Goal: Transaction & Acquisition: Purchase product/service

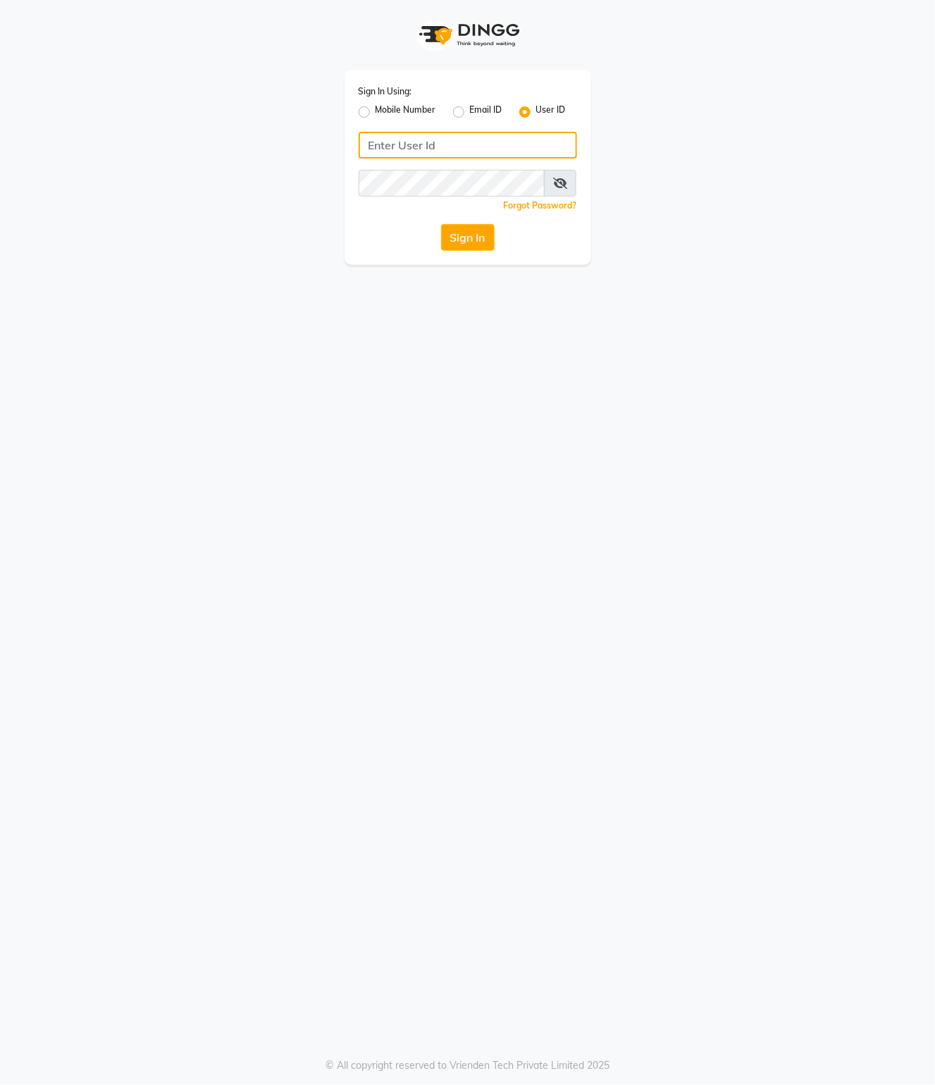
type input "9395702133"
click at [427, 114] on label "Mobile Number" at bounding box center [405, 112] width 61 height 17
click at [385, 113] on input "Mobile Number" at bounding box center [379, 108] width 9 height 9
radio input "true"
radio input "false"
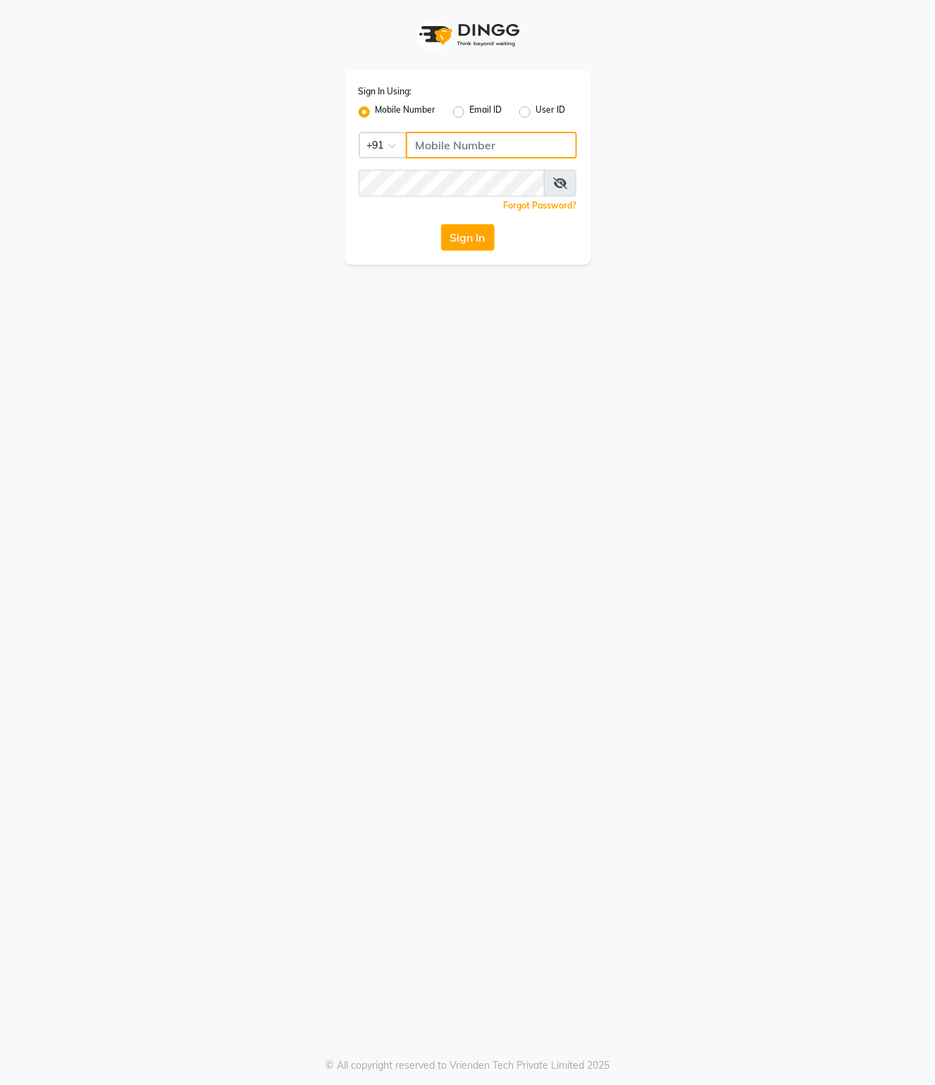
click at [439, 137] on input "Username" at bounding box center [491, 145] width 171 height 27
type input "9395702133"
click at [458, 227] on button "Sign In" at bounding box center [468, 237] width 54 height 27
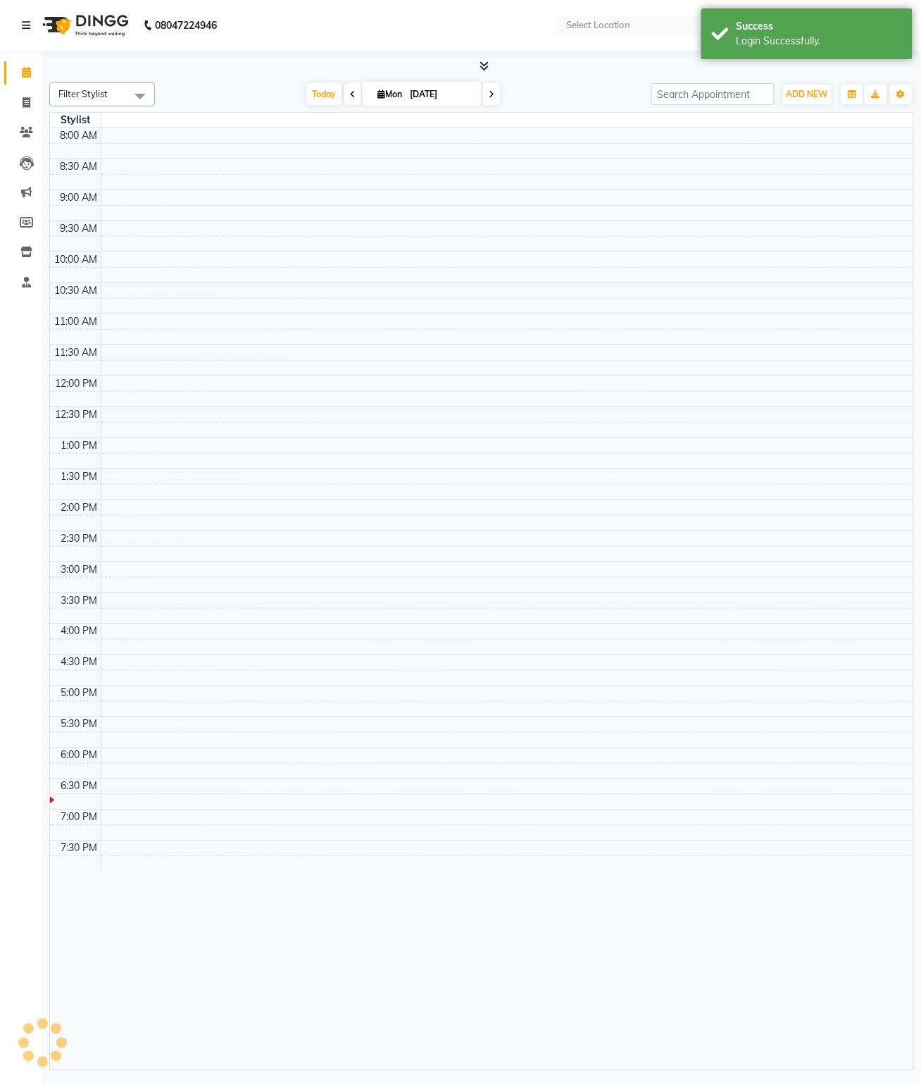
select select "en"
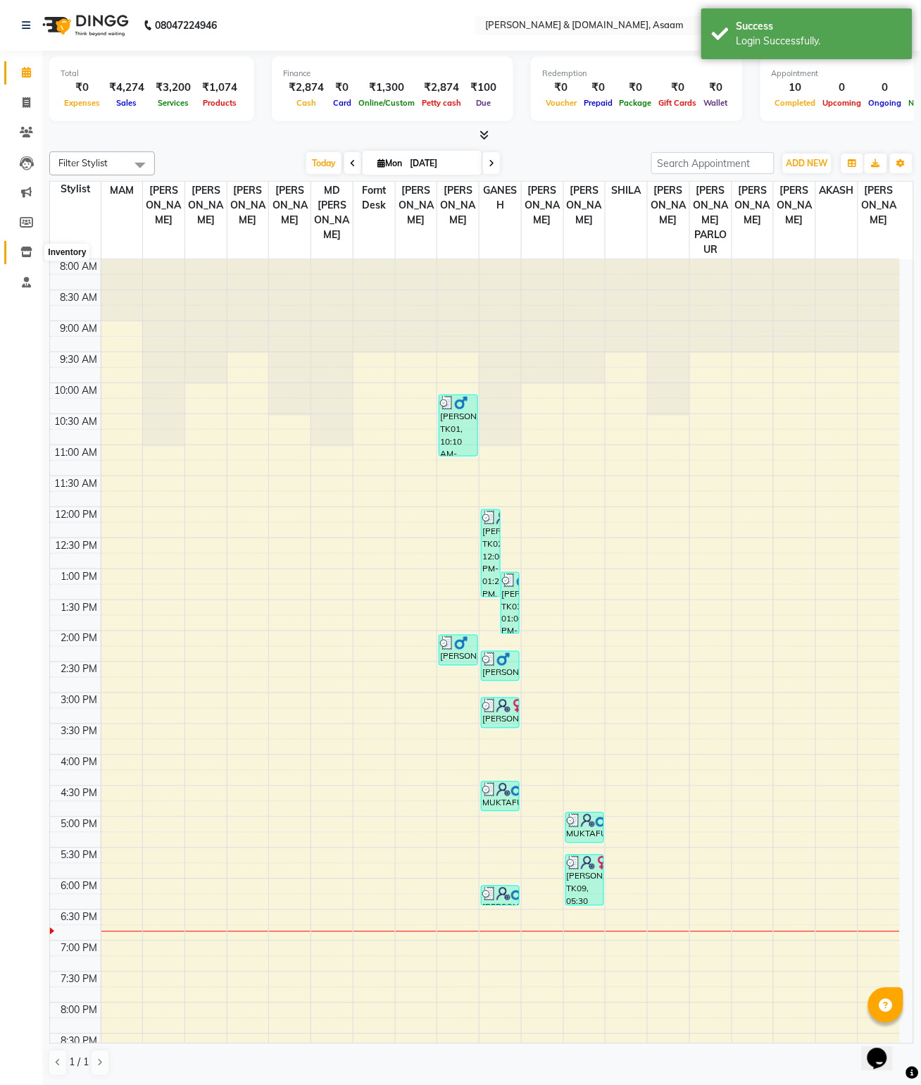
click at [30, 244] on span at bounding box center [26, 252] width 25 height 16
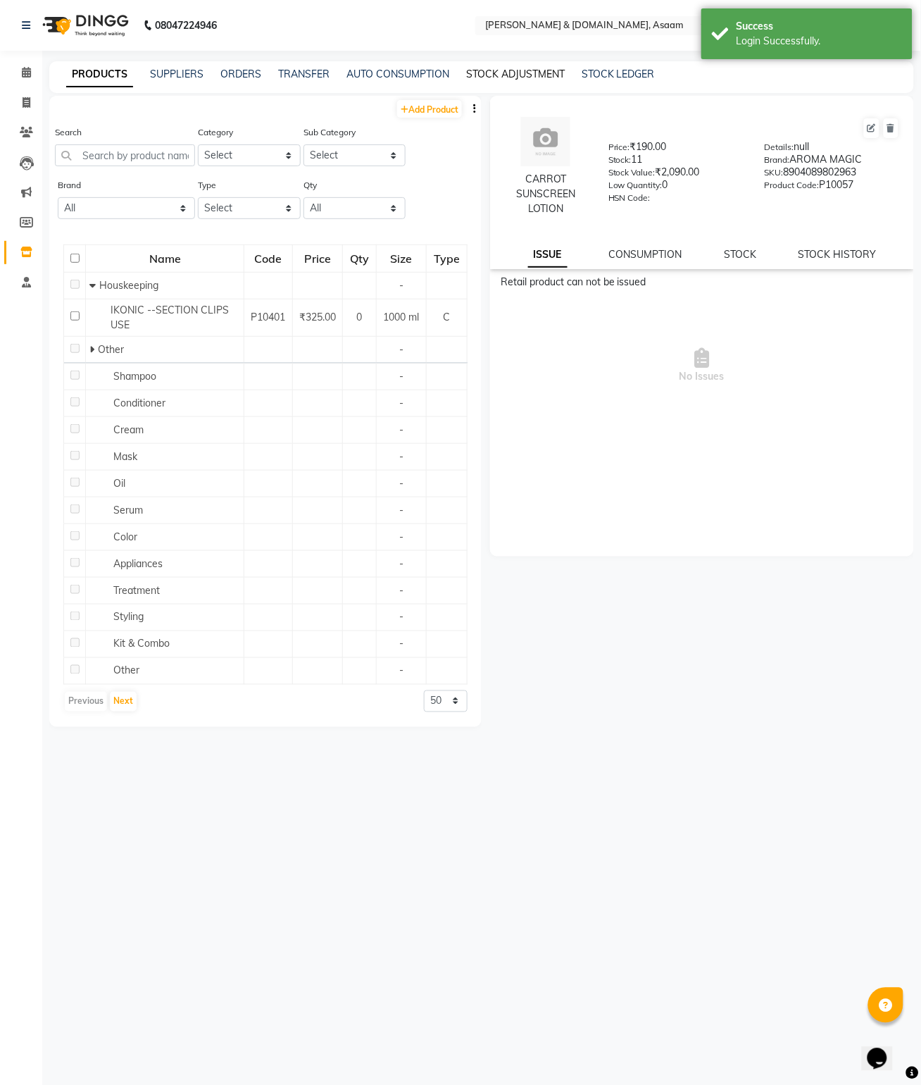
click at [466, 70] on link "STOCK ADJUSTMENT" at bounding box center [515, 74] width 99 height 13
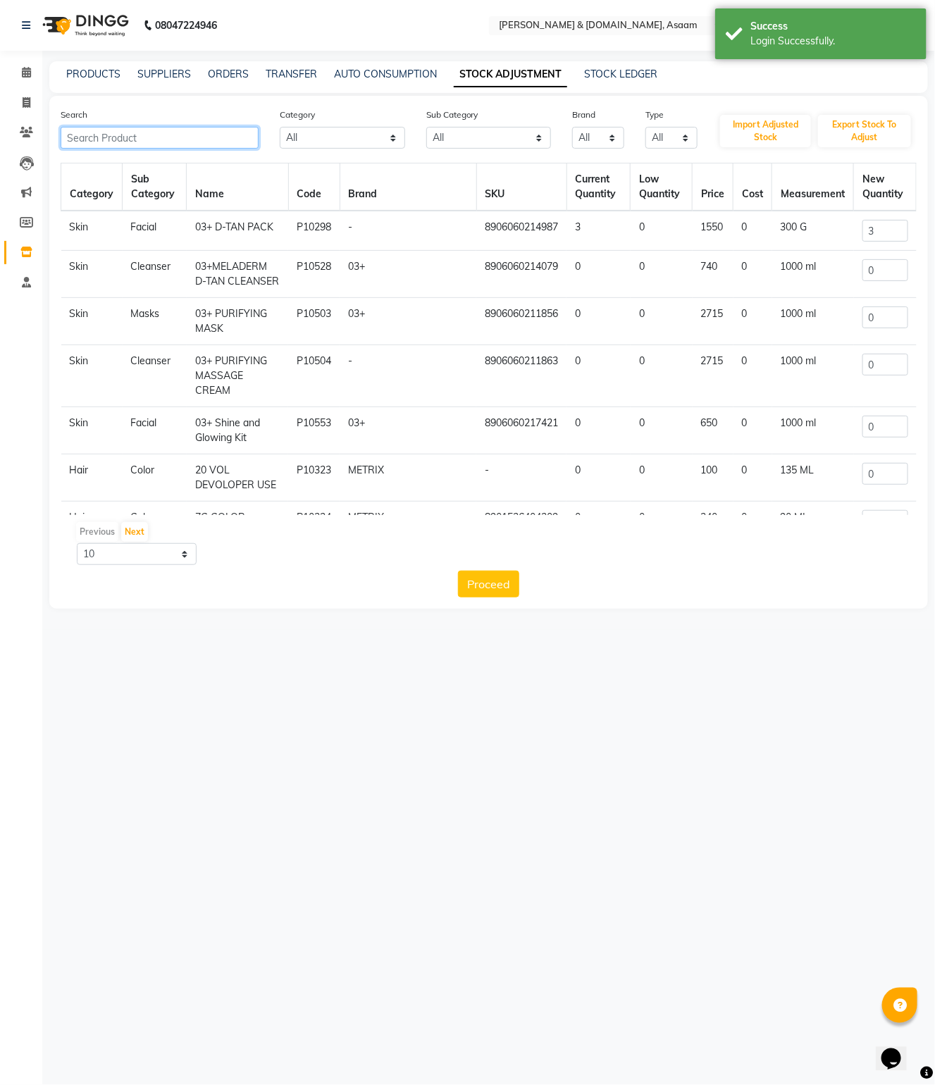
drag, startPoint x: 229, startPoint y: 141, endPoint x: 220, endPoint y: 141, distance: 9.2
click at [227, 141] on input "text" at bounding box center [160, 138] width 198 height 22
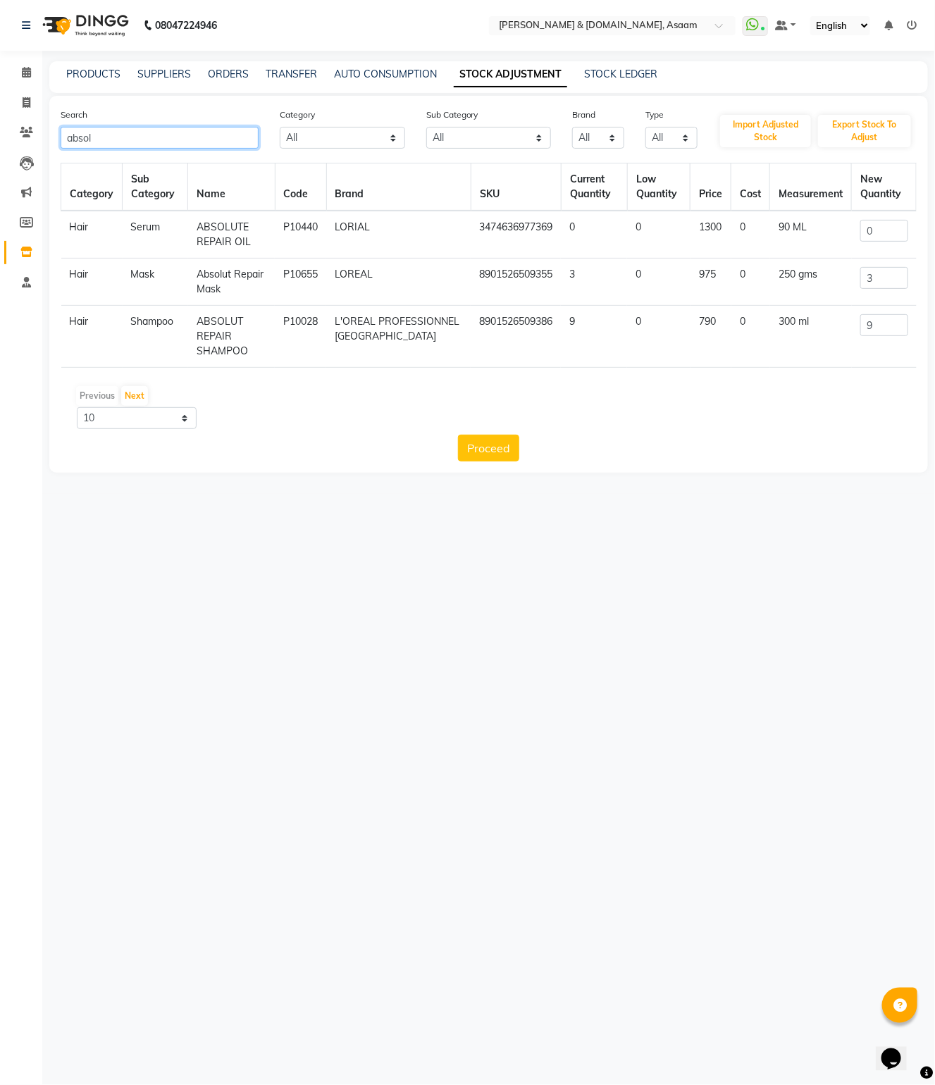
type input "absolu"
drag, startPoint x: 92, startPoint y: 144, endPoint x: 63, endPoint y: 149, distance: 29.2
click at [63, 149] on div "Search absolu Category All Hair Skin Makeup Personal Care Appliances Beard Waxi…" at bounding box center [488, 284] width 878 height 377
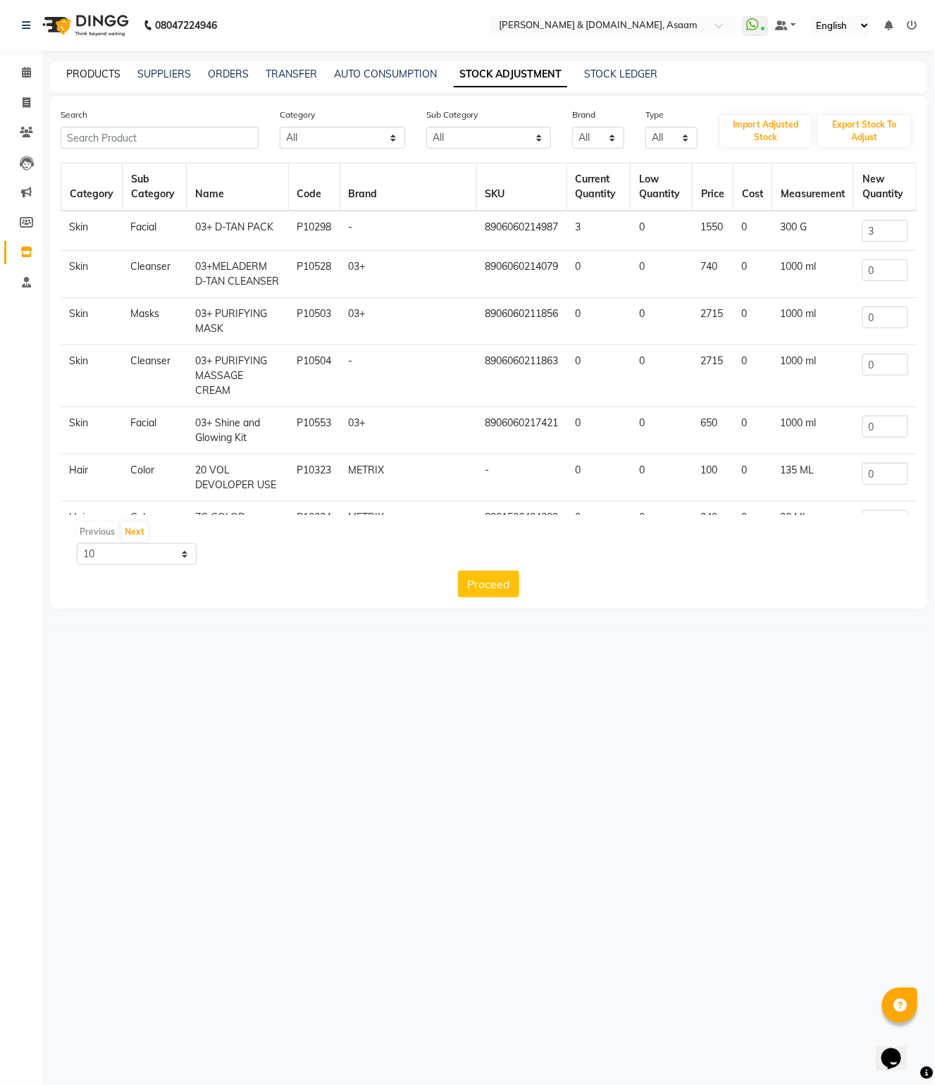
drag, startPoint x: 89, startPoint y: 73, endPoint x: 69, endPoint y: 73, distance: 19.7
click at [88, 73] on link "PRODUCTS" at bounding box center [93, 74] width 54 height 13
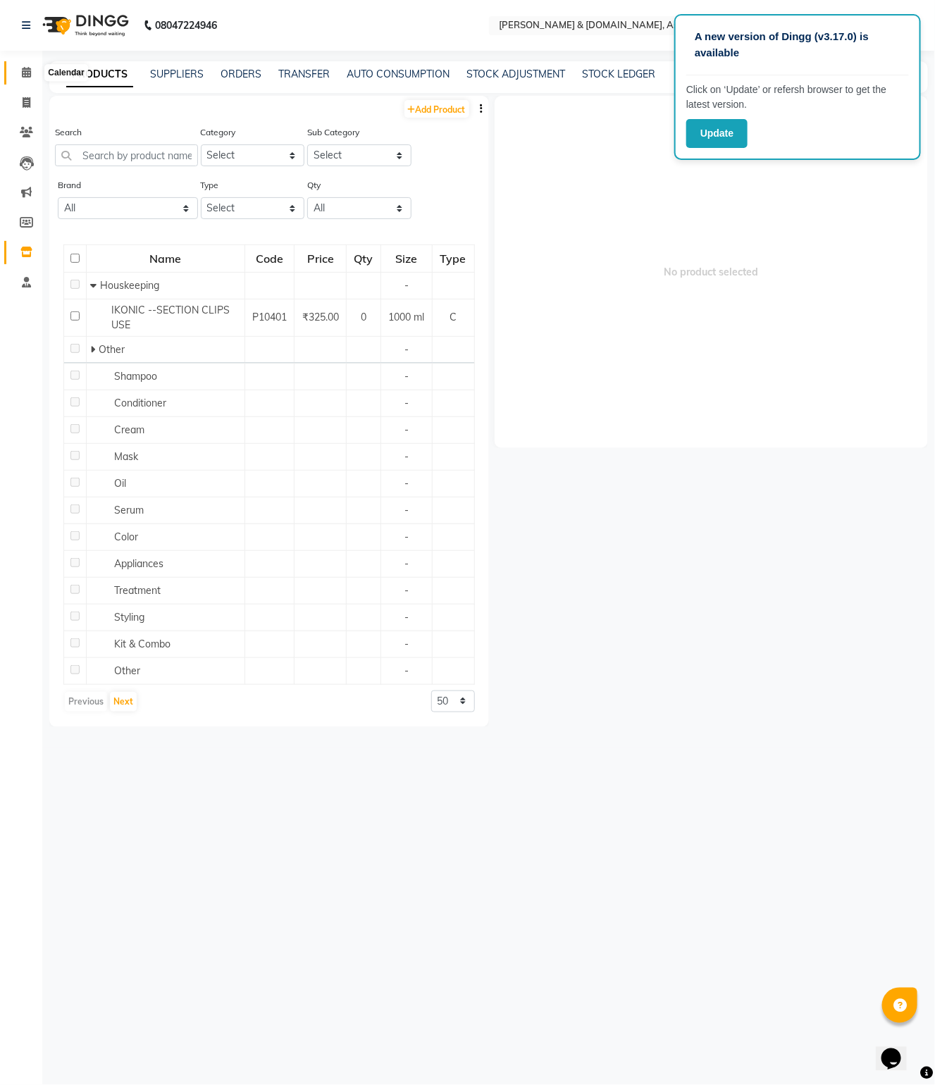
click at [32, 70] on span at bounding box center [26, 73] width 25 height 16
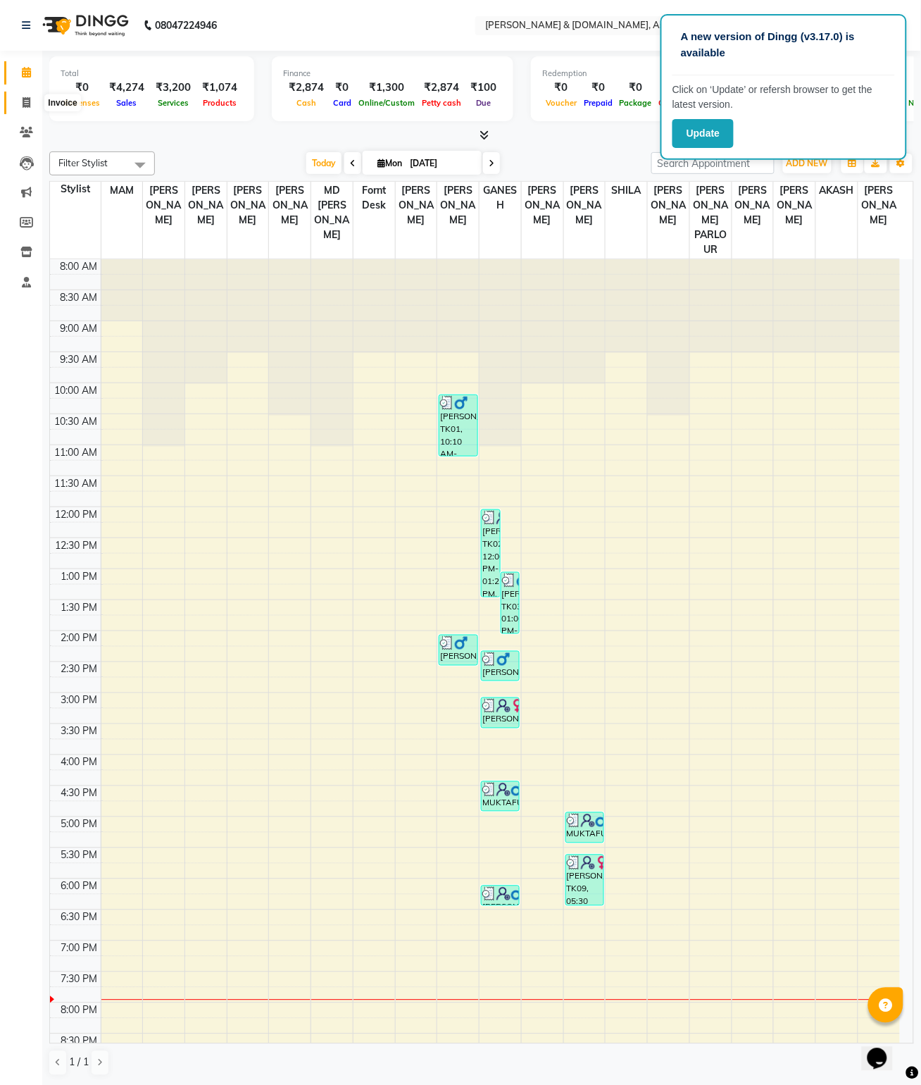
click at [25, 97] on icon at bounding box center [27, 102] width 8 height 11
select select "service"
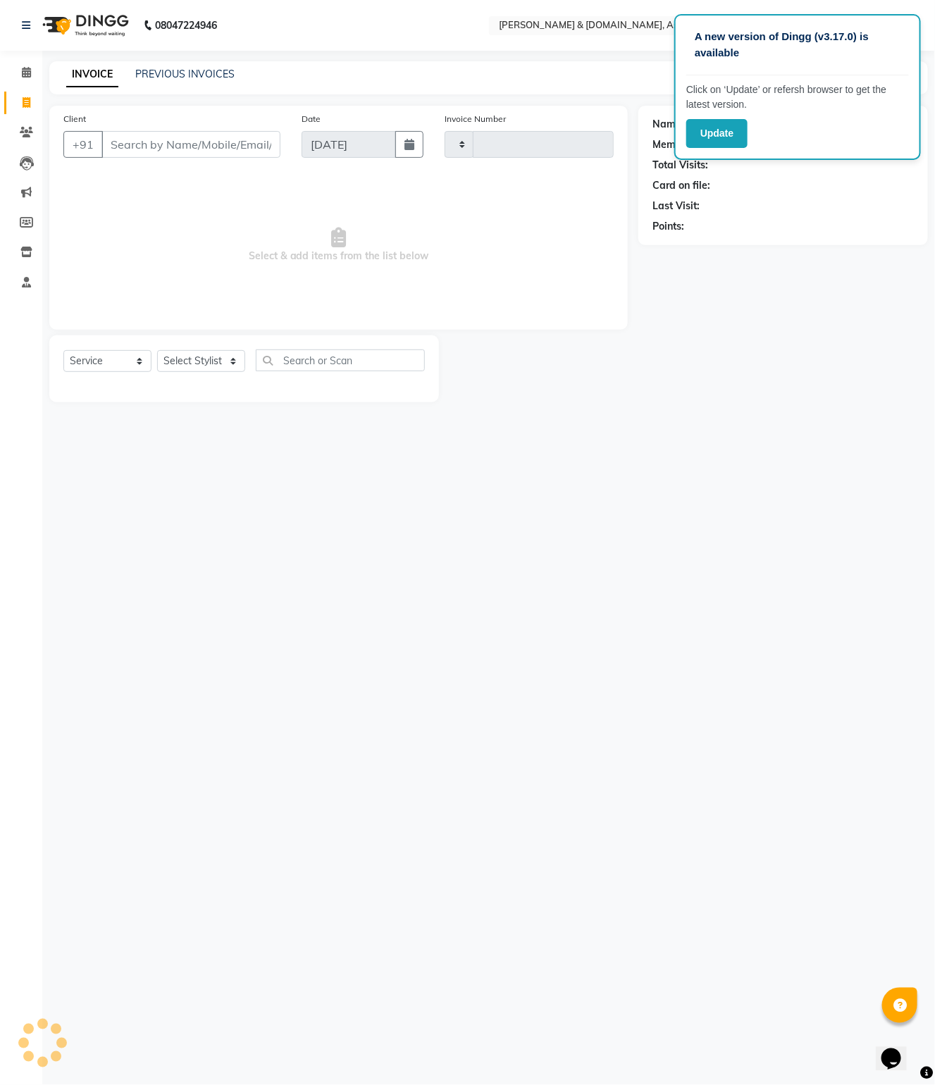
type input "5496"
select select "4608"
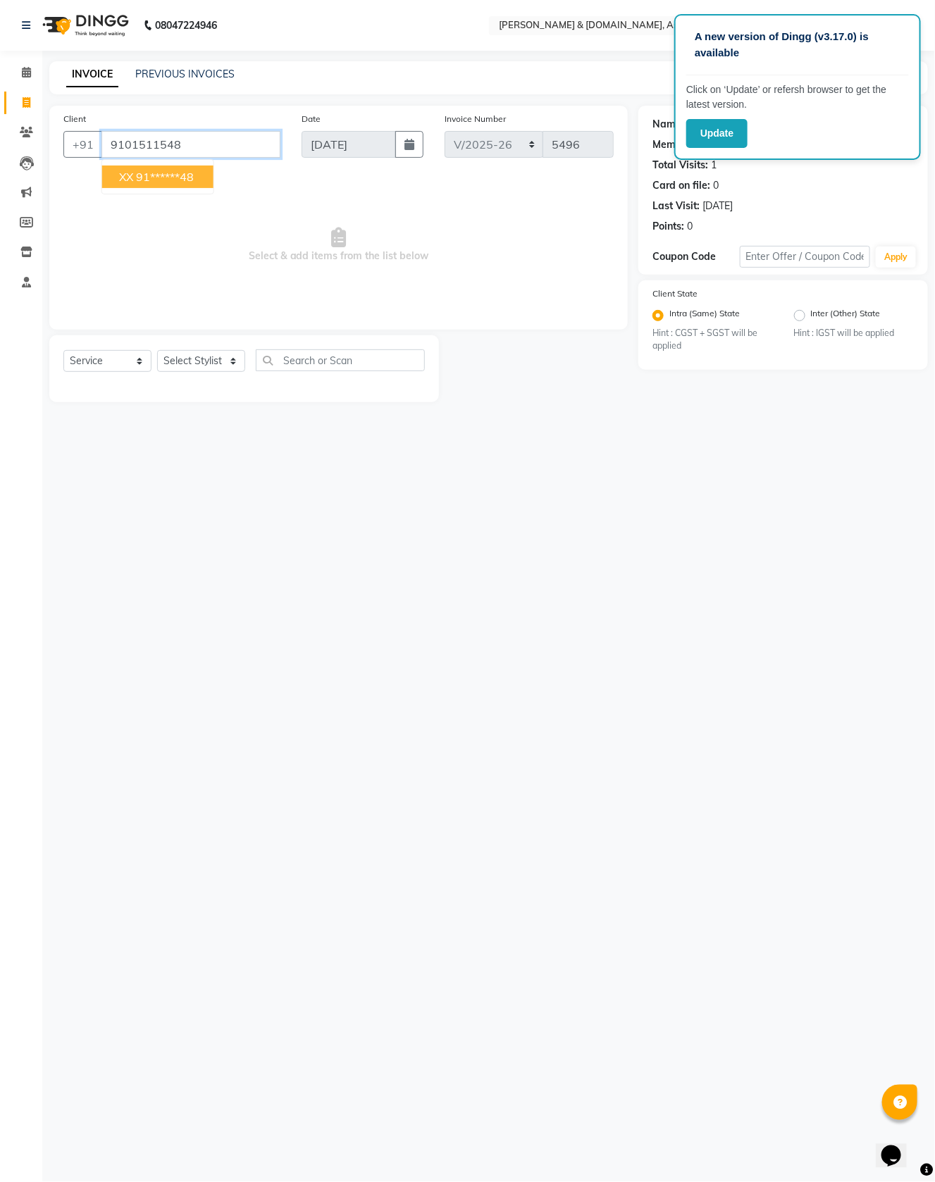
click at [230, 132] on input "9101511548" at bounding box center [190, 144] width 179 height 27
click at [194, 177] on ngb-highlight "91******48" at bounding box center [165, 177] width 58 height 14
type input "91******48"
click at [592, 104] on main "INVOICE PREVIOUS INVOICES Create New Save Client +91 91******48 Date 01-09-2025…" at bounding box center [488, 242] width 892 height 362
click at [732, 76] on div "A new version of Dingg (v3.17.0) is available Click on ‘Update’ or refersh brow…" at bounding box center [797, 87] width 246 height 146
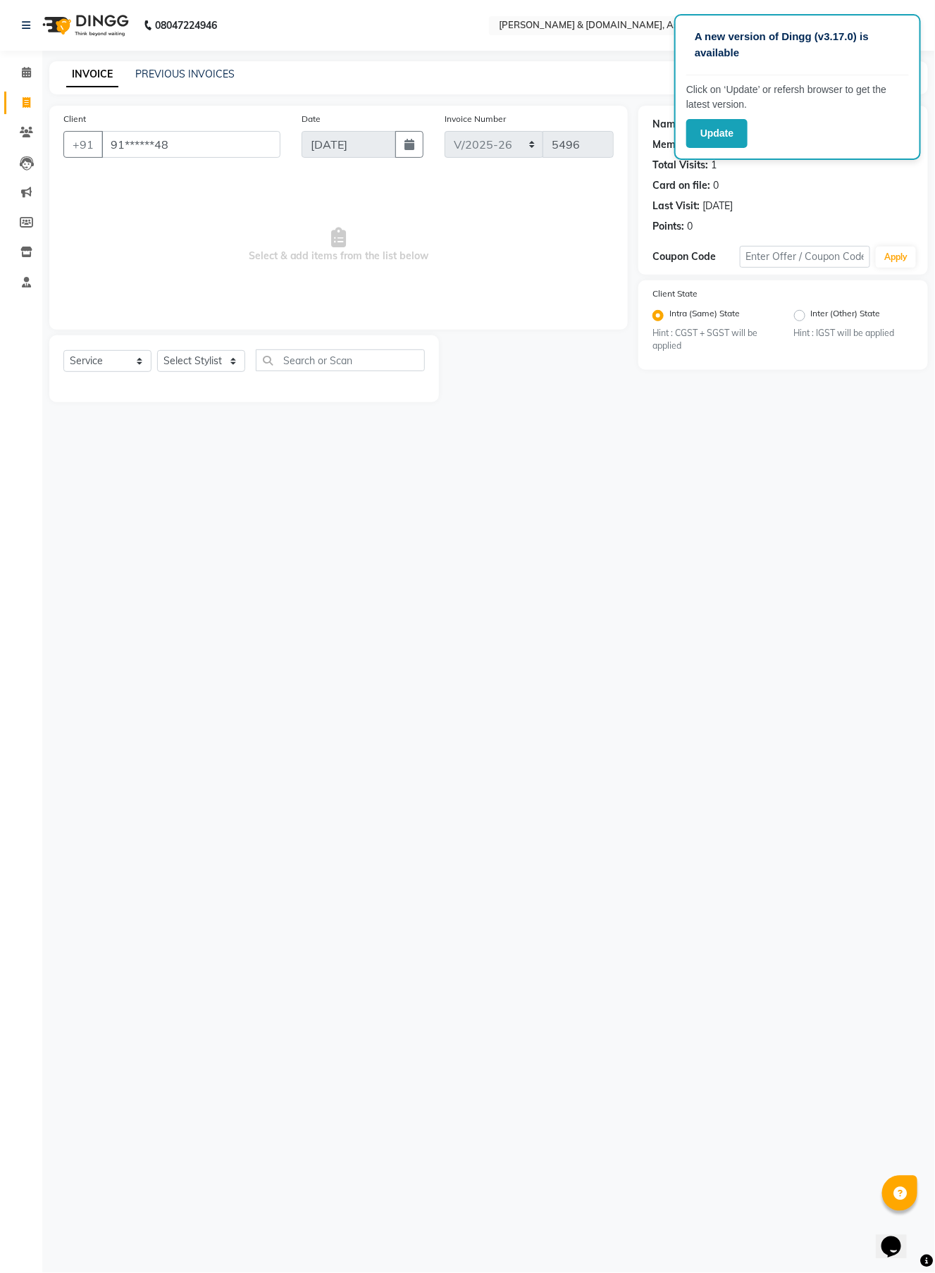
click at [656, 82] on div "INVOICE PREVIOUS INVOICES Create New Save" at bounding box center [488, 77] width 878 height 33
click at [232, 354] on select "Select Stylist AKASH AKIB DEEPU fornt desk GANESH HRISHIKA PARLOUR JITU KARNA D…" at bounding box center [201, 361] width 88 height 22
select select "86645"
click at [157, 350] on select "Select Stylist AKASH AKIB DEEPU fornt desk GANESH HRISHIKA PARLOUR JITU KARNA D…" at bounding box center [201, 361] width 88 height 22
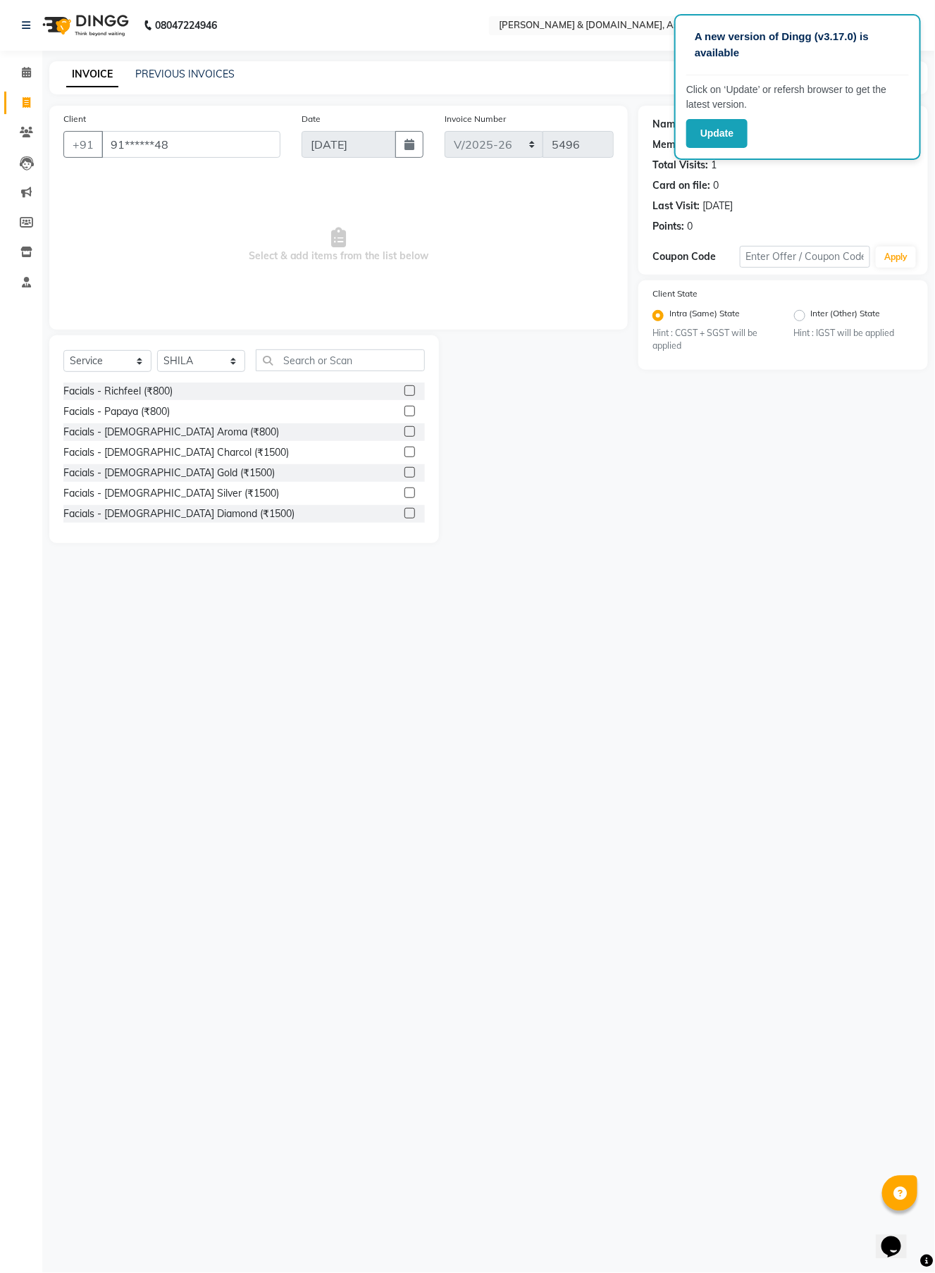
click at [325, 347] on div "Select Service Product Membership Package Voucher Prepaid Gift Card Select Styl…" at bounding box center [243, 439] width 389 height 208
click at [354, 361] on input "text" at bounding box center [340, 360] width 169 height 22
type input "thre"
click at [143, 392] on div "Normal threading (₹50)" at bounding box center [115, 391] width 104 height 15
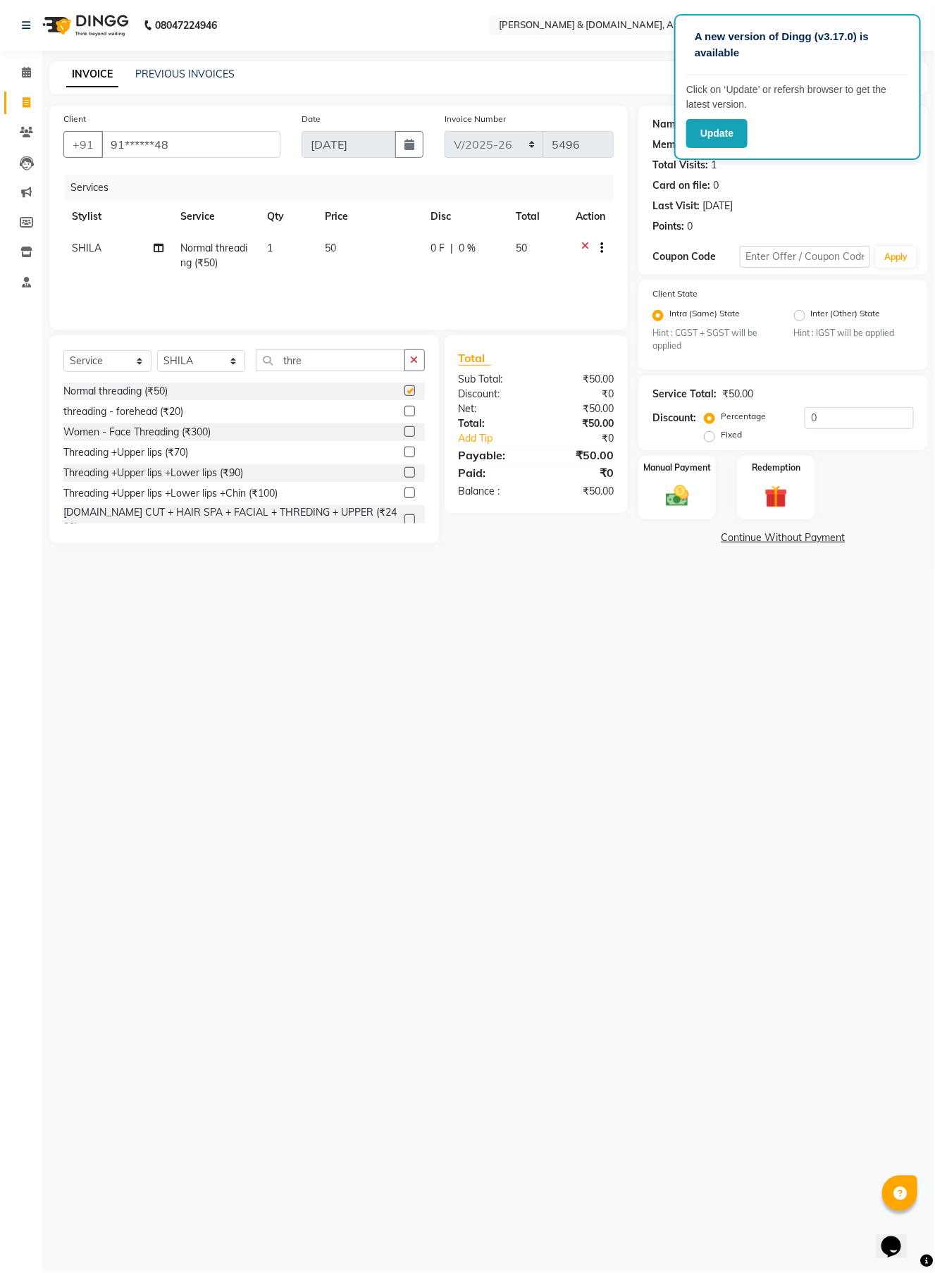
checkbox input "false"
click at [325, 361] on input "thre" at bounding box center [330, 360] width 149 height 22
type input "t"
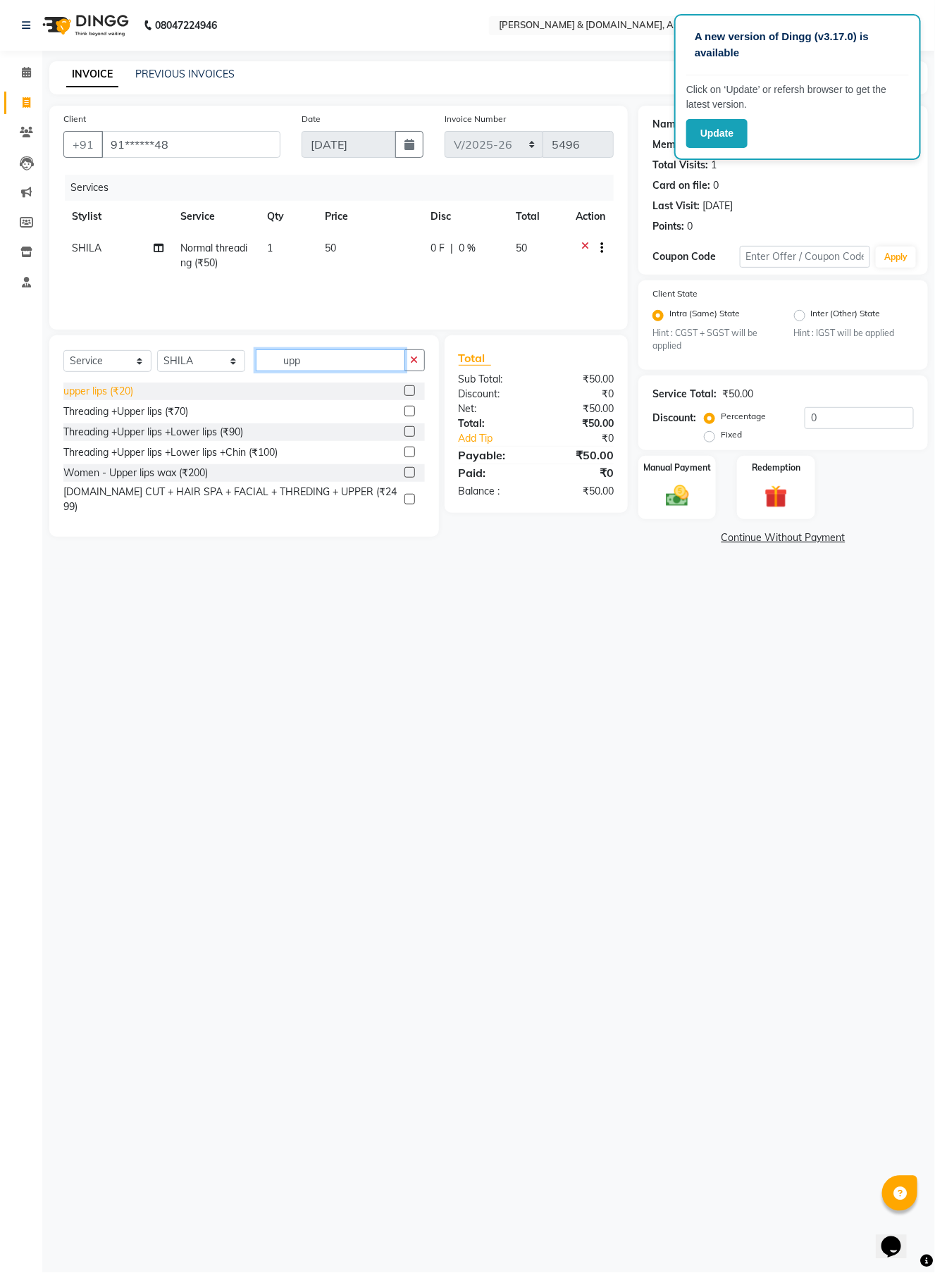
type input "upp"
click at [123, 394] on div "upper lips (₹20)" at bounding box center [98, 391] width 70 height 15
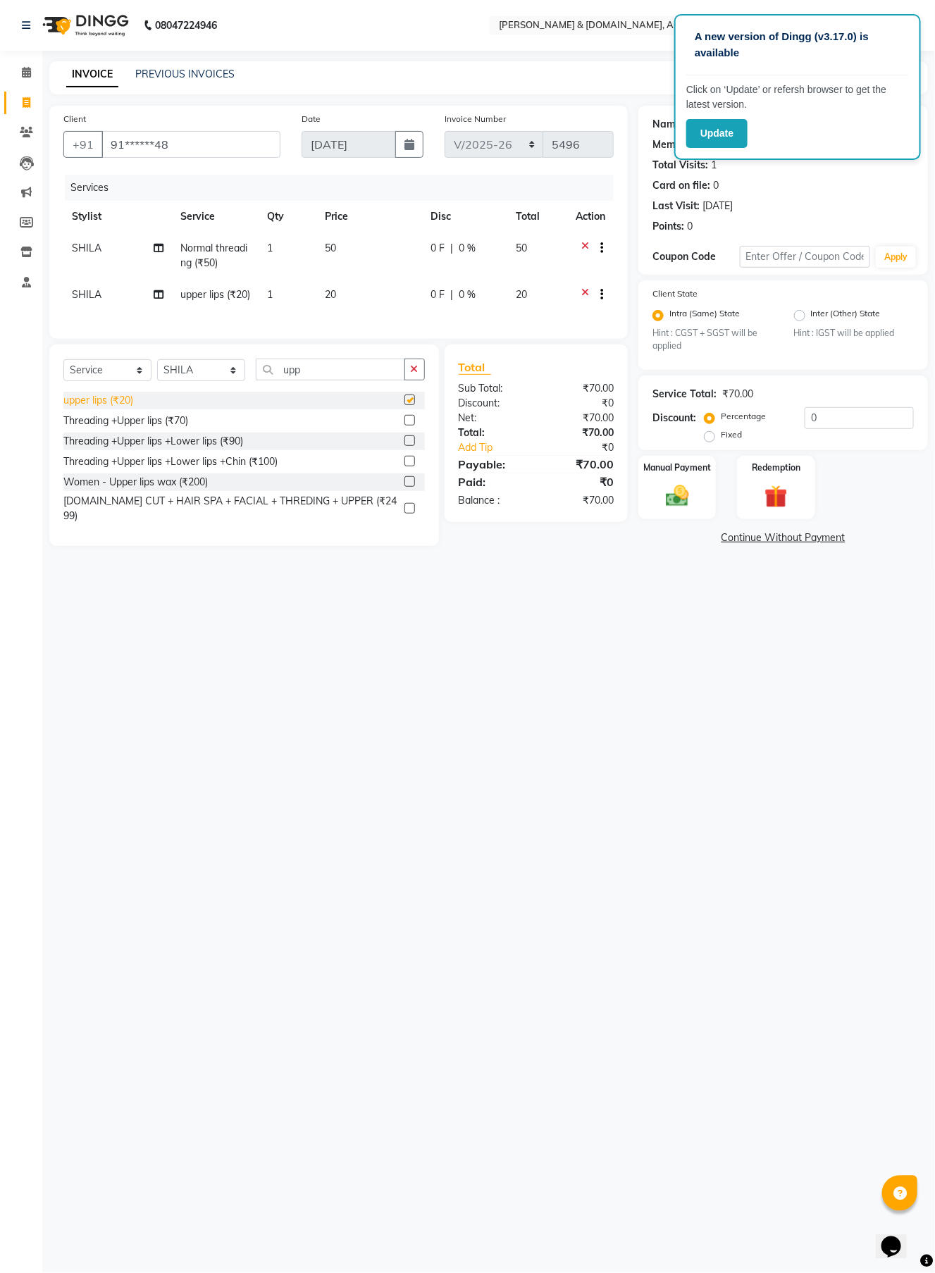
checkbox input "false"
click at [233, 381] on select "Select Stylist AKASH AKIB DEEPU fornt desk GANESH HRISHIKA PARLOUR JITU KARNA D…" at bounding box center [201, 370] width 88 height 22
select select "86729"
click at [157, 381] on select "Select Stylist AKASH AKIB DEEPU fornt desk GANESH HRISHIKA PARLOUR JITU KARNA D…" at bounding box center [201, 370] width 88 height 22
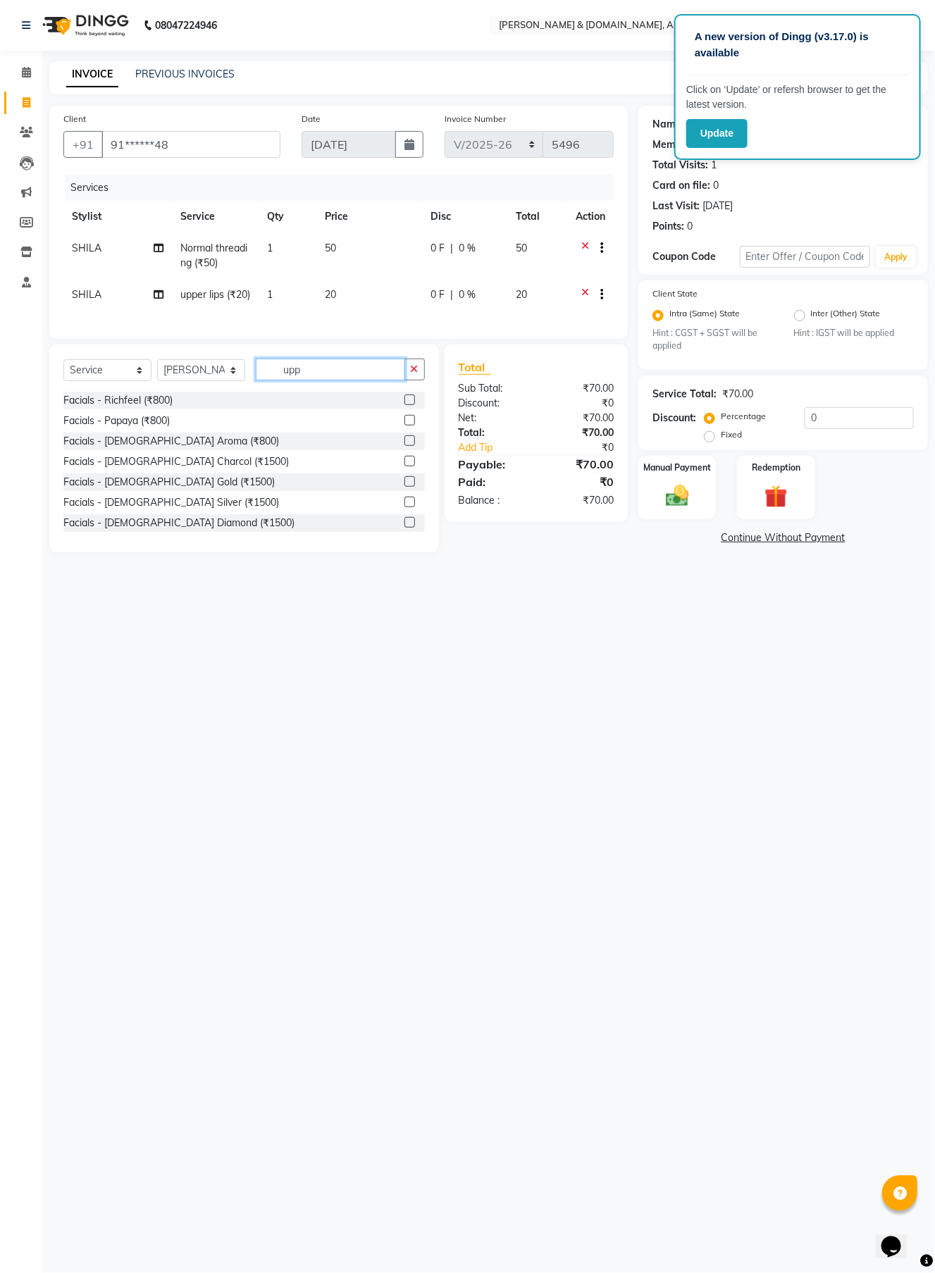
click at [313, 380] on input "upp" at bounding box center [330, 369] width 149 height 22
type input "u"
type input "thre"
click at [86, 408] on div "Normal threading (₹50)" at bounding box center [115, 400] width 104 height 15
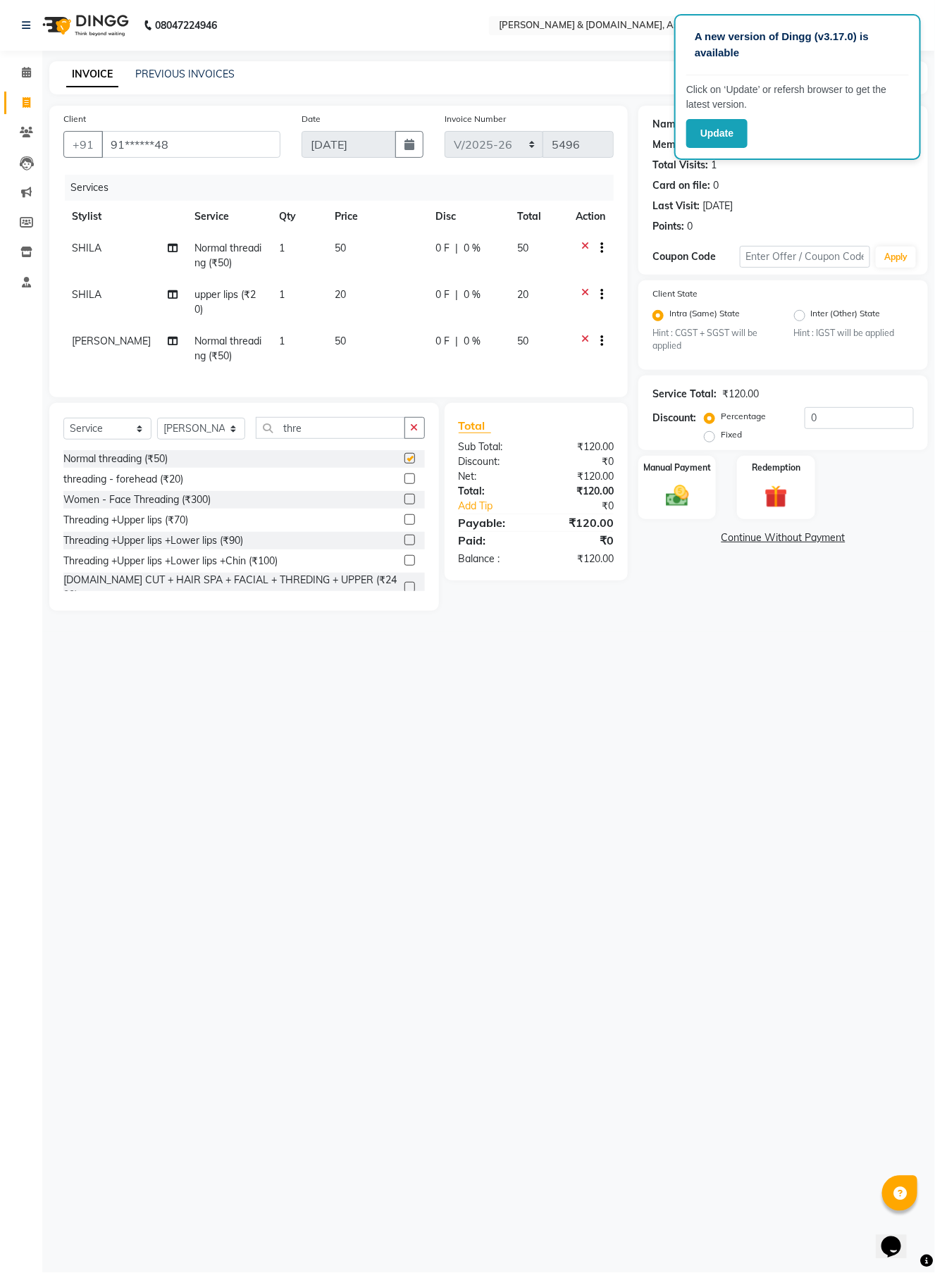
checkbox input "false"
click at [350, 439] on input "thre" at bounding box center [330, 428] width 149 height 22
type input "t"
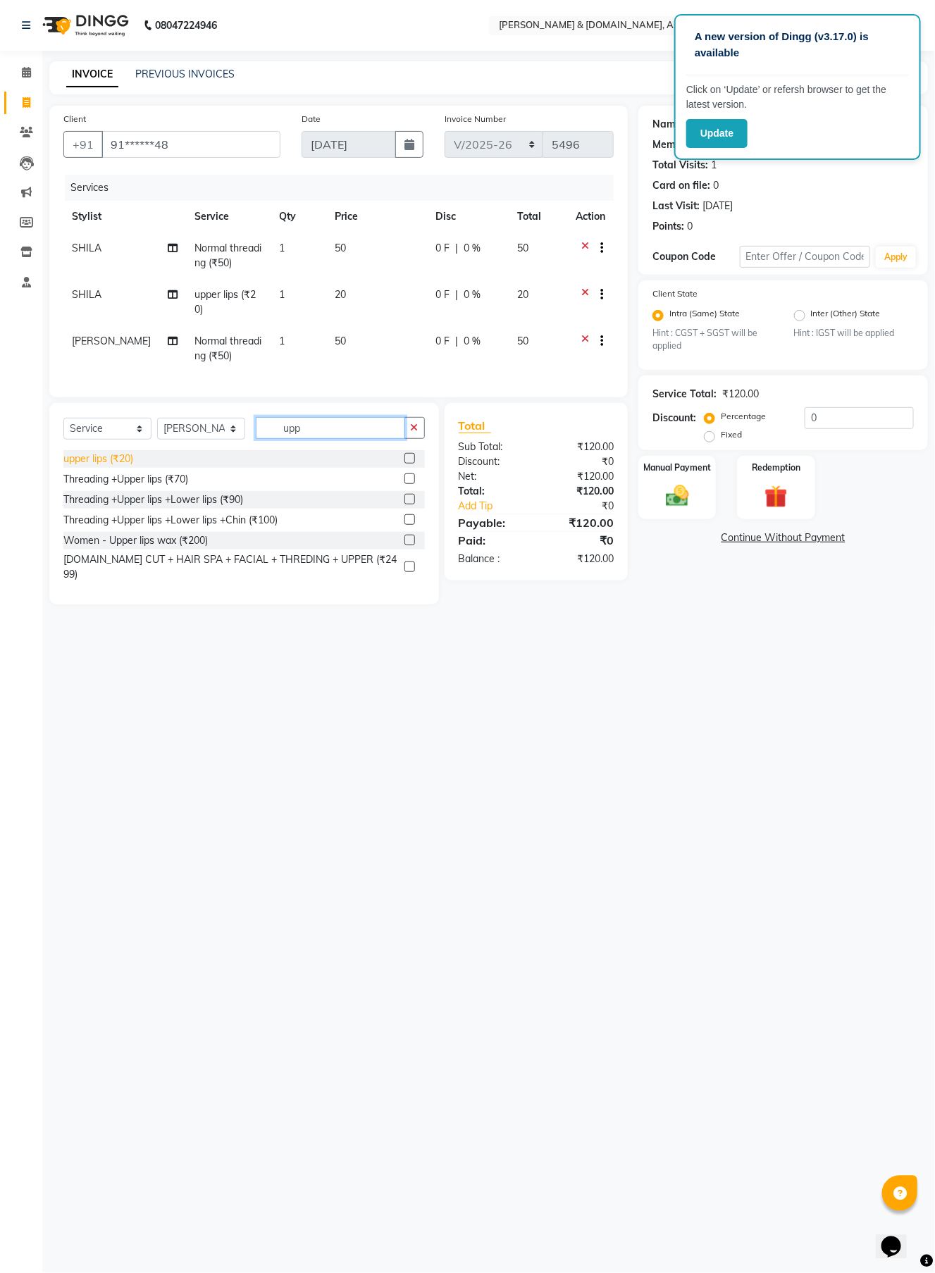
type input "upp"
click at [94, 466] on div "upper lips (₹20)" at bounding box center [98, 458] width 70 height 15
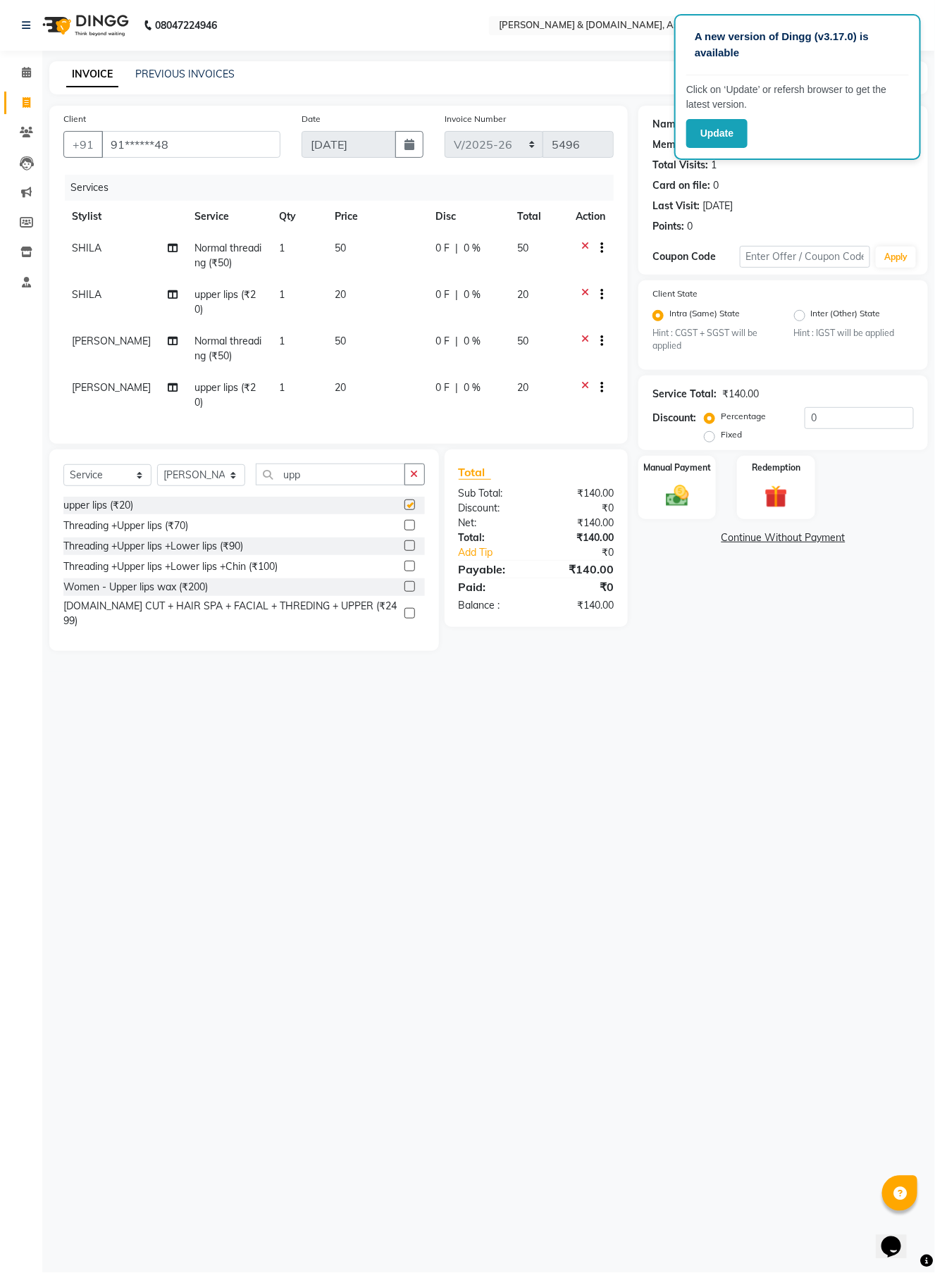
checkbox input "false"
click at [678, 480] on div "Manual Payment" at bounding box center [677, 487] width 81 height 66
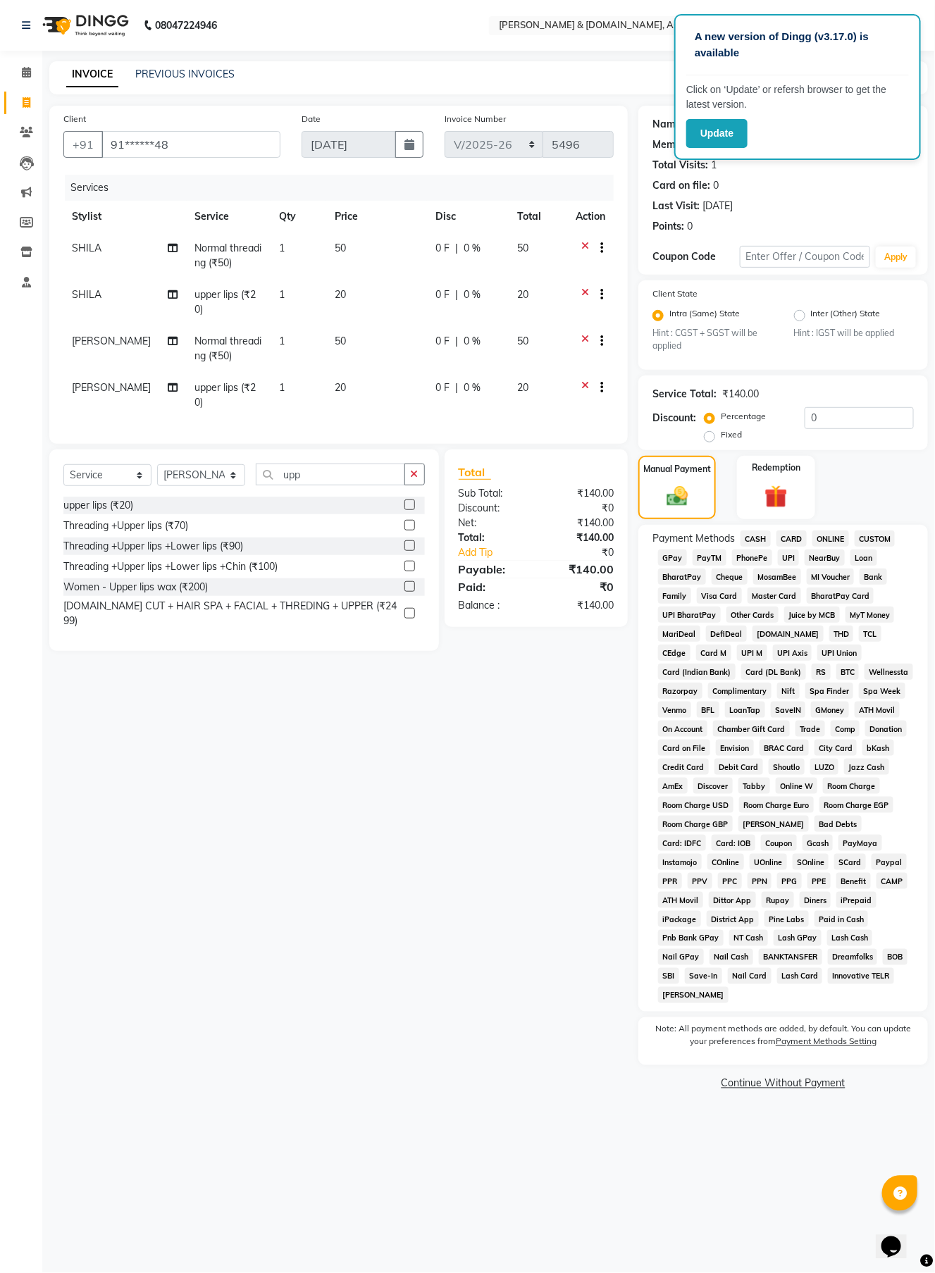
click at [750, 539] on span "CASH" at bounding box center [755, 538] width 30 height 16
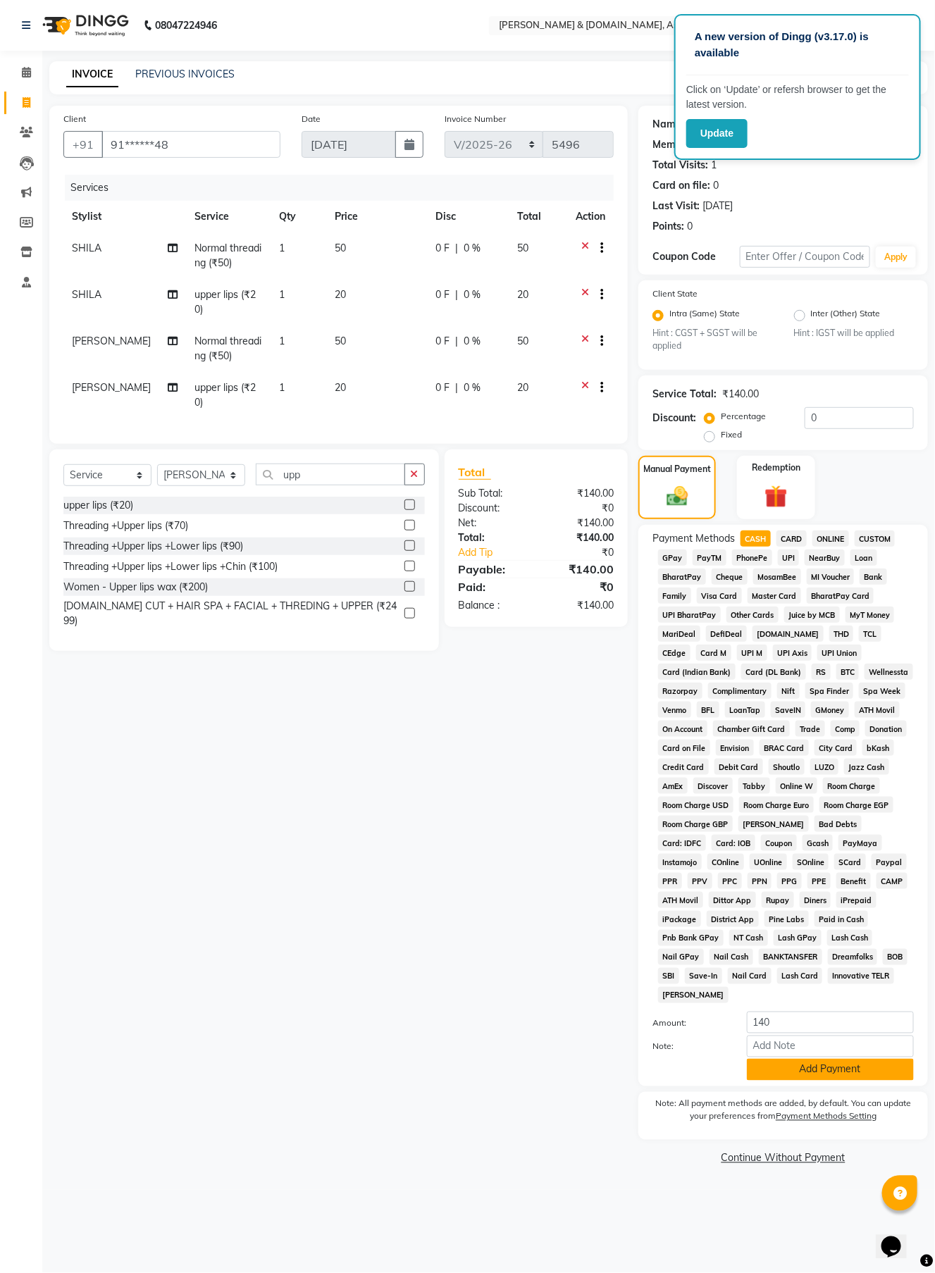
click at [843, 1073] on button "Add Payment" at bounding box center [830, 1070] width 167 height 22
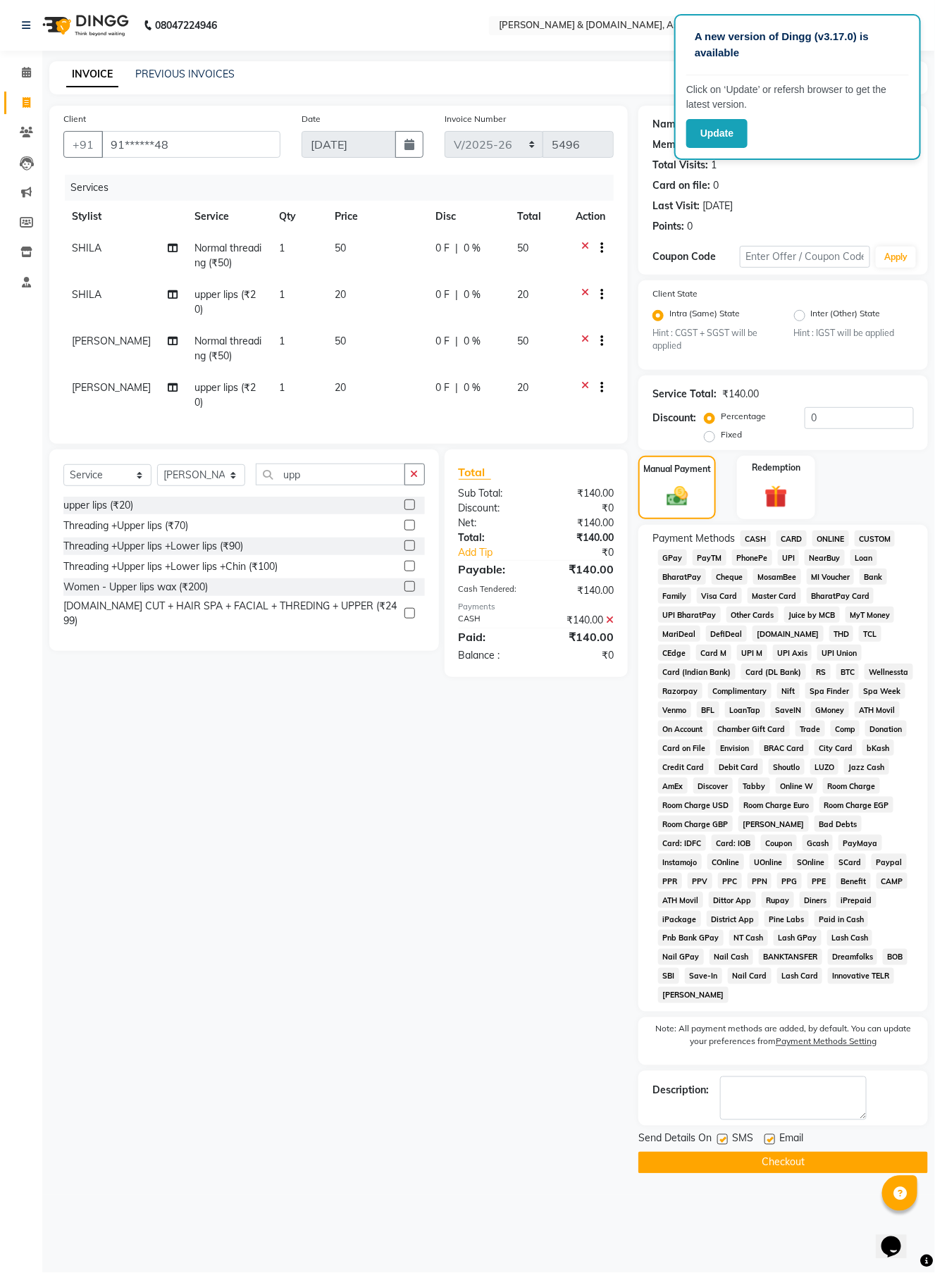
click at [732, 1084] on button "Checkout" at bounding box center [782, 1162] width 289 height 22
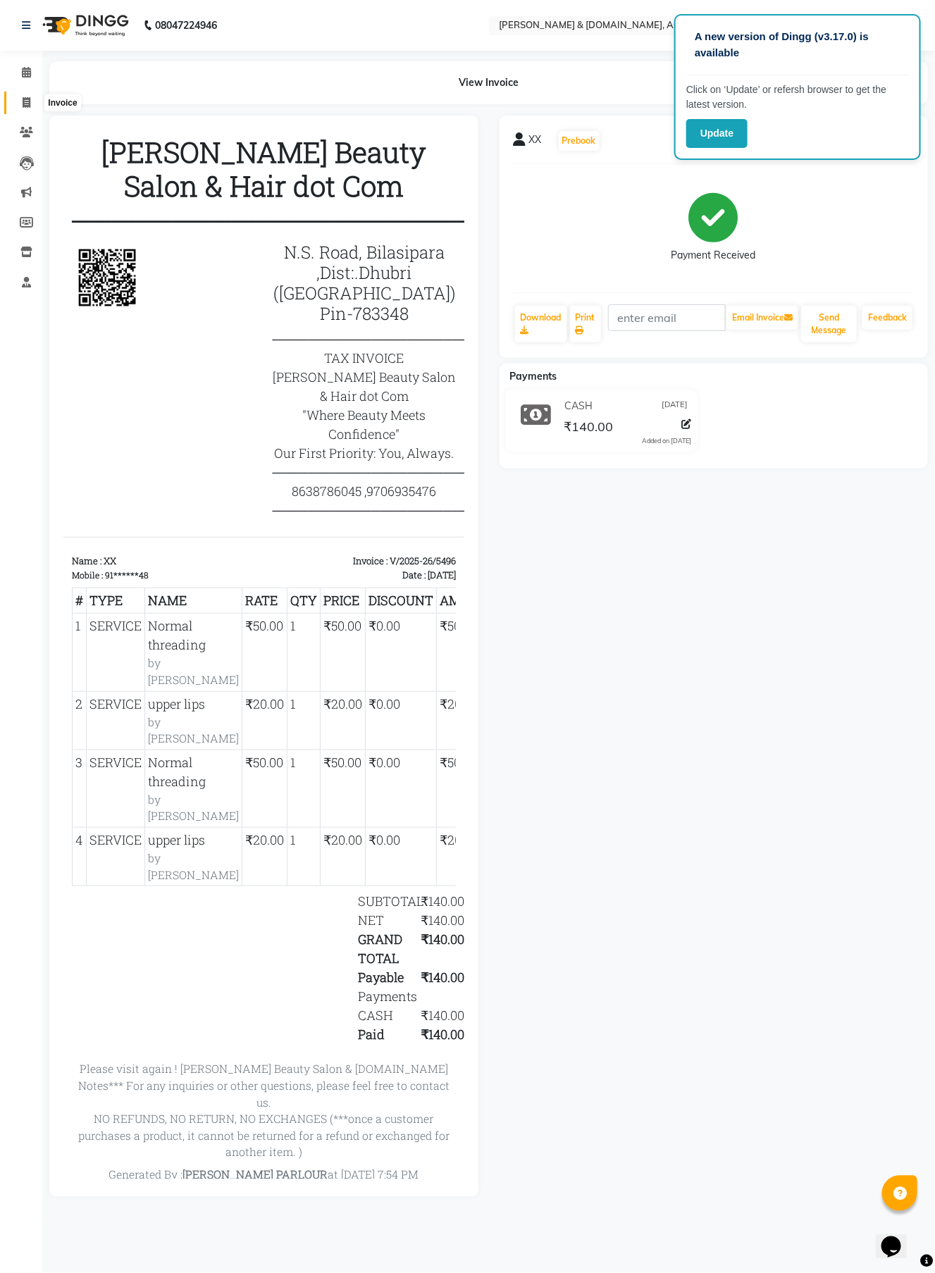
click at [32, 101] on span at bounding box center [26, 103] width 25 height 16
select select "service"
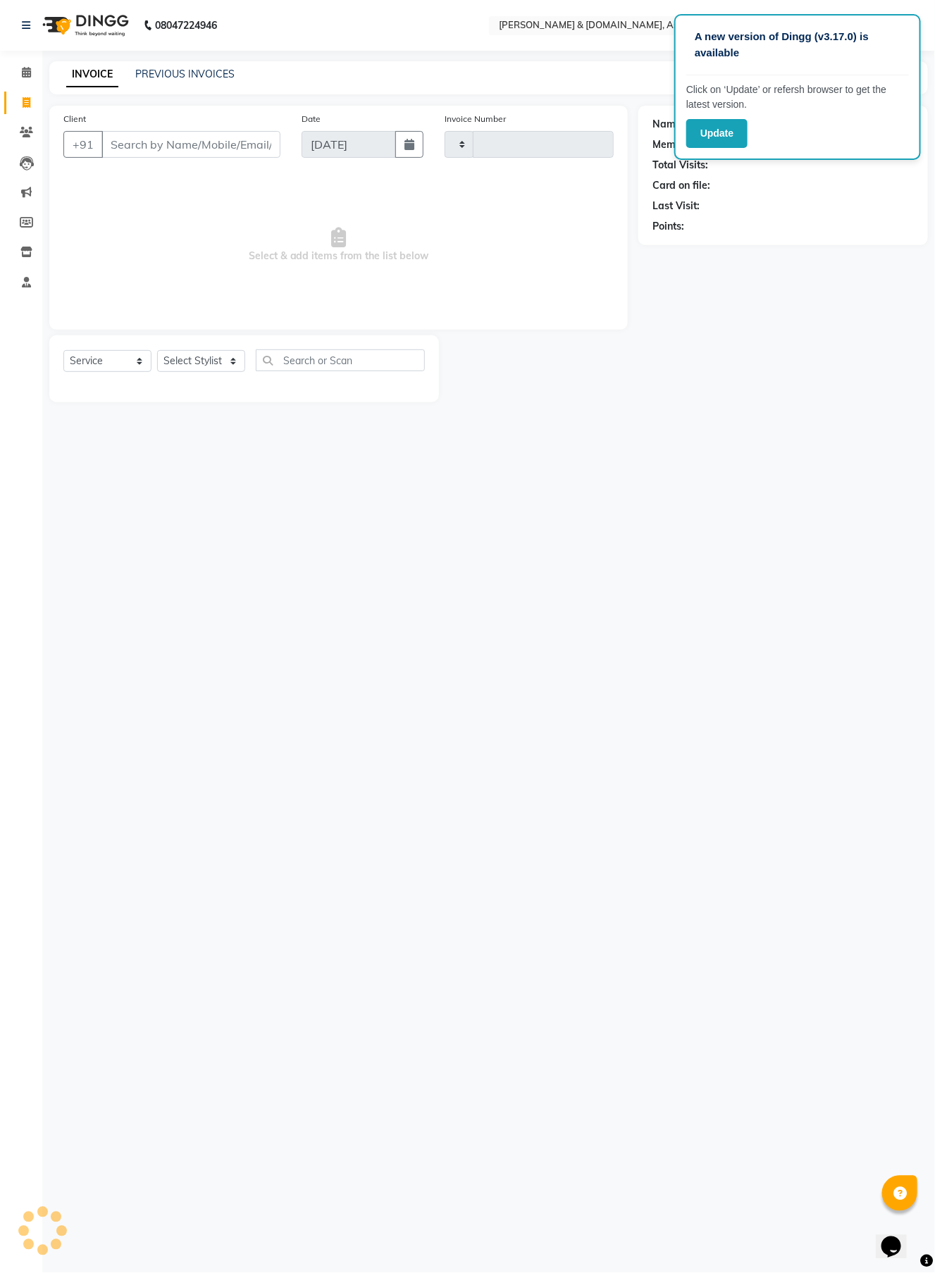
type input "5497"
select select "4608"
click at [216, 145] on input "Client" at bounding box center [190, 144] width 179 height 27
click at [885, 47] on p "A new version of Dingg (v3.17.0) is available" at bounding box center [797, 45] width 206 height 32
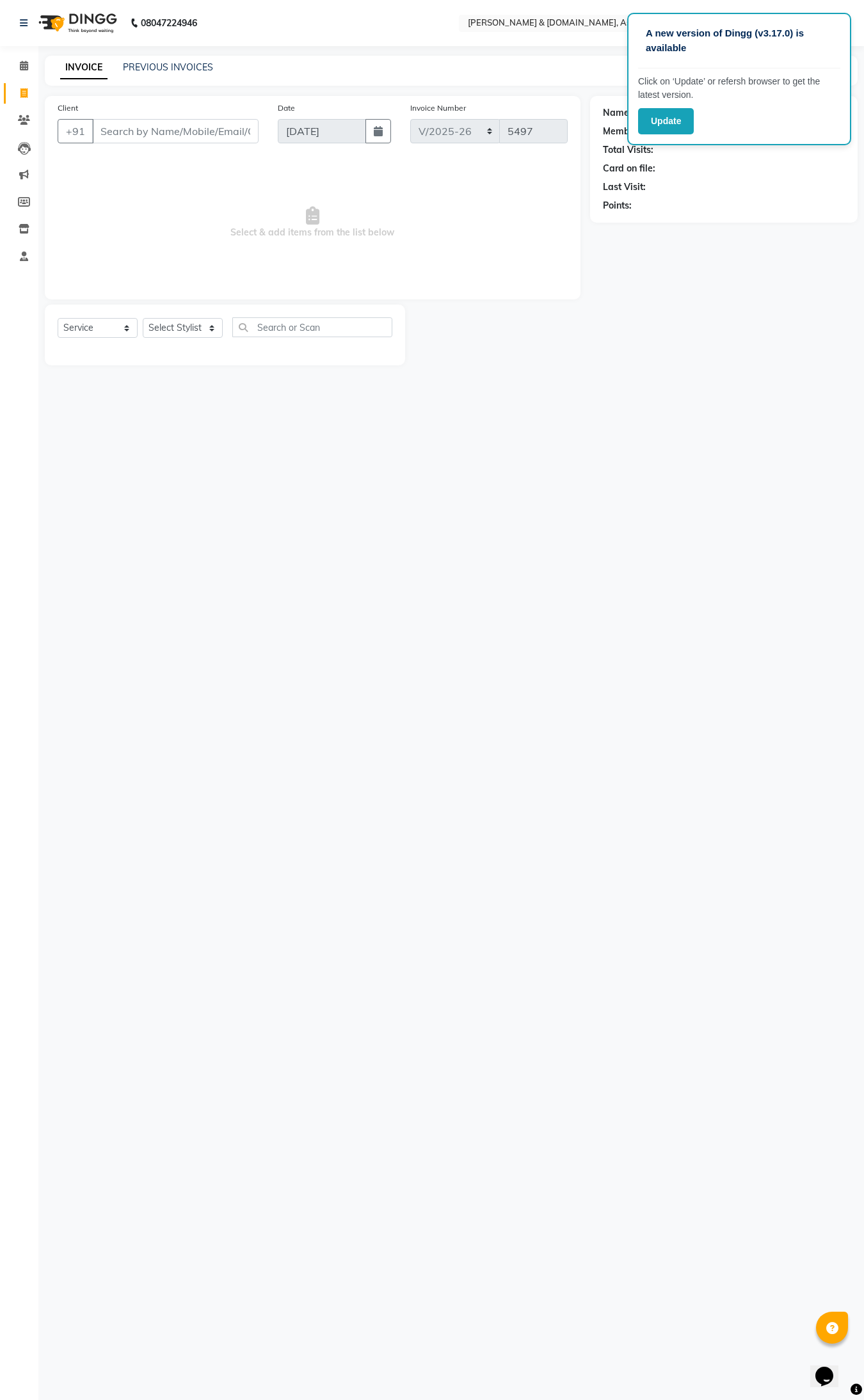
click at [677, 253] on div "Name: Membership: Total Visits: Card on file: Last Visit: Points:" at bounding box center [728, 231] width 277 height 270
click at [228, 126] on input "Client" at bounding box center [174, 131] width 166 height 25
type input "6002031778"
click at [228, 126] on span "Add Client" at bounding box center [225, 131] width 51 height 13
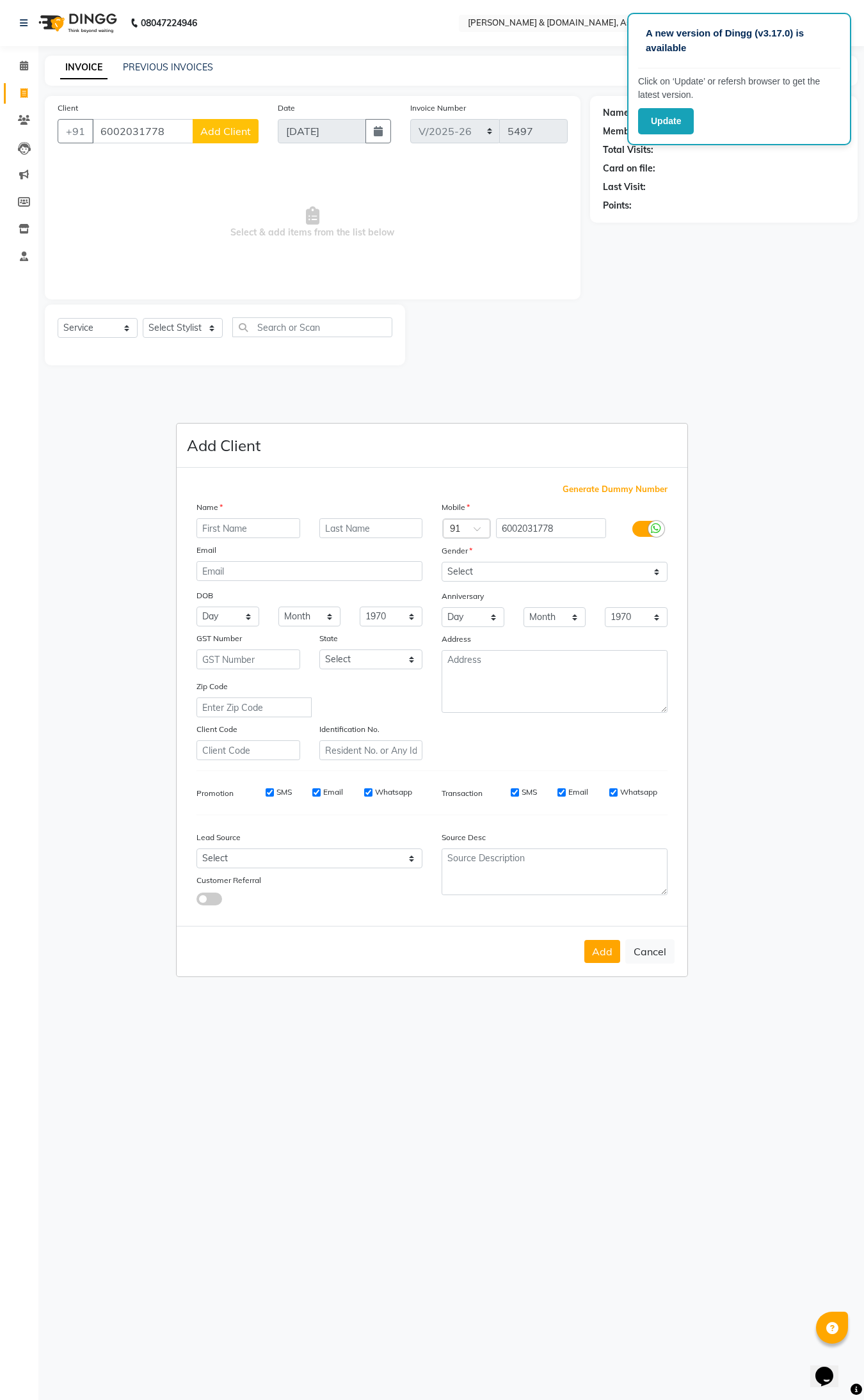
type input "a"
type input "AFSANA"
click at [658, 577] on select "Select Male Female Other Prefer Not To Say" at bounding box center [554, 571] width 226 height 20
select select "female"
click at [442, 563] on select "Select Male Female Other Prefer Not To Say" at bounding box center [554, 571] width 226 height 20
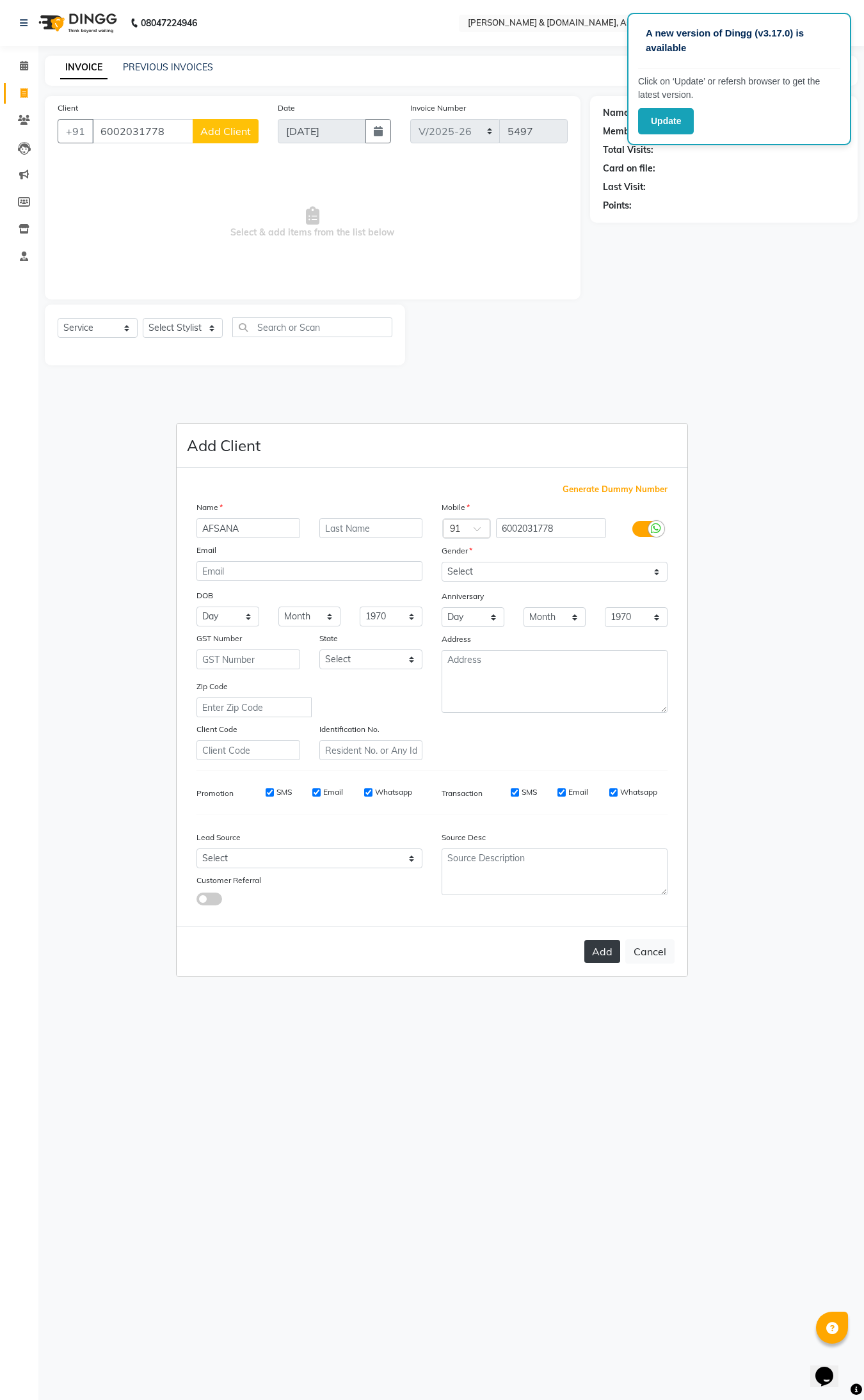
click at [601, 958] on button "Add" at bounding box center [601, 951] width 35 height 23
type input "60******78"
select select
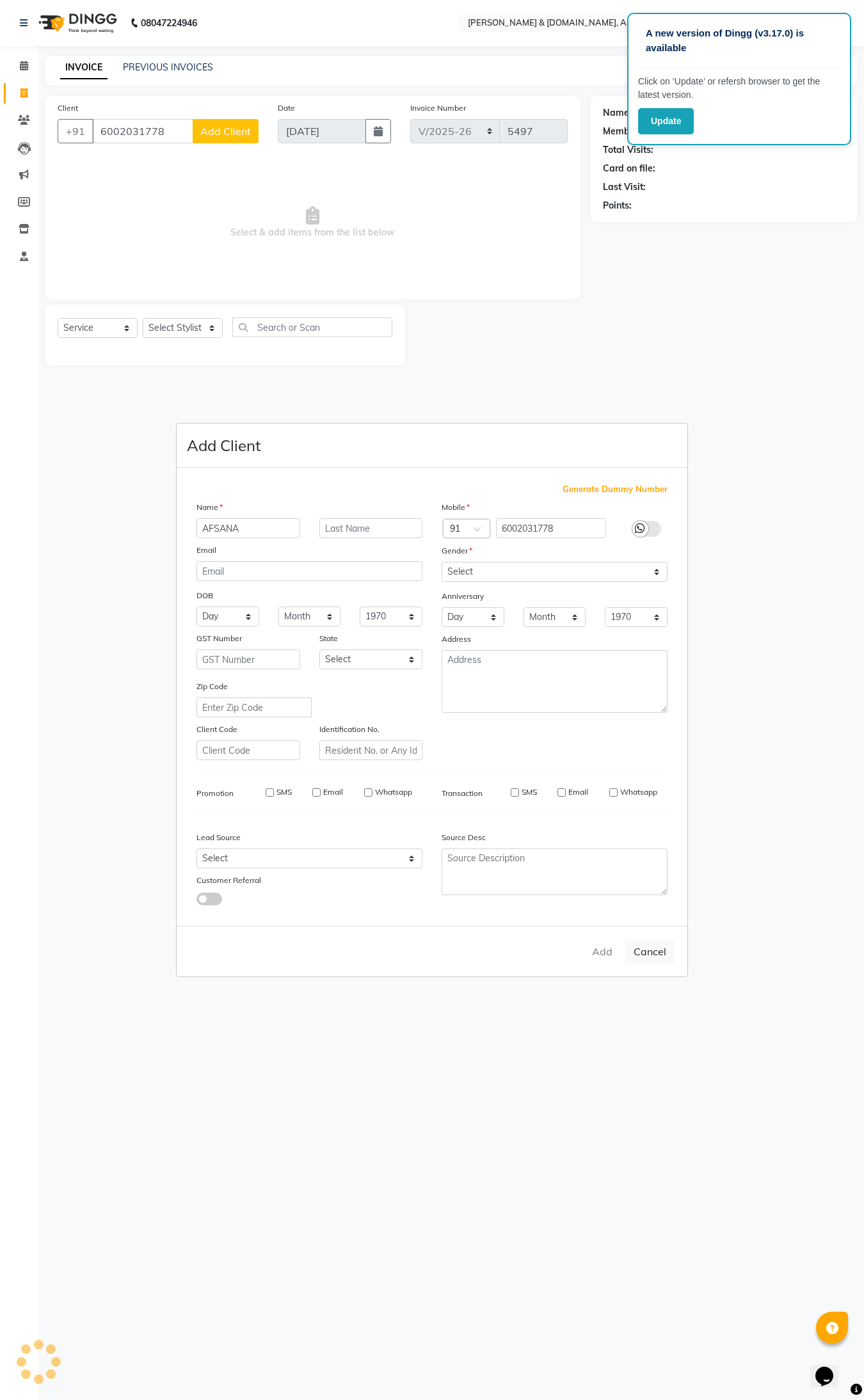
select select
checkbox input "false"
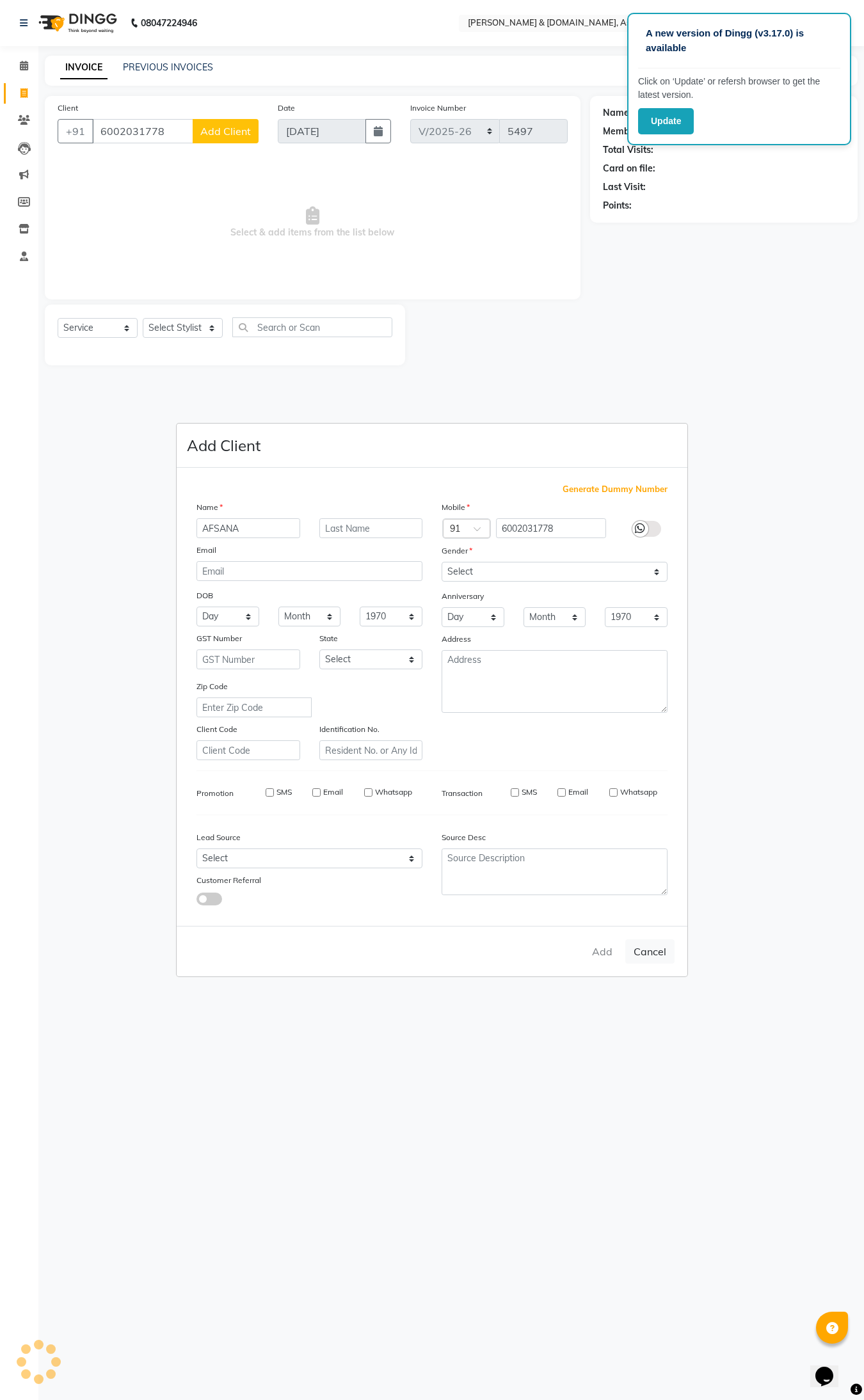
checkbox input "false"
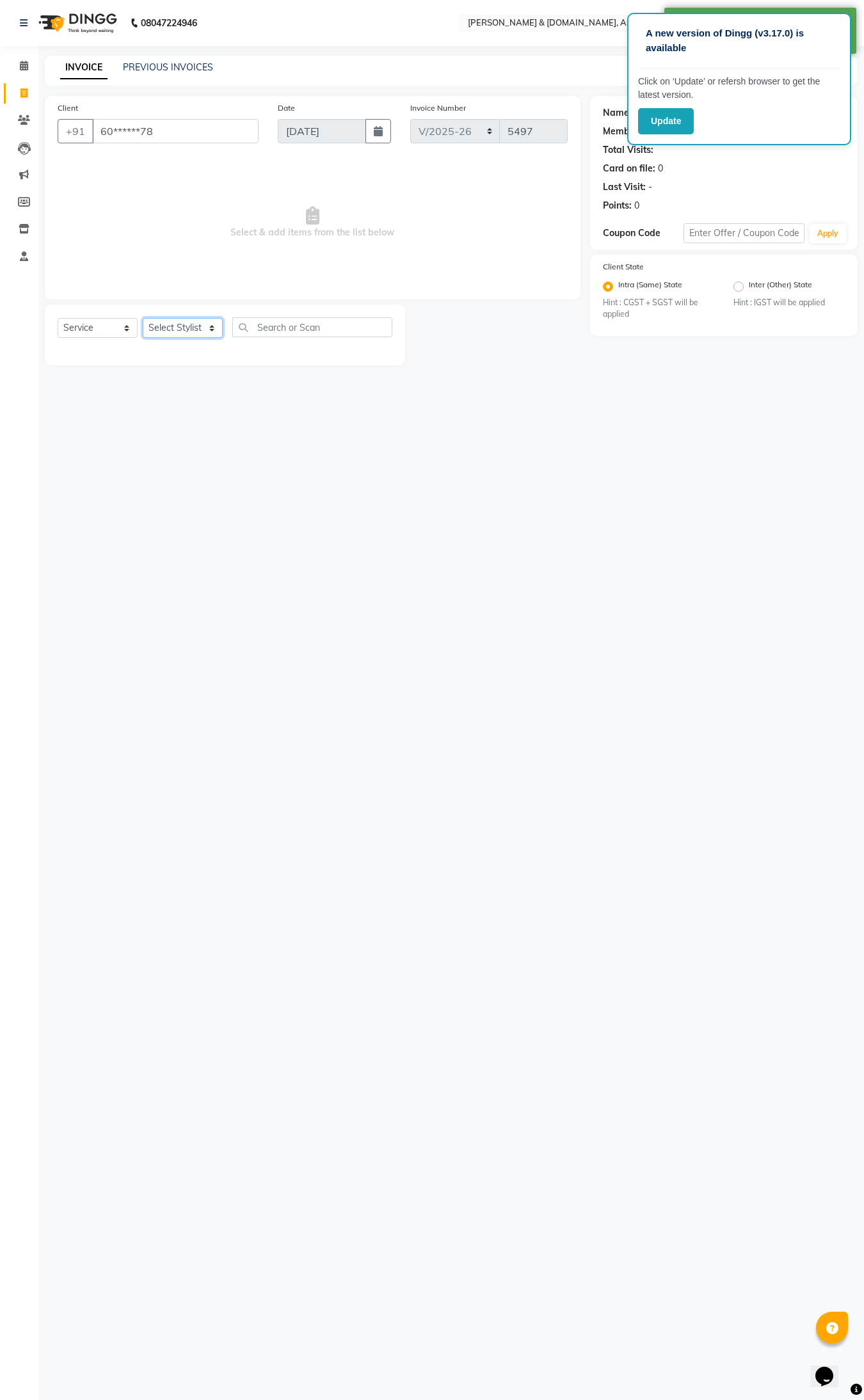
click at [209, 333] on select "Select Stylist AKASH AKIB DEEPU fornt desk GANESH HRISHIKA PARLOUR JITU KARNA D…" at bounding box center [183, 328] width 80 height 20
select select "86729"
click at [143, 318] on select "Select Stylist AKASH AKIB DEEPU fornt desk GANESH HRISHIKA PARLOUR JITU KARNA D…" at bounding box center [183, 328] width 80 height 20
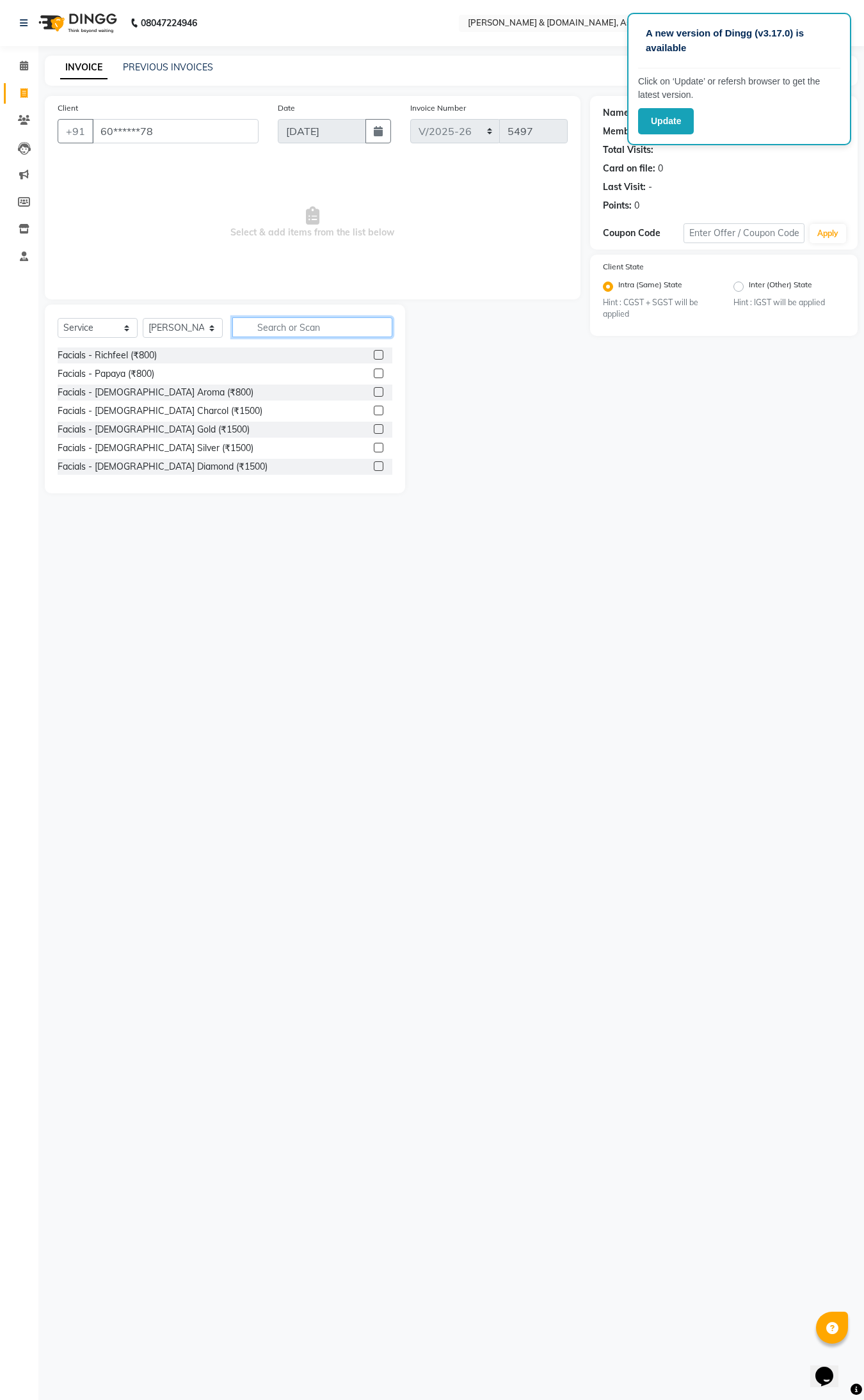
click at [257, 326] on input "text" at bounding box center [313, 327] width 160 height 20
type input "THRE"
click at [107, 352] on div "Normal threading (₹50)" at bounding box center [104, 355] width 94 height 14
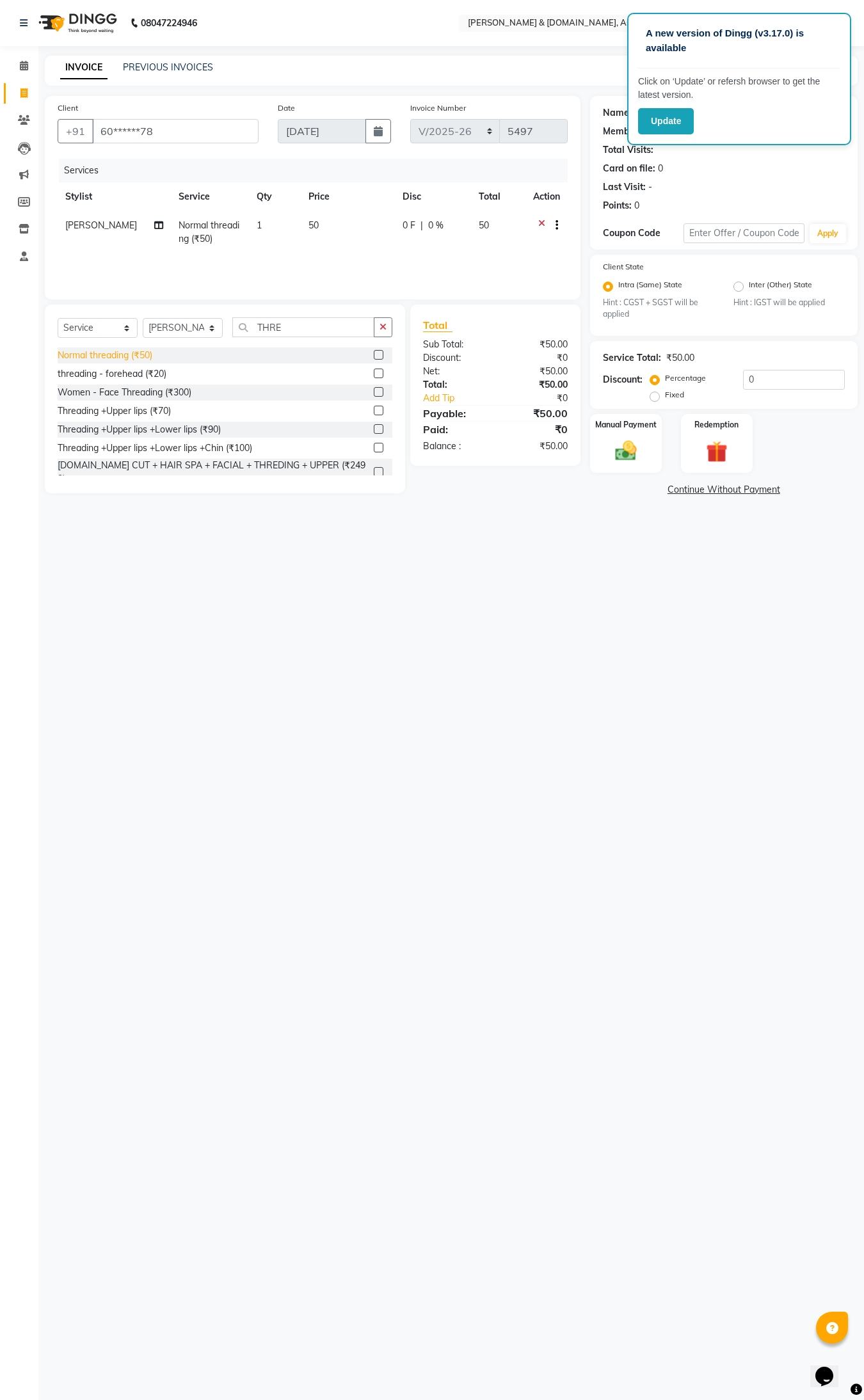
click at [106, 352] on div "Normal threading (₹50)" at bounding box center [104, 355] width 94 height 14
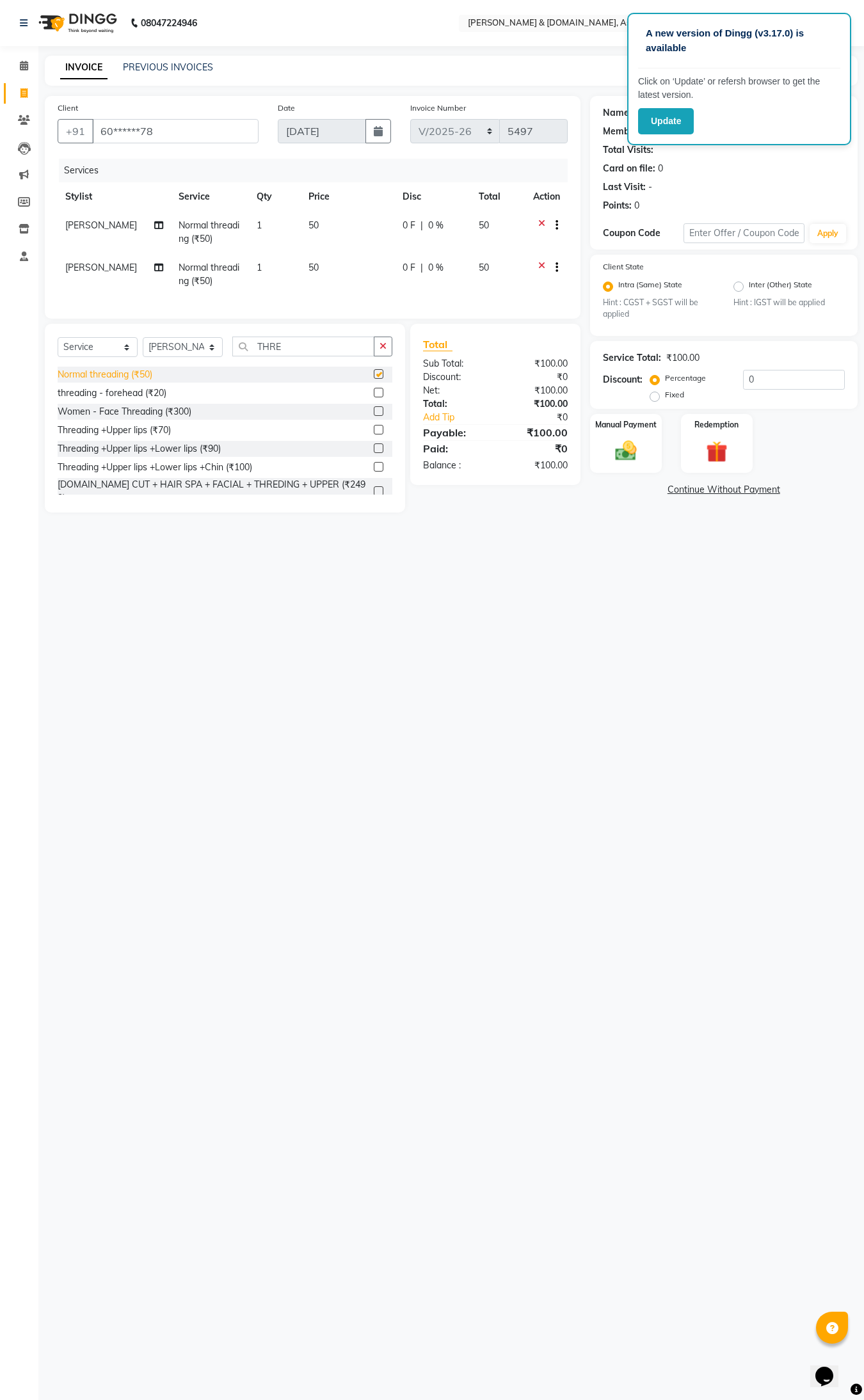
checkbox input "false"
click at [612, 442] on img at bounding box center [625, 451] width 35 height 25
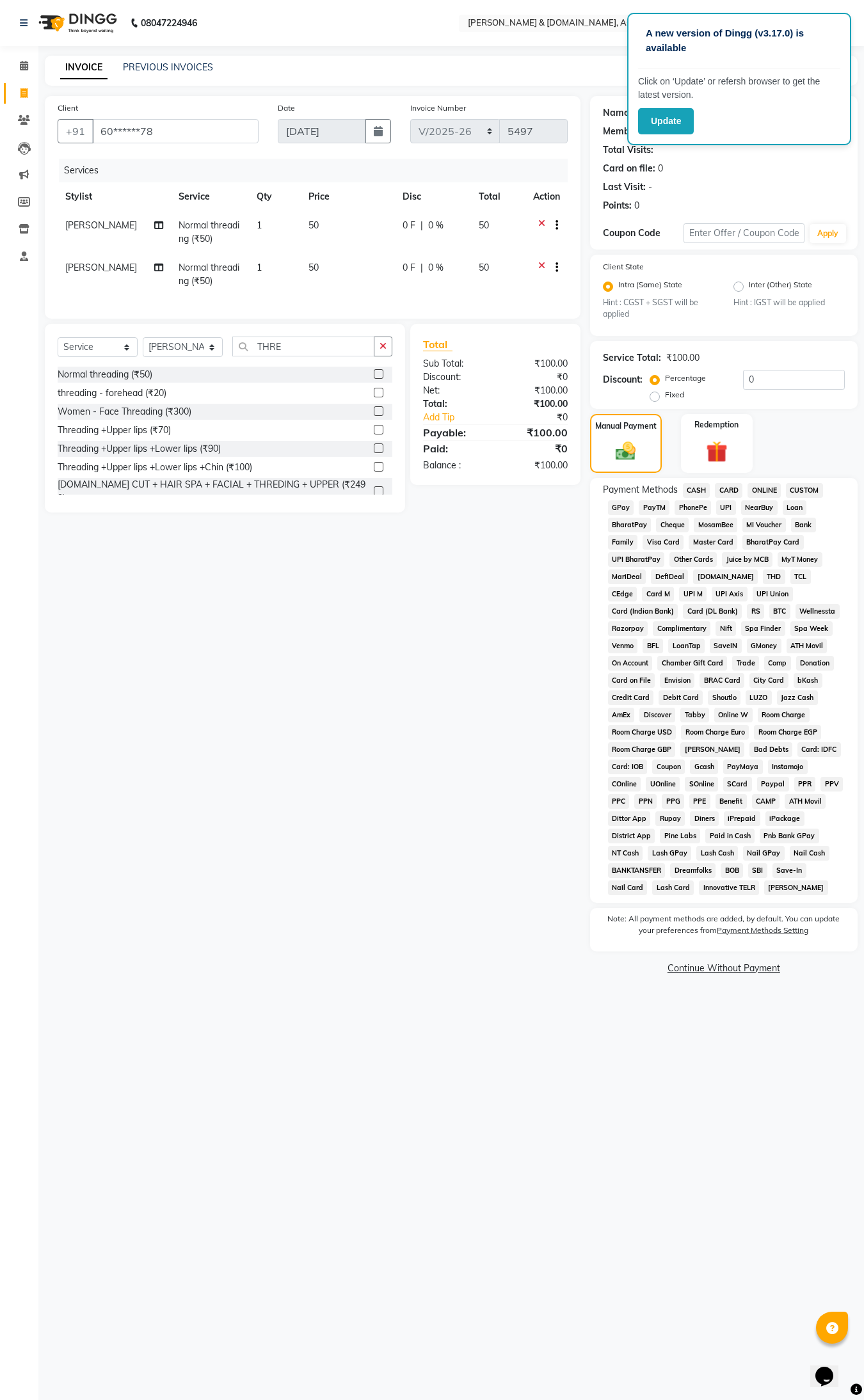
click at [701, 488] on span "CASH" at bounding box center [696, 491] width 27 height 15
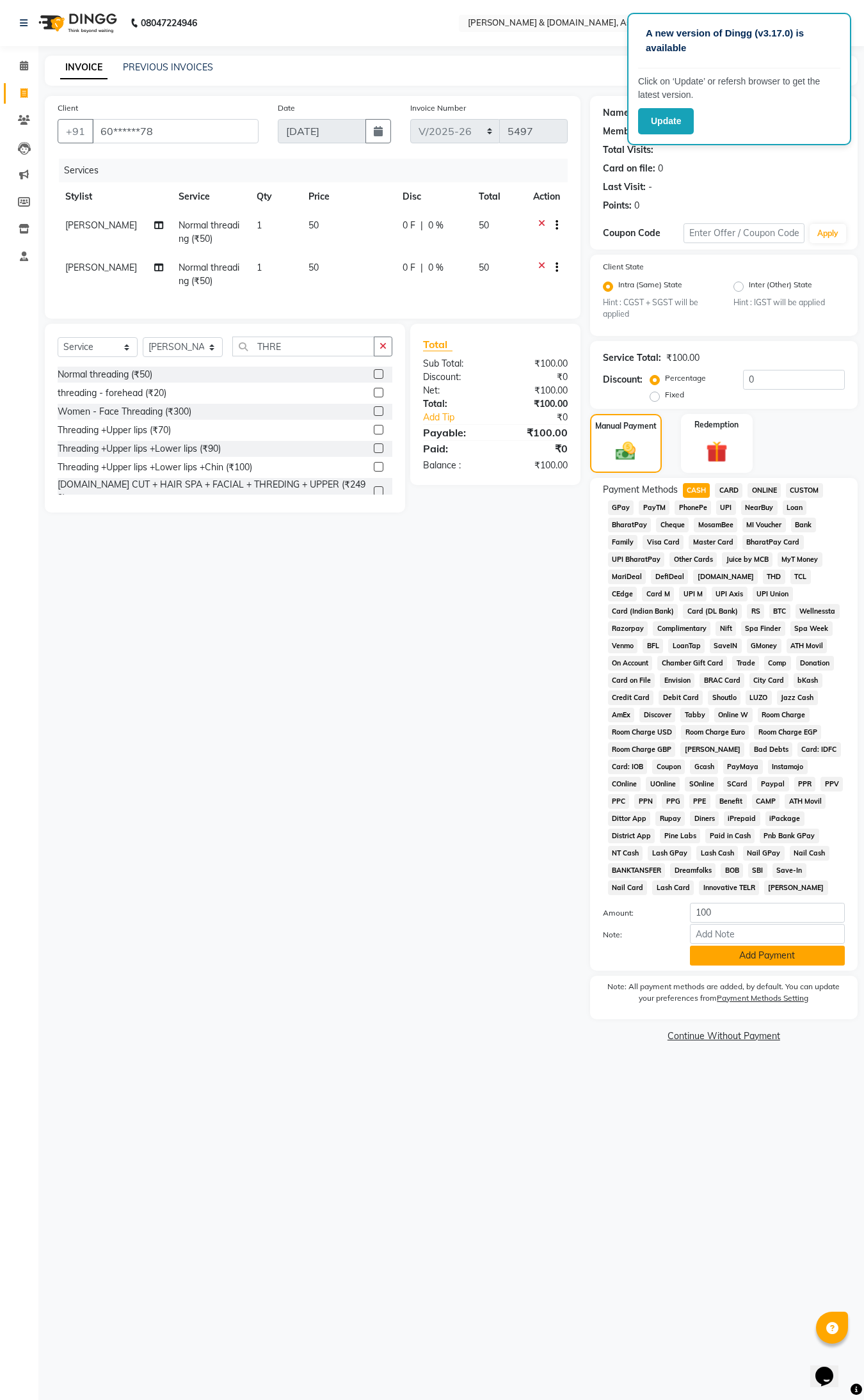
click at [797, 958] on button "Add Payment" at bounding box center [767, 956] width 154 height 20
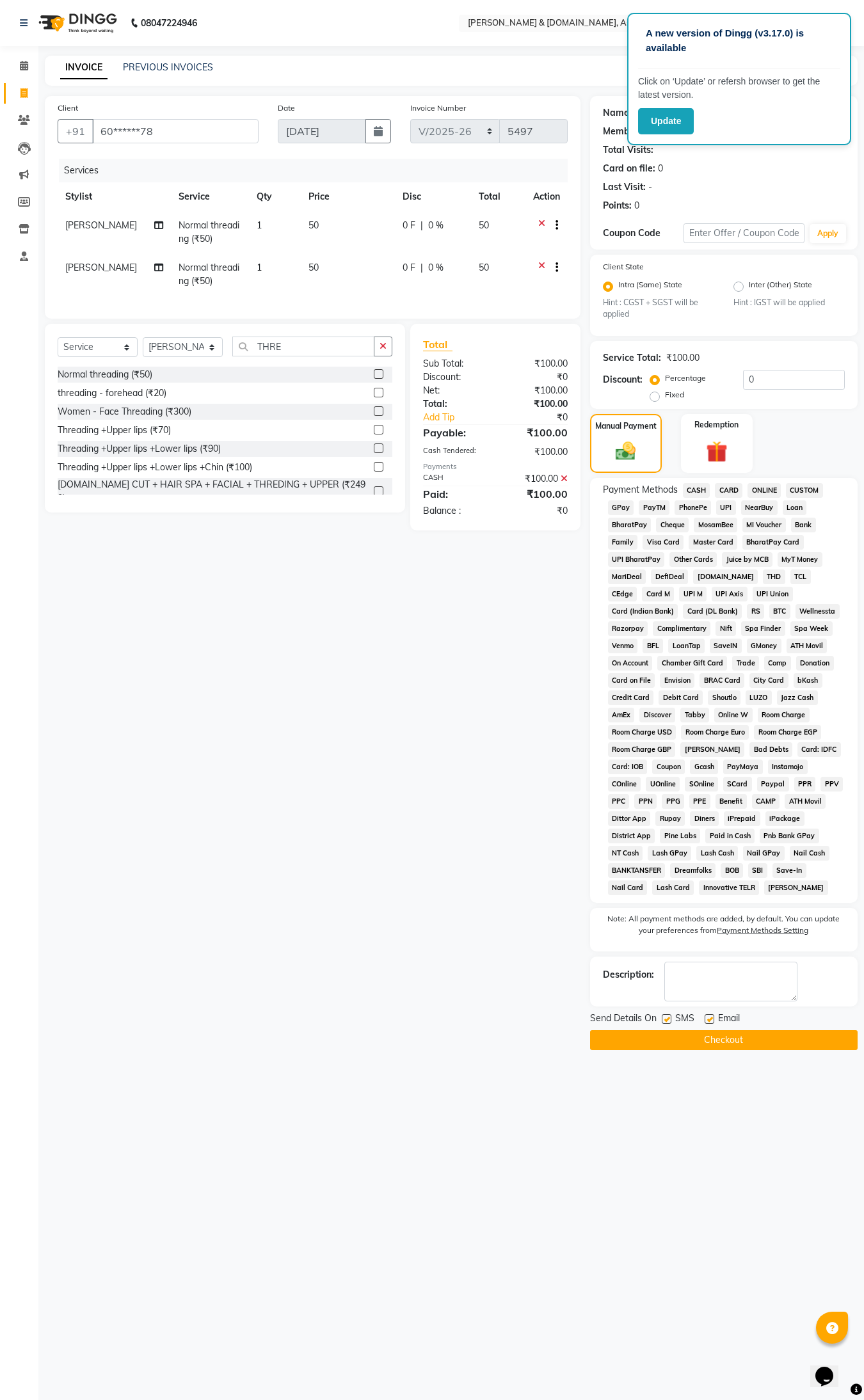
click at [765, 985] on button "Checkout" at bounding box center [723, 1040] width 267 height 20
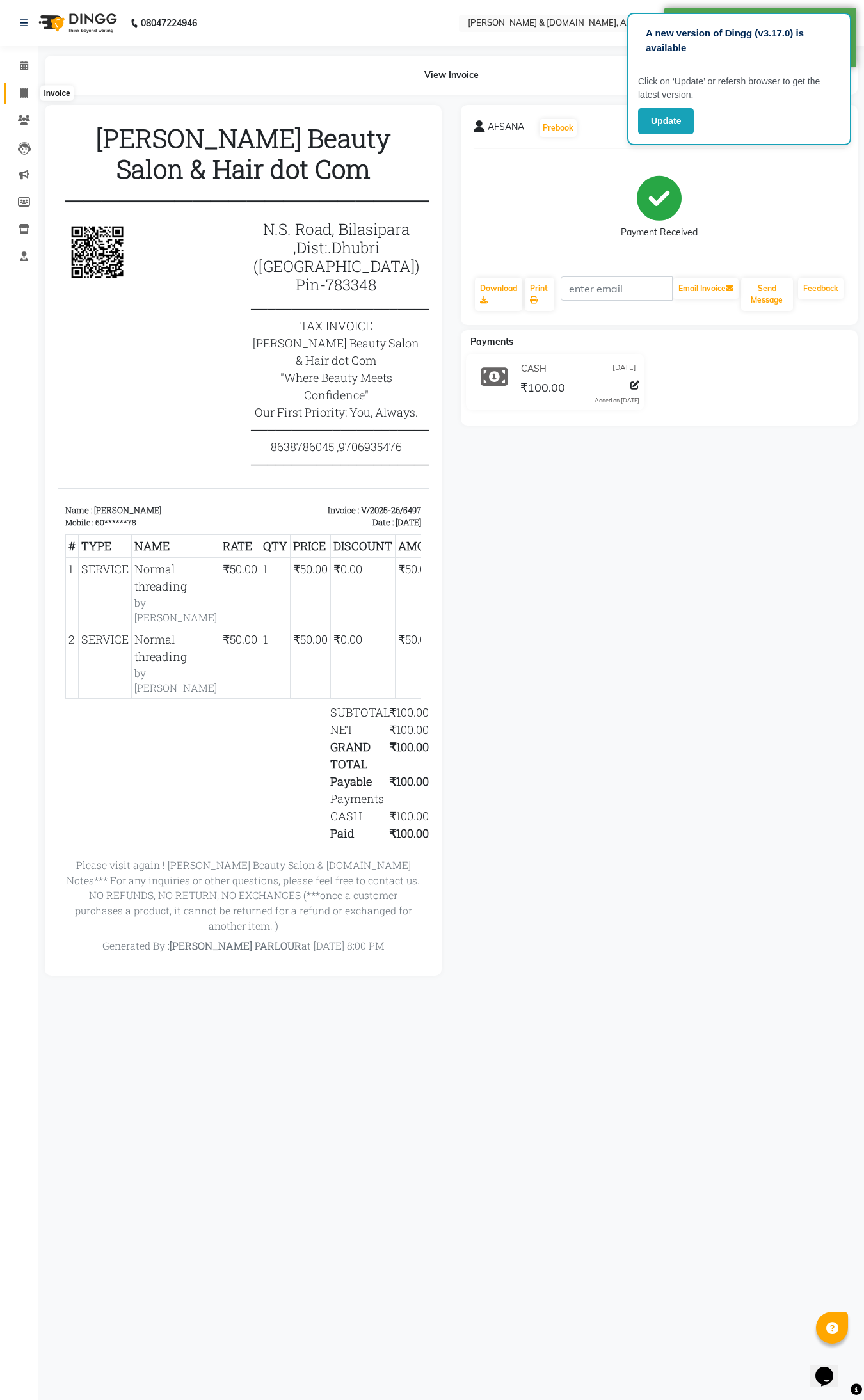
click at [25, 94] on icon at bounding box center [25, 93] width 7 height 10
select select "service"
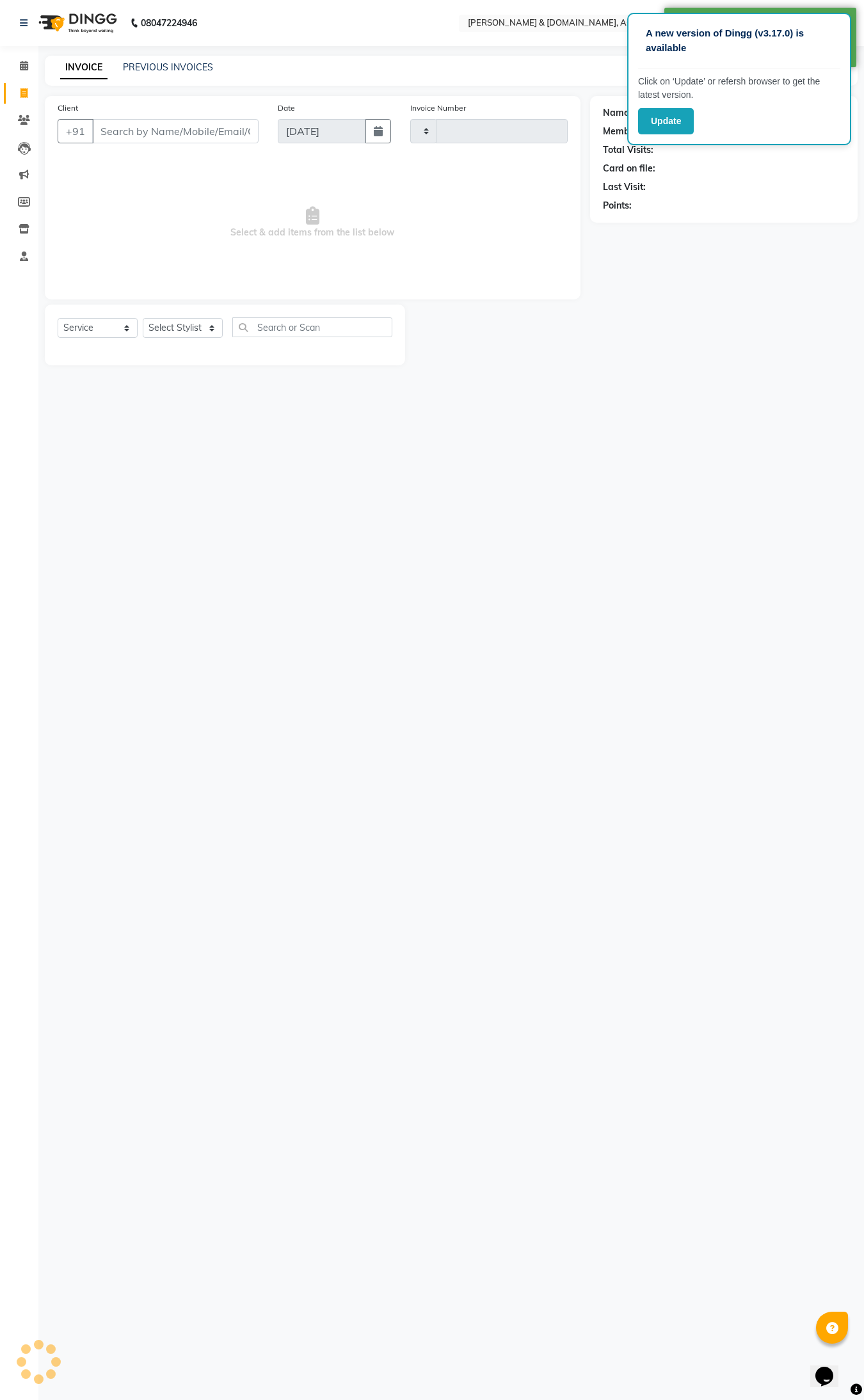
type input "5498"
select select "4608"
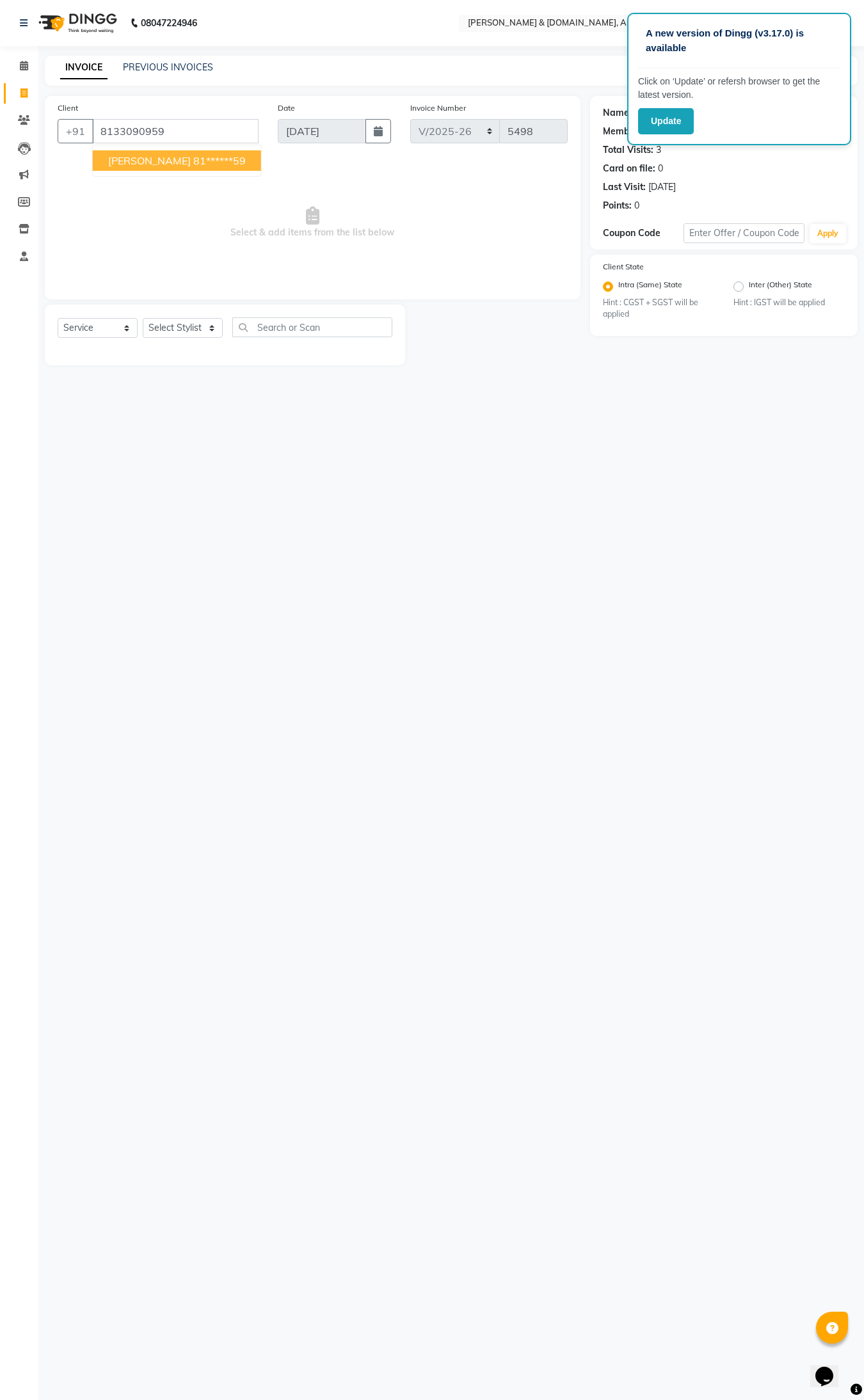
click at [118, 161] on span "Manjita" at bounding box center [149, 161] width 83 height 13
type input "81******59"
click at [222, 328] on select "Select Stylist AKASH AKIB DEEPU fornt desk GANESH HRISHIKA PARLOUR JITU KARNA D…" at bounding box center [183, 328] width 80 height 20
select select "86645"
click at [143, 318] on select "Select Stylist AKASH AKIB DEEPU fornt desk GANESH HRISHIKA PARLOUR JITU KARNA D…" at bounding box center [183, 328] width 80 height 20
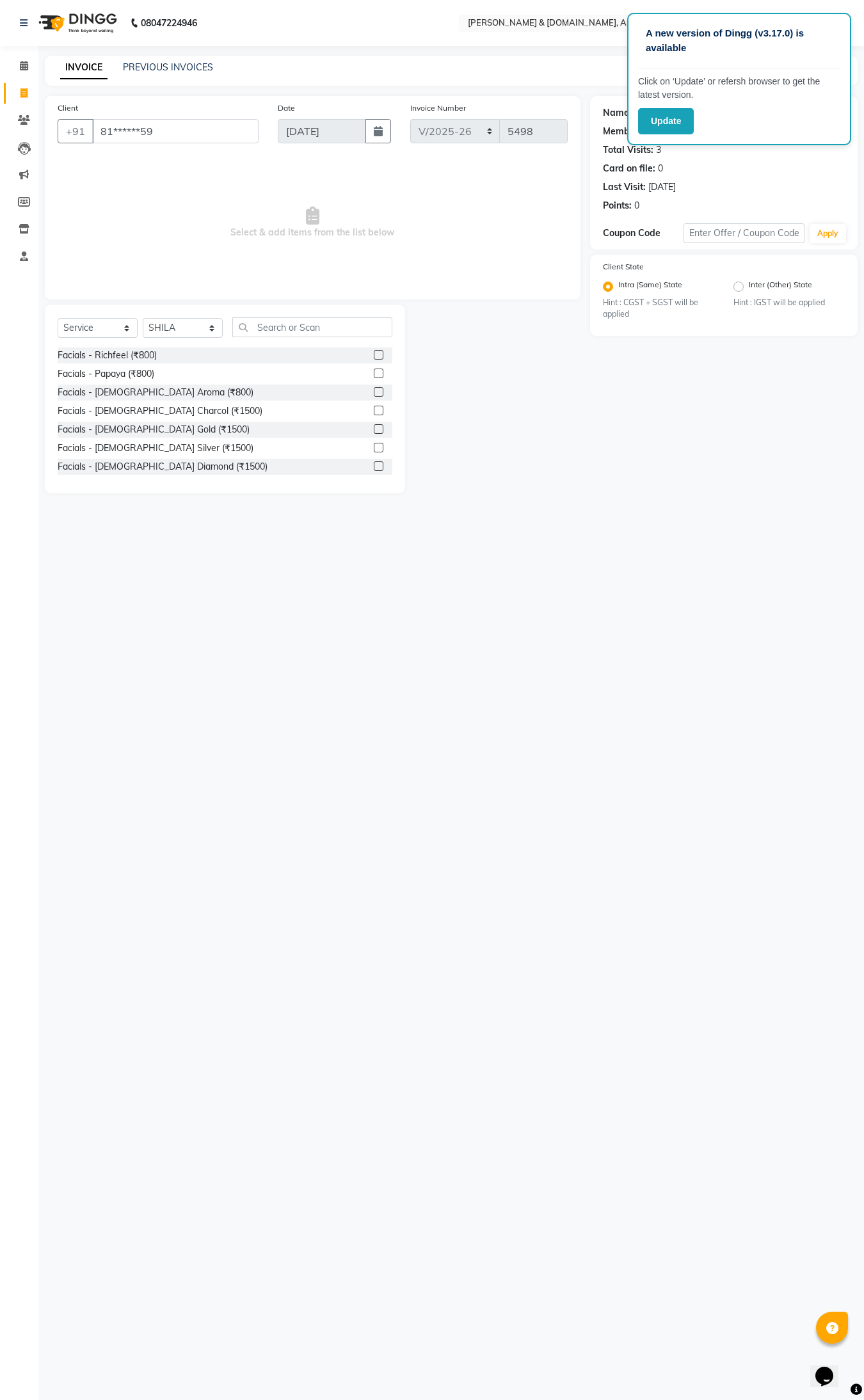
drag, startPoint x: 295, startPoint y: 313, endPoint x: 295, endPoint y: 322, distance: 9.0
click at [295, 322] on div "Select Service Product Membership Package Voucher Prepaid Gift Card Select Styl…" at bounding box center [224, 399] width 361 height 189
click at [341, 328] on input "text" at bounding box center [313, 327] width 160 height 20
type input "THRE"
click at [75, 356] on div "Normal threading (₹50)" at bounding box center [104, 355] width 94 height 14
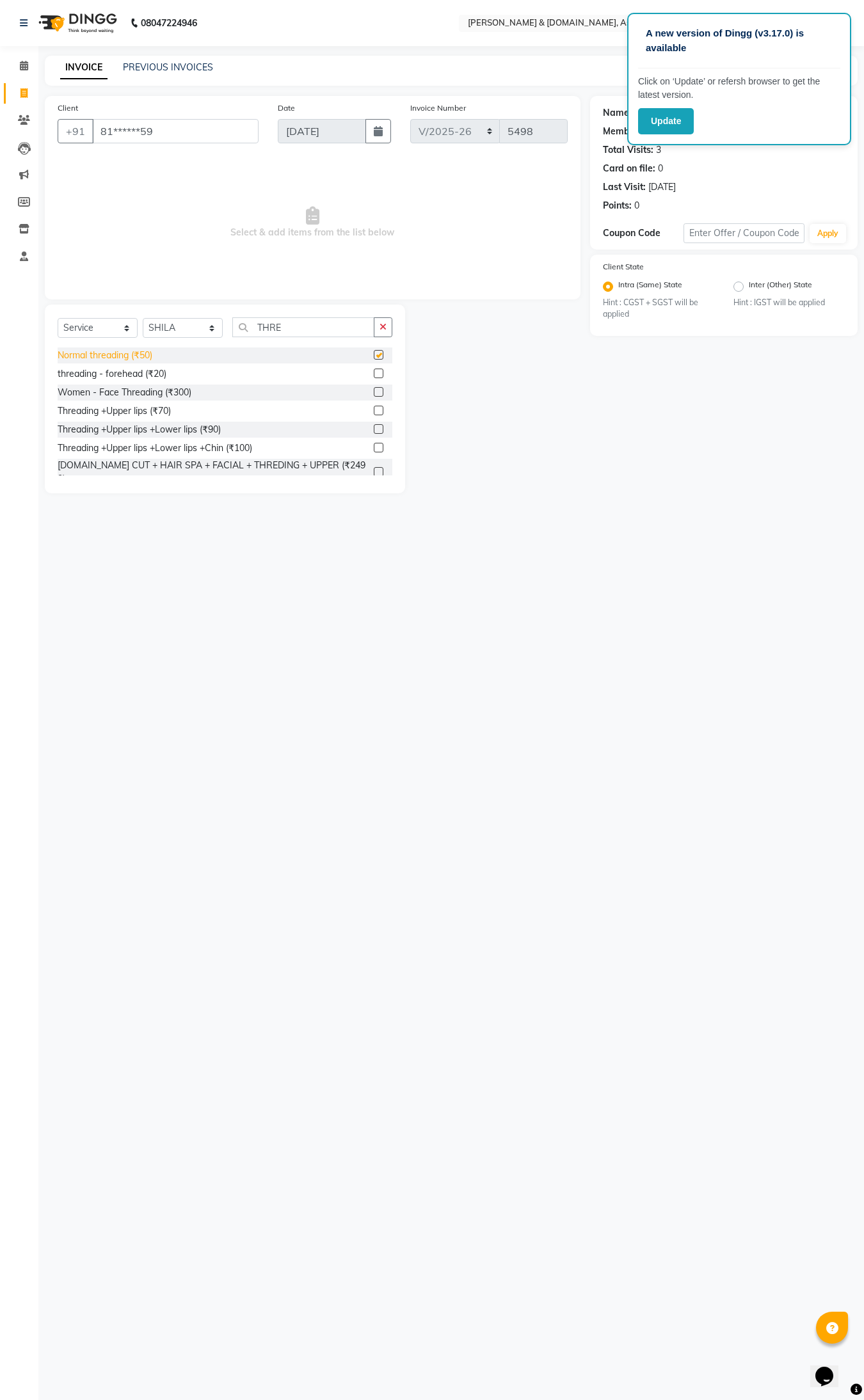
checkbox input "false"
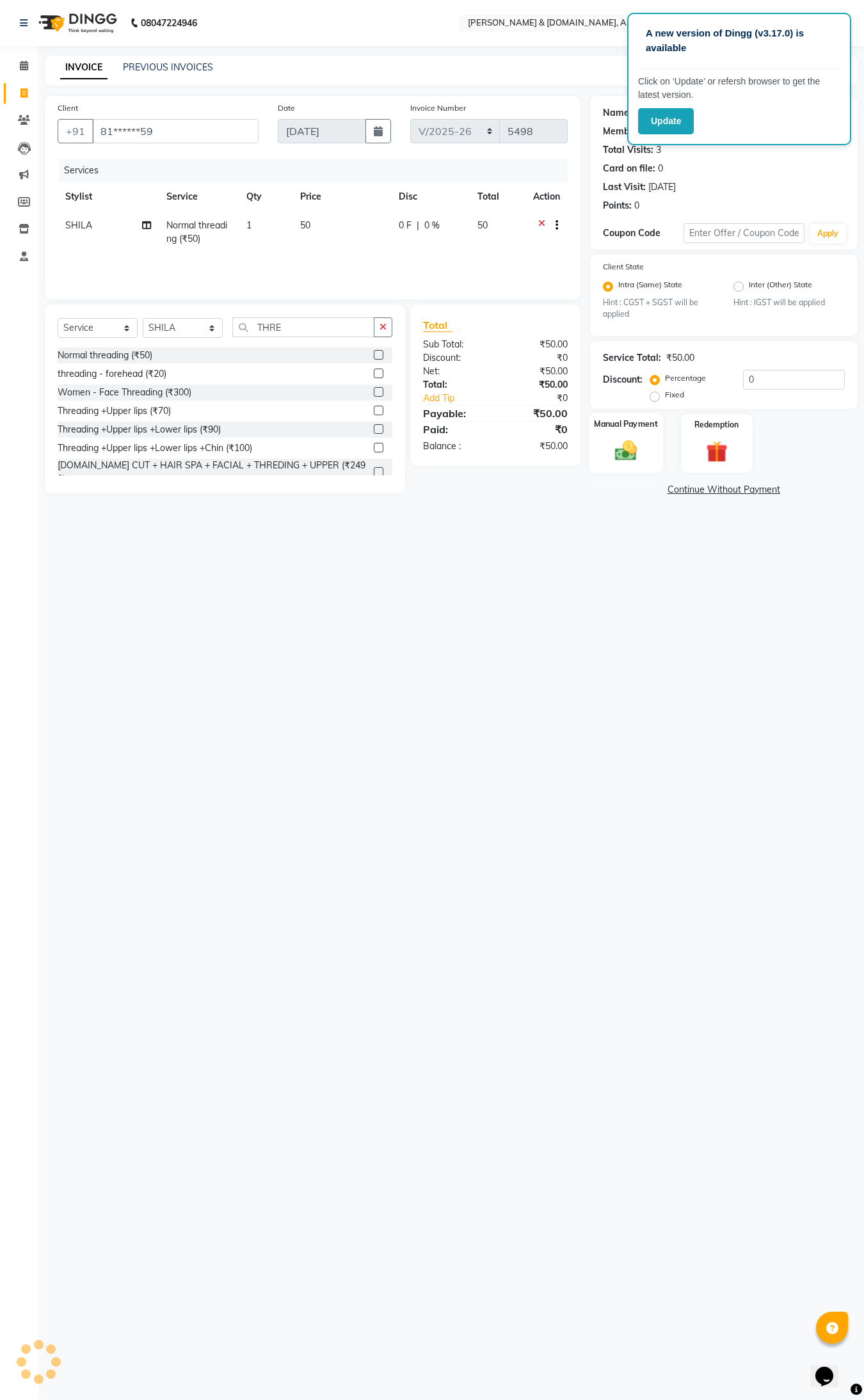
click at [648, 455] on div "Manual Payment" at bounding box center [625, 442] width 74 height 61
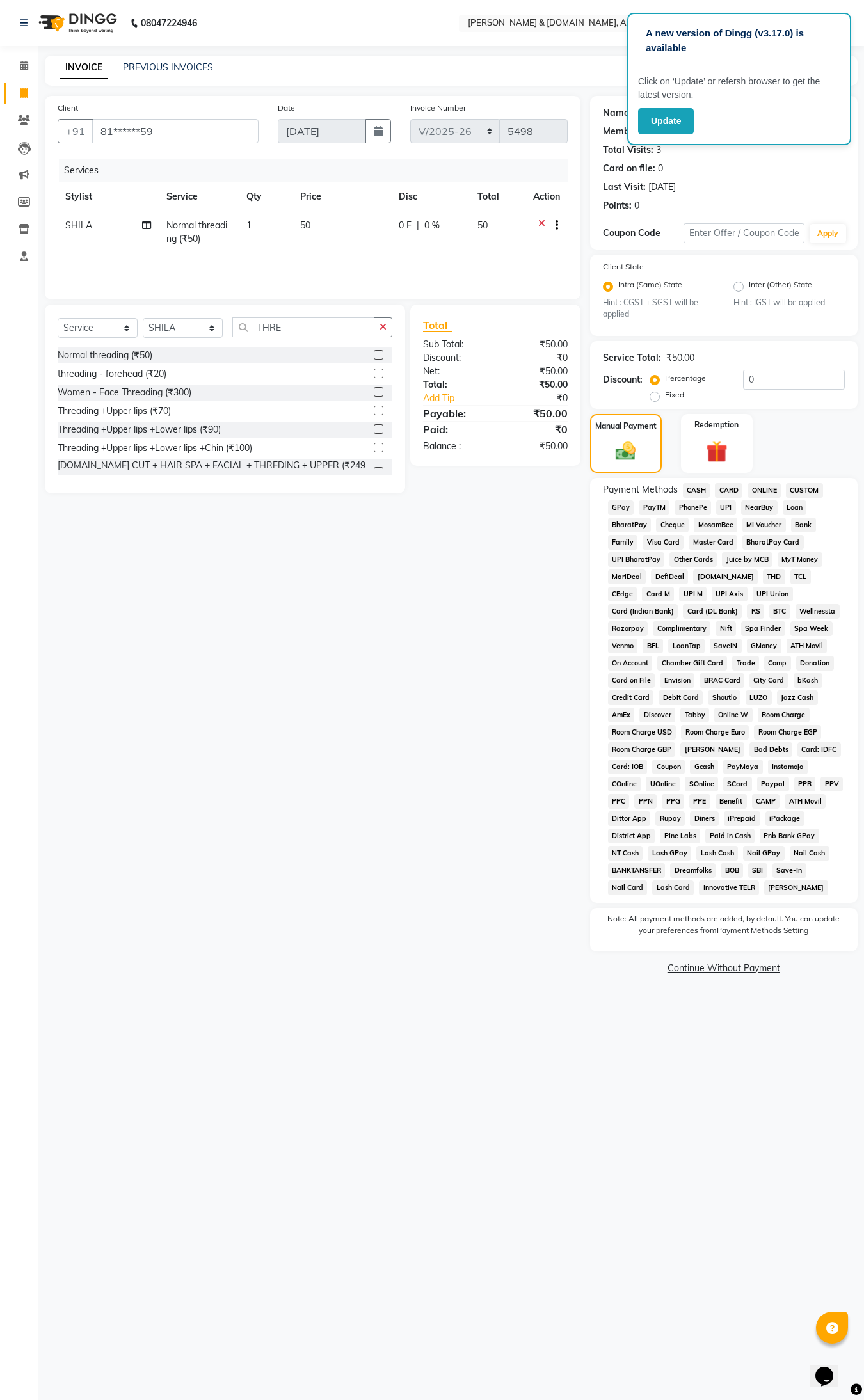
click at [702, 483] on span "CASH" at bounding box center [696, 491] width 27 height 15
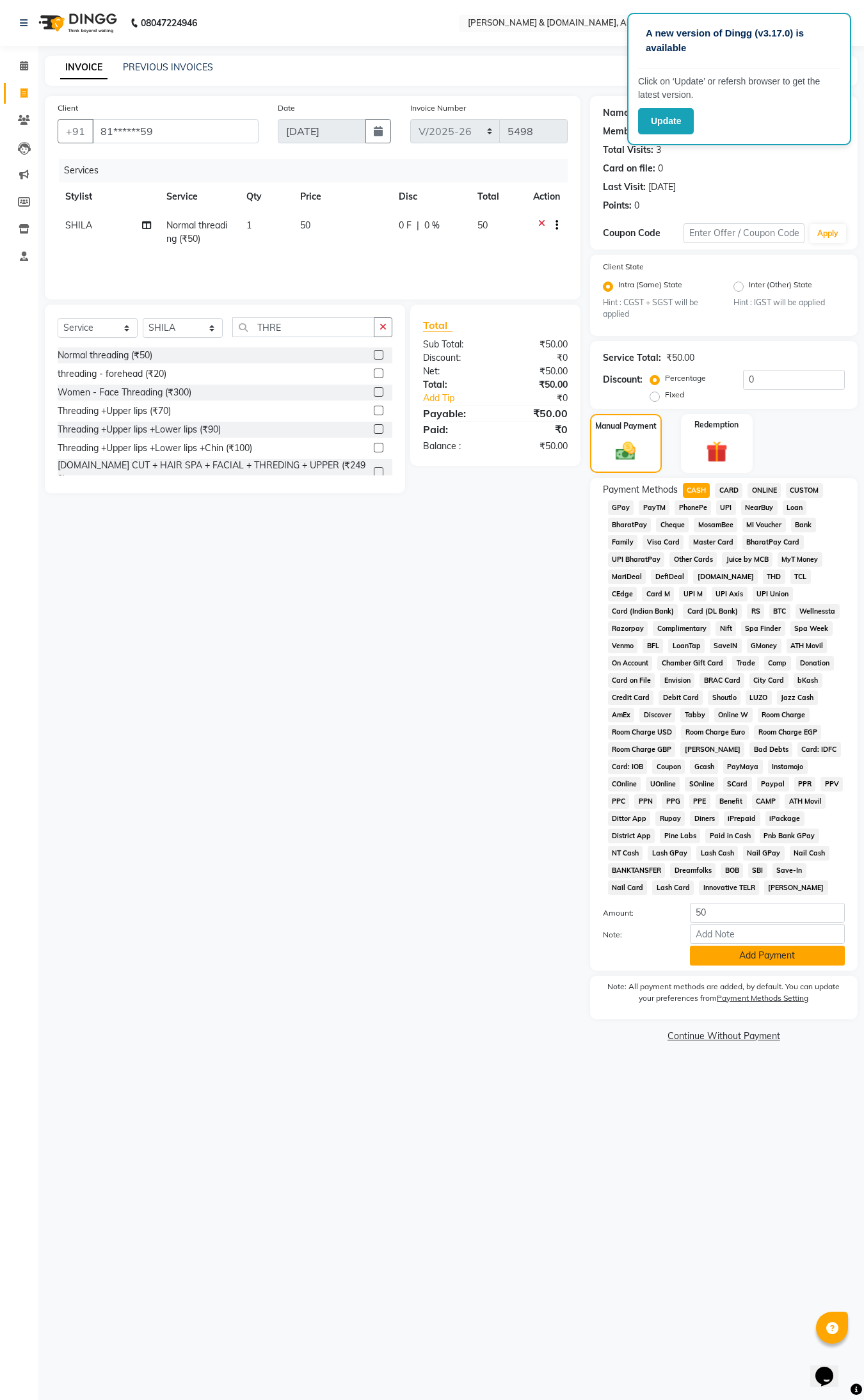
click at [798, 957] on button "Add Payment" at bounding box center [767, 956] width 154 height 20
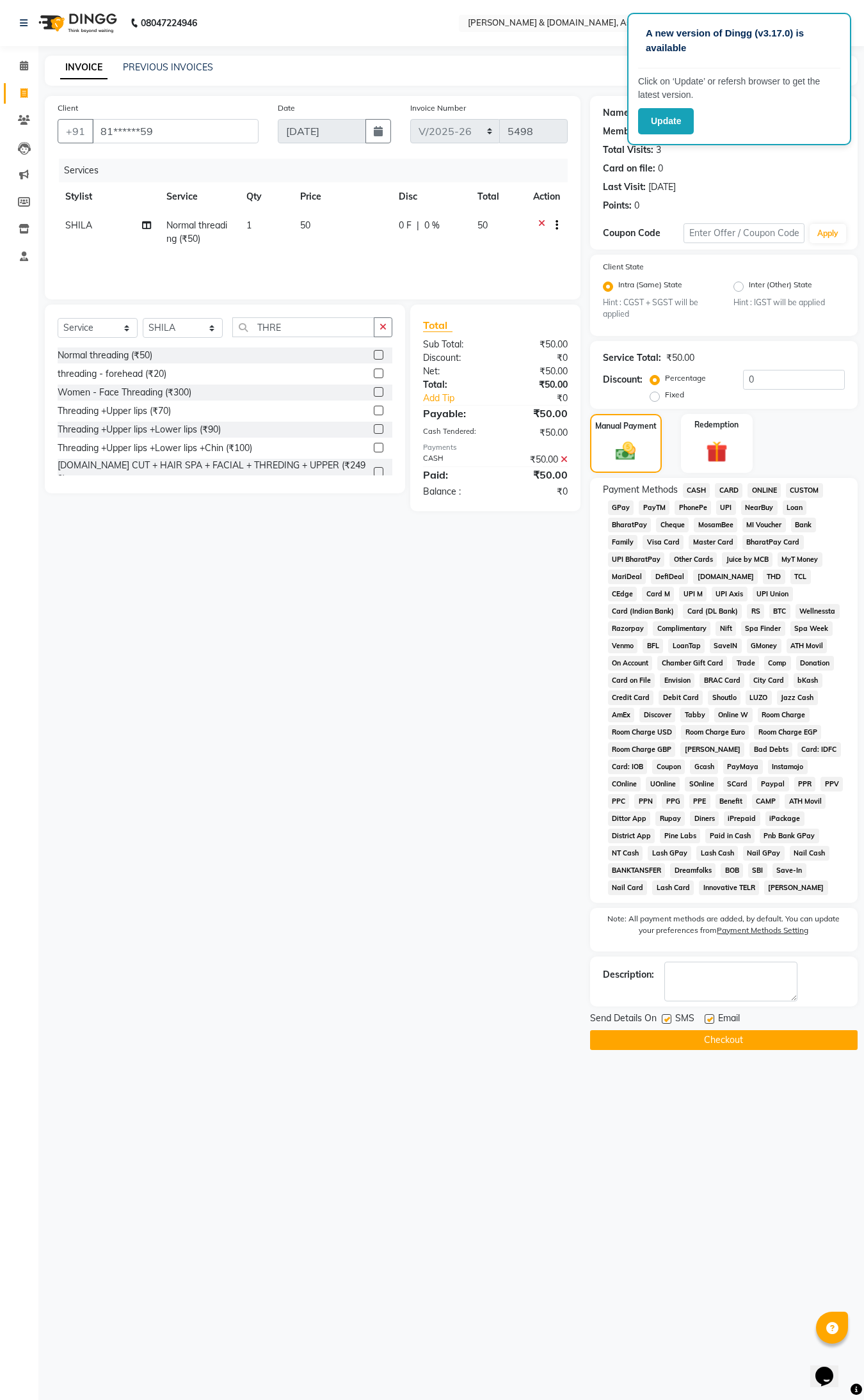
click at [769, 985] on button "Checkout" at bounding box center [723, 1040] width 267 height 20
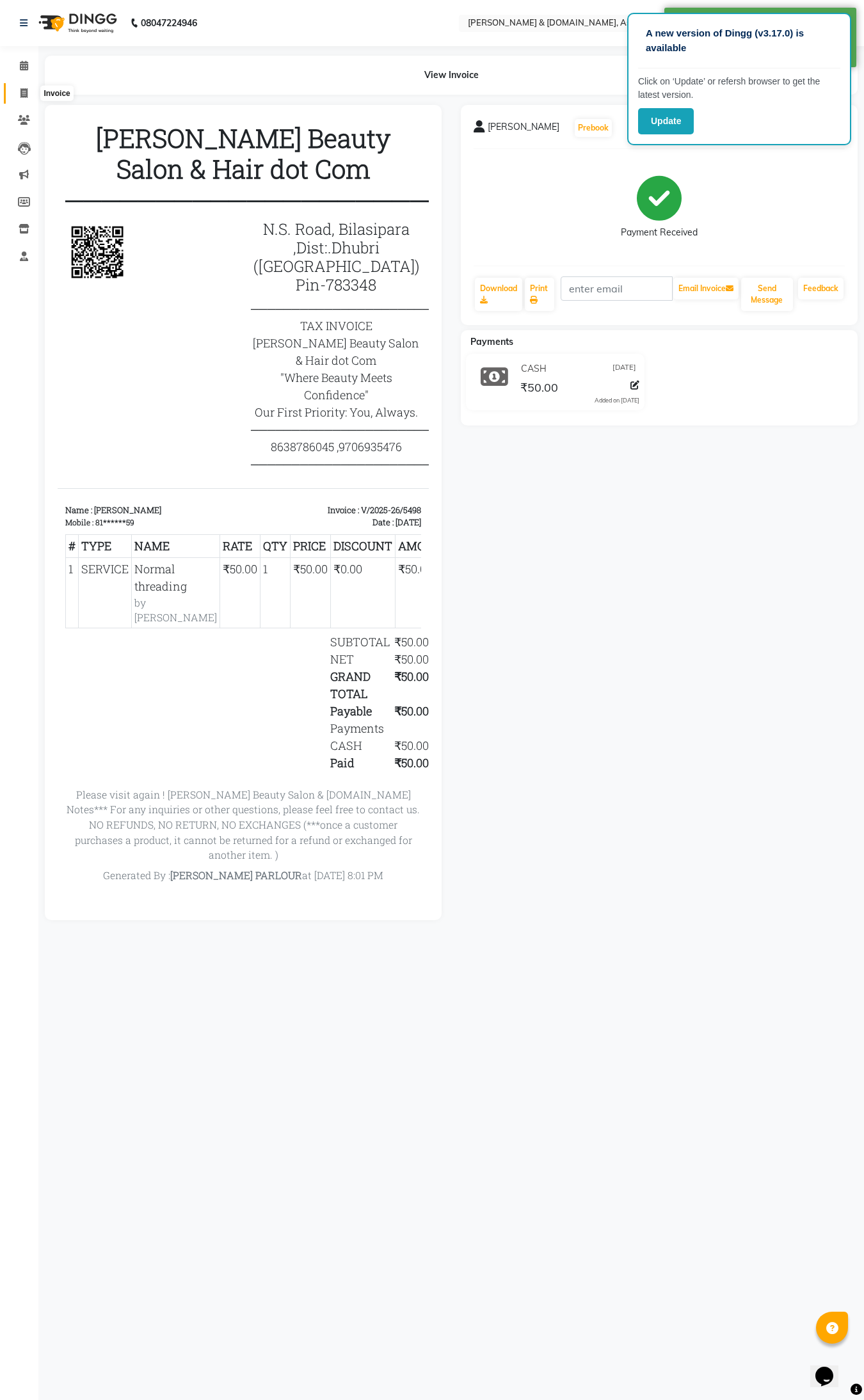
click at [31, 92] on span at bounding box center [24, 94] width 23 height 15
select select "service"
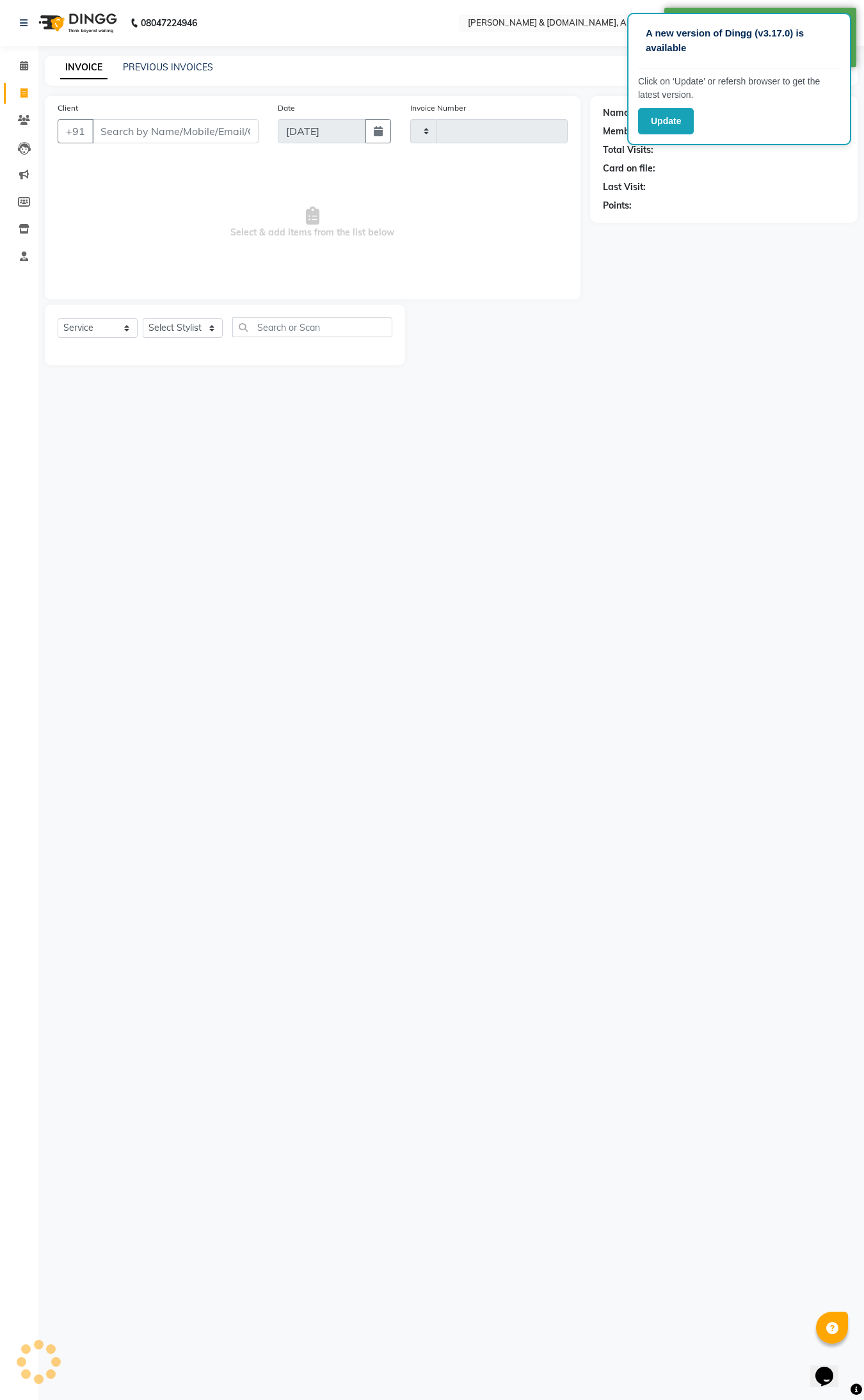
type input "5499"
select select "4608"
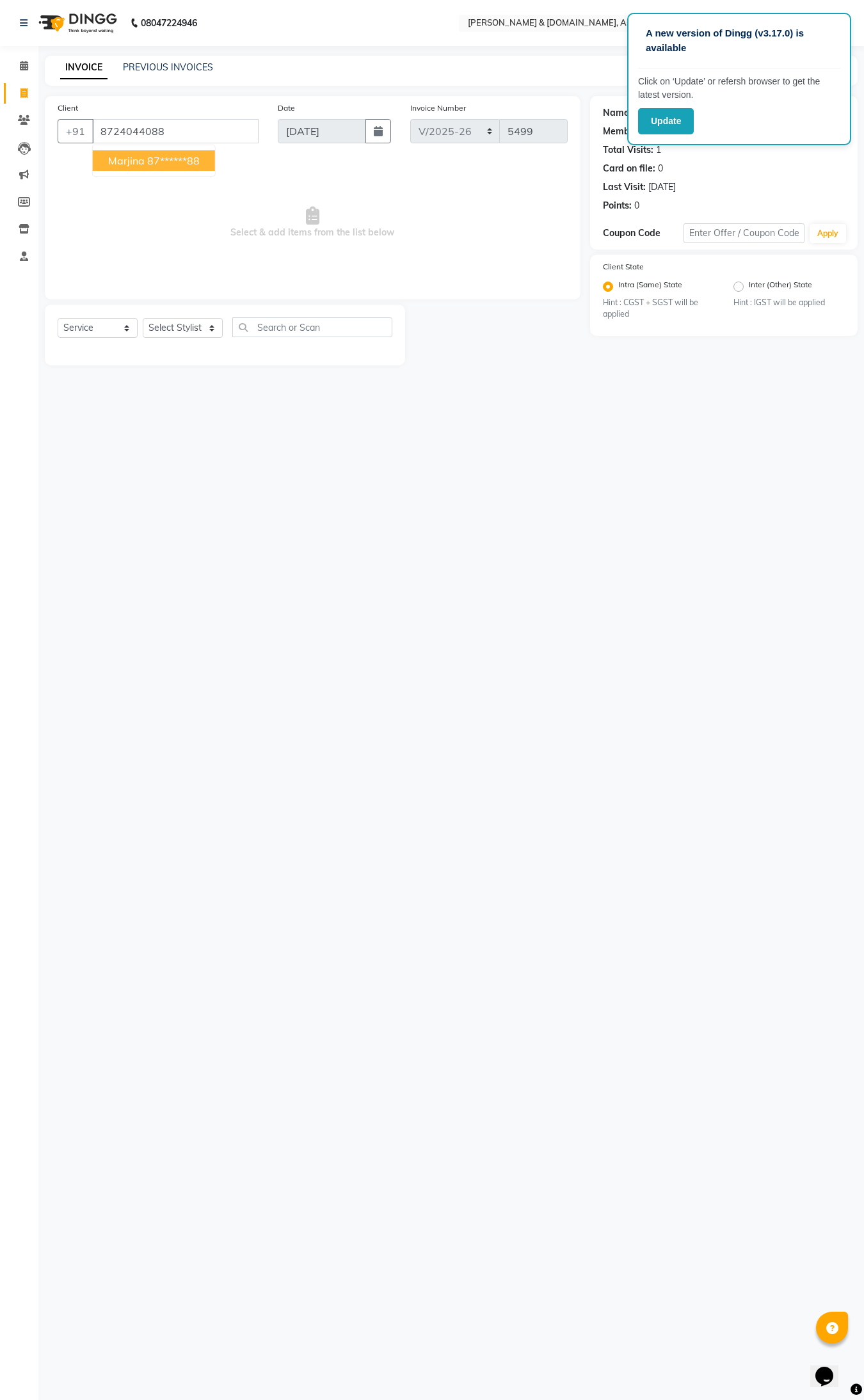
click at [135, 162] on span "Marjina" at bounding box center [126, 161] width 36 height 13
type input "87******88"
click at [215, 328] on select "Select Stylist AKASH AKIB DEEPU fornt desk GANESH HRISHIKA PARLOUR JITU KARNA D…" at bounding box center [183, 328] width 80 height 20
select select "86645"
click at [143, 318] on select "Select Stylist AKASH AKIB DEEPU fornt desk GANESH HRISHIKA PARLOUR JITU KARNA D…" at bounding box center [183, 328] width 80 height 20
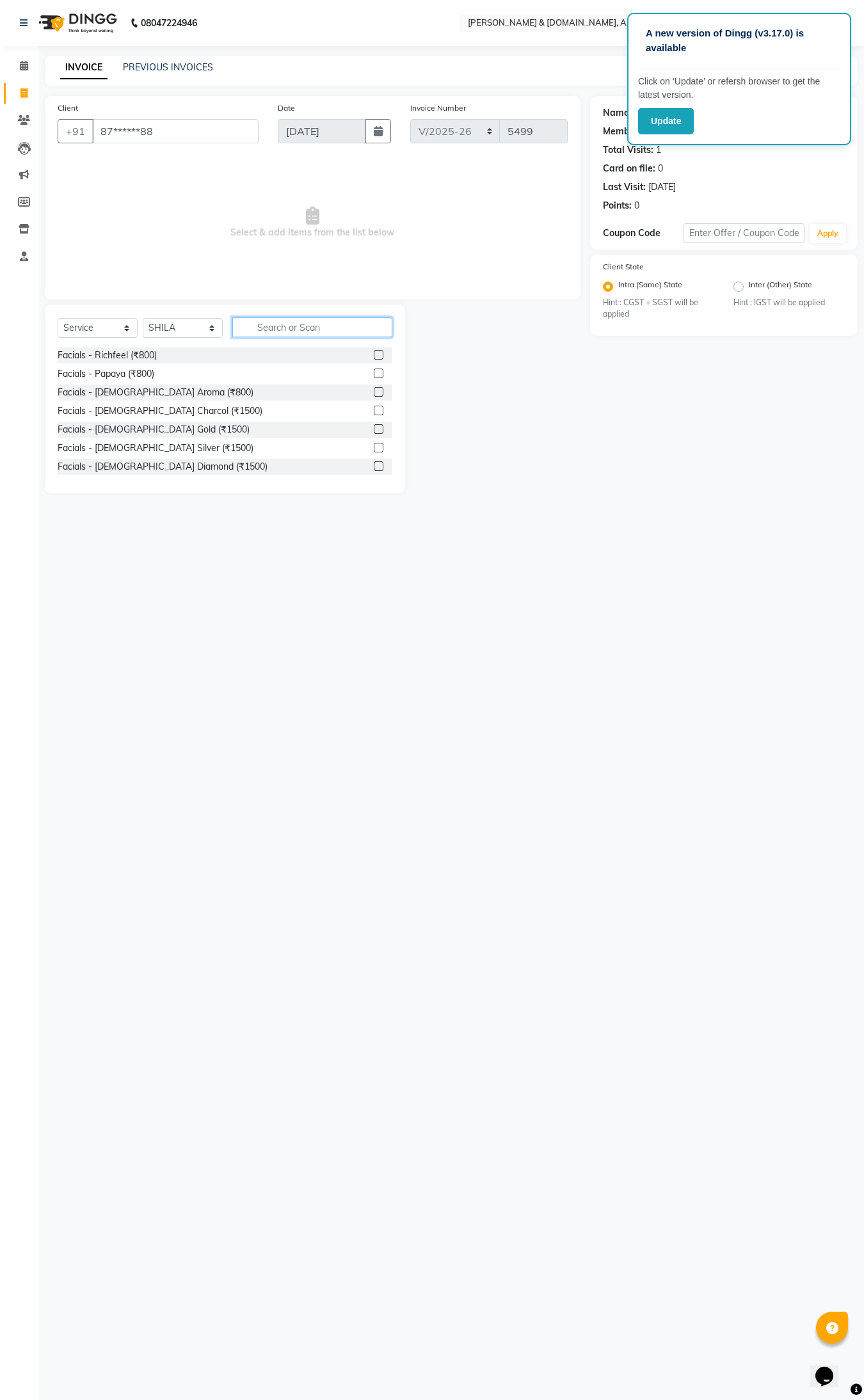
drag, startPoint x: 317, startPoint y: 317, endPoint x: 312, endPoint y: 333, distance: 16.8
click at [314, 333] on input "text" at bounding box center [313, 327] width 160 height 20
click at [321, 328] on input "NORMAL" at bounding box center [303, 327] width 142 height 20
type input "N"
type input "FACE"
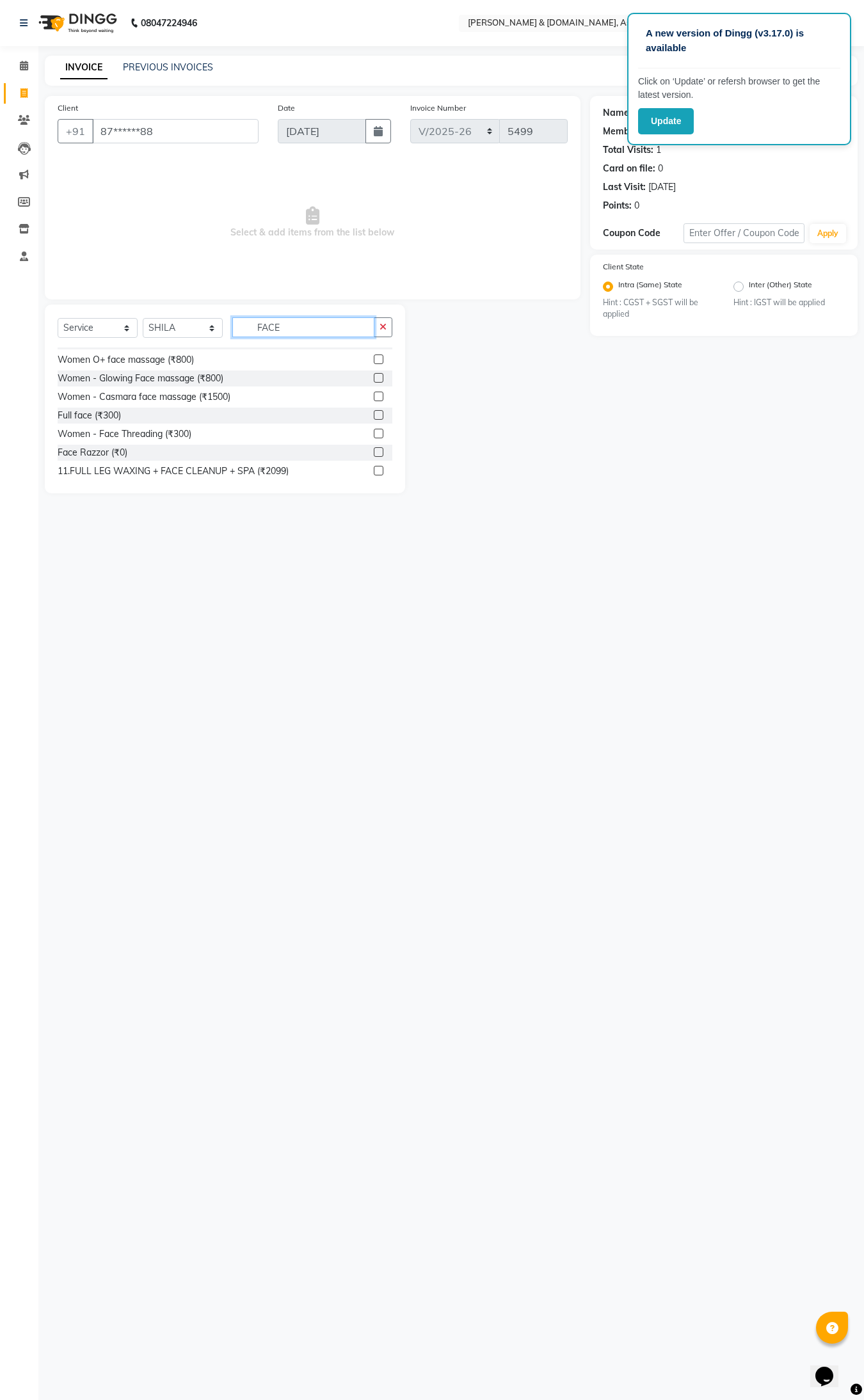
scroll to position [242, 0]
click at [313, 328] on input "FACE" at bounding box center [303, 327] width 142 height 20
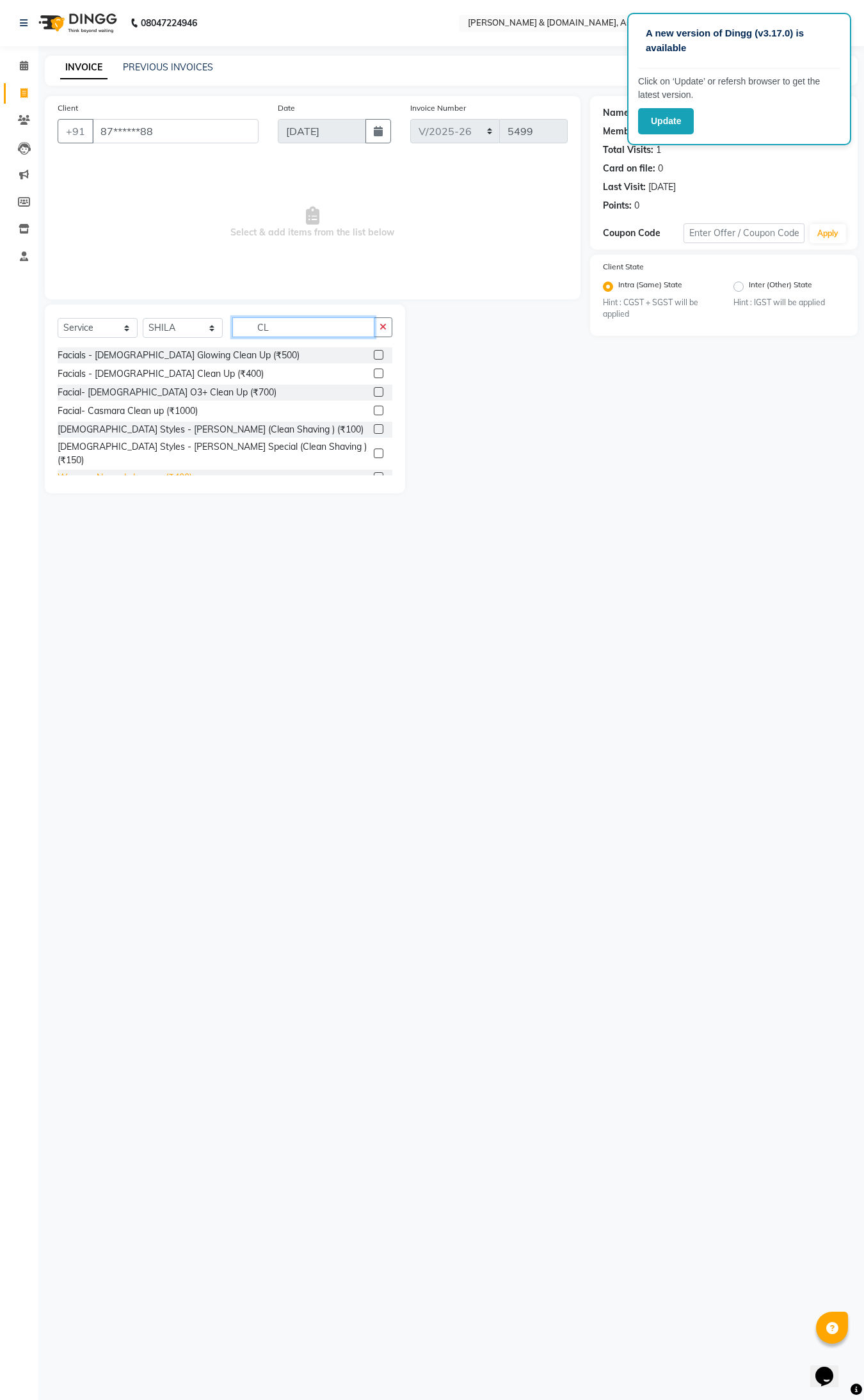
type input "CL"
click at [177, 471] on div "Women -Normal clean up (₹400)" at bounding box center [124, 477] width 134 height 14
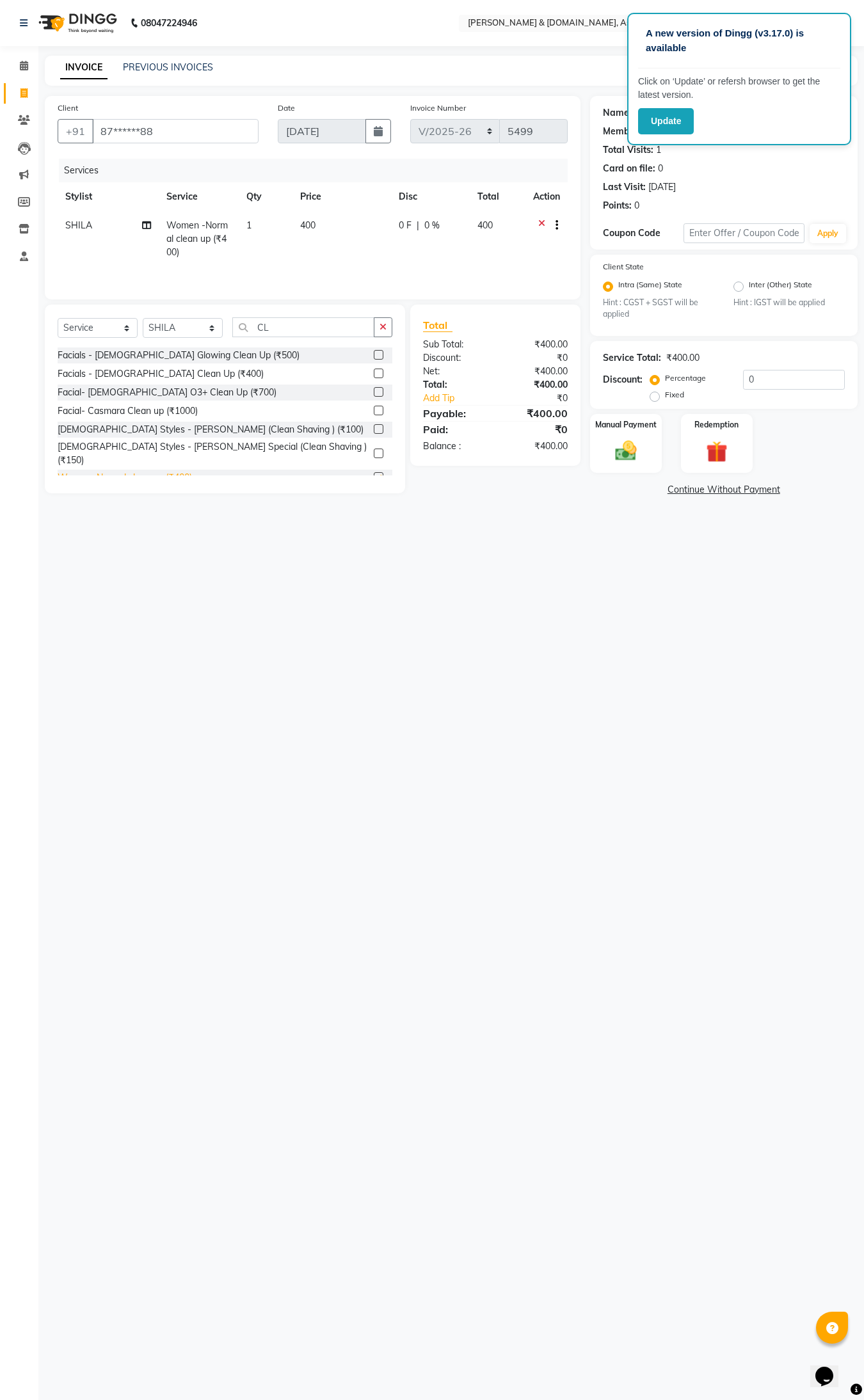
checkbox input "false"
click at [421, 222] on div "0 F | 0 %" at bounding box center [431, 225] width 64 height 14
select select "86645"
click at [384, 229] on input "0" at bounding box center [394, 229] width 38 height 20
type input "50"
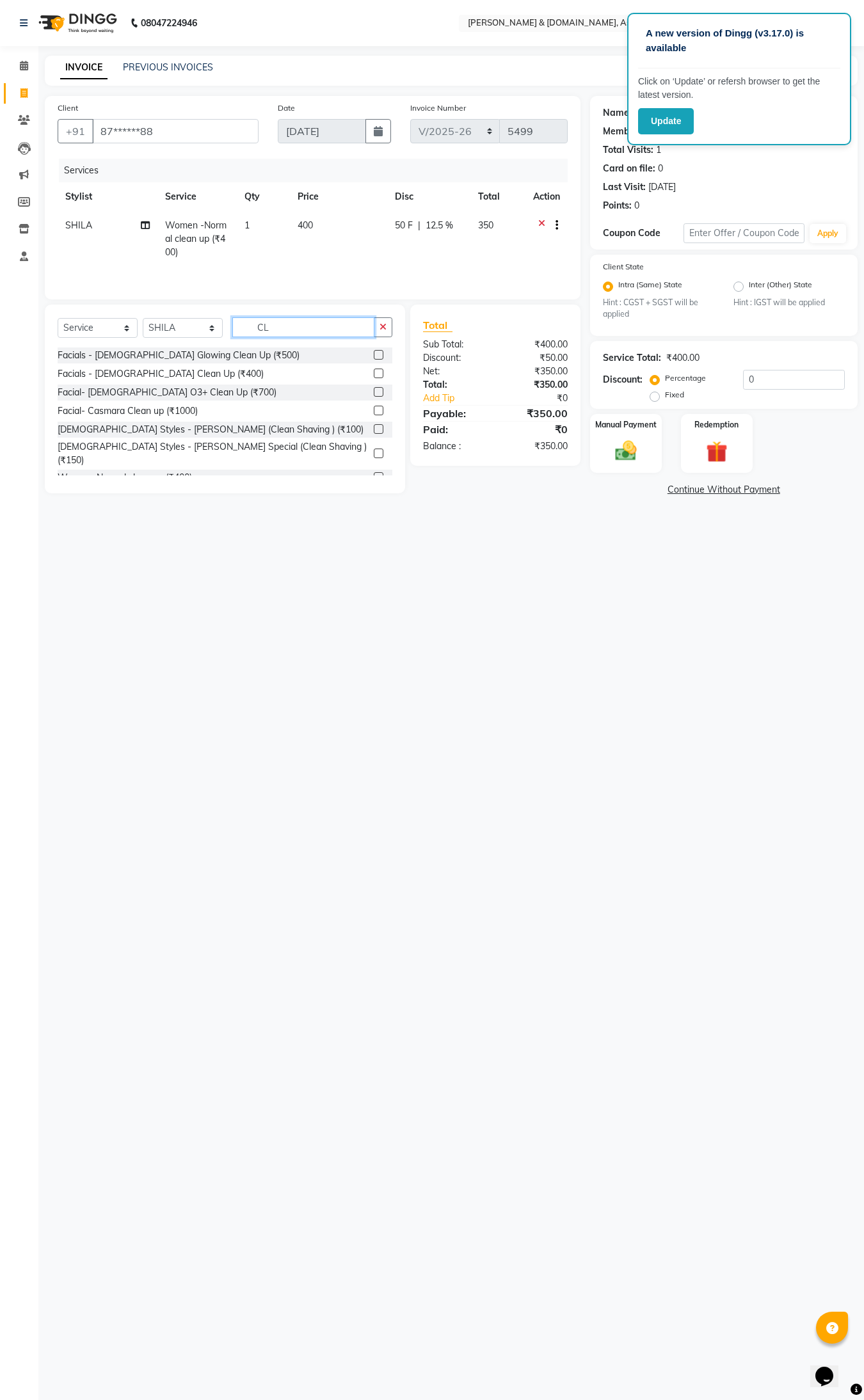
click at [334, 325] on input "CL" at bounding box center [303, 327] width 142 height 20
type input "C"
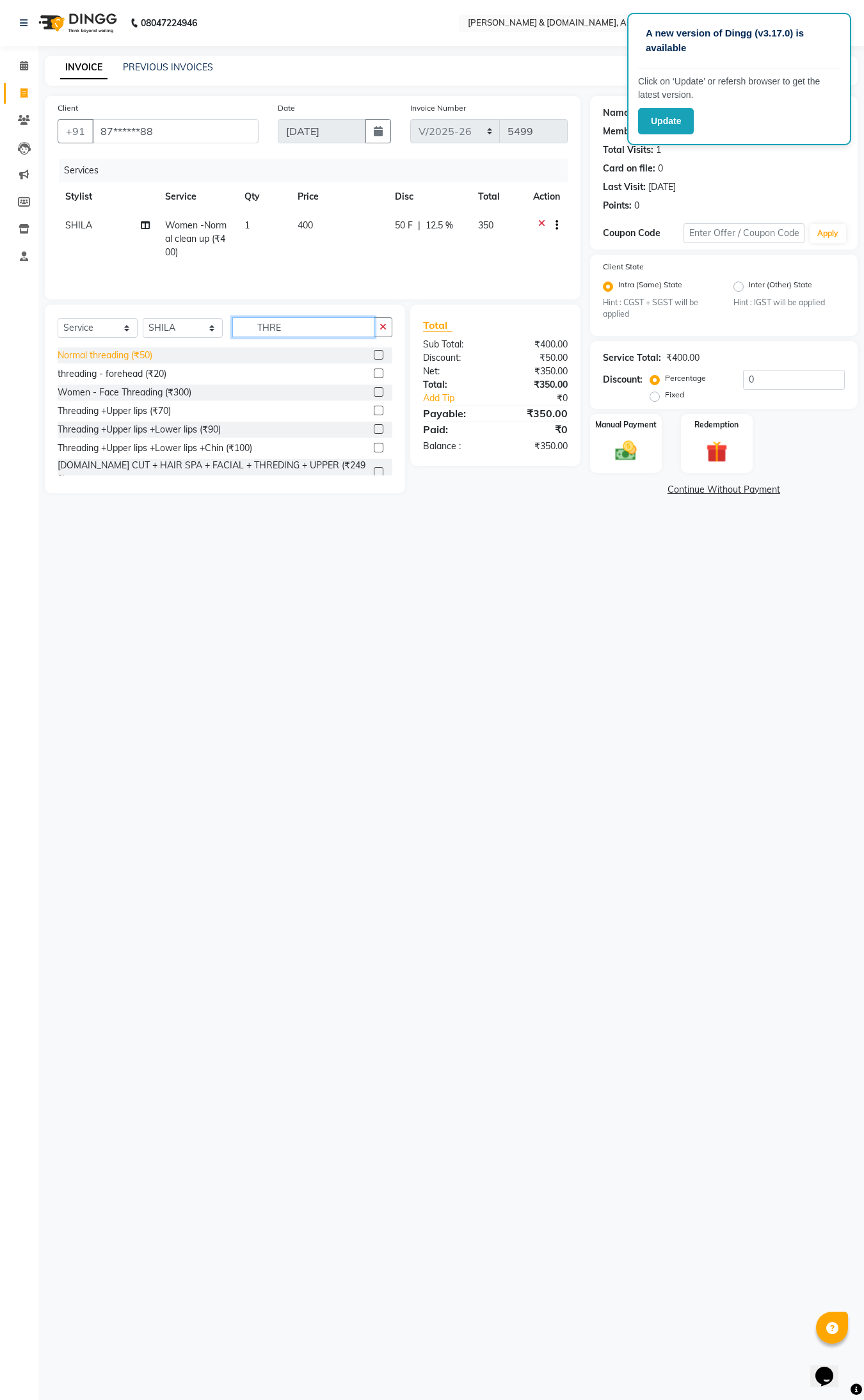
type input "THRE"
click at [126, 355] on div "Normal threading (₹50)" at bounding box center [104, 355] width 94 height 14
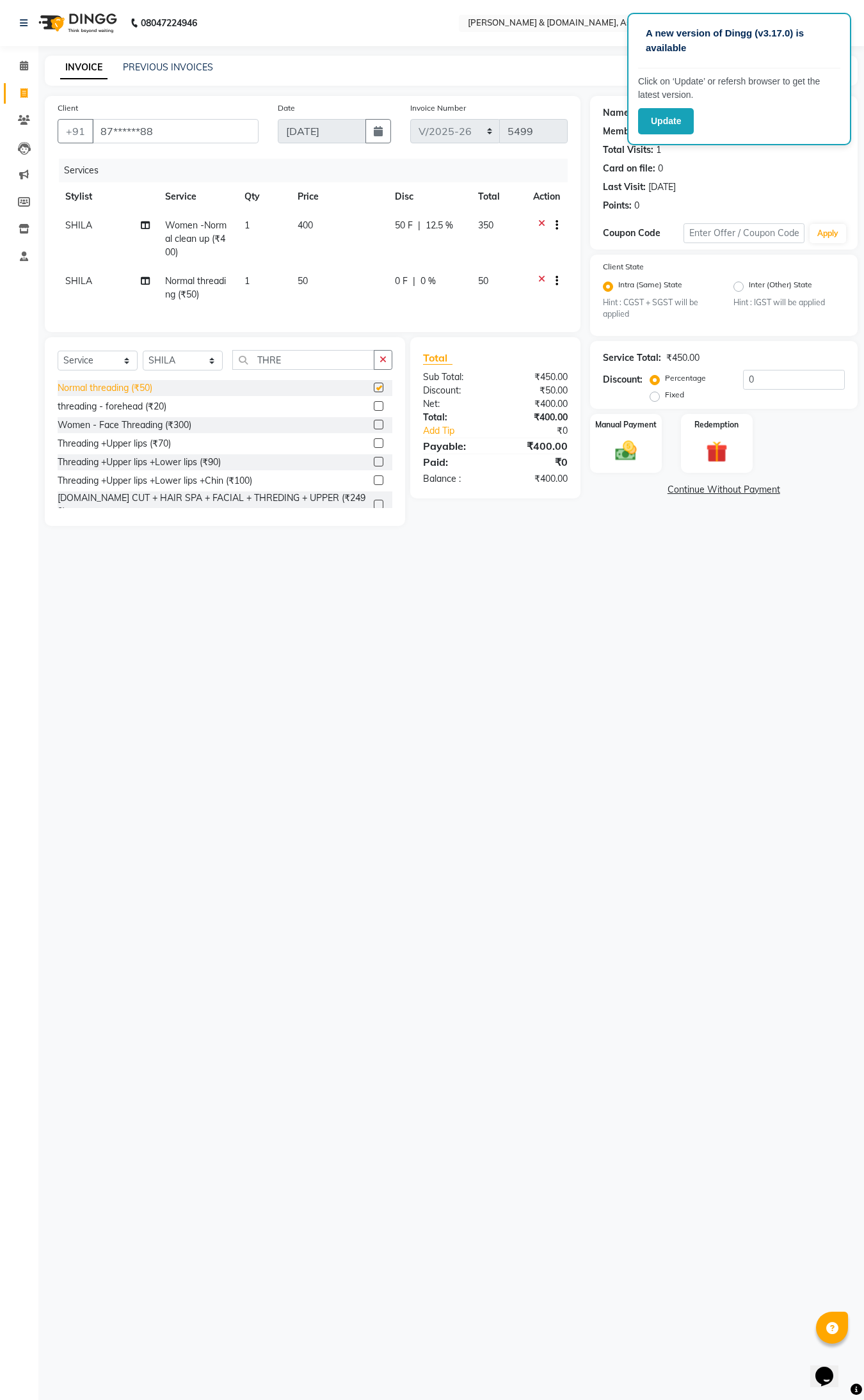
checkbox input "false"
click at [609, 452] on img at bounding box center [625, 451] width 35 height 25
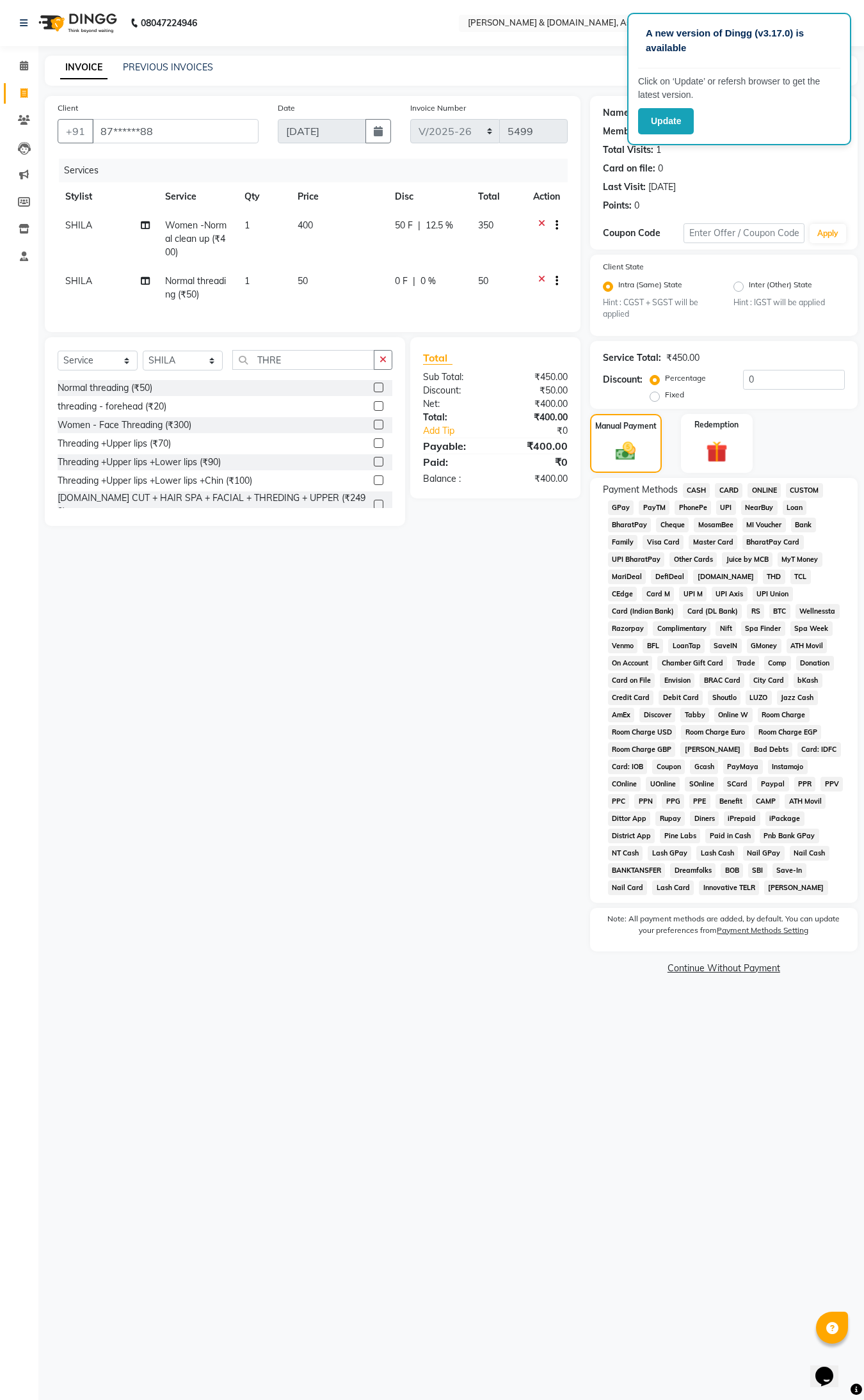
click at [693, 488] on span "CASH" at bounding box center [696, 491] width 27 height 15
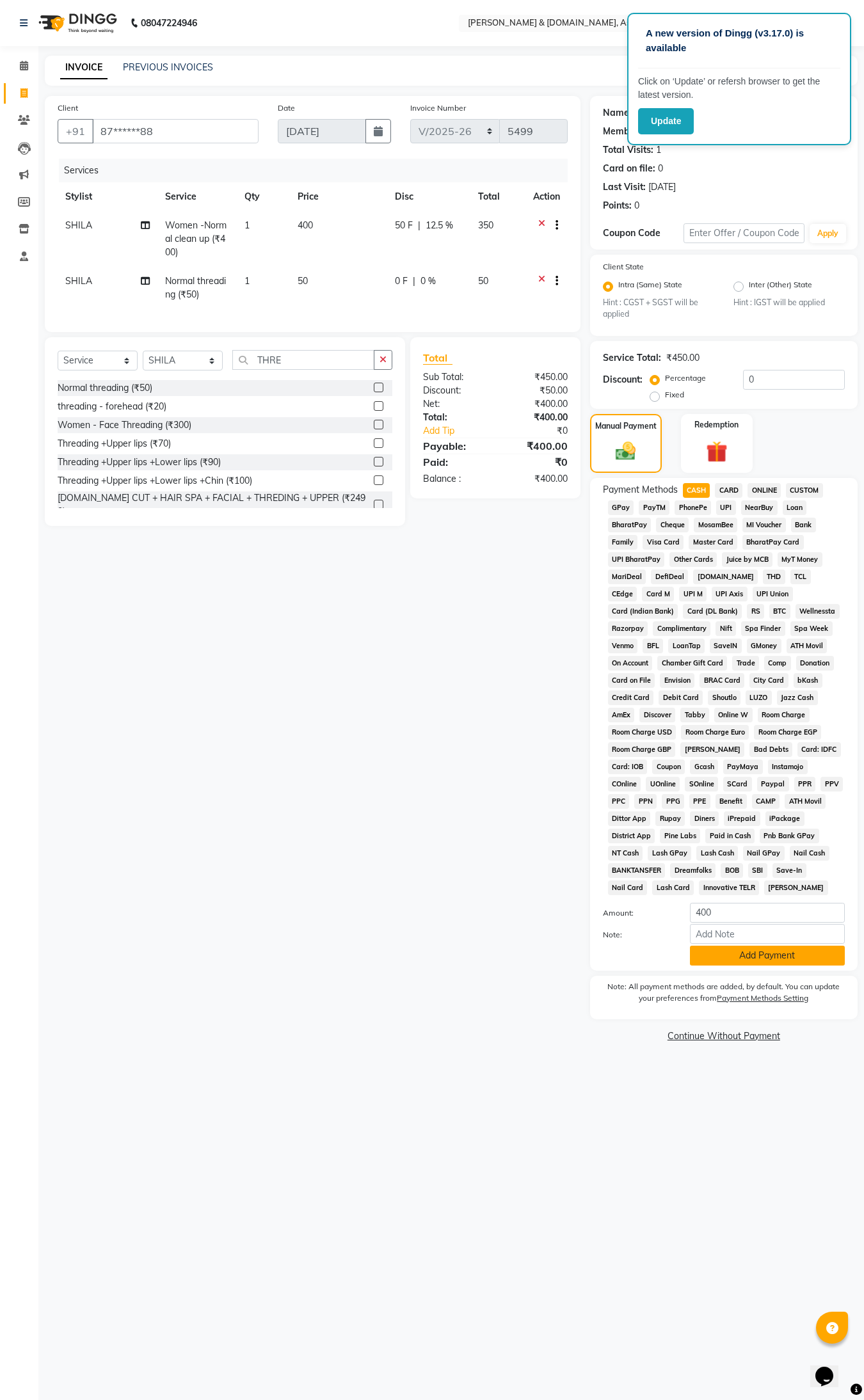
click at [721, 957] on button "Add Payment" at bounding box center [767, 956] width 154 height 20
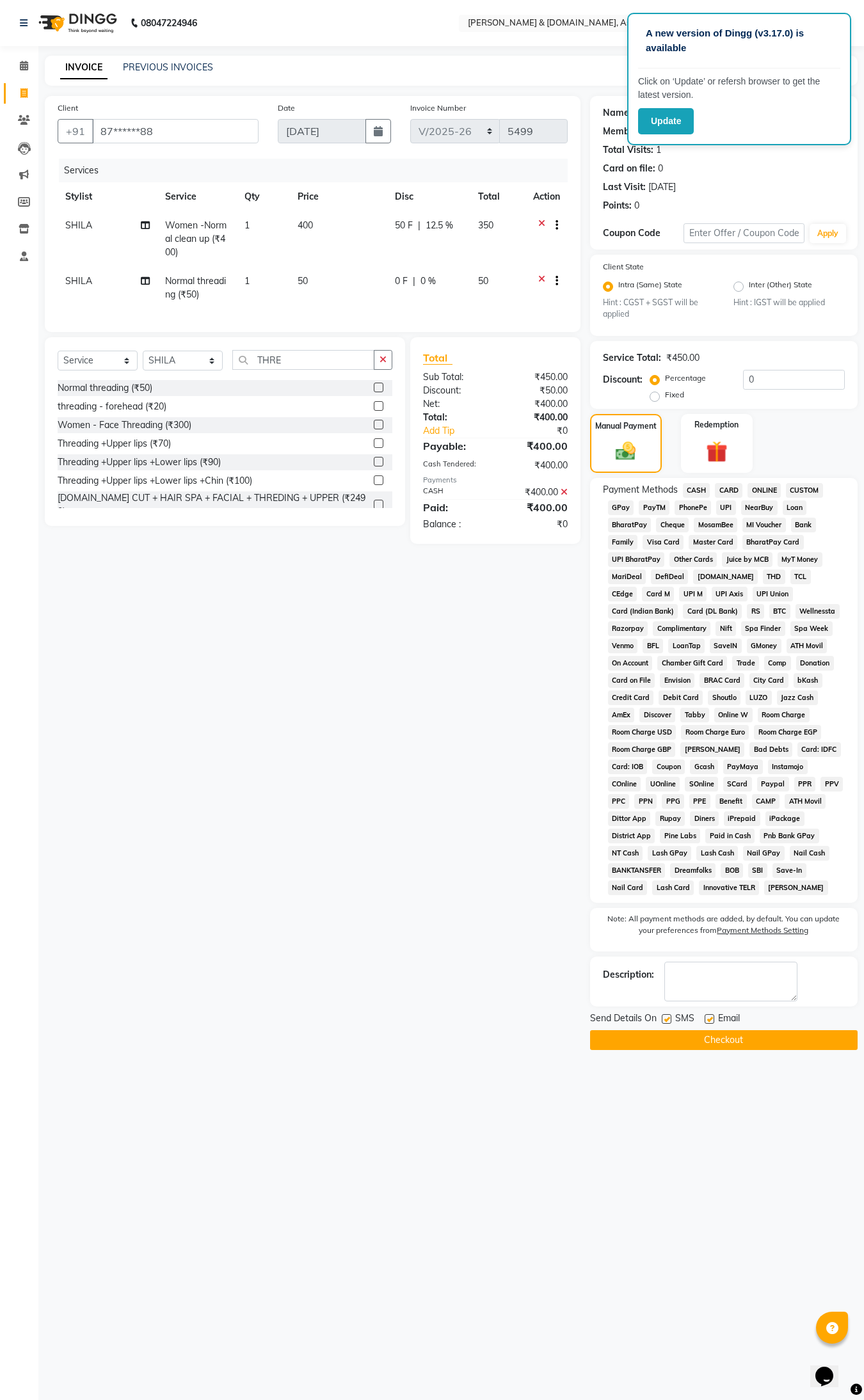
click at [711, 985] on button "Checkout" at bounding box center [723, 1040] width 267 height 20
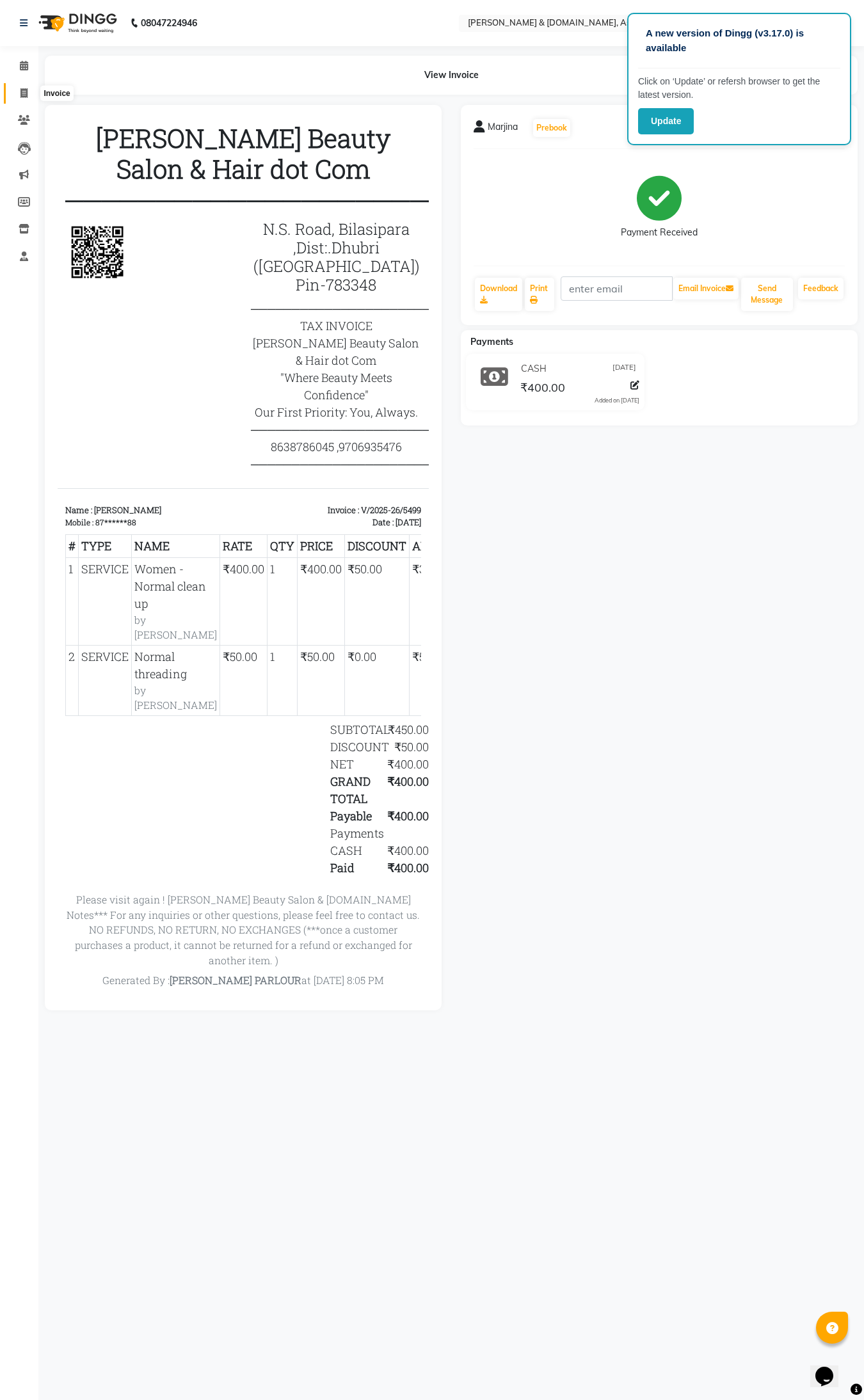
click at [24, 91] on icon at bounding box center [25, 93] width 7 height 10
select select "service"
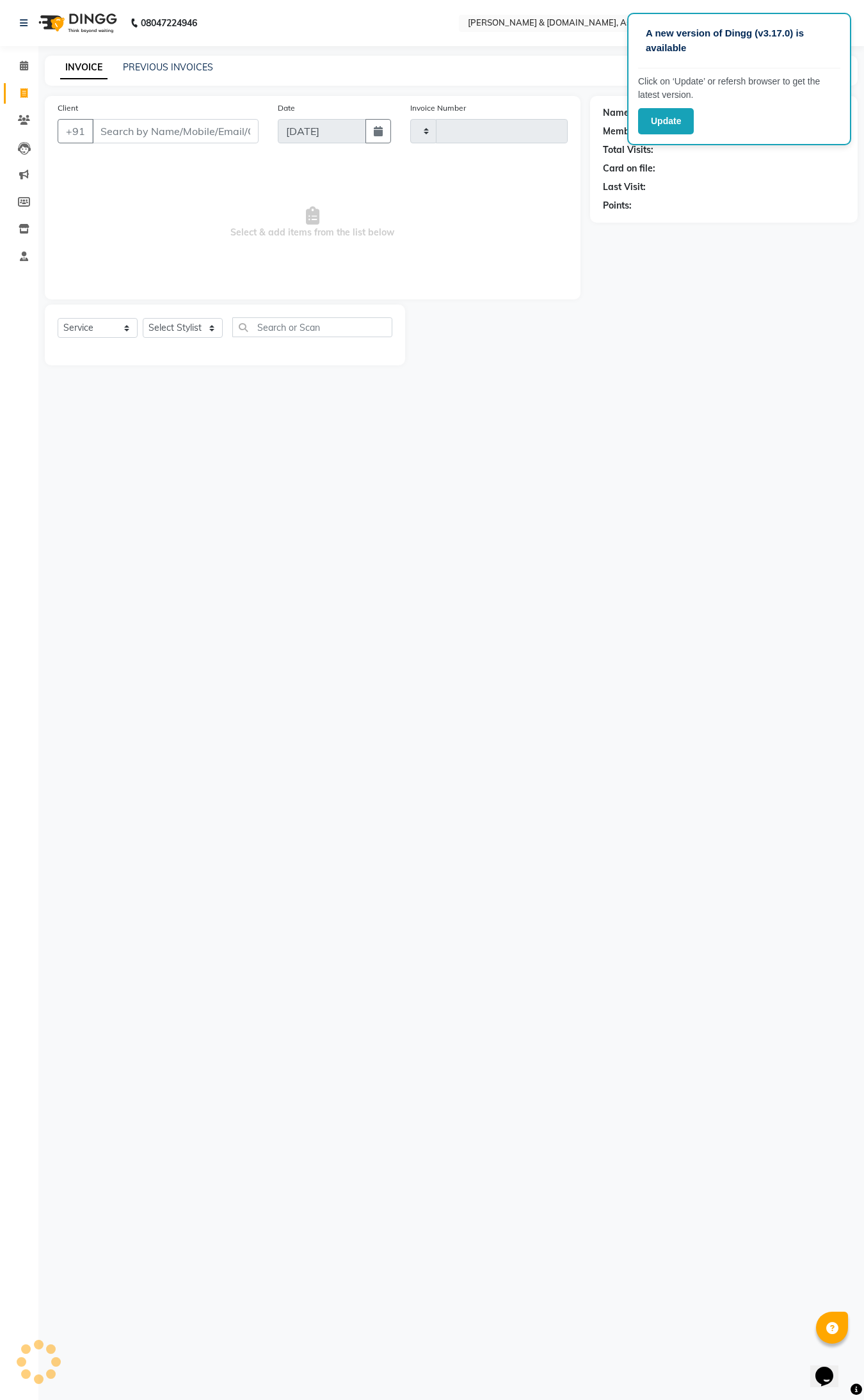
type input "5500"
select select "4608"
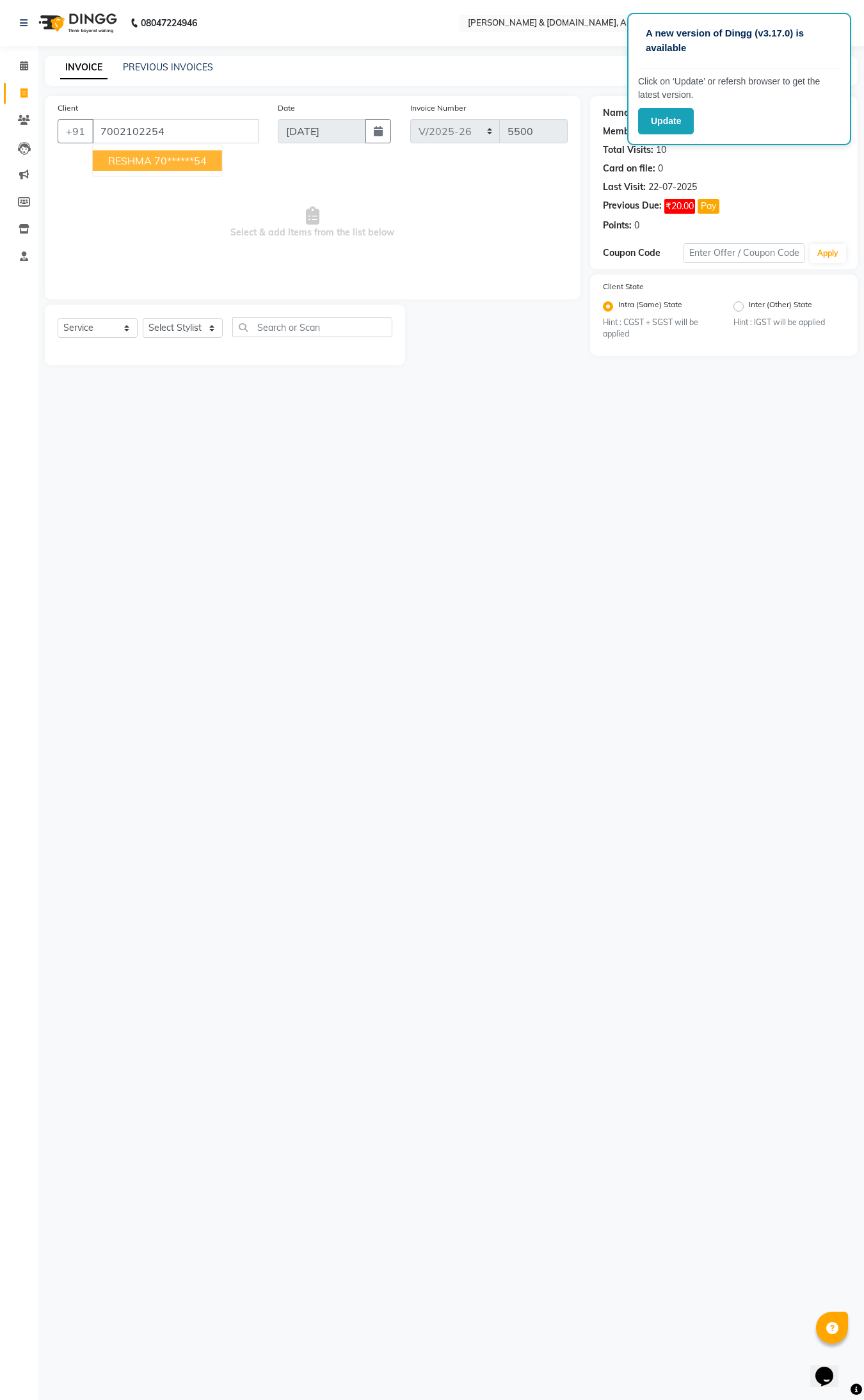
click at [135, 160] on span "RESHMA" at bounding box center [130, 161] width 44 height 13
type input "70******54"
click at [211, 333] on select "Select Stylist AKASH AKIB DEEPU fornt desk GANESH HRISHIKA PARLOUR JITU KARNA D…" at bounding box center [183, 328] width 80 height 20
select select "86729"
click at [143, 318] on select "Select Stylist AKASH AKIB DEEPU fornt desk GANESH HRISHIKA PARLOUR JITU KARNA D…" at bounding box center [183, 328] width 80 height 20
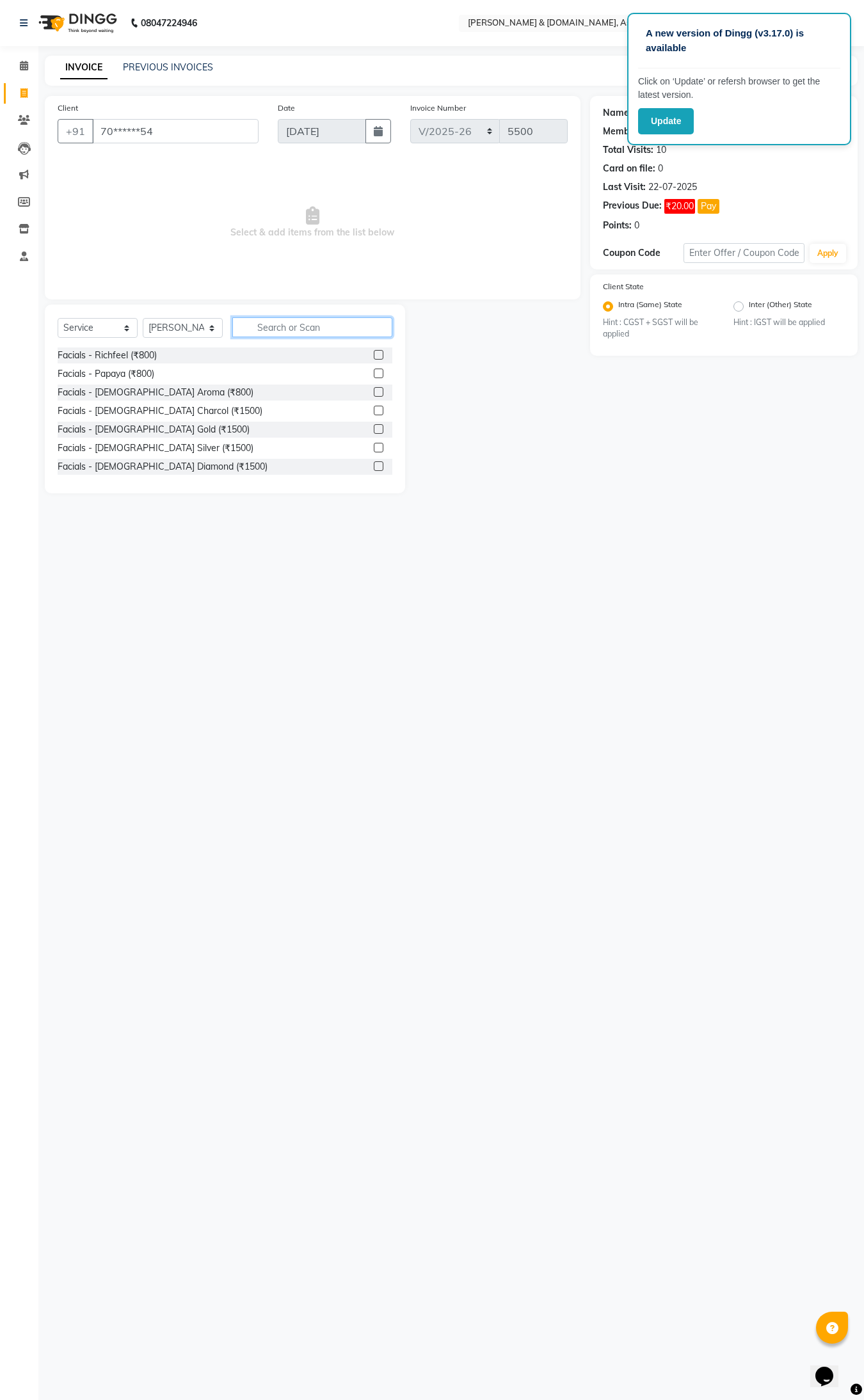
click at [271, 330] on input "text" at bounding box center [313, 327] width 160 height 20
type input "THR"
click at [151, 353] on div "Normal threading (₹50)" at bounding box center [104, 355] width 94 height 14
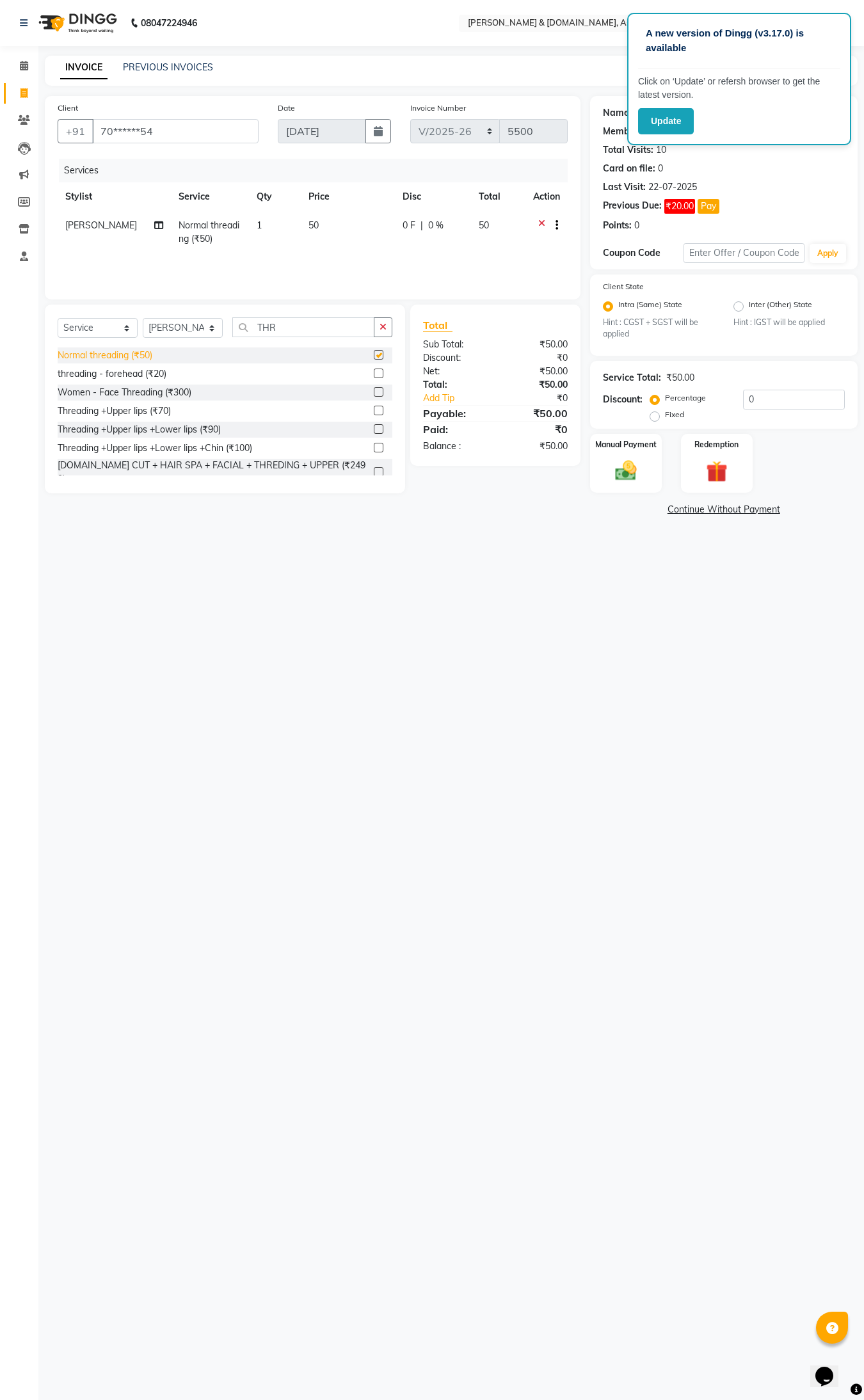
checkbox input "false"
click at [602, 454] on div "Manual Payment" at bounding box center [625, 462] width 74 height 61
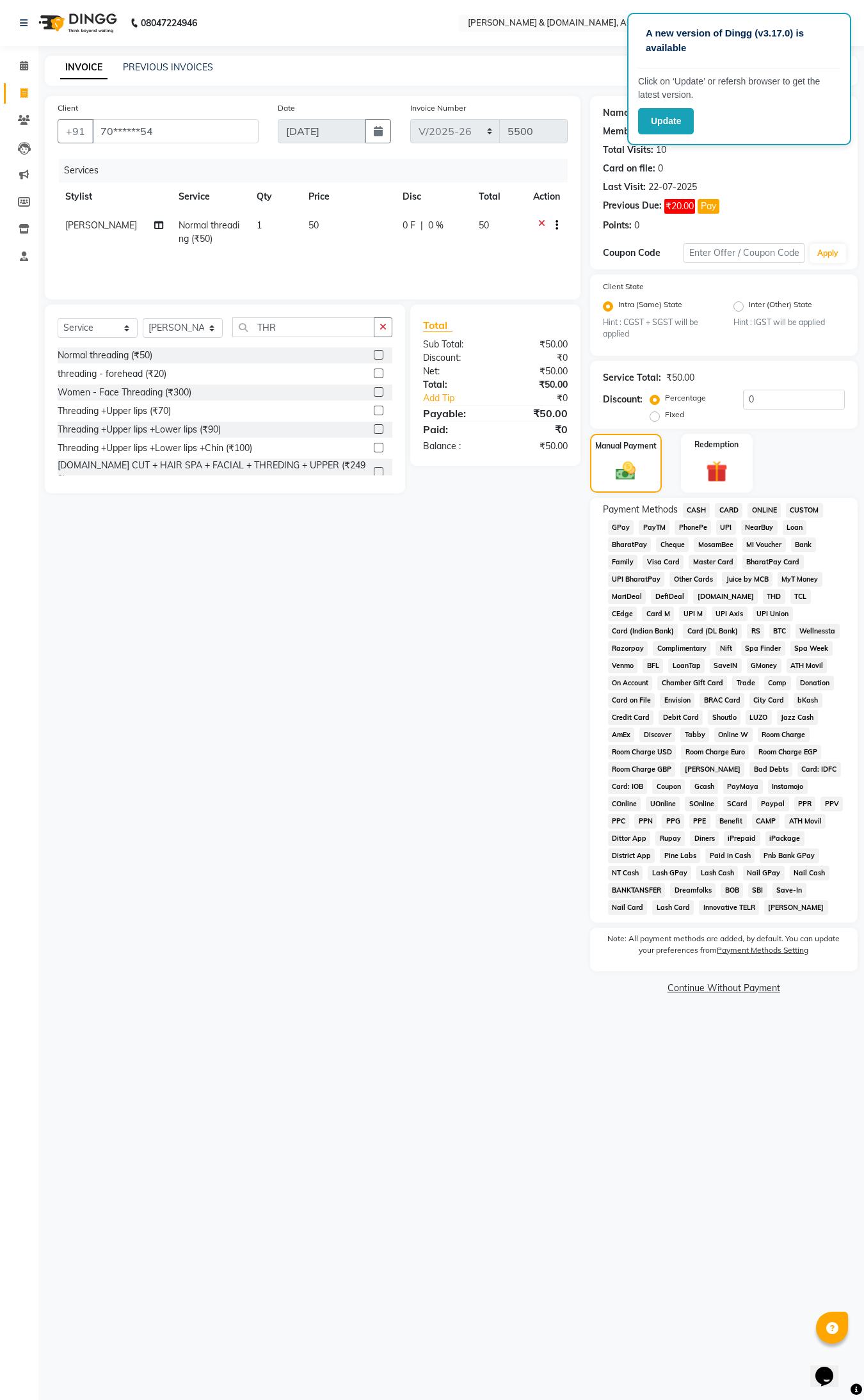
click at [694, 510] on span "CASH" at bounding box center [696, 511] width 27 height 15
click at [745, 968] on button "Add Payment" at bounding box center [767, 976] width 154 height 20
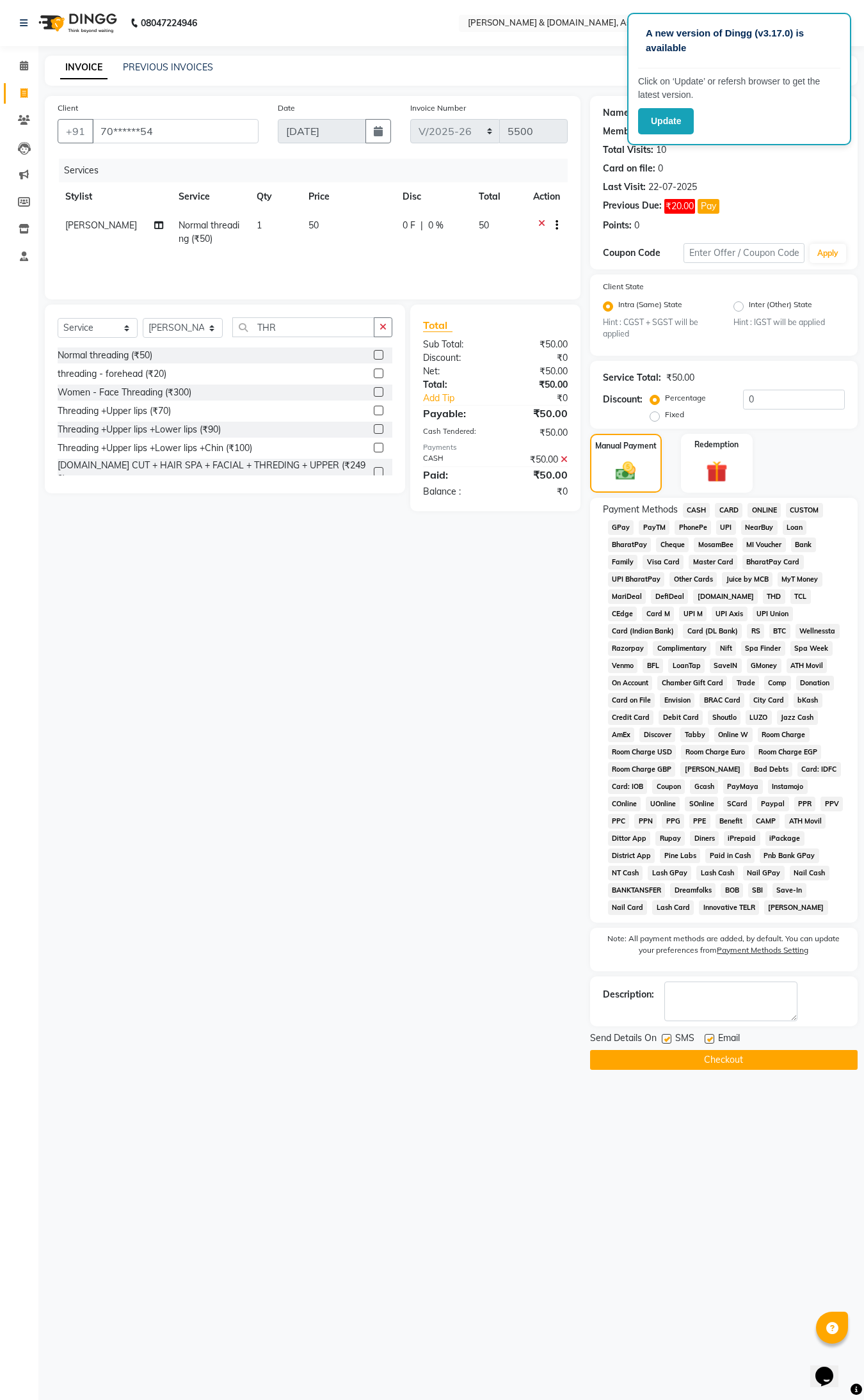
click at [738, 985] on button "Checkout" at bounding box center [723, 1060] width 267 height 20
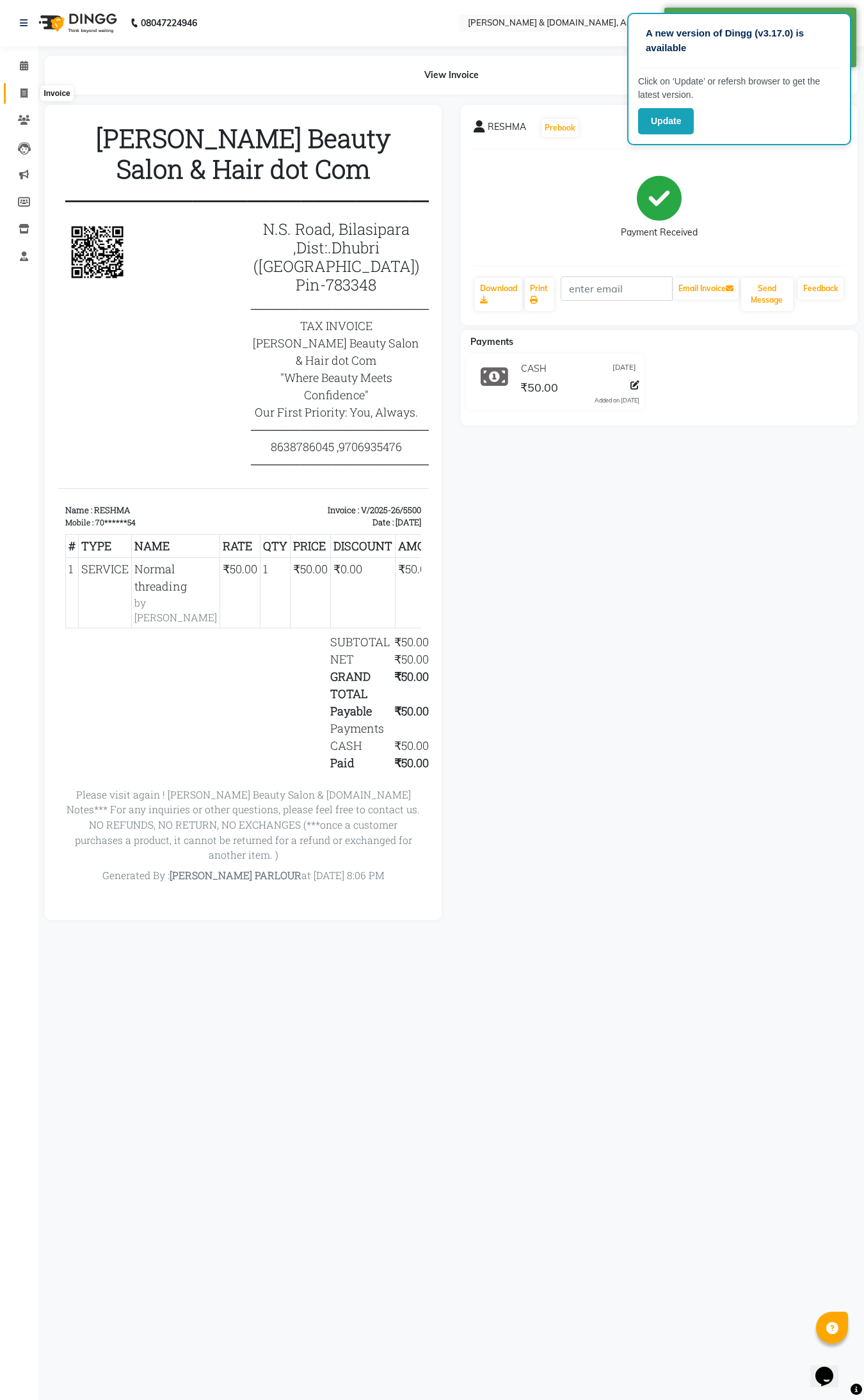
click at [21, 90] on icon at bounding box center [25, 93] width 7 height 10
select select "service"
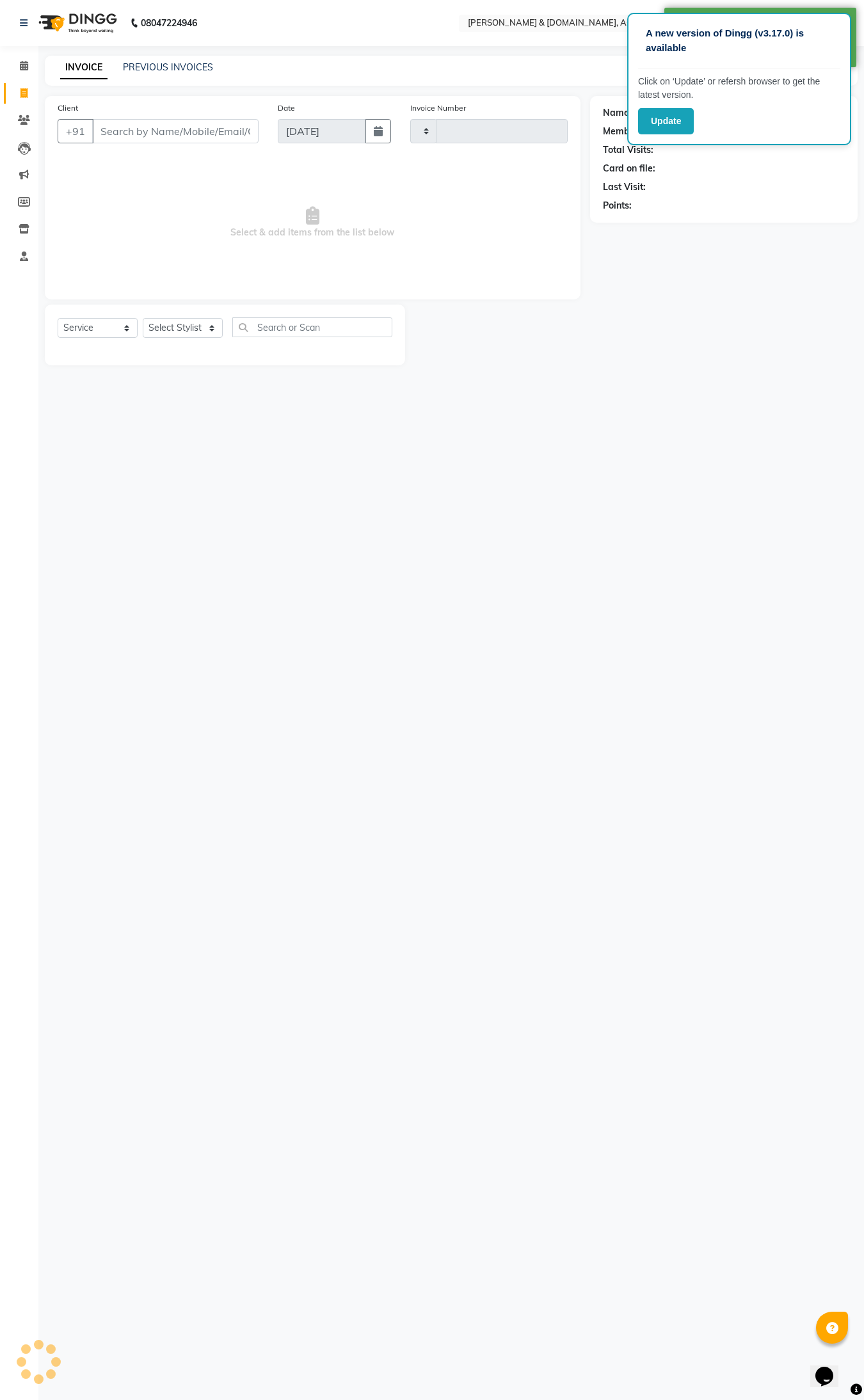
type input "5501"
select select "4608"
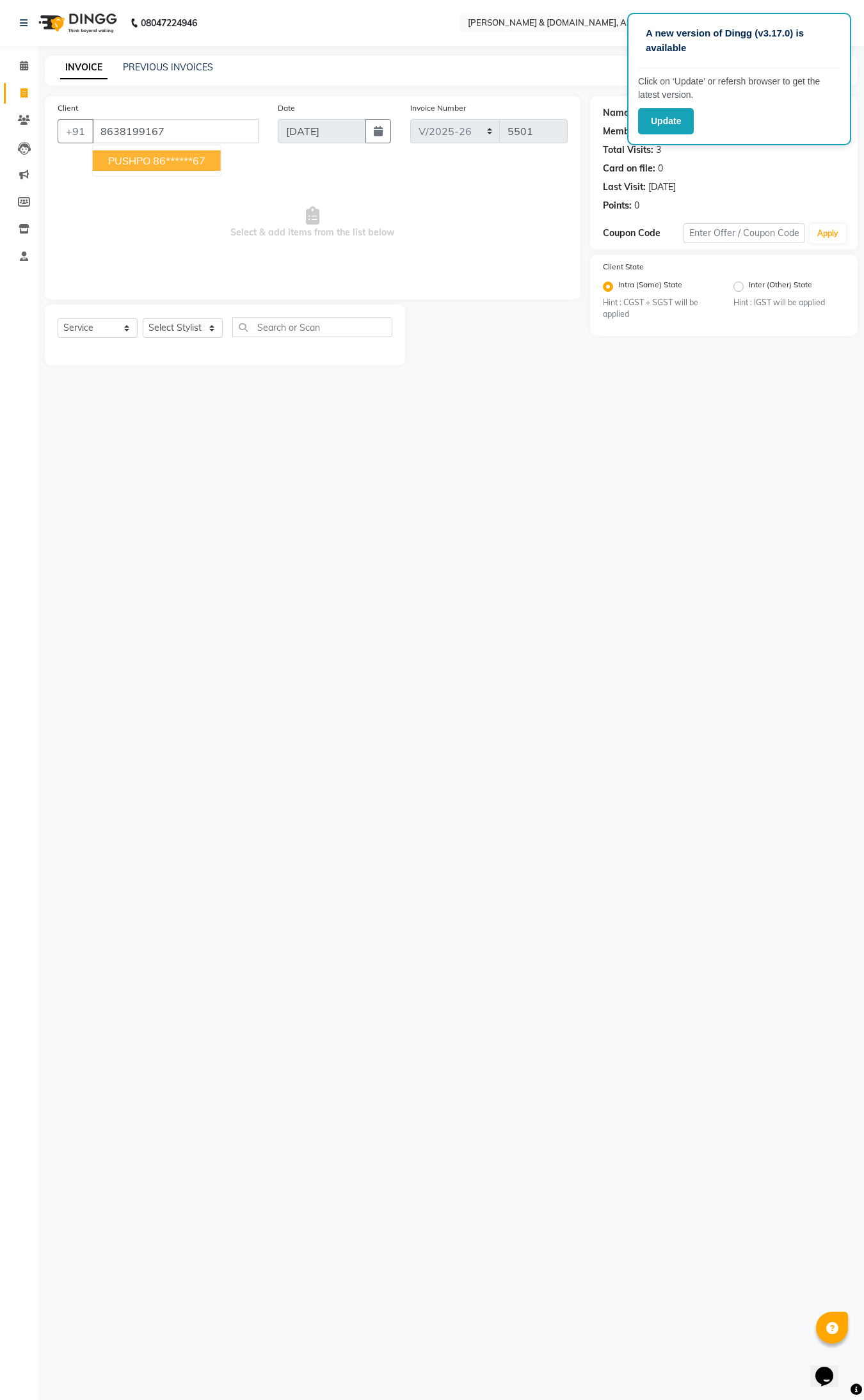
click at [147, 154] on span "PUSHPO" at bounding box center [129, 161] width 42 height 13
type input "86******67"
click at [209, 327] on select "Select Stylist AKASH AKIB DEEPU fornt desk GANESH HRISHIKA PARLOUR JITU KARNA D…" at bounding box center [183, 328] width 80 height 20
select select "86729"
click at [143, 318] on select "Select Stylist AKASH AKIB DEEPU fornt desk GANESH HRISHIKA PARLOUR JITU KARNA D…" at bounding box center [183, 328] width 80 height 20
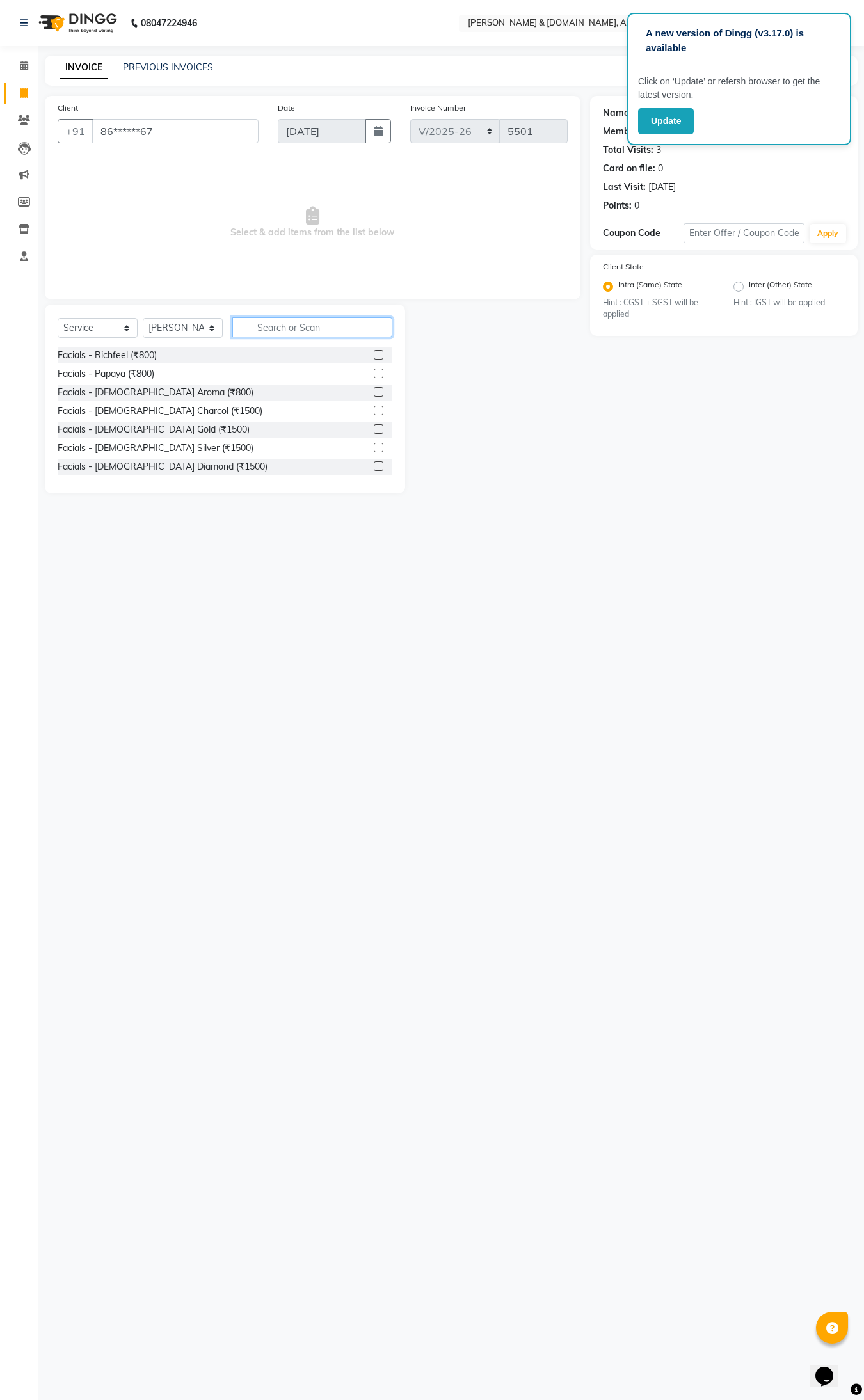
click at [264, 327] on input "text" at bounding box center [313, 327] width 160 height 20
click at [283, 334] on input "text" at bounding box center [313, 327] width 160 height 20
type input "THRE"
click at [107, 353] on div "Normal threading (₹50)" at bounding box center [104, 355] width 94 height 14
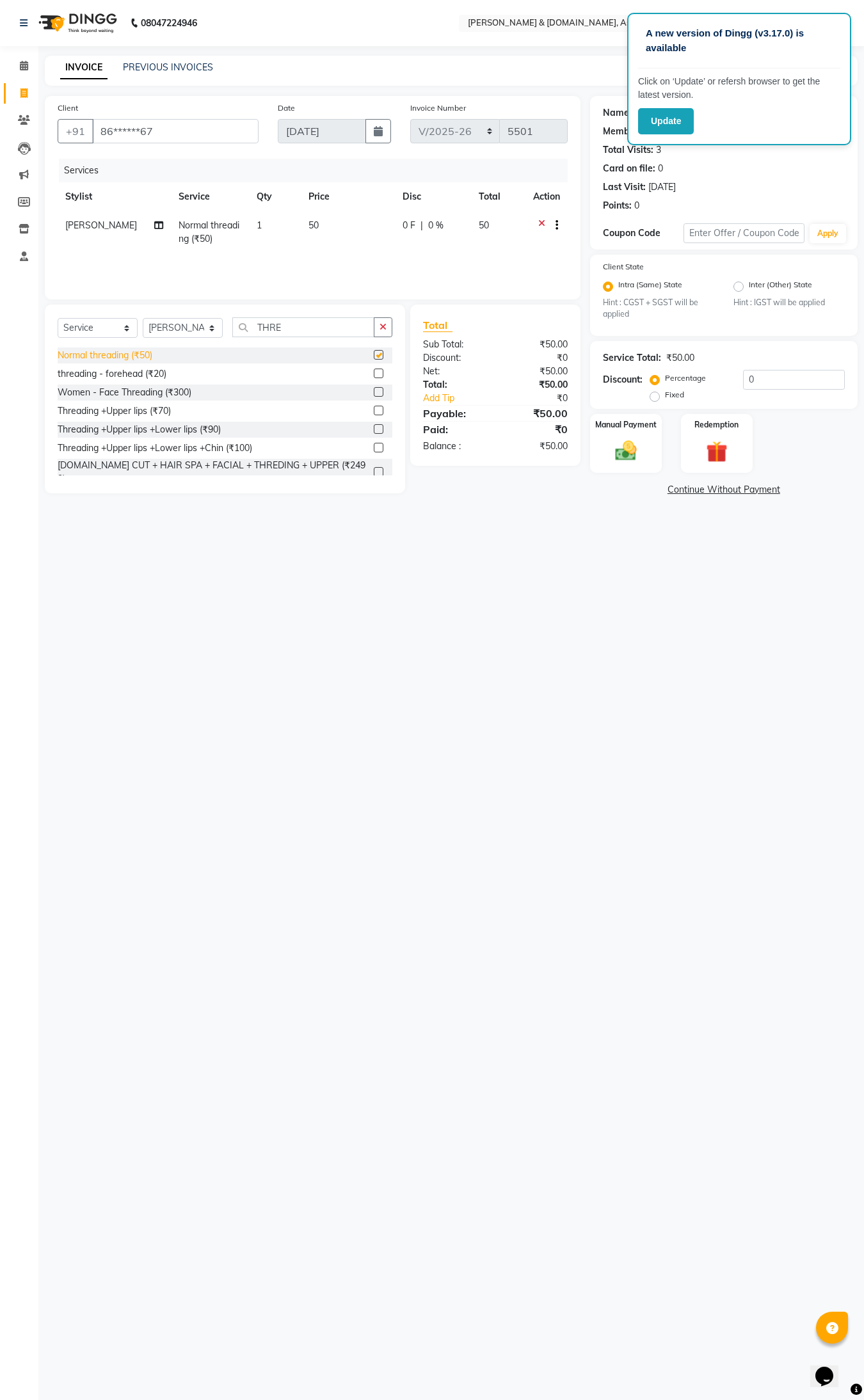
checkbox input "false"
click at [603, 437] on div "Manual Payment" at bounding box center [625, 442] width 74 height 61
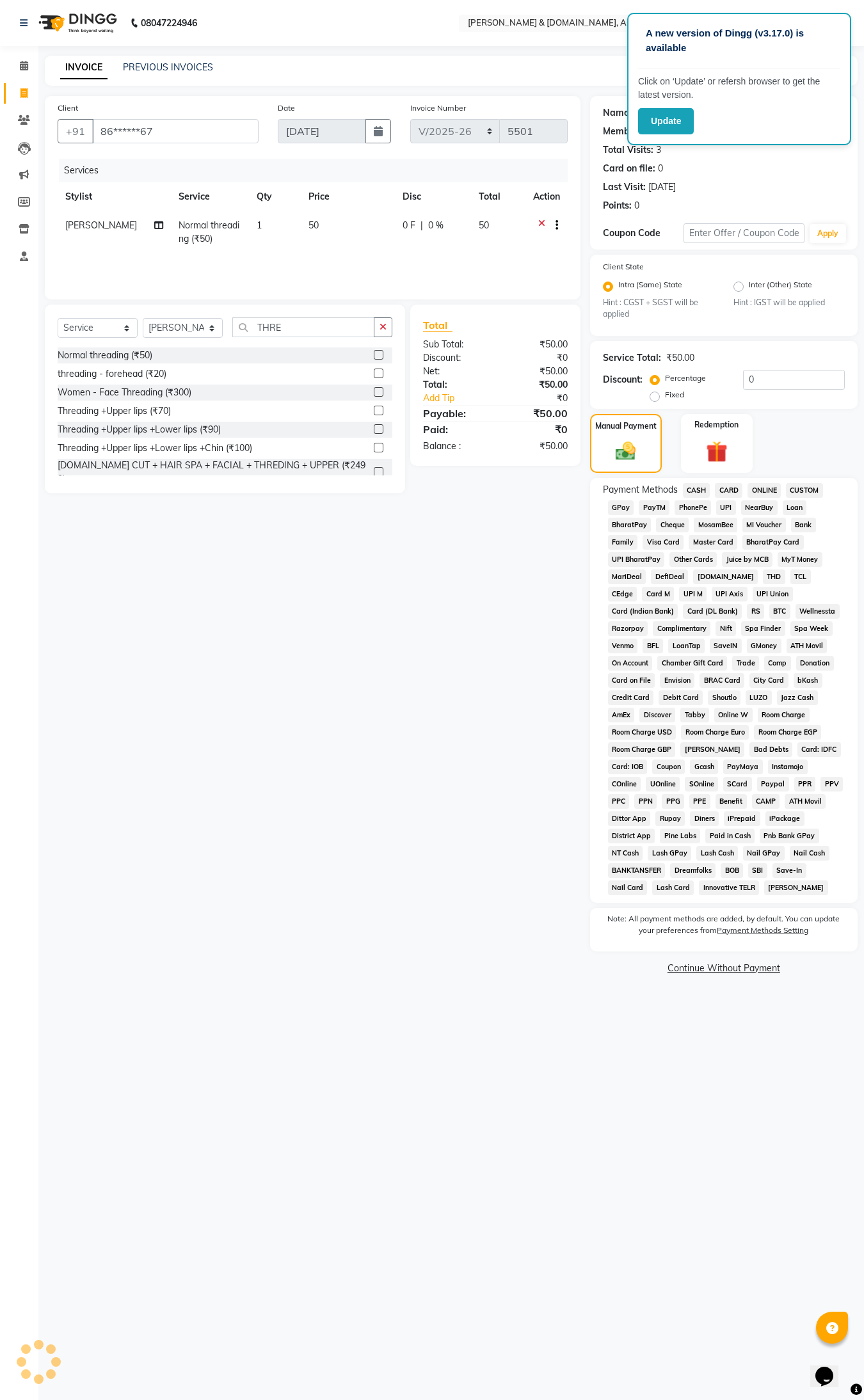
click at [692, 493] on span "CASH" at bounding box center [696, 491] width 27 height 15
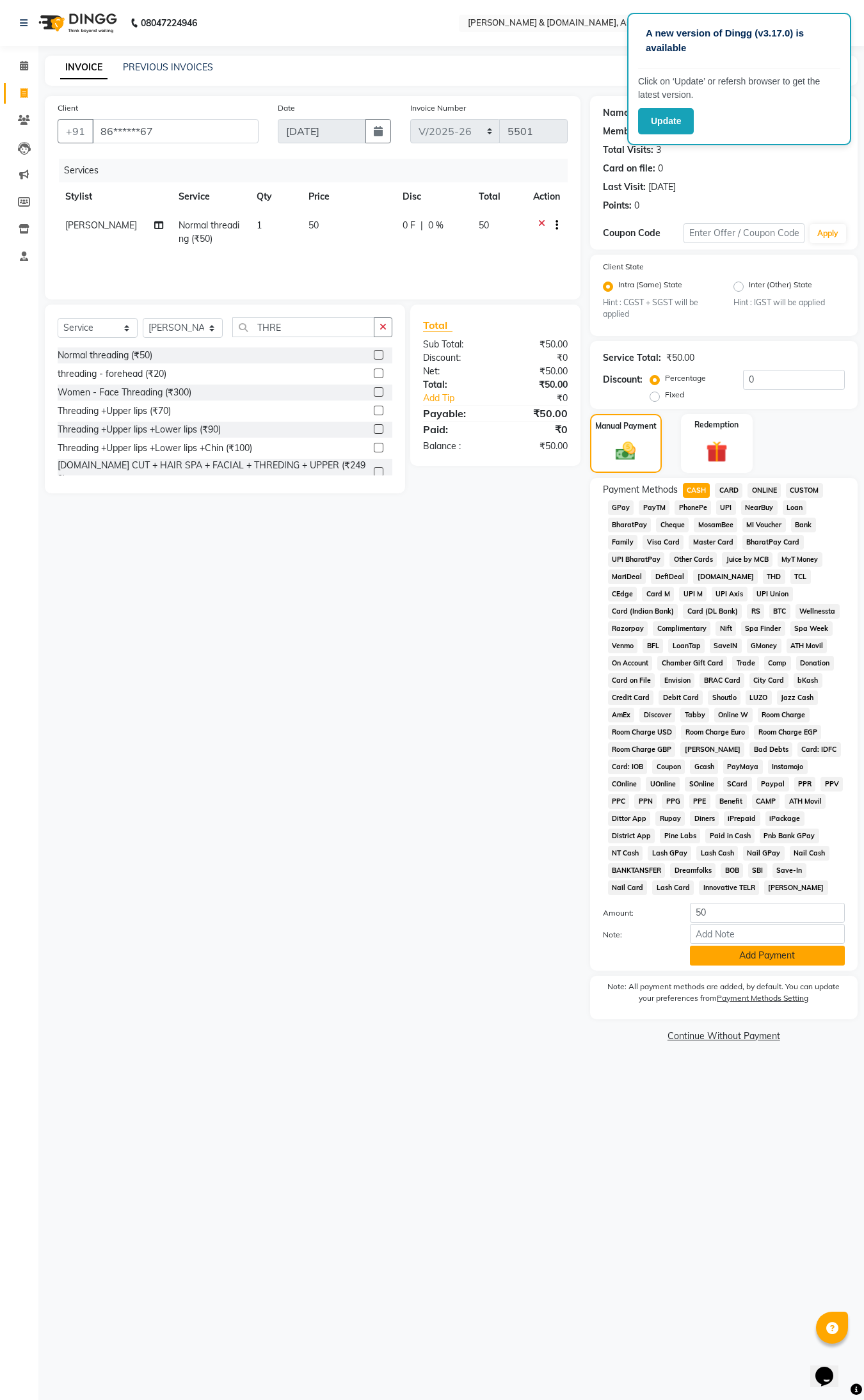
click at [747, 961] on button "Add Payment" at bounding box center [767, 956] width 154 height 20
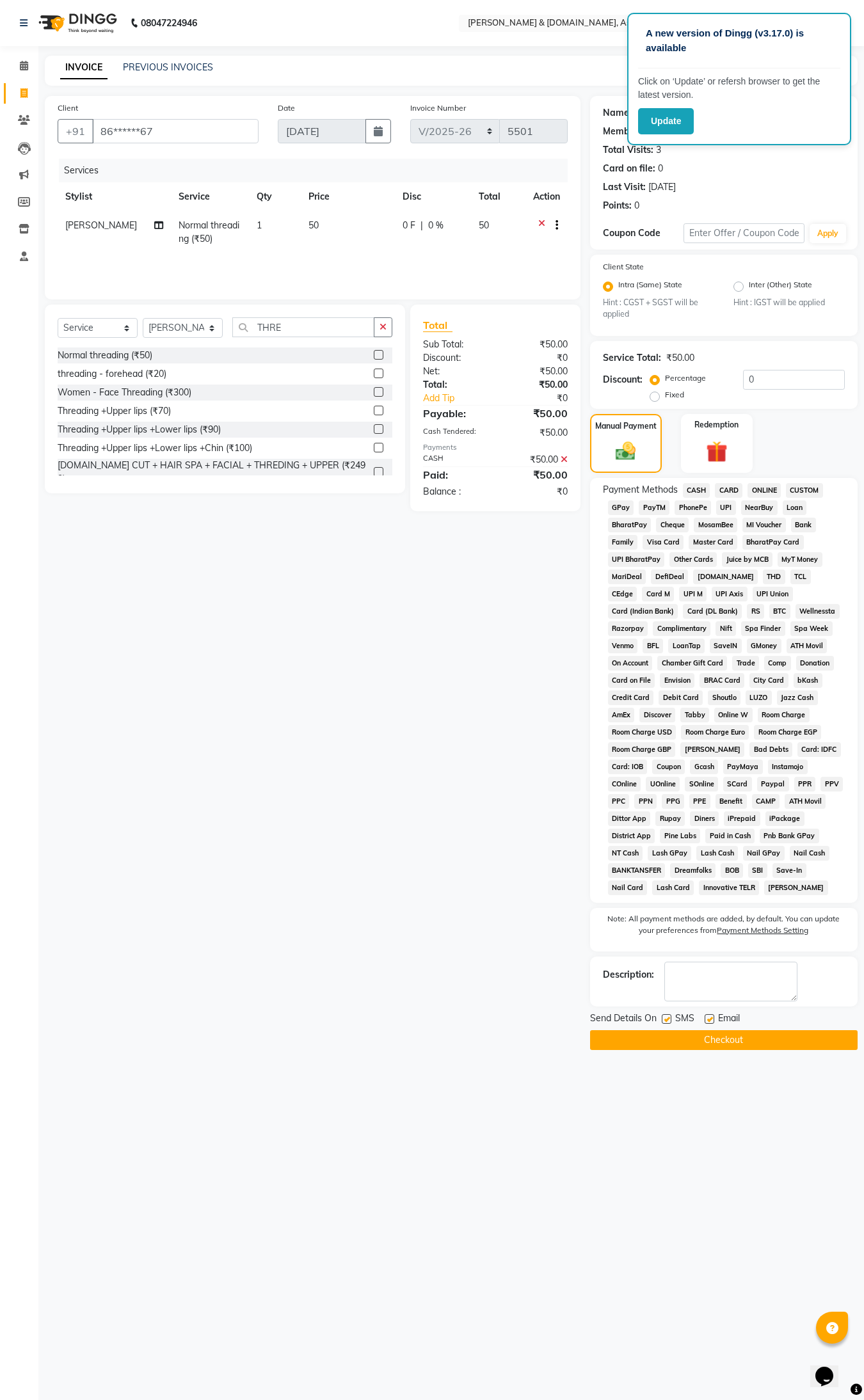
click at [737, 985] on button "Checkout" at bounding box center [723, 1040] width 267 height 20
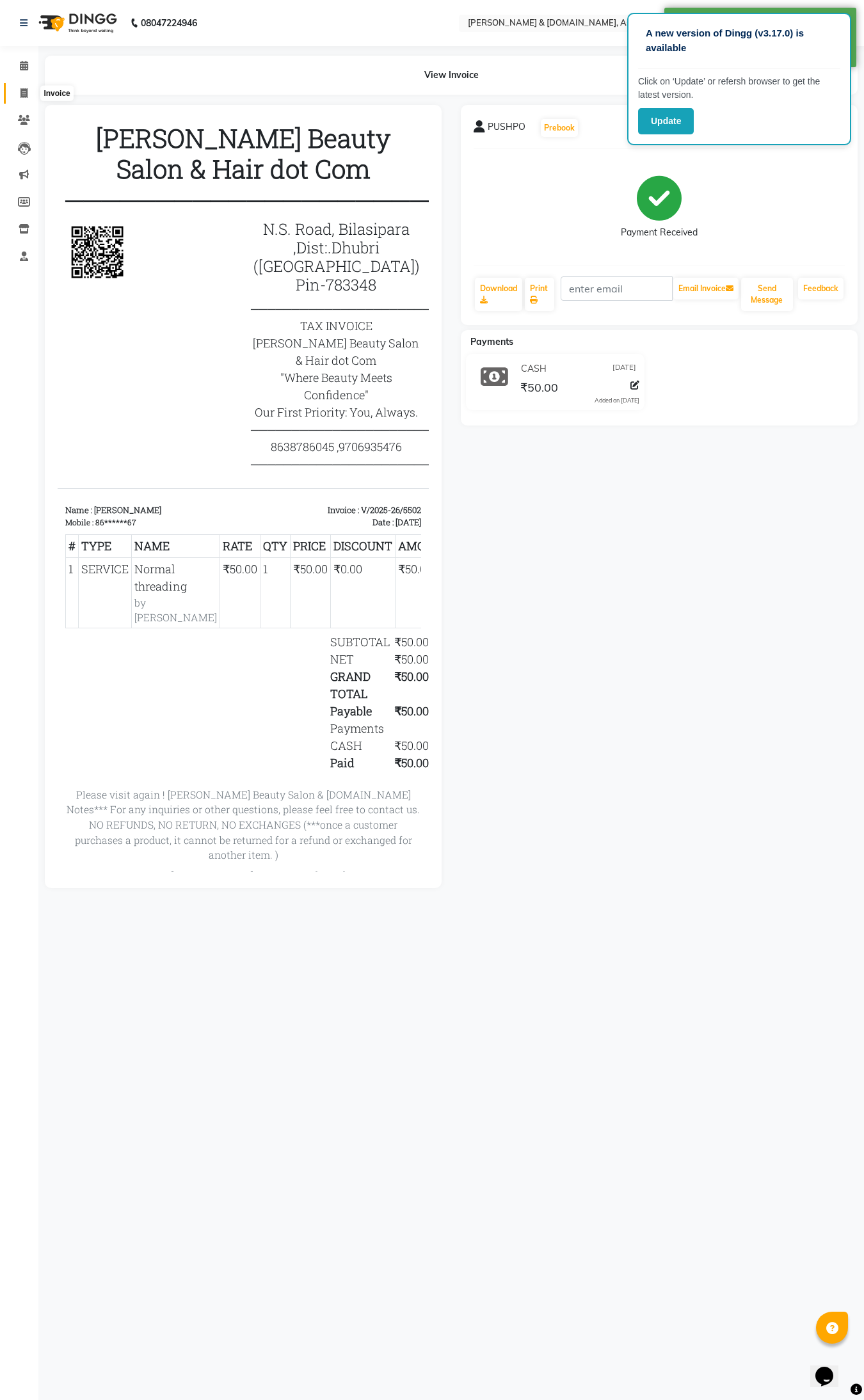
click at [23, 92] on icon at bounding box center [25, 93] width 7 height 10
select select "service"
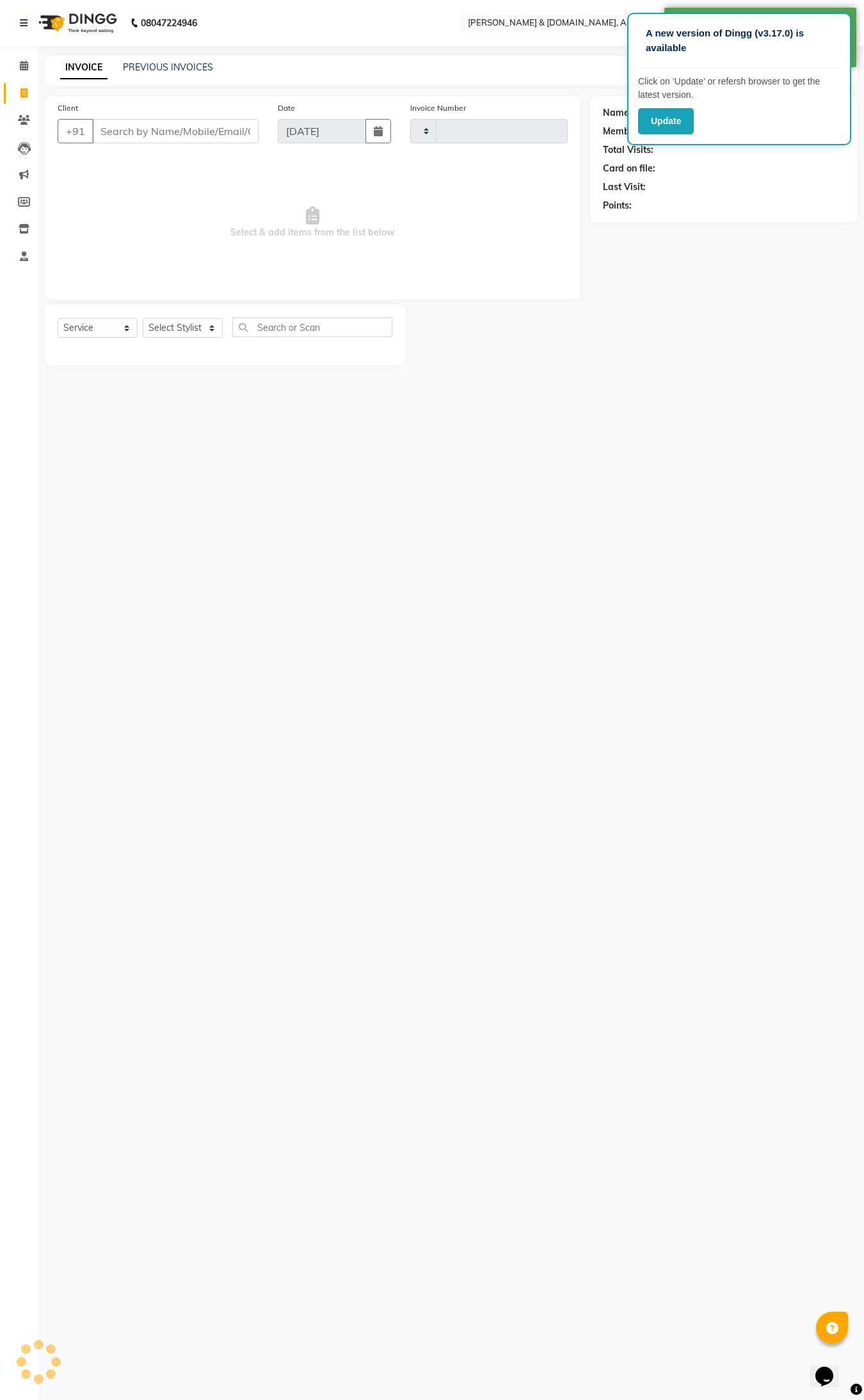
type input "5503"
select select "4608"
type input "7577928967"
click at [233, 126] on span "Add Client" at bounding box center [225, 131] width 51 height 13
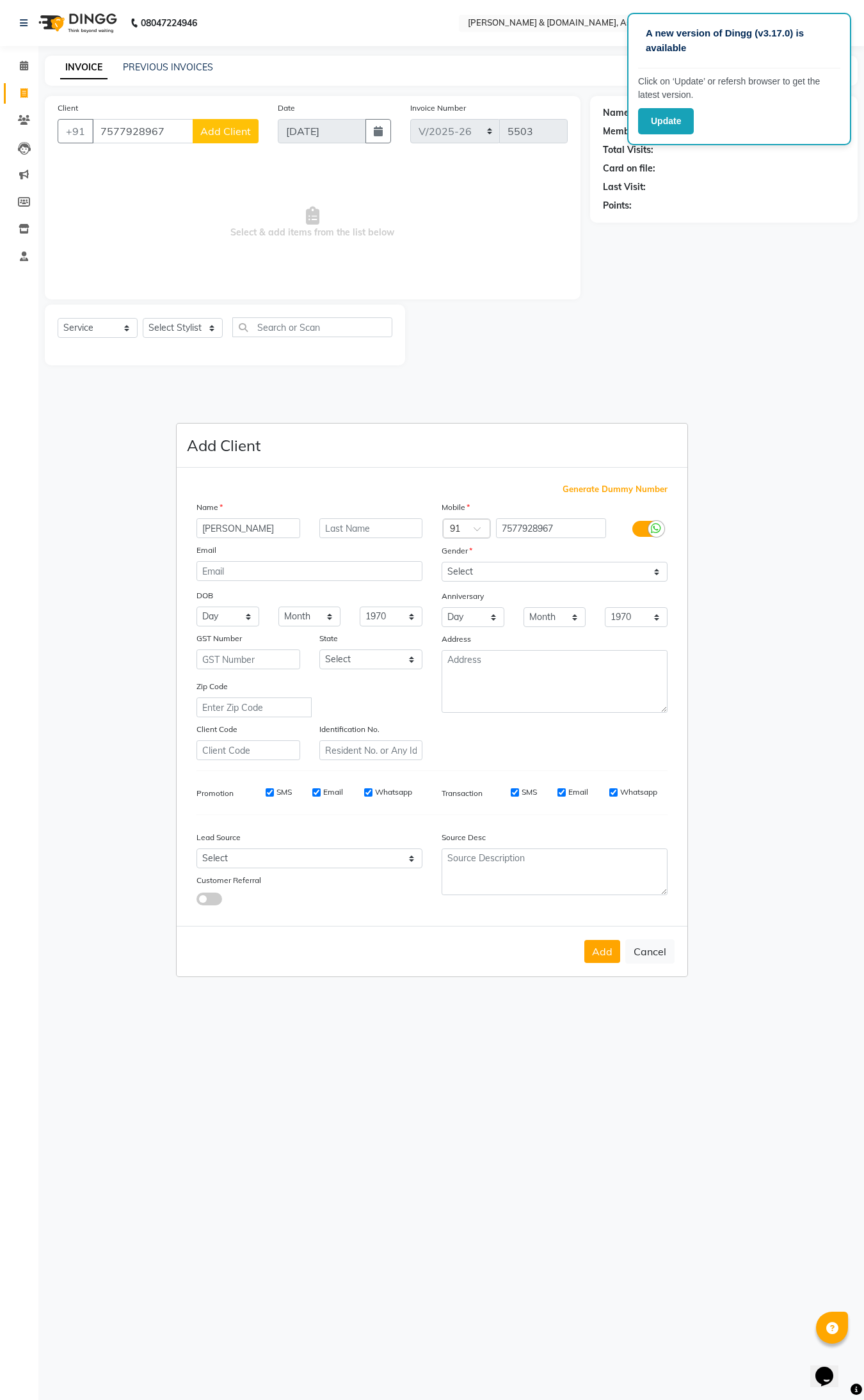
type input "SARASWATI"
click at [654, 572] on select "Select Male Female Other Prefer Not To Say" at bounding box center [554, 571] width 226 height 20
select select "female"
click at [442, 563] on select "Select Male Female Other Prefer Not To Say" at bounding box center [554, 571] width 226 height 20
click at [608, 941] on button "Add" at bounding box center [601, 951] width 35 height 23
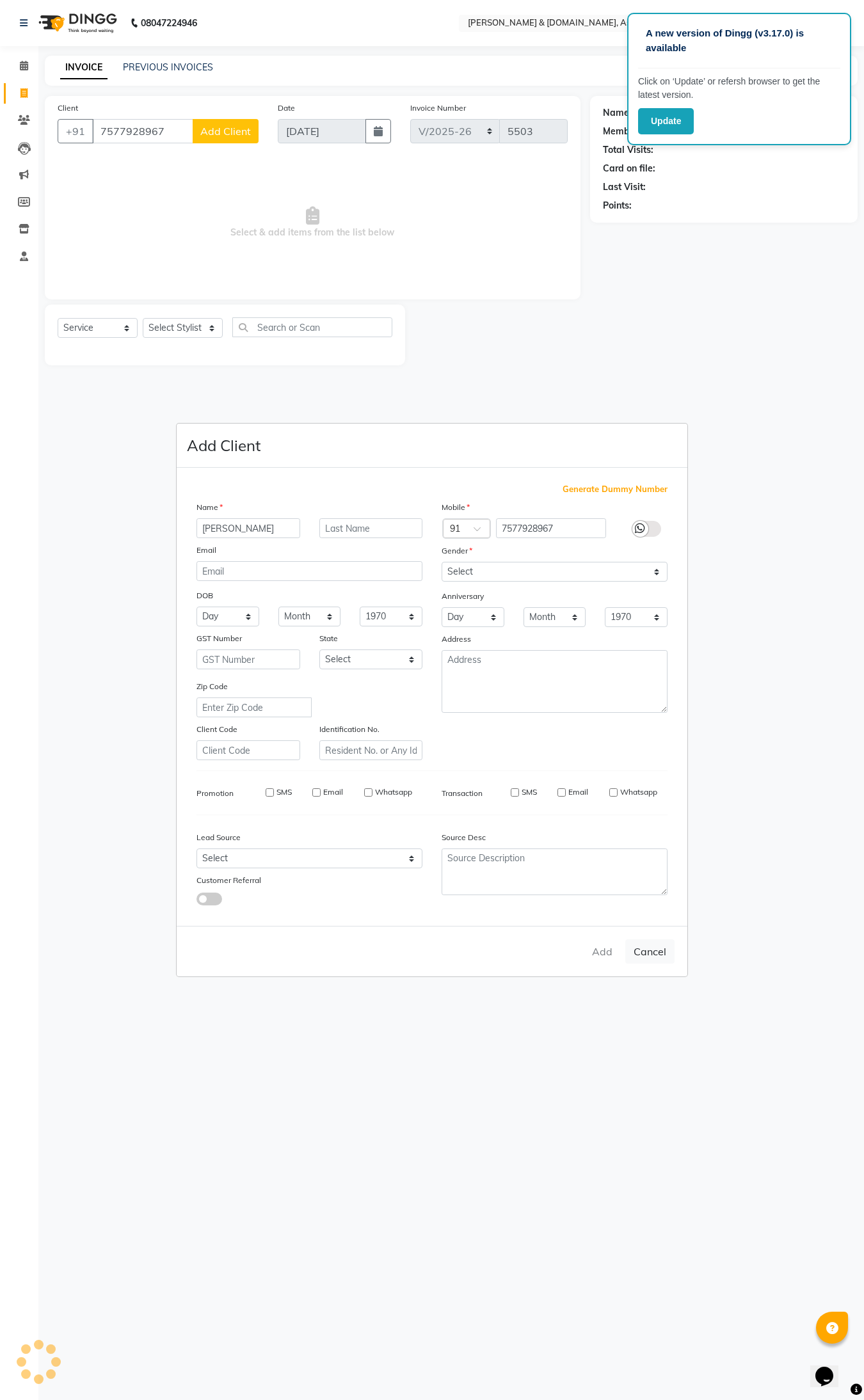
type input "75******67"
select select
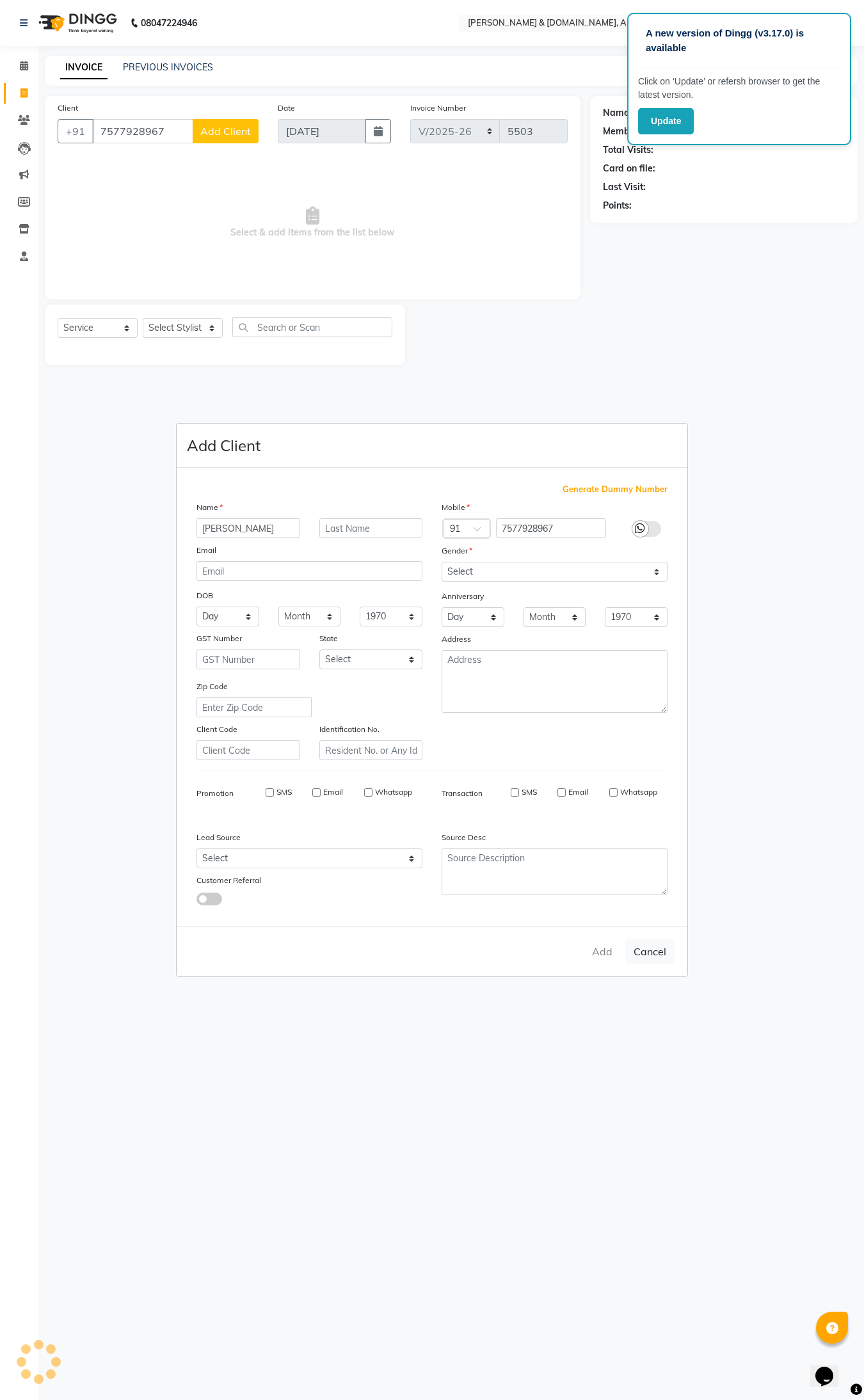
select select
checkbox input "false"
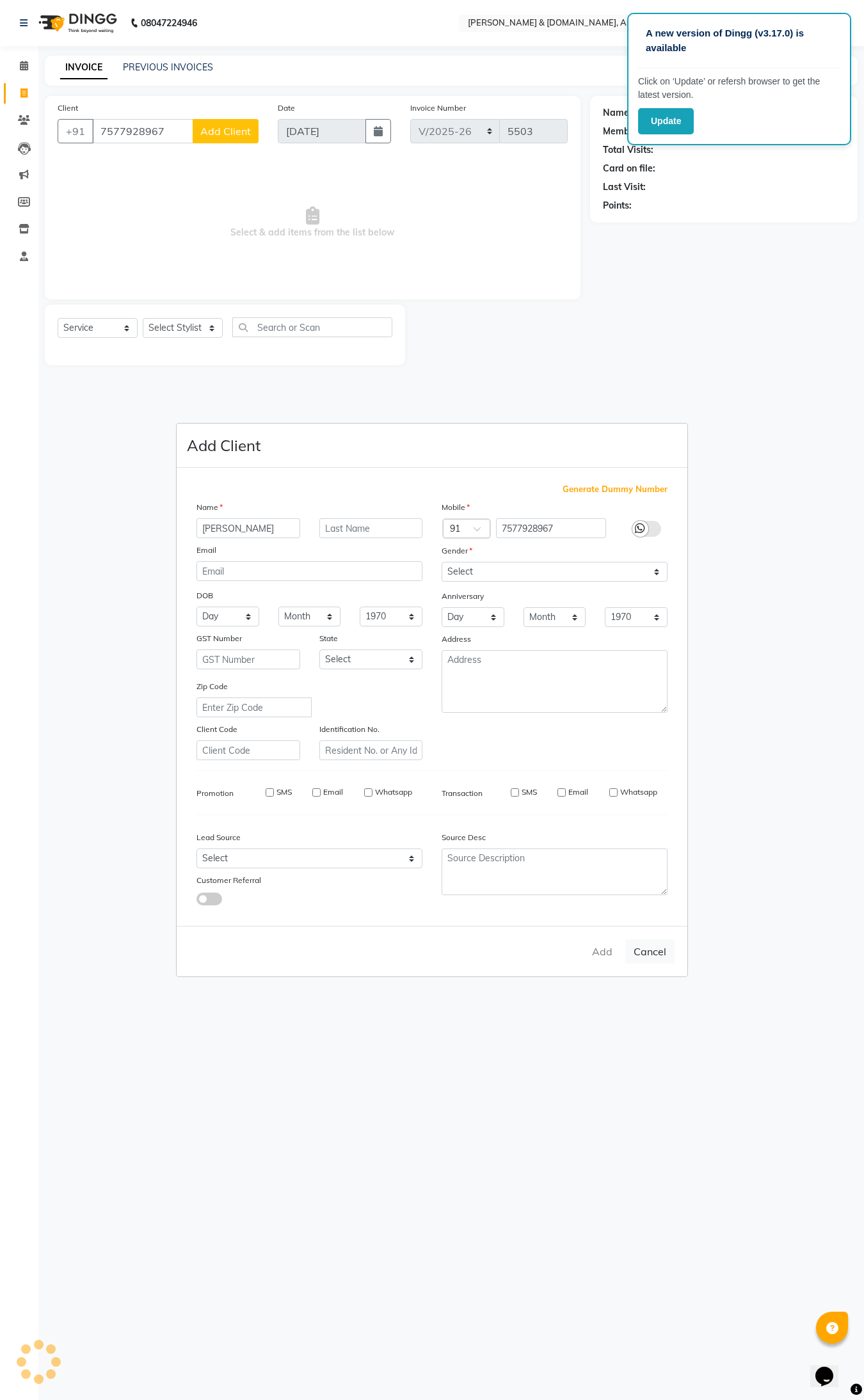
checkbox input "false"
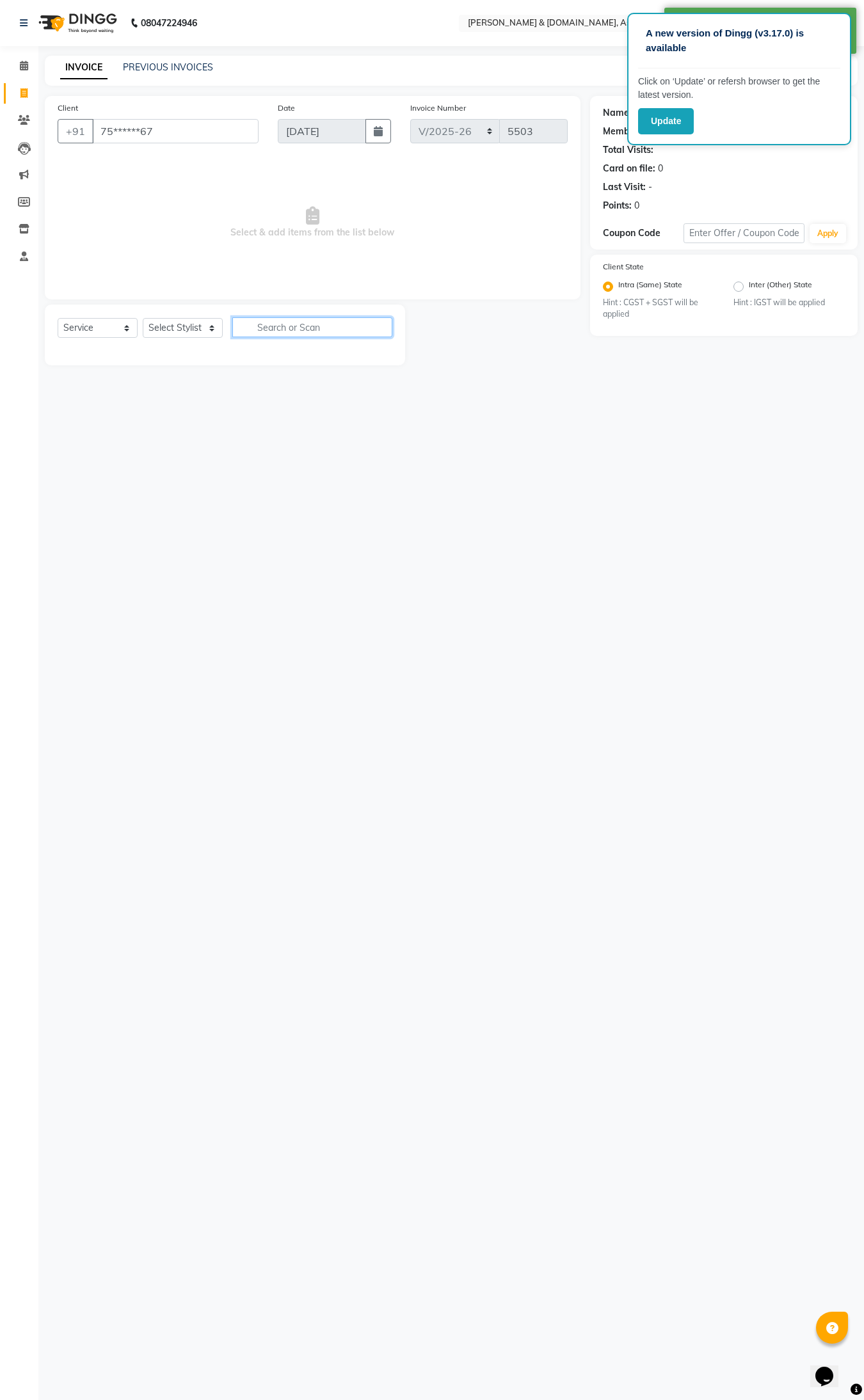
click at [254, 328] on input "text" at bounding box center [313, 327] width 160 height 20
click at [326, 325] on input "THRE" at bounding box center [303, 327] width 142 height 20
type input "T"
type input "THRE"
click at [211, 332] on select "Select Stylist AKASH AKIB DEEPU fornt desk GANESH HRISHIKA PARLOUR JITU KARNA D…" at bounding box center [183, 328] width 80 height 20
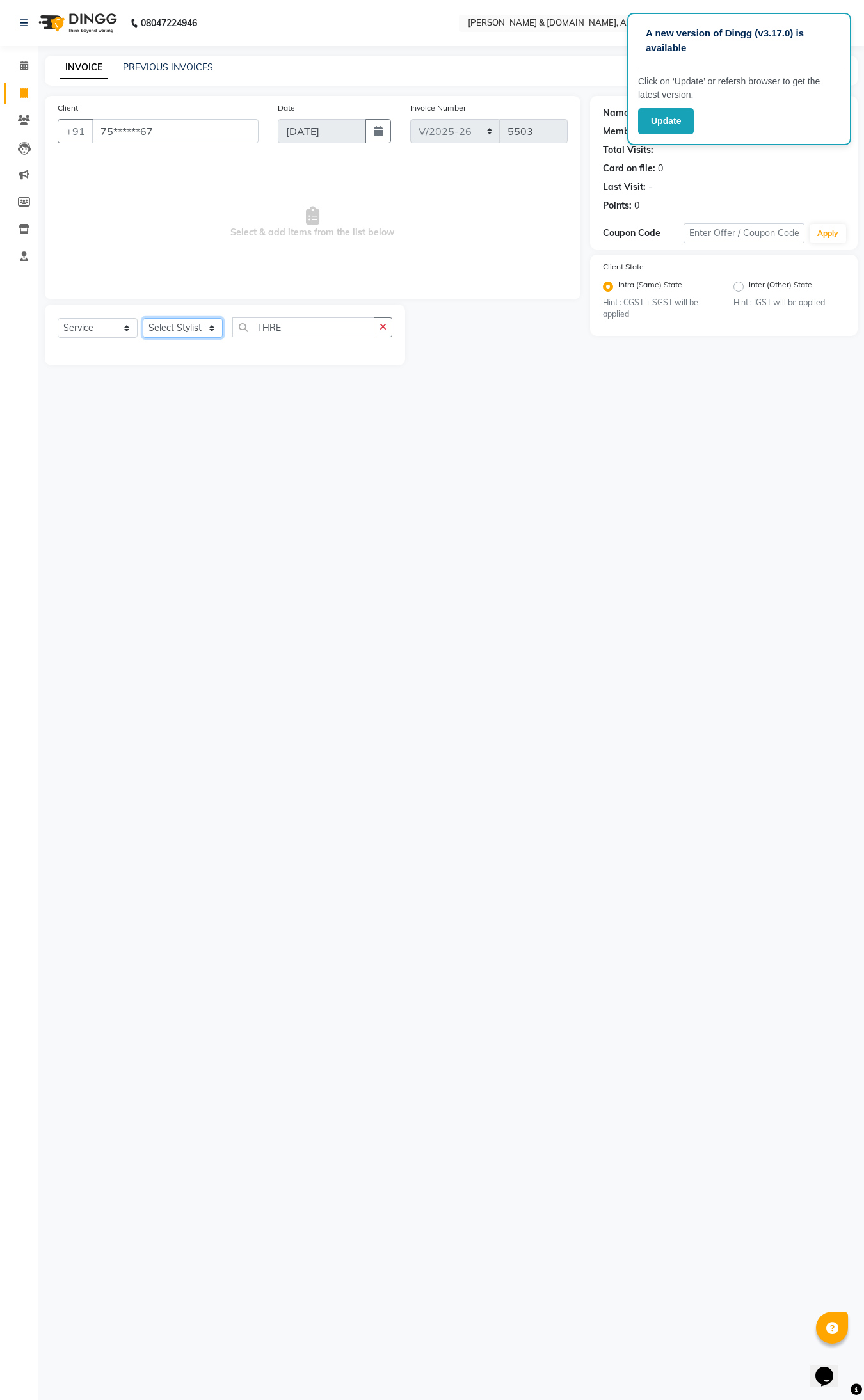
select select "86645"
click at [143, 318] on select "Select Stylist AKASH AKIB DEEPU fornt desk GANESH HRISHIKA PARLOUR JITU KARNA D…" at bounding box center [183, 328] width 80 height 20
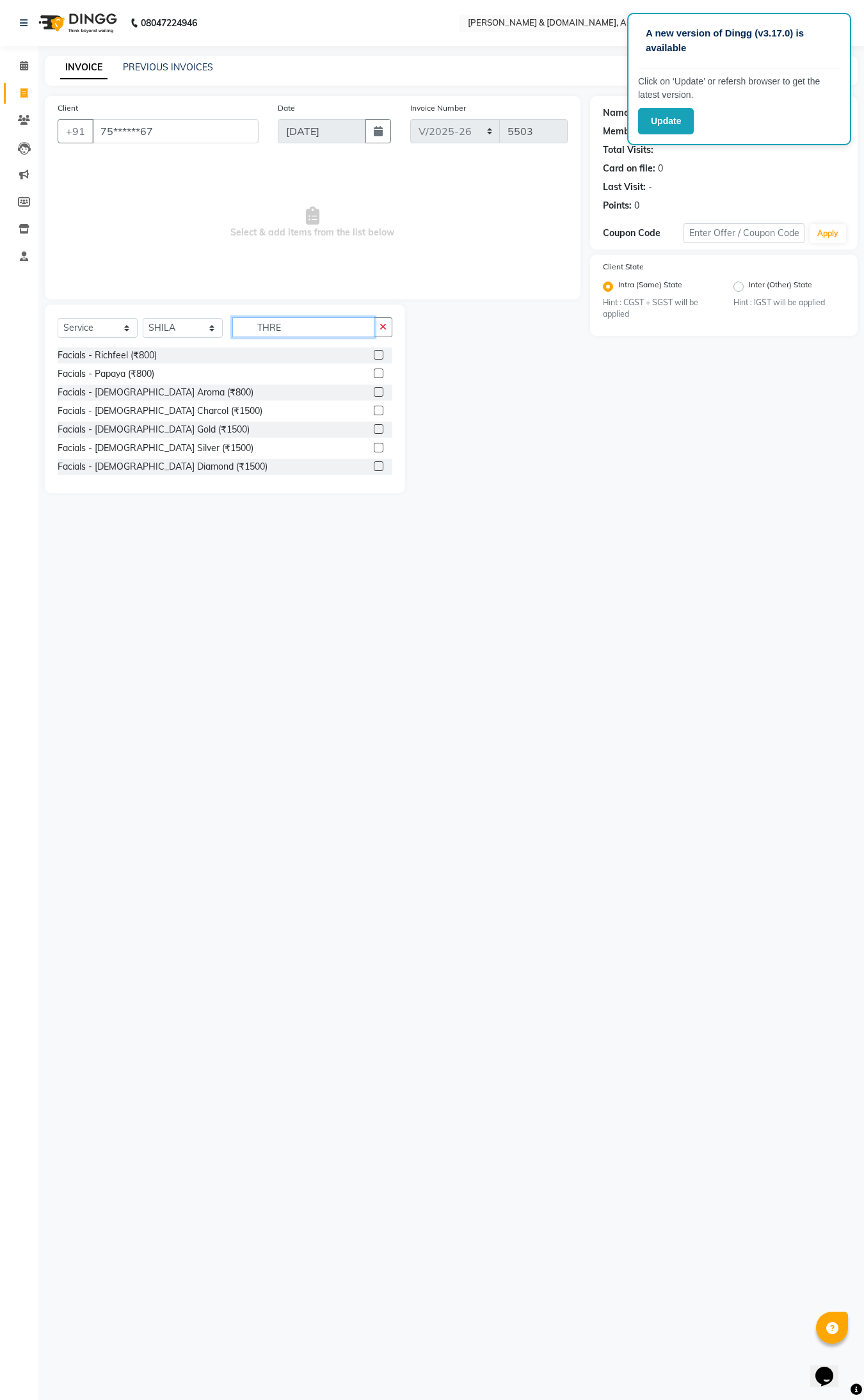
click at [289, 326] on input "THRE" at bounding box center [303, 327] width 142 height 20
type input "THRE"
click at [135, 352] on div "Normal threading (₹50)" at bounding box center [104, 355] width 94 height 14
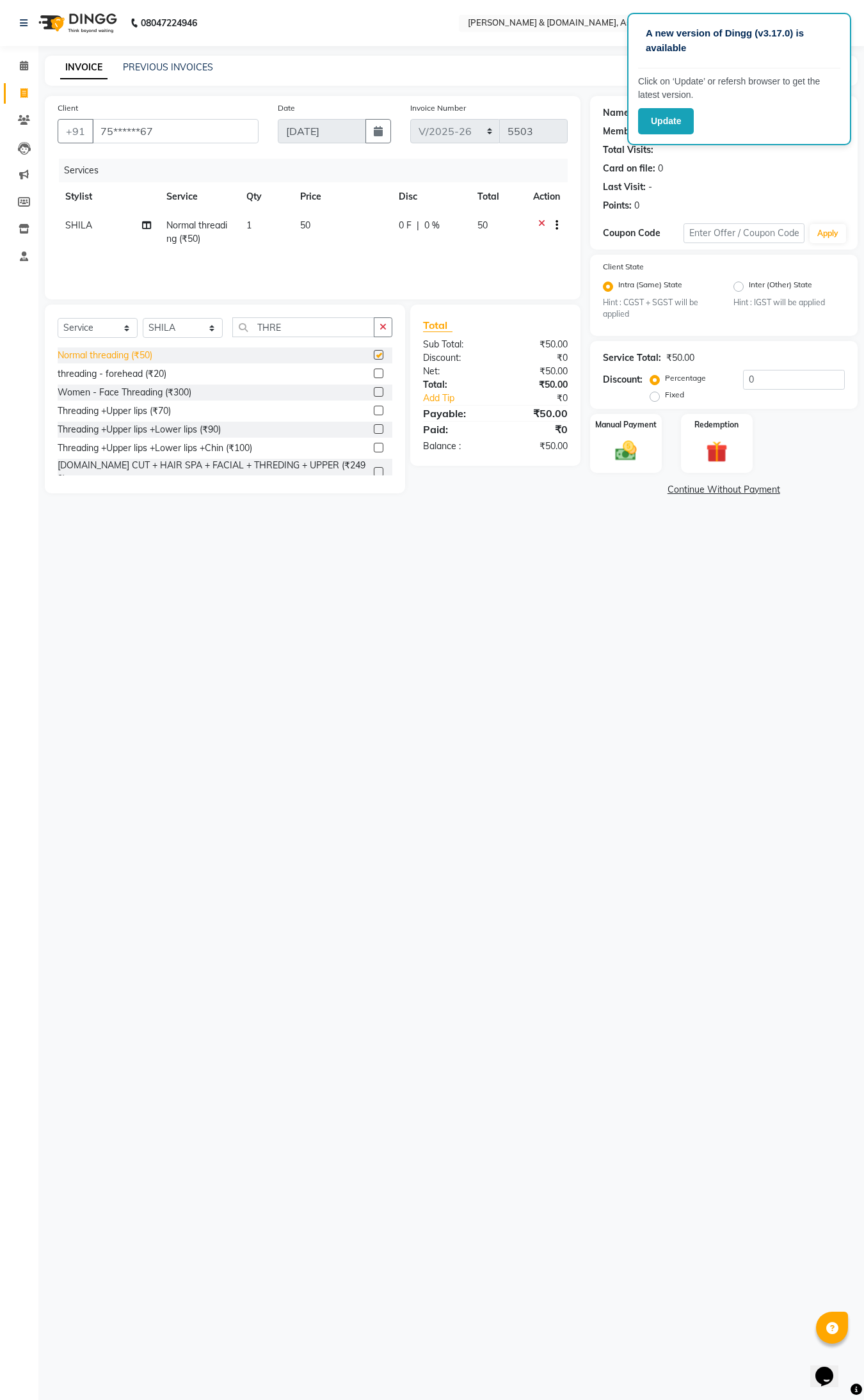
checkbox input "false"
click at [603, 436] on div "Manual Payment" at bounding box center [625, 442] width 74 height 61
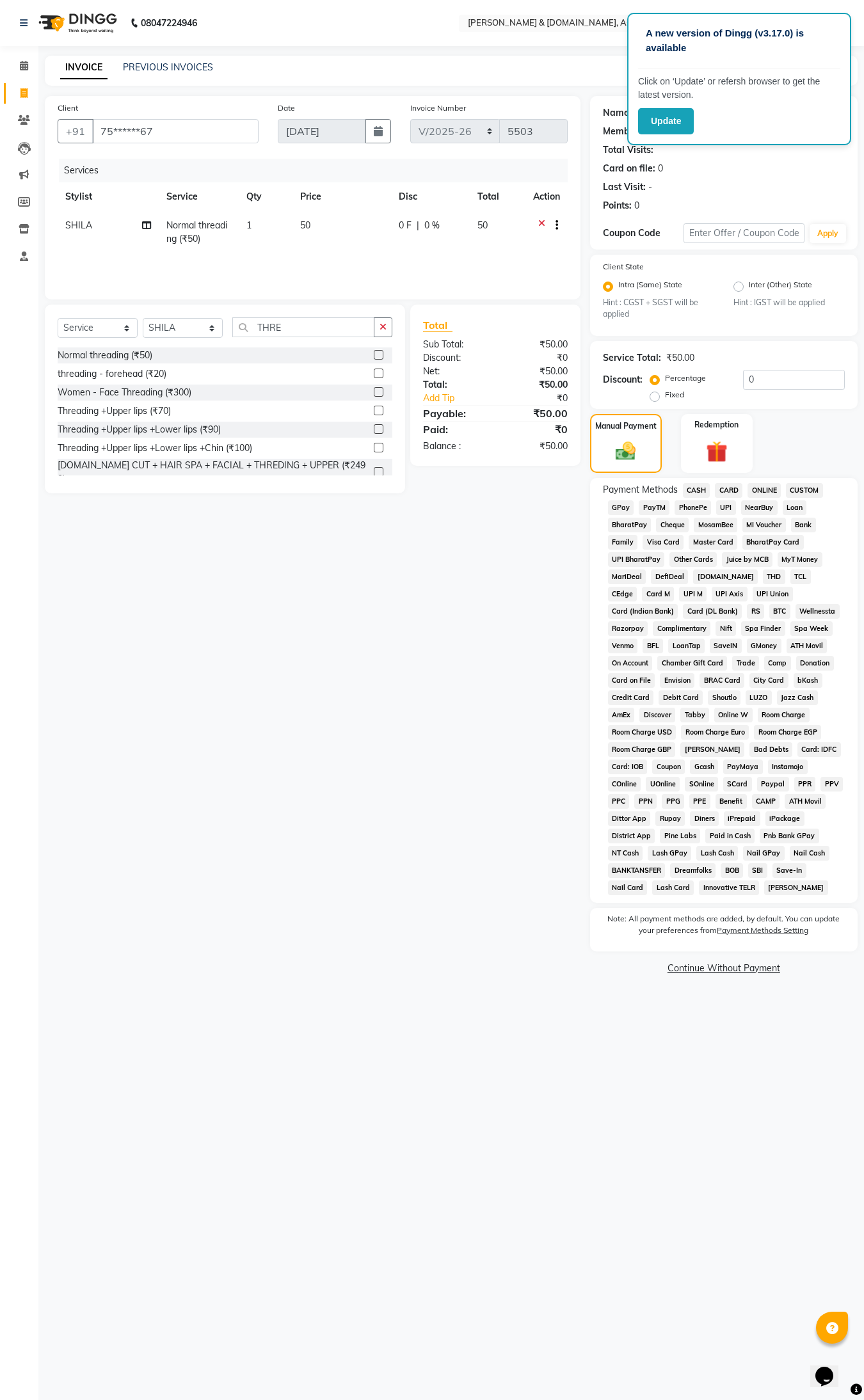
click at [691, 491] on span "CASH" at bounding box center [696, 491] width 27 height 15
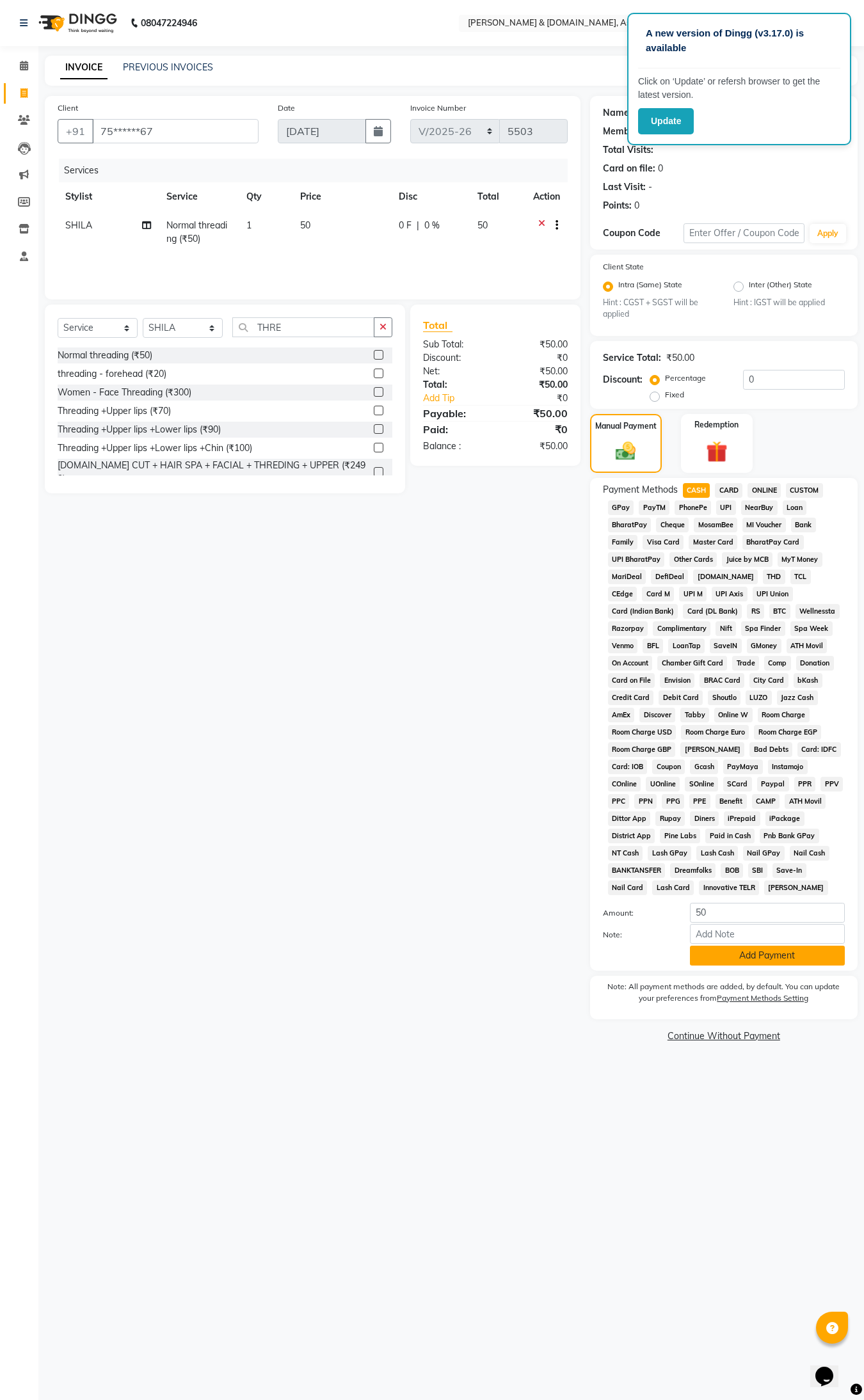
click at [767, 958] on button "Add Payment" at bounding box center [767, 956] width 154 height 20
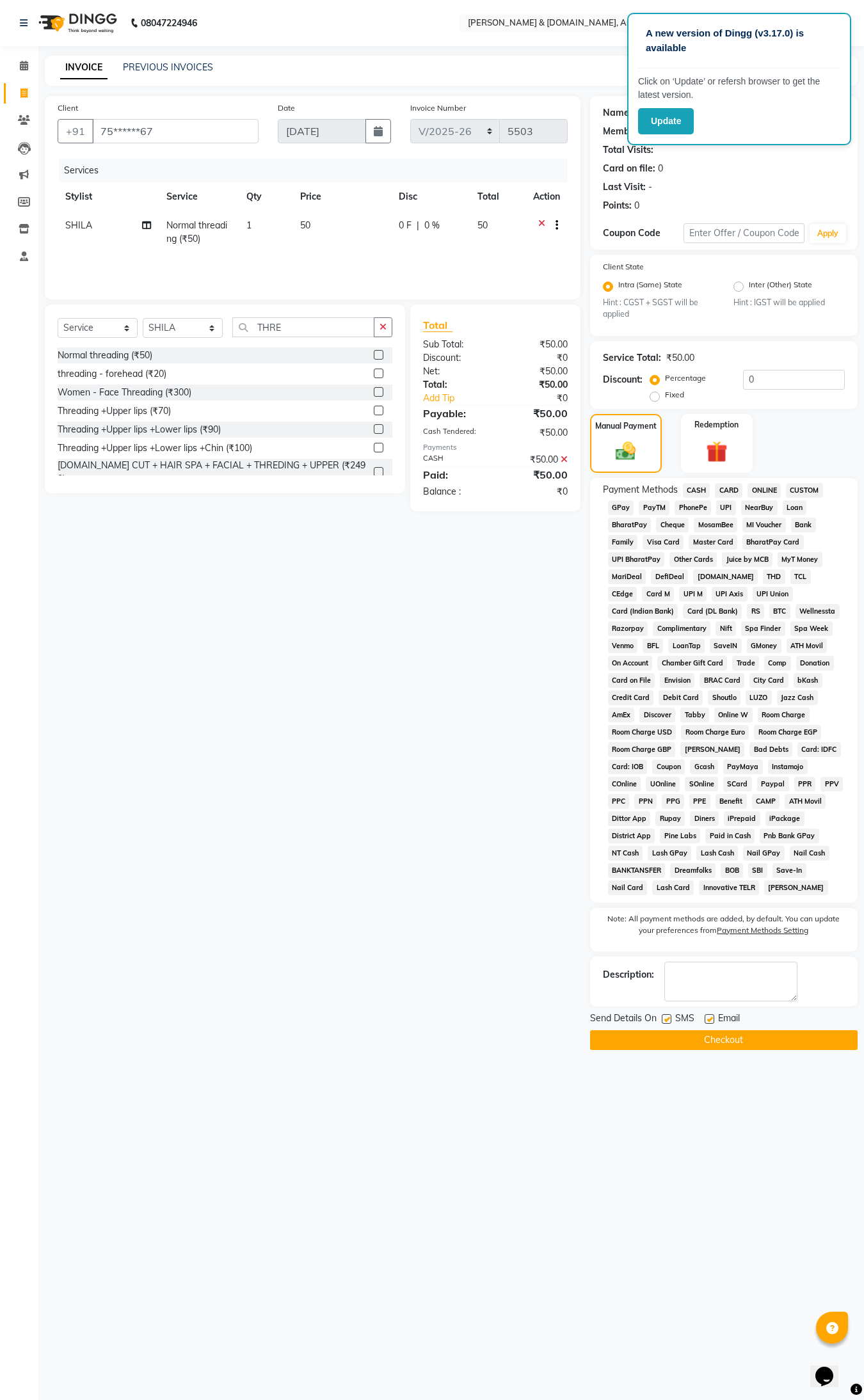
click at [726, 985] on button "Checkout" at bounding box center [723, 1040] width 267 height 20
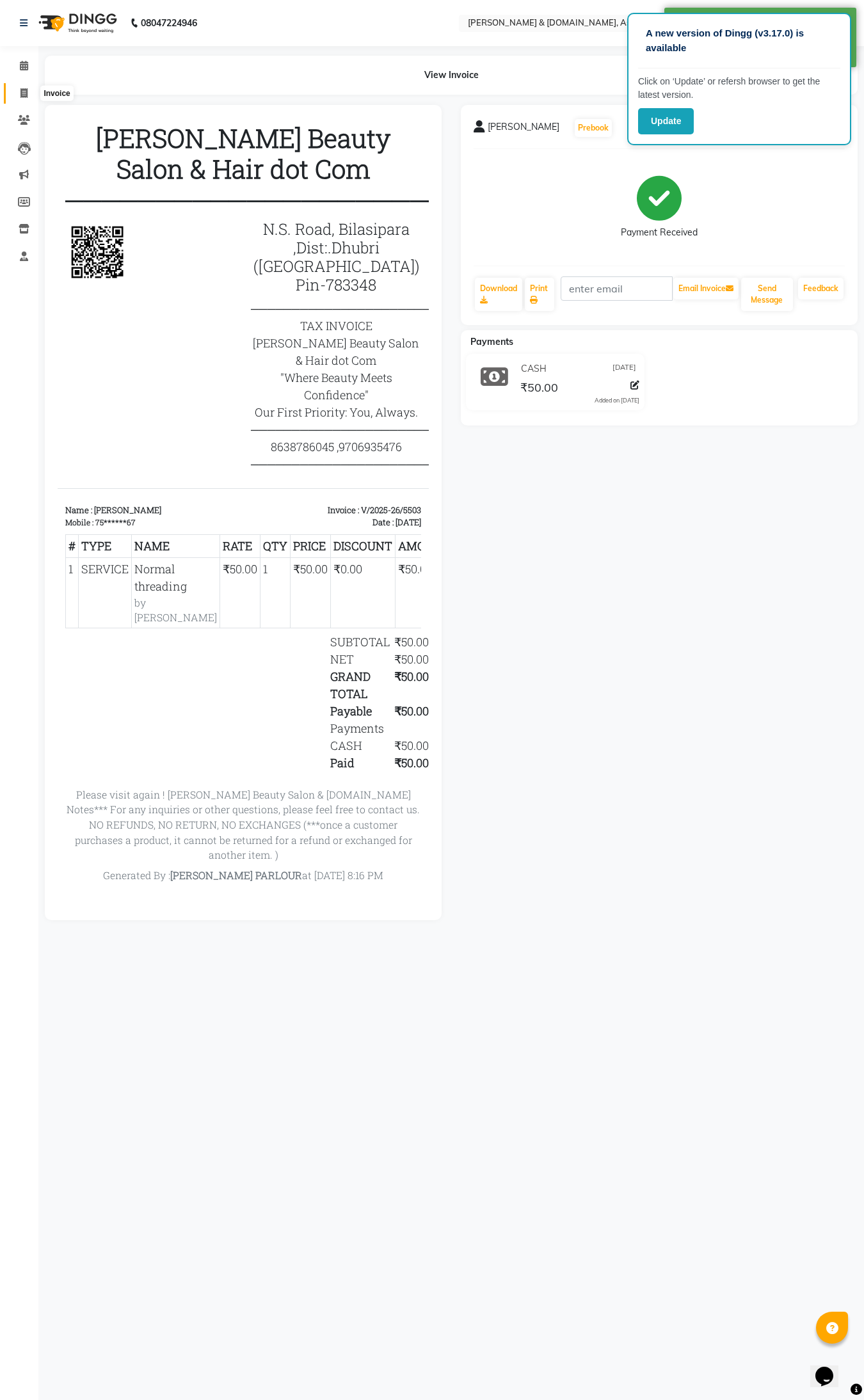
click at [34, 94] on span at bounding box center [24, 94] width 23 height 15
select select "service"
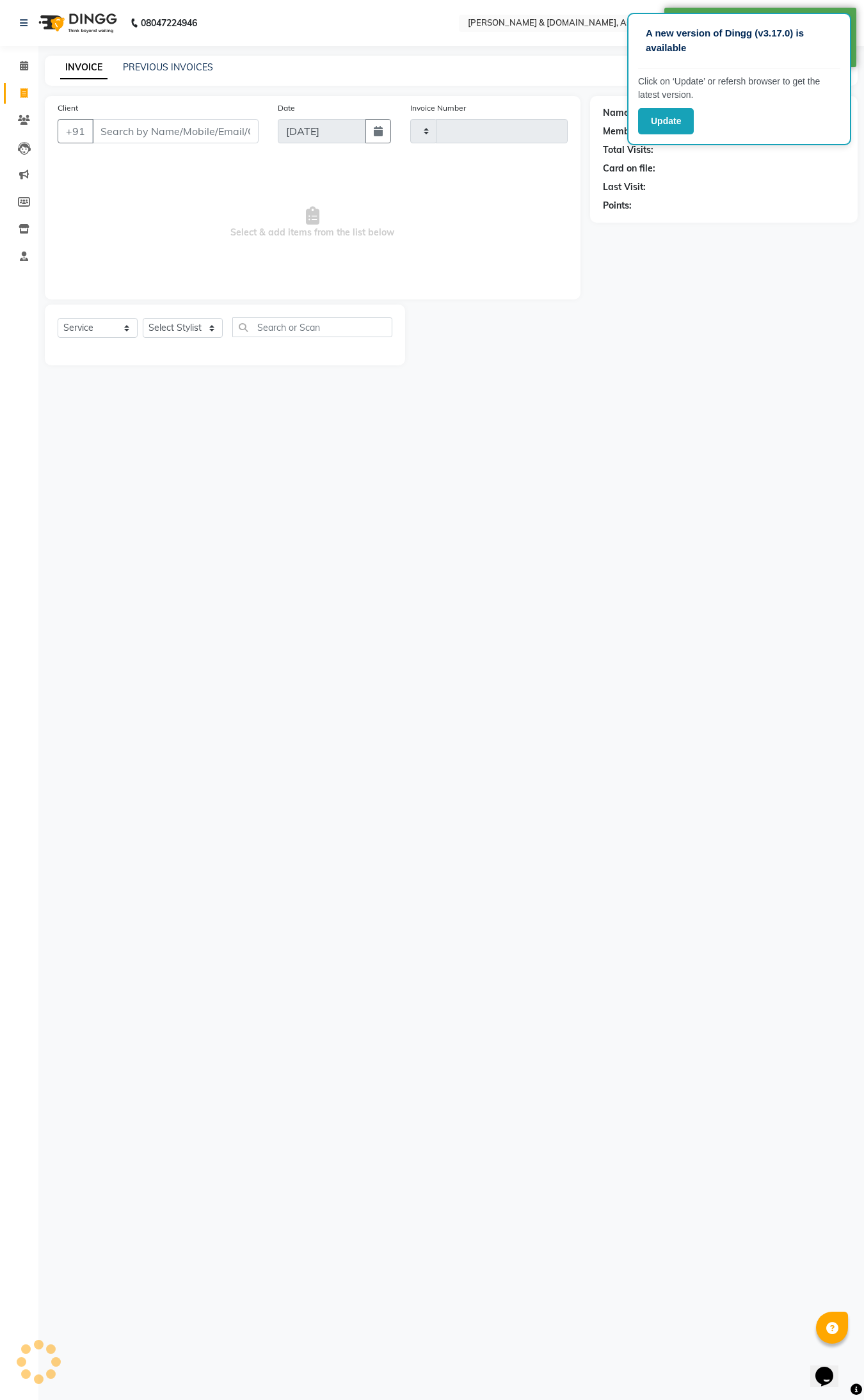
type input "5504"
select select "4608"
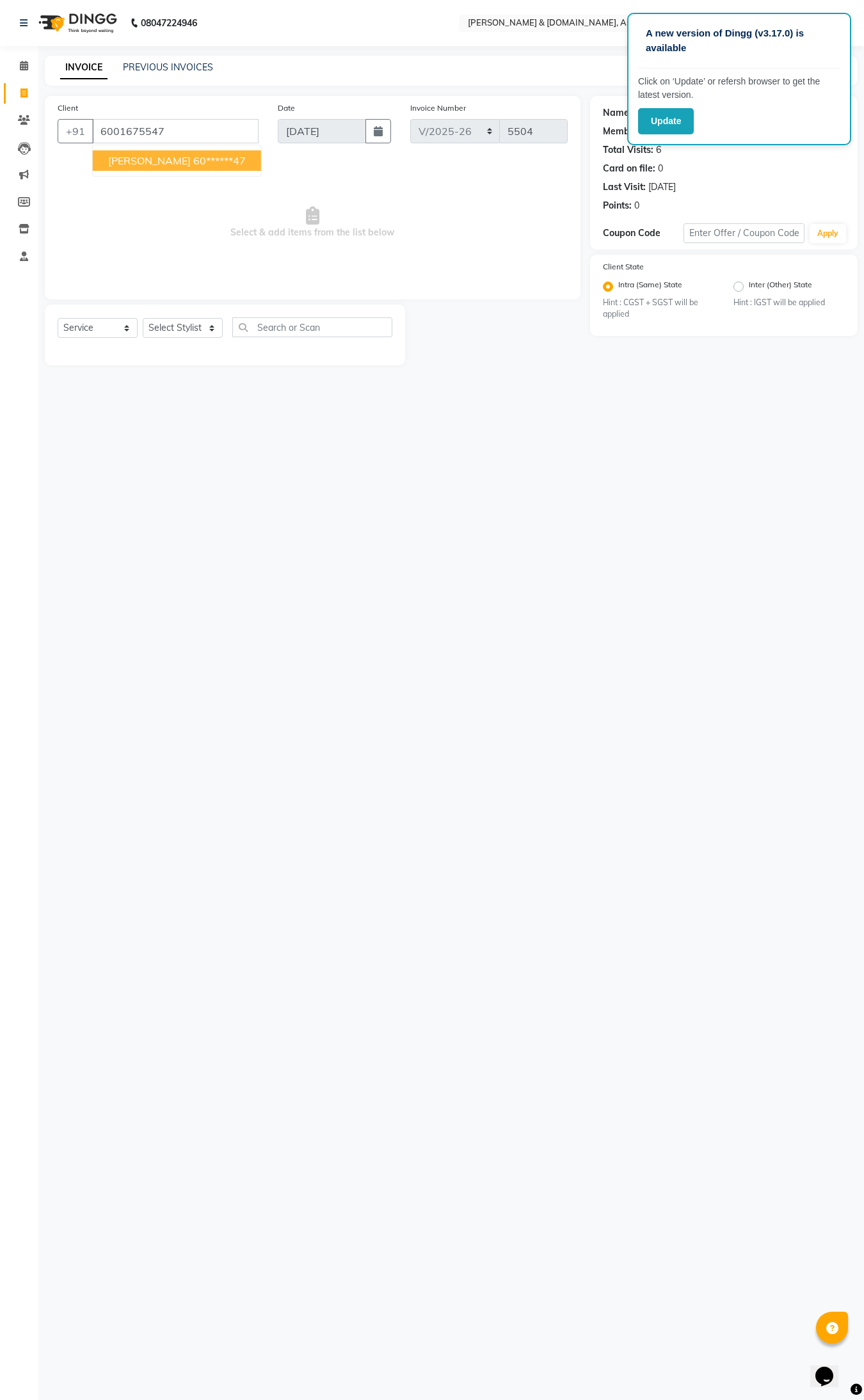
click at [184, 152] on button "hanifa yesmin 60******47" at bounding box center [176, 161] width 168 height 21
type input "60******47"
click at [189, 126] on input "60******47" at bounding box center [174, 131] width 166 height 25
click at [216, 327] on select "Select Stylist AKASH AKIB DEEPU fornt desk GANESH HRISHIKA PARLOUR JITU KARNA D…" at bounding box center [183, 328] width 80 height 20
select select "86729"
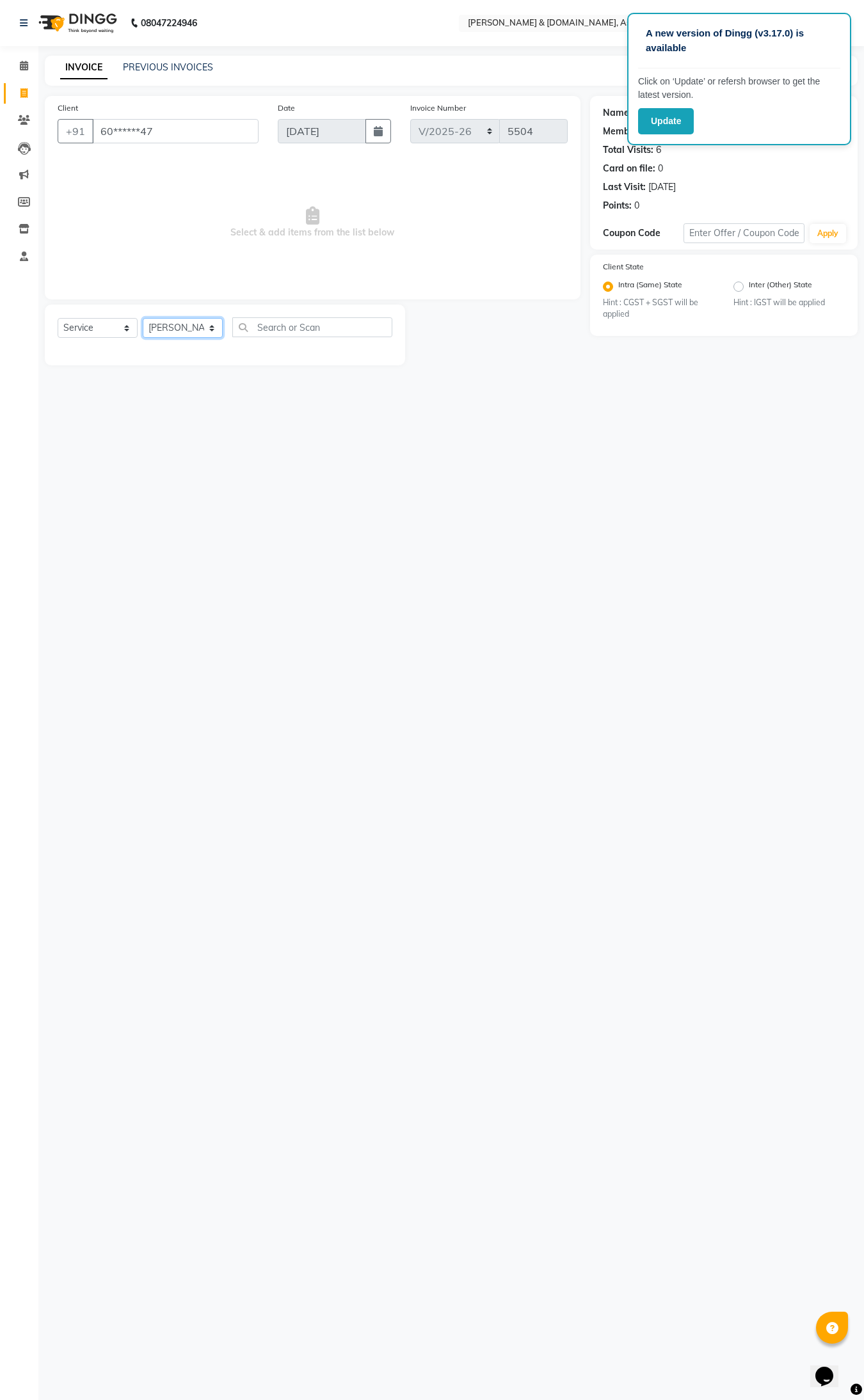
click at [143, 318] on select "Select Stylist AKASH AKIB DEEPU fornt desk GANESH HRISHIKA PARLOUR JITU KARNA D…" at bounding box center [183, 328] width 80 height 20
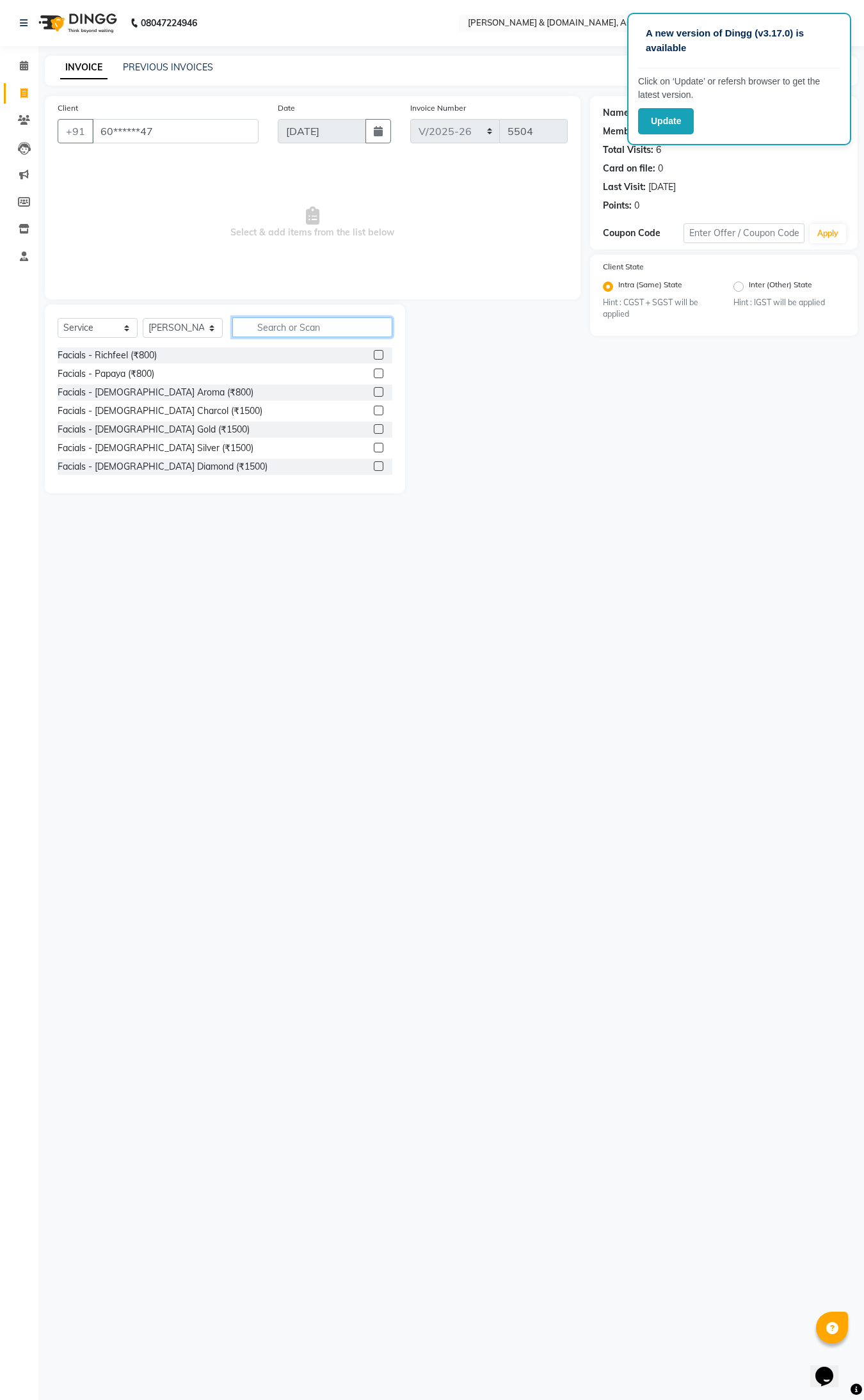
click at [289, 330] on input "text" at bounding box center [313, 327] width 160 height 20
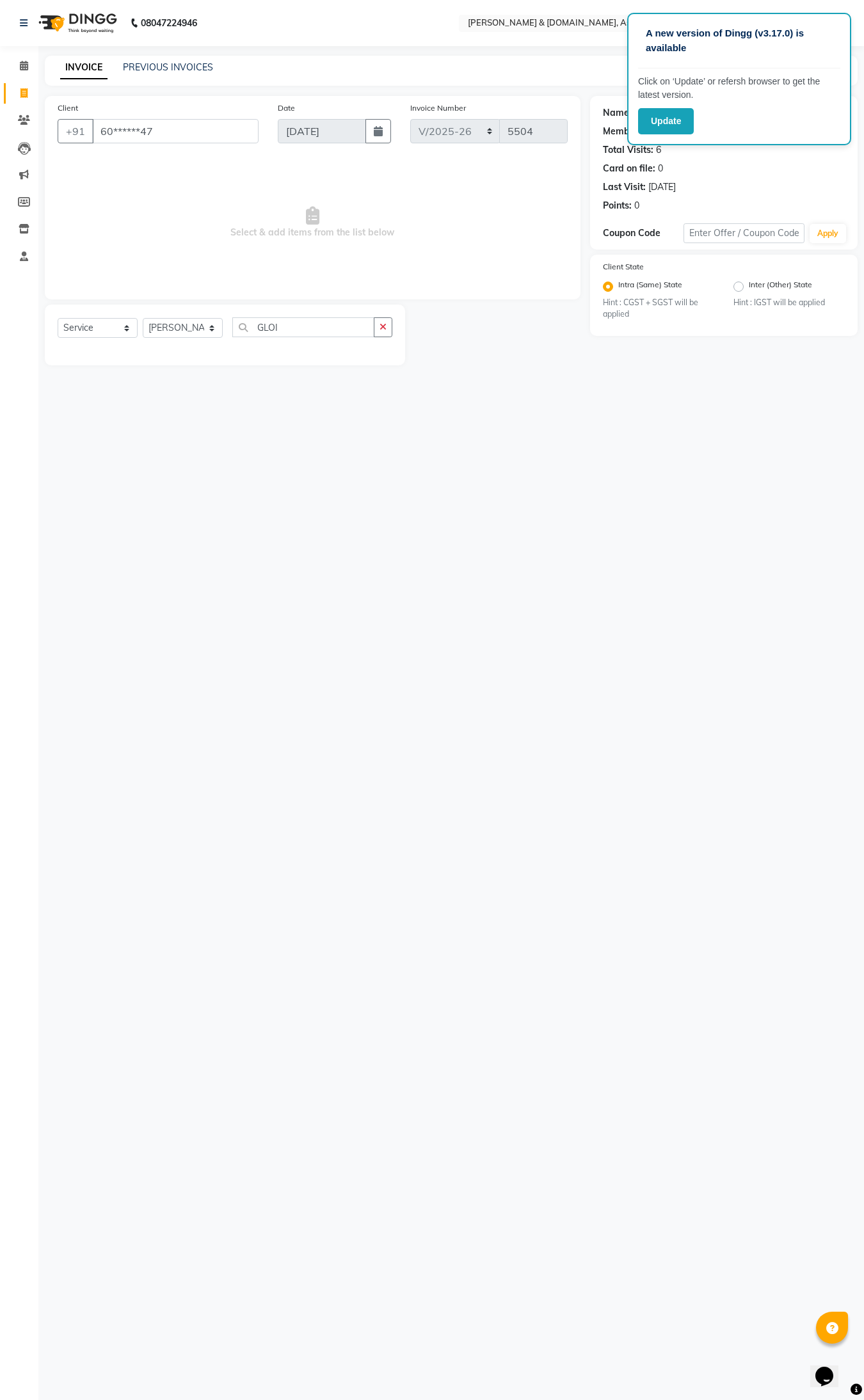
click at [327, 315] on div "Select Service Product Membership Package Voucher Prepaid Gift Card Select Styl…" at bounding box center [224, 334] width 361 height 61
click at [327, 318] on div "Select Service Product Membership Package Voucher Prepaid Gift Card Select Styl…" at bounding box center [224, 334] width 361 height 61
click at [327, 328] on input "GLOI" at bounding box center [303, 327] width 142 height 20
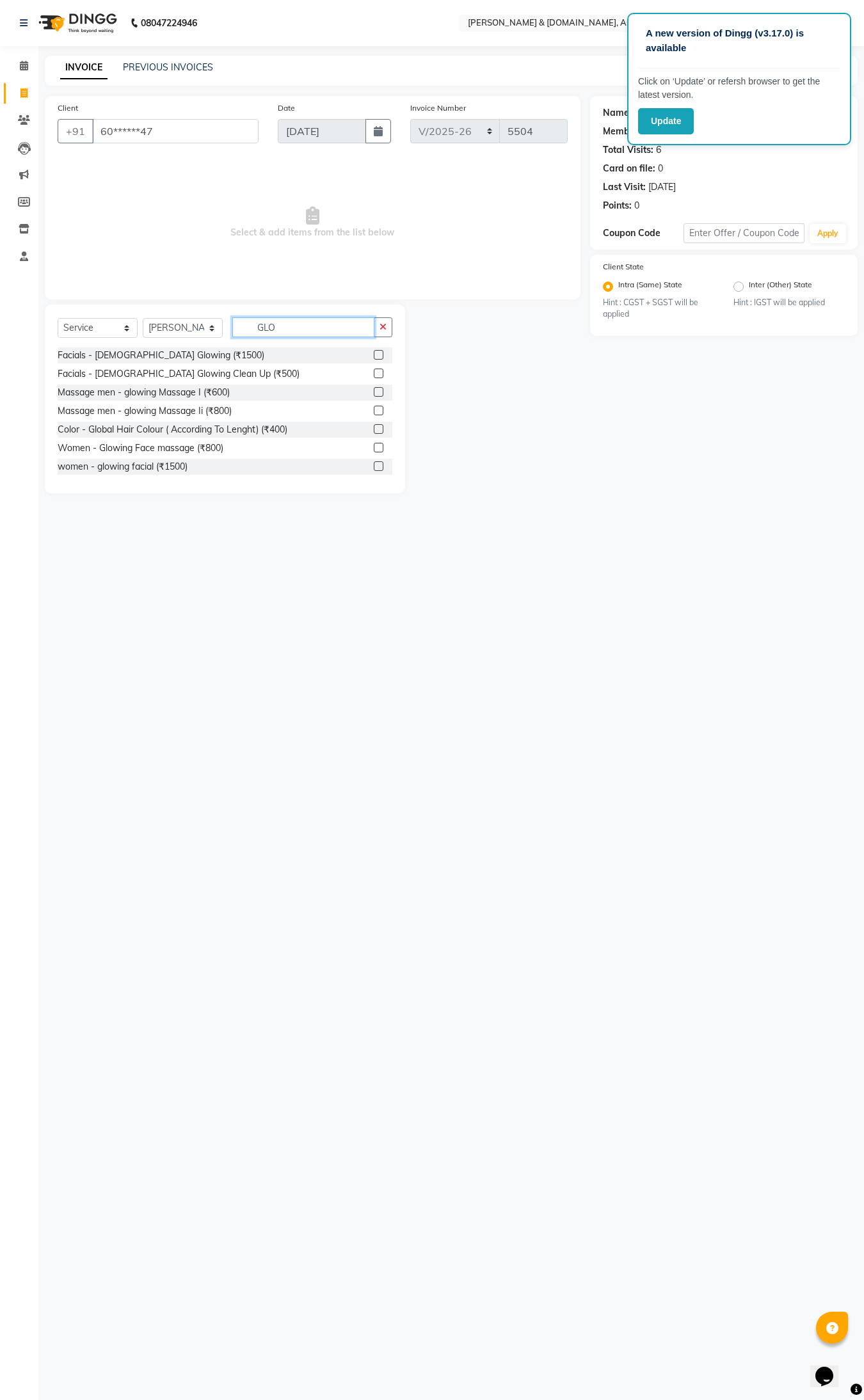
drag, startPoint x: 320, startPoint y: 331, endPoint x: 334, endPoint y: 323, distance: 16.1
click at [323, 327] on input "GLO" at bounding box center [303, 327] width 142 height 20
type input "GLOWING"
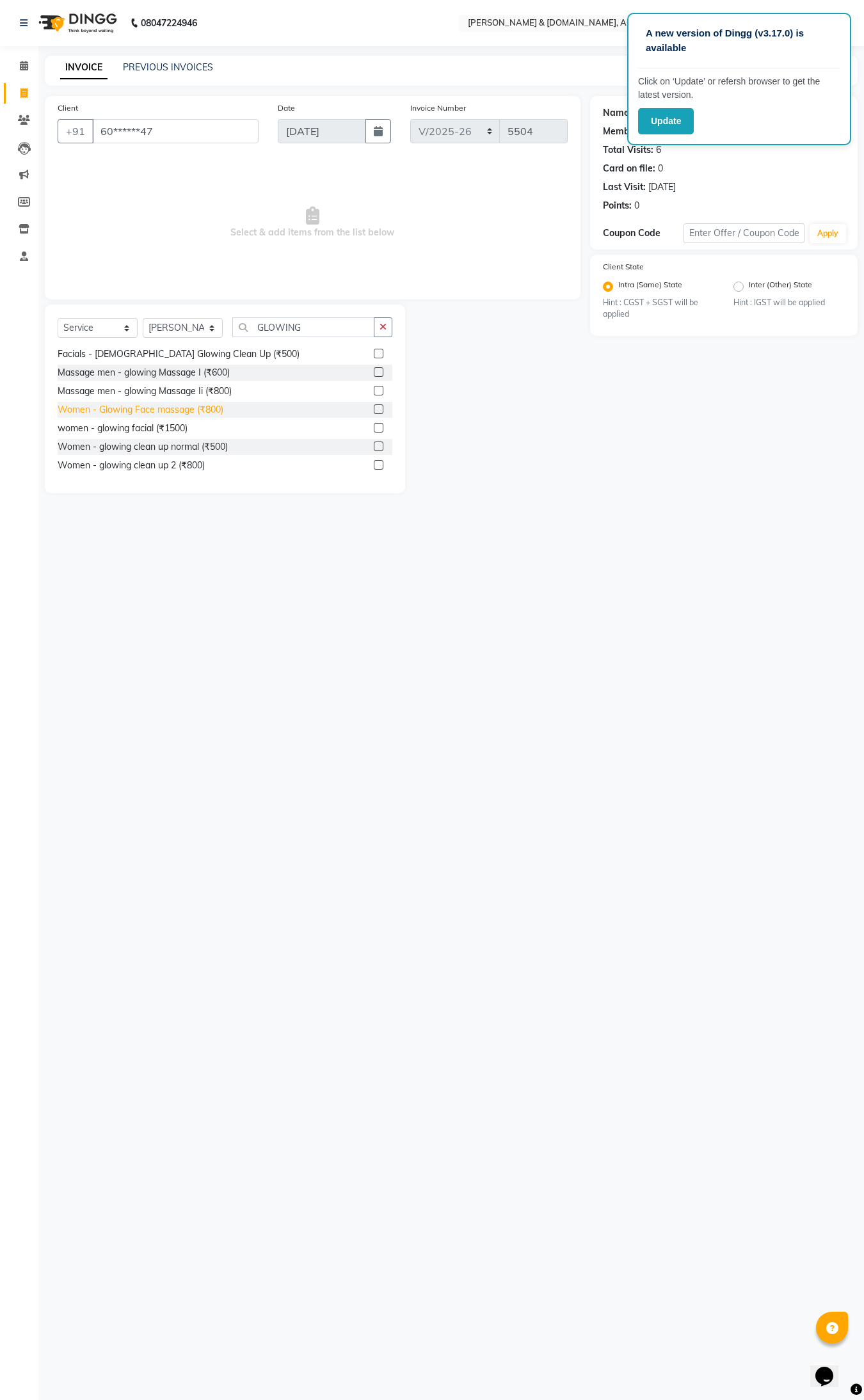
click at [126, 412] on div "Women - Glowing Face massage (₹800)" at bounding box center [140, 410] width 165 height 14
checkbox input "false"
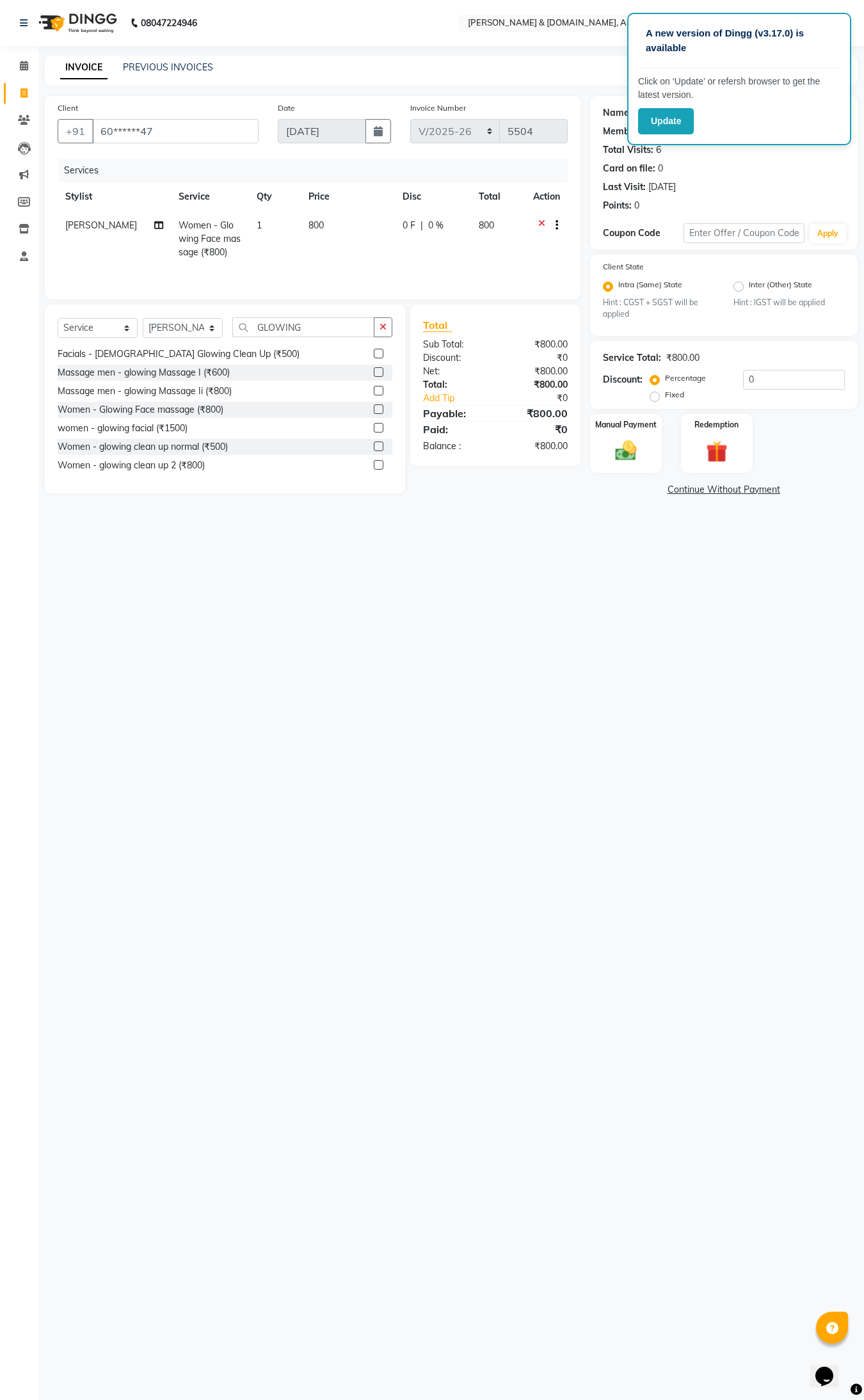
click at [308, 223] on span "800" at bounding box center [315, 225] width 15 height 12
select select "86729"
click at [499, 226] on span "800" at bounding box center [501, 225] width 15 height 12
click at [402, 233] on input "0" at bounding box center [394, 229] width 38 height 20
click at [388, 228] on input "010" at bounding box center [394, 229] width 38 height 20
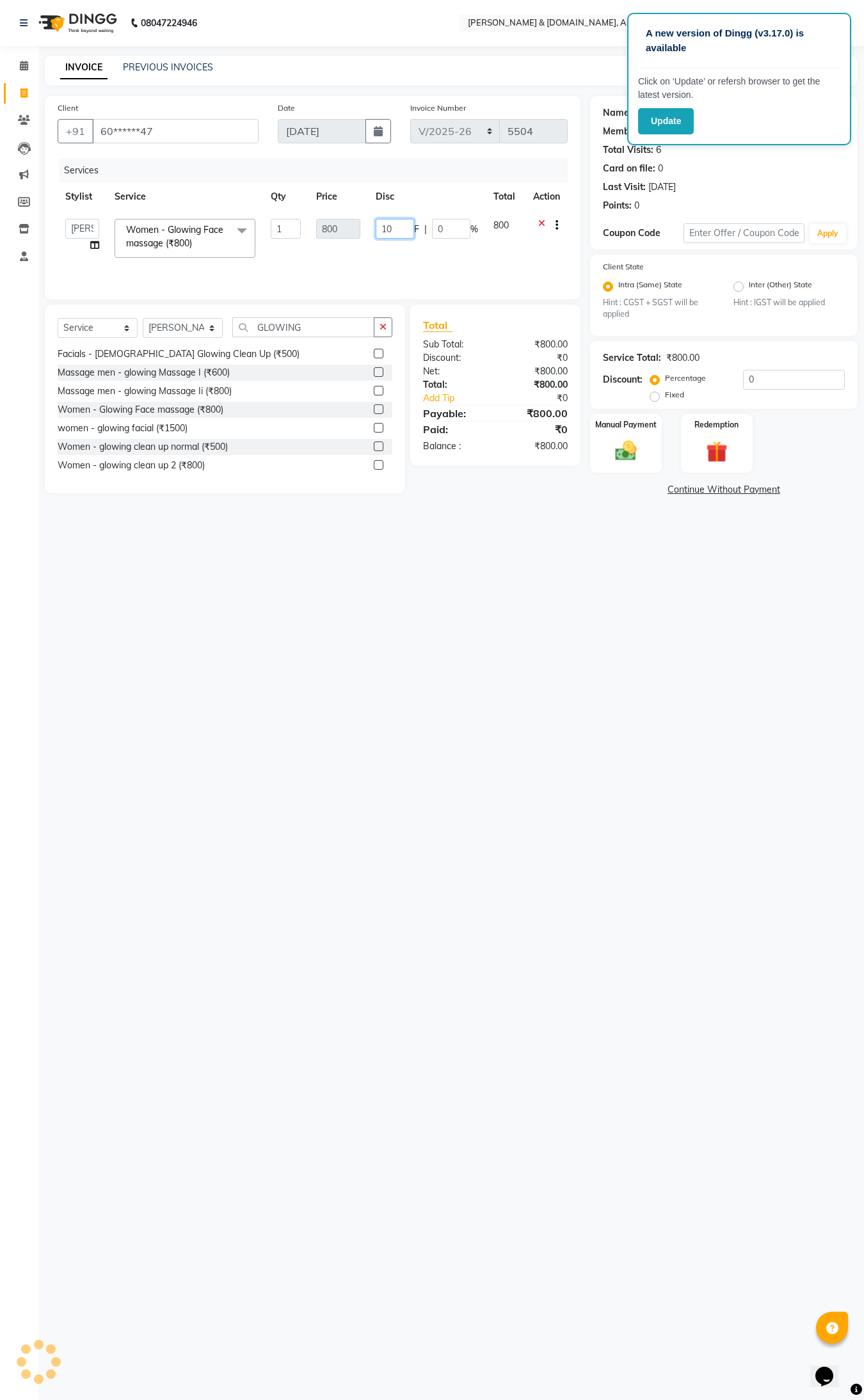
click at [393, 222] on input "10" at bounding box center [394, 229] width 38 height 20
type input "1"
click at [430, 222] on span "0 %" at bounding box center [435, 225] width 15 height 14
select select "86729"
click at [331, 240] on td "800" at bounding box center [337, 238] width 59 height 55
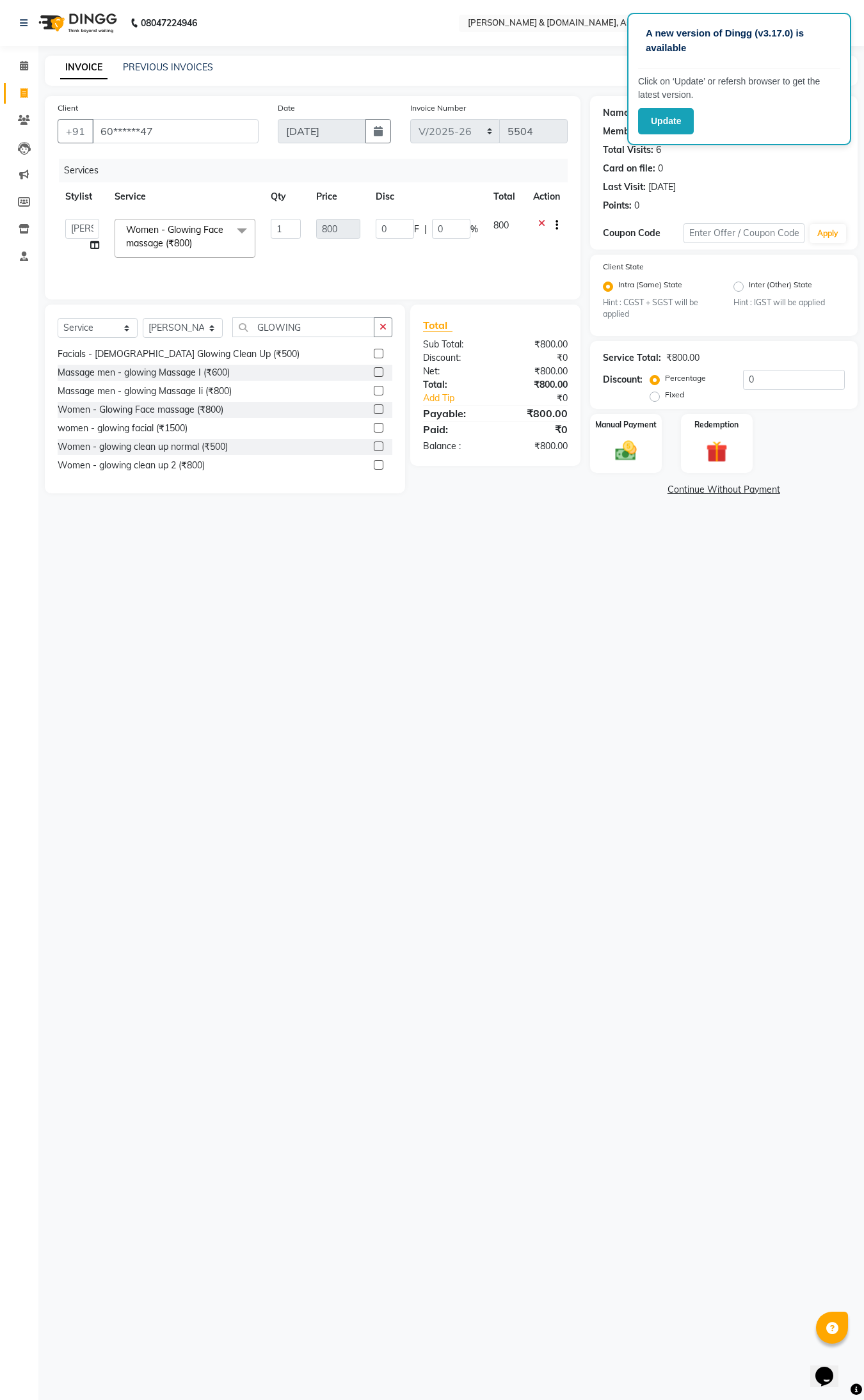
click at [494, 223] on span "800" at bounding box center [501, 225] width 15 height 12
click at [498, 220] on span "800" at bounding box center [501, 225] width 15 height 12
click at [498, 217] on td "800" at bounding box center [505, 238] width 39 height 55
click at [302, 323] on input "GLOWING" at bounding box center [303, 327] width 142 height 20
type input "G"
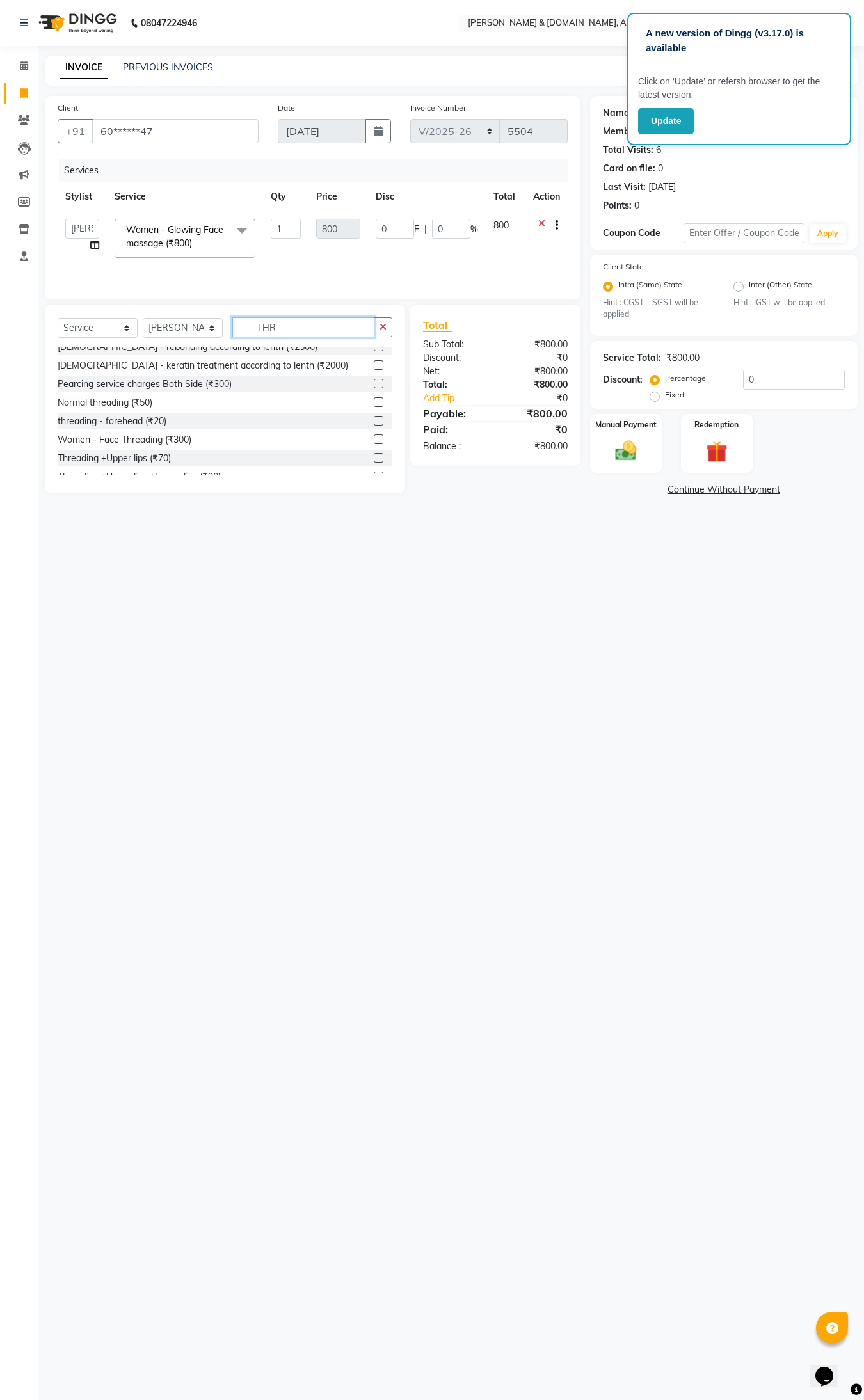
scroll to position [0, 0]
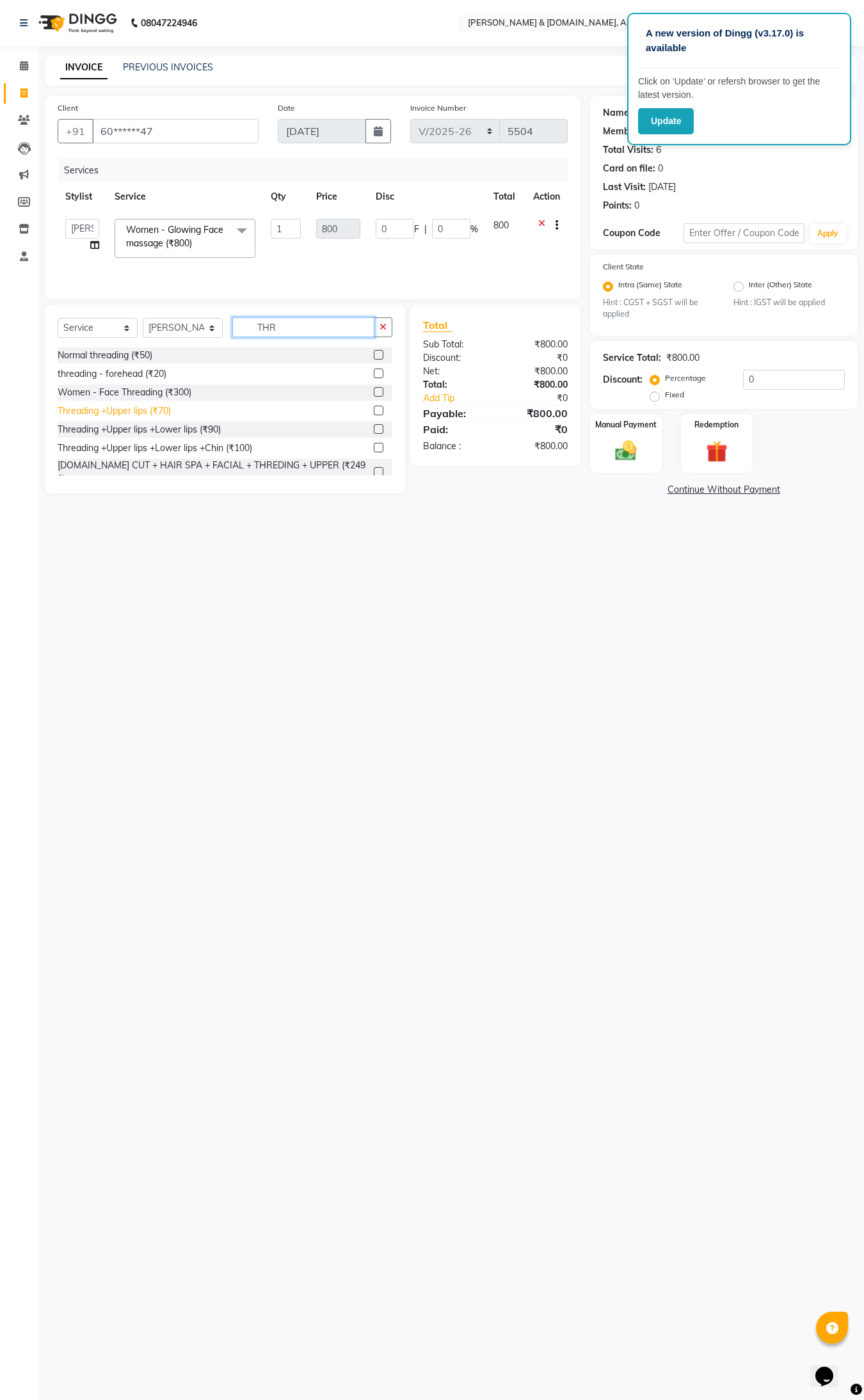
type input "THR"
click at [133, 412] on div "Threading +Upper lips (₹70)" at bounding box center [114, 411] width 114 height 14
checkbox input "false"
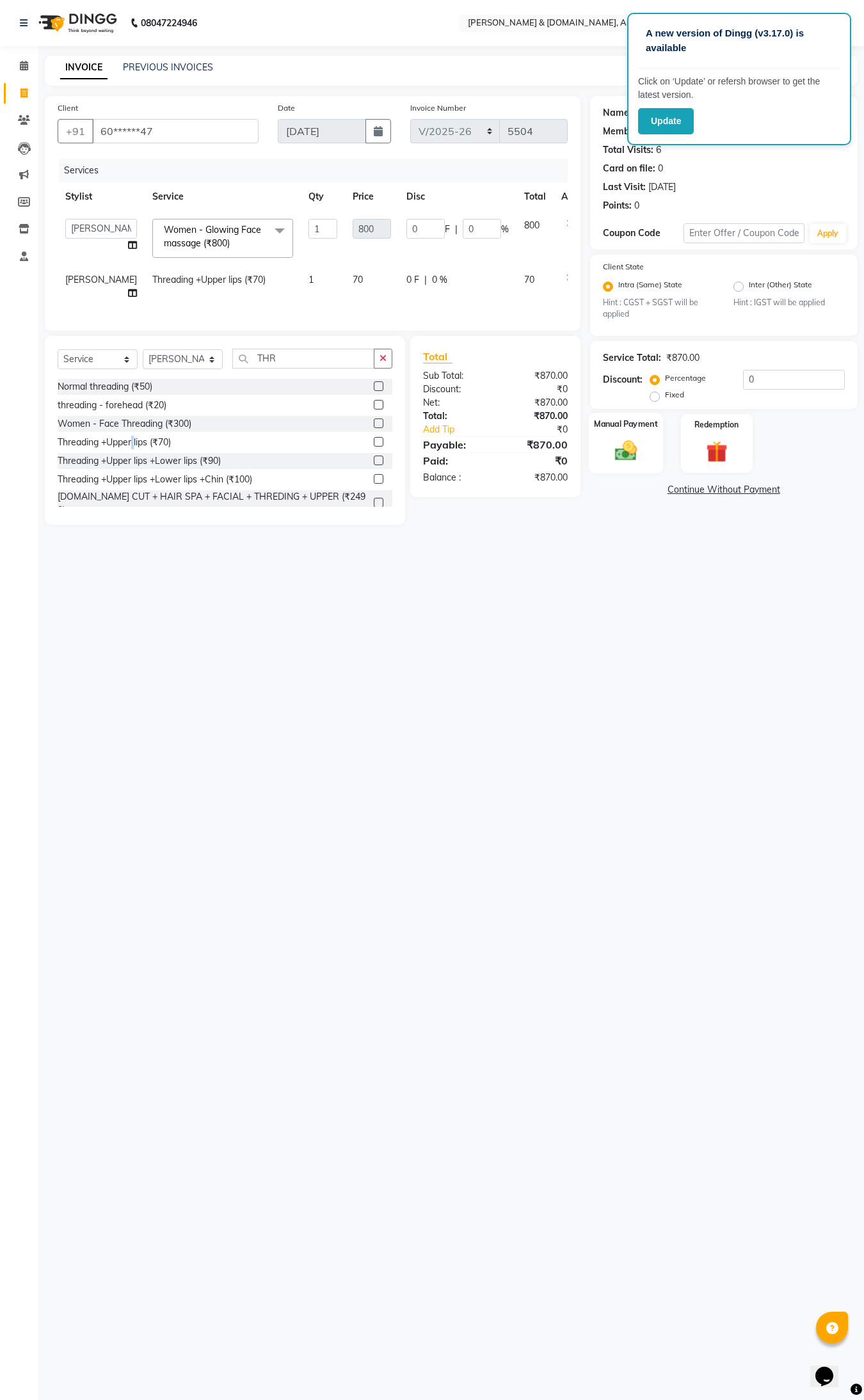
click at [628, 459] on img at bounding box center [625, 451] width 35 height 25
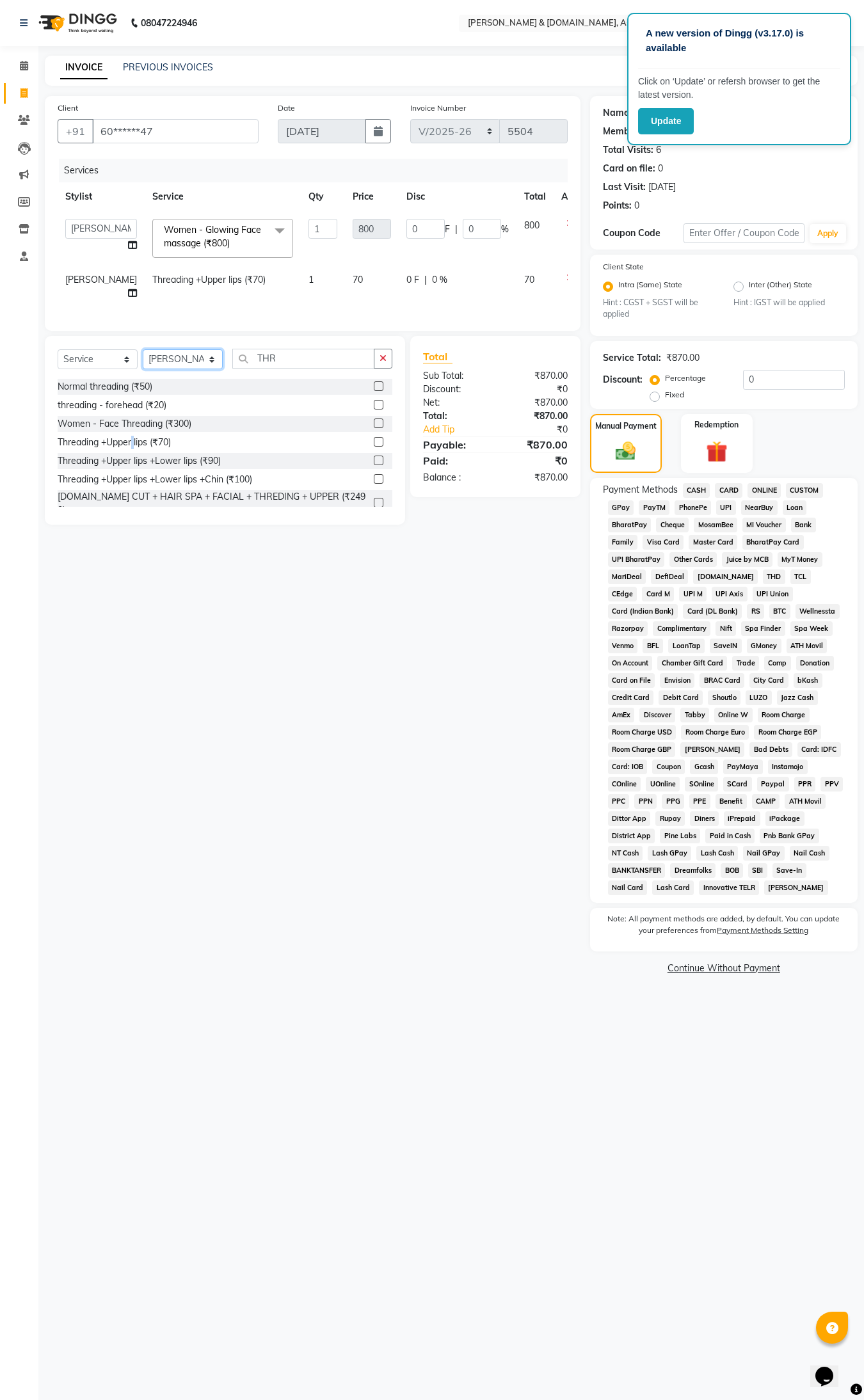
click at [183, 369] on select "Select Stylist AKASH AKIB DEEPU fornt desk GANESH HRISHIKA PARLOUR JITU KARNA D…" at bounding box center [183, 360] width 80 height 20
select select "86645"
click at [143, 361] on select "Select Stylist AKASH AKIB DEEPU fornt desk GANESH HRISHIKA PARLOUR JITU KARNA D…" at bounding box center [183, 360] width 80 height 20
click at [275, 369] on input "THR" at bounding box center [303, 359] width 142 height 20
type input "T"
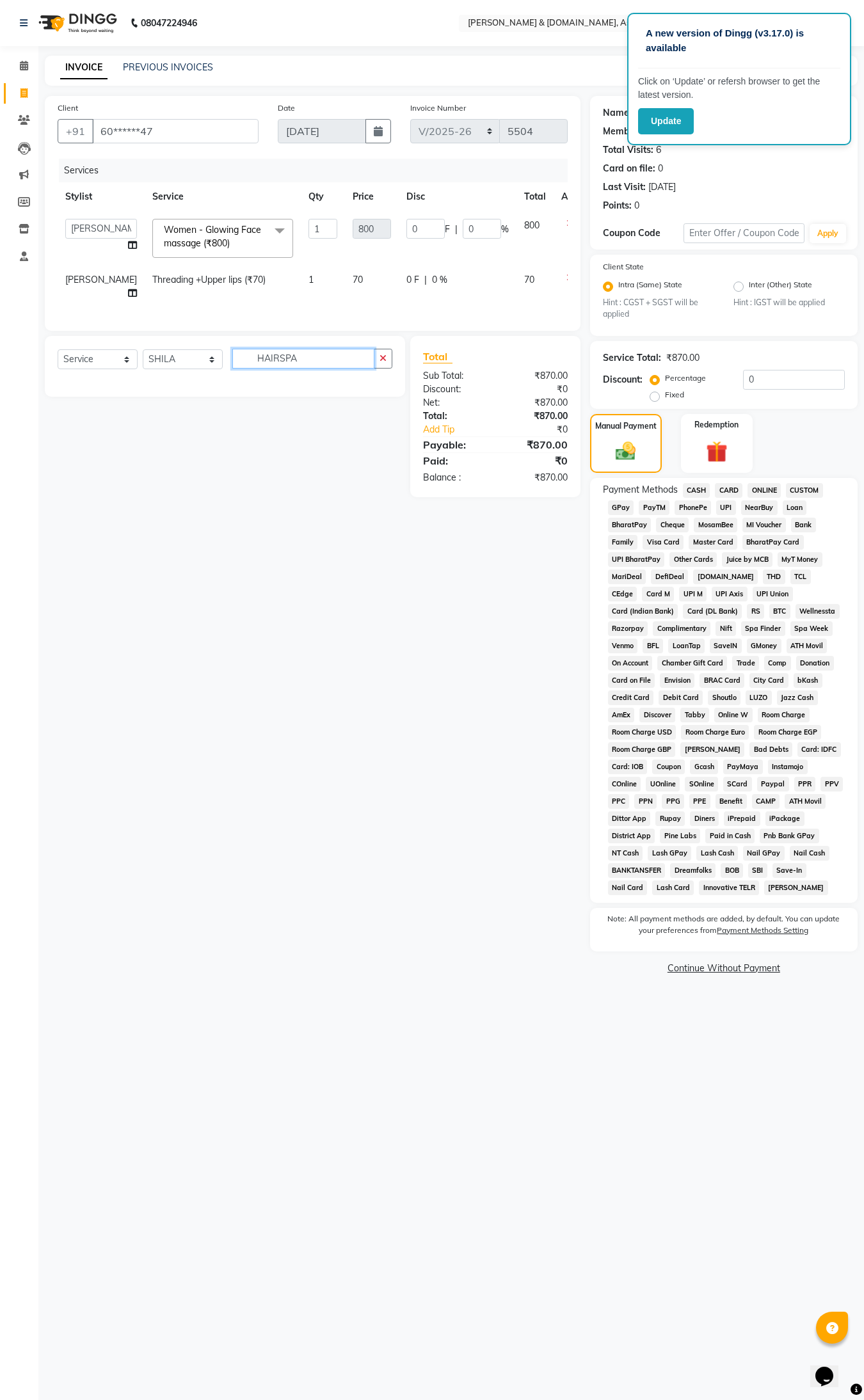
click at [276, 369] on input "HAIRSPA" at bounding box center [303, 359] width 142 height 20
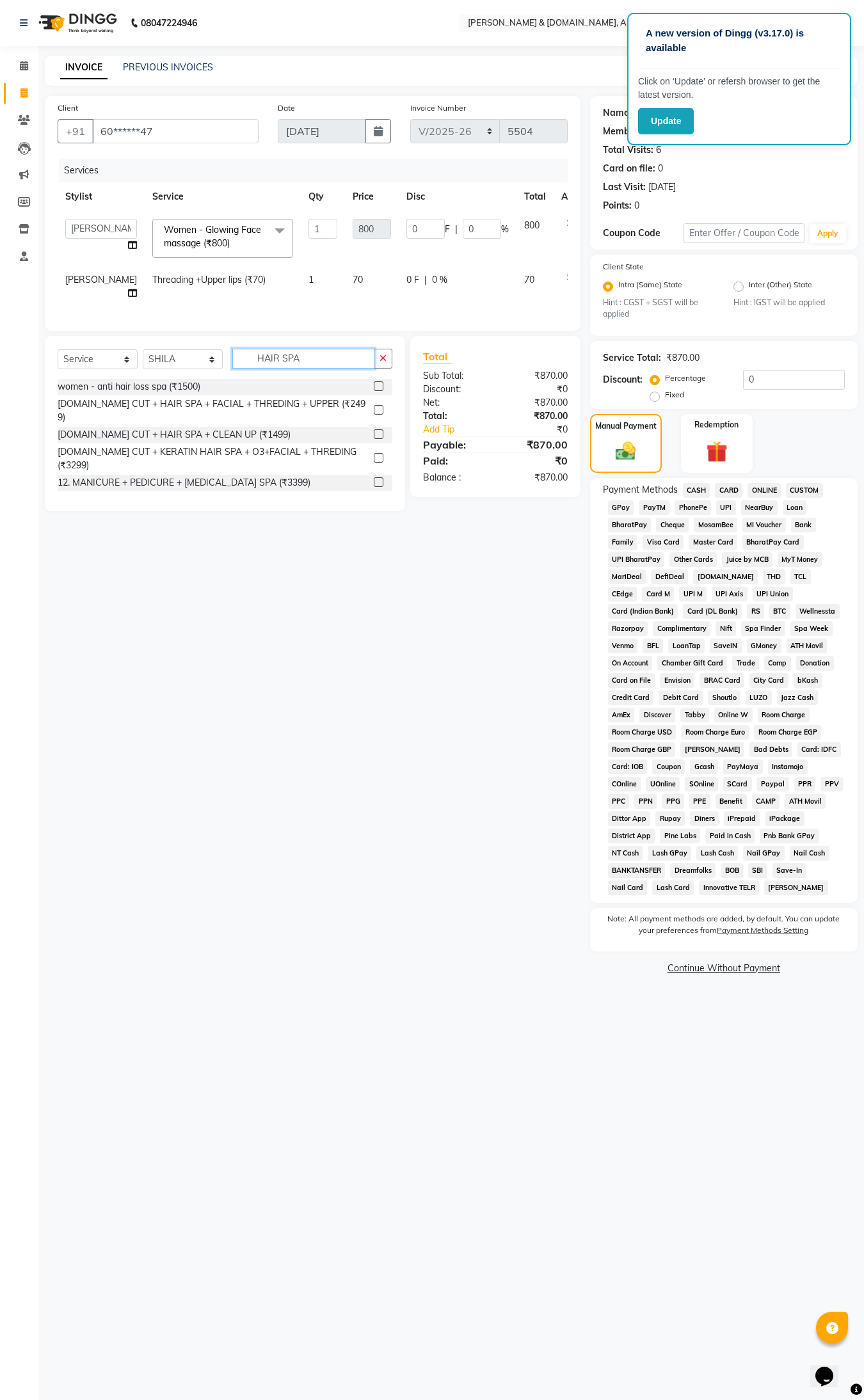
click at [257, 369] on input "HAIR SPA" at bounding box center [303, 359] width 142 height 20
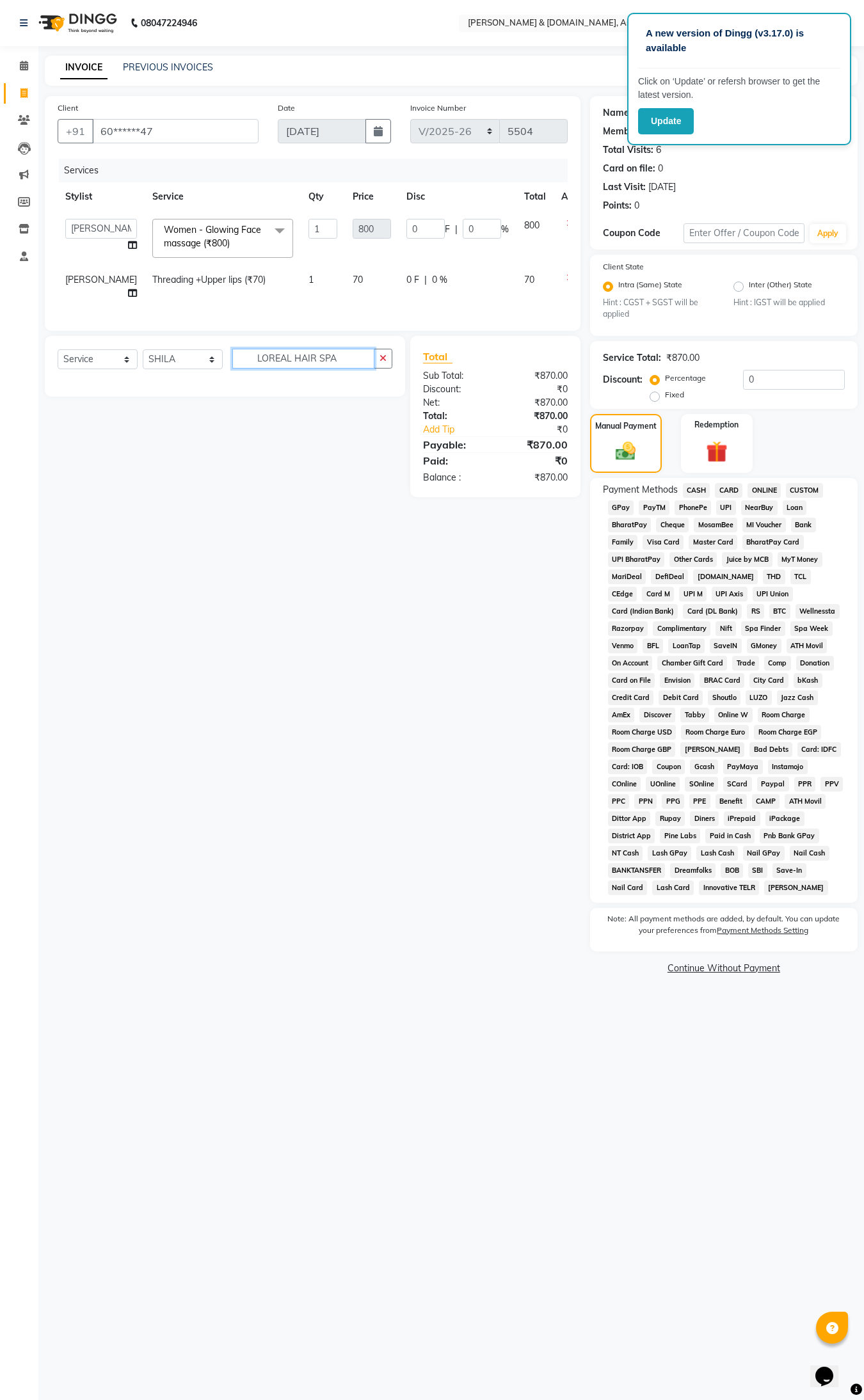
click at [340, 369] on input "LOREAL HAIR SPA" at bounding box center [303, 359] width 142 height 20
type input "LOREAL"
click at [171, 412] on div "women - Loreal spa (₹1200)" at bounding box center [115, 405] width 116 height 14
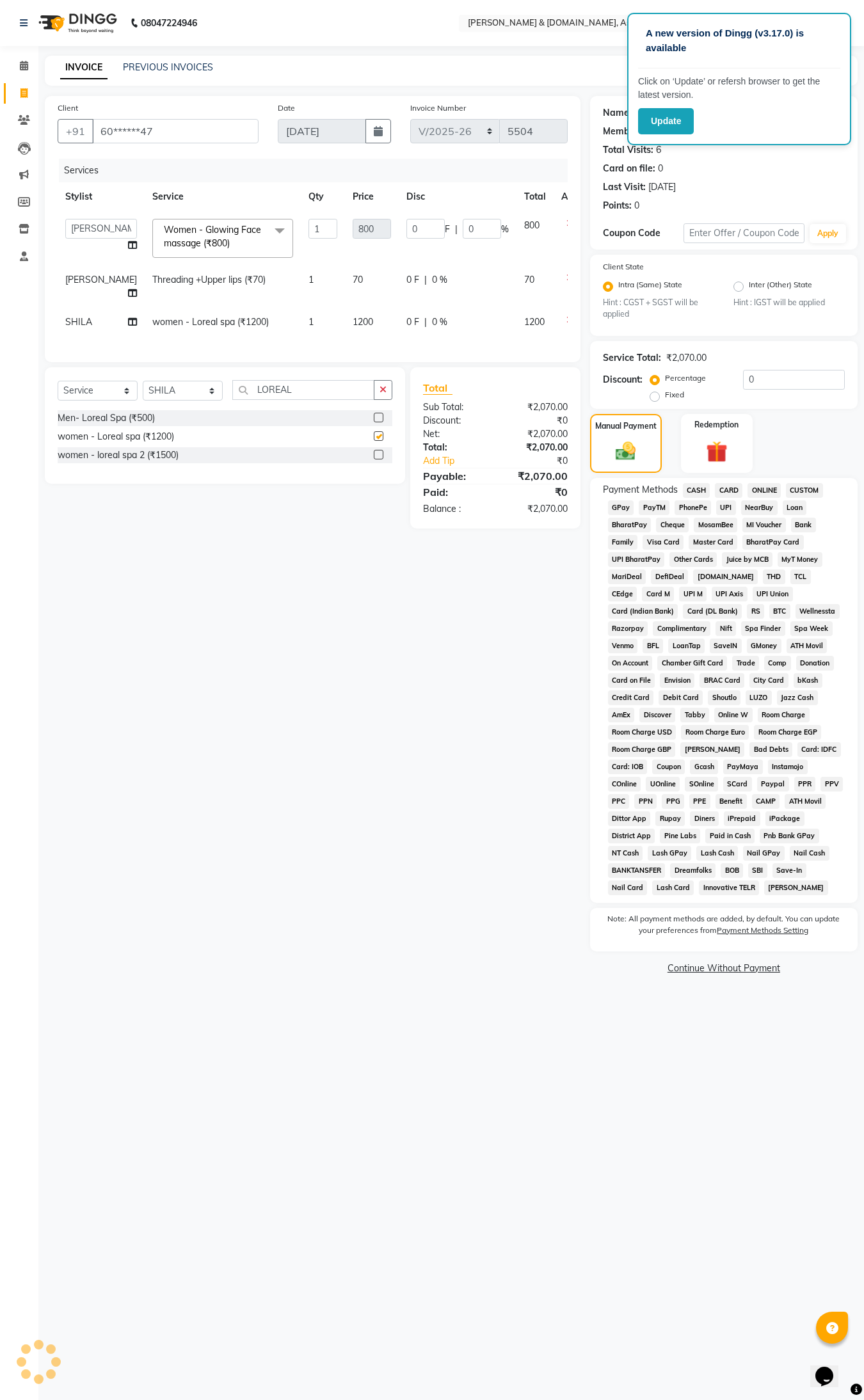
checkbox input "false"
click at [221, 322] on span "women - Loreal spa (₹1200)" at bounding box center [211, 322] width 116 height 12
select select "86645"
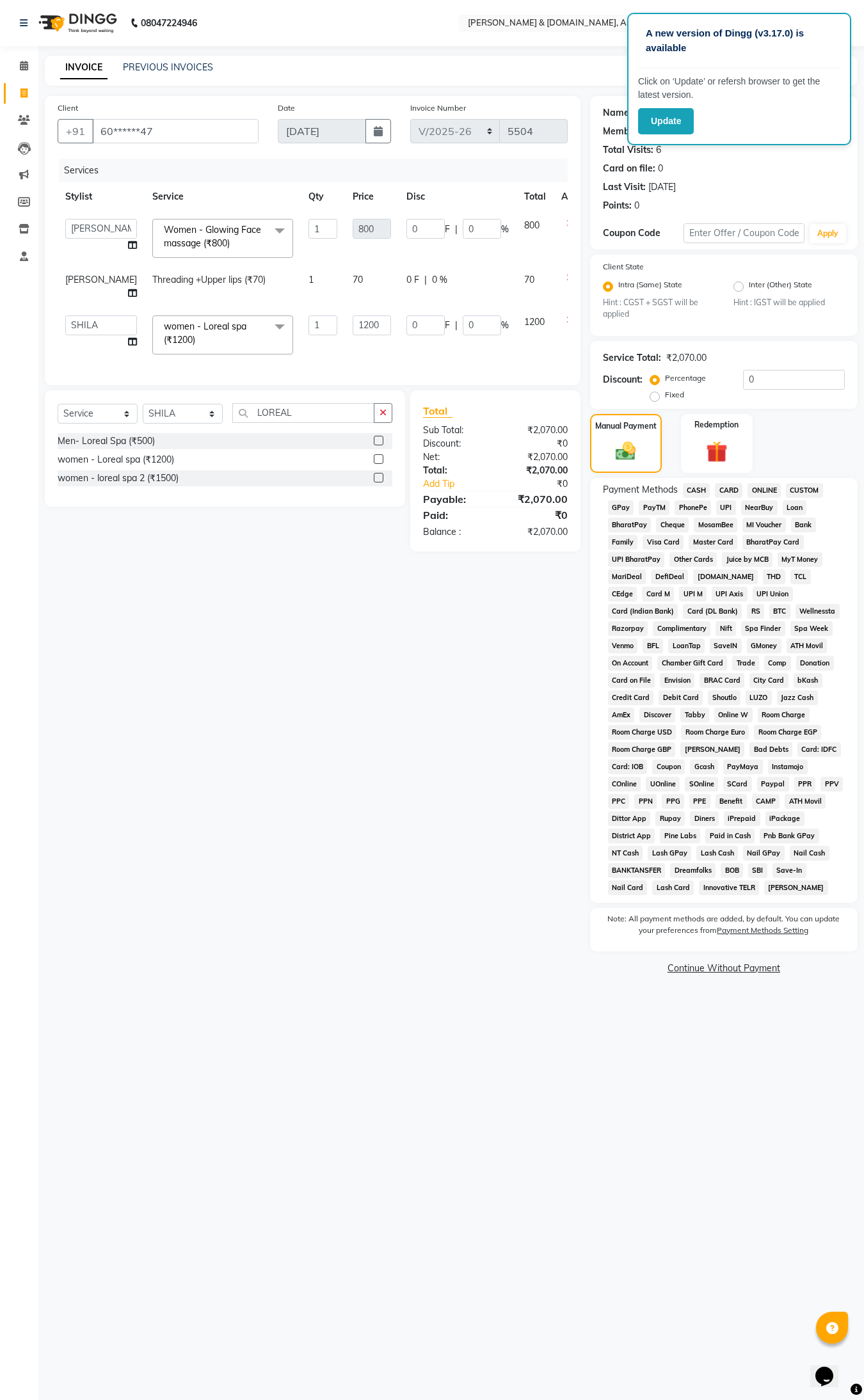
click at [164, 338] on span "women - Loreal spa (₹1200)" at bounding box center [204, 333] width 83 height 25
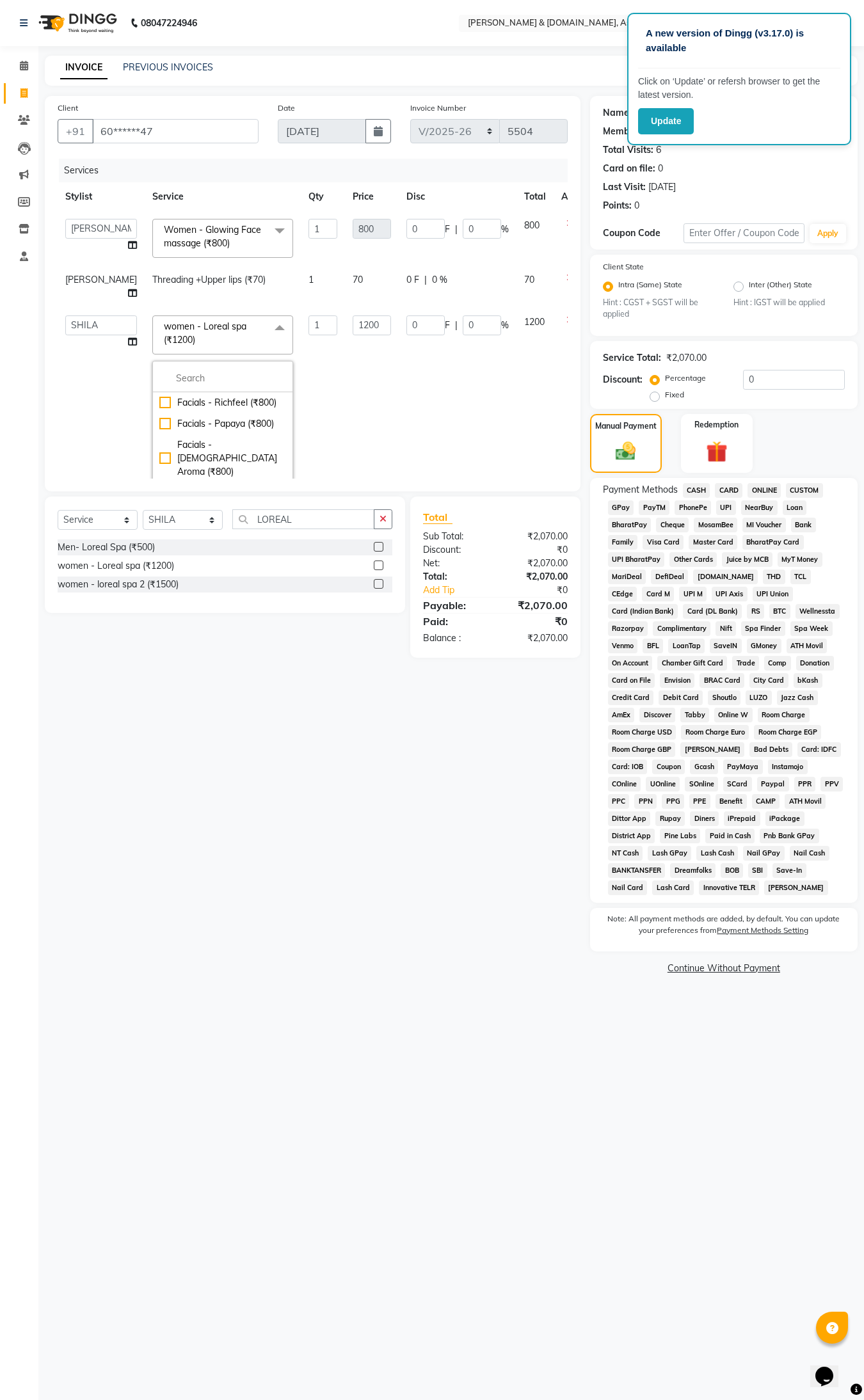
click at [164, 339] on span "women - Loreal spa (₹1200)" at bounding box center [204, 333] width 83 height 25
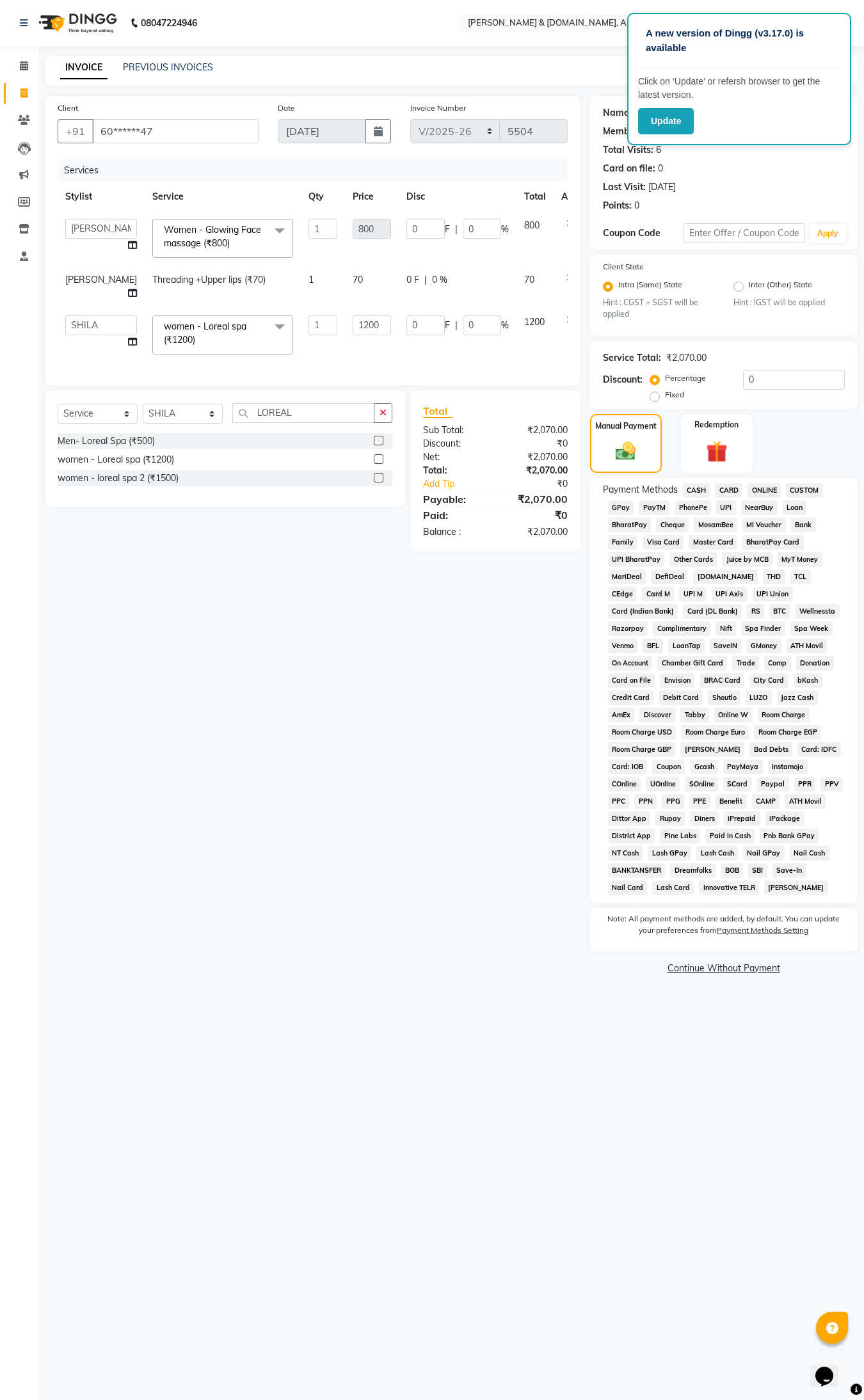
click at [579, 325] on button "button" at bounding box center [582, 322] width 7 height 14
click at [516, 347] on td "1200" at bounding box center [534, 335] width 37 height 55
click at [761, 488] on span "ONLINE" at bounding box center [764, 491] width 34 height 15
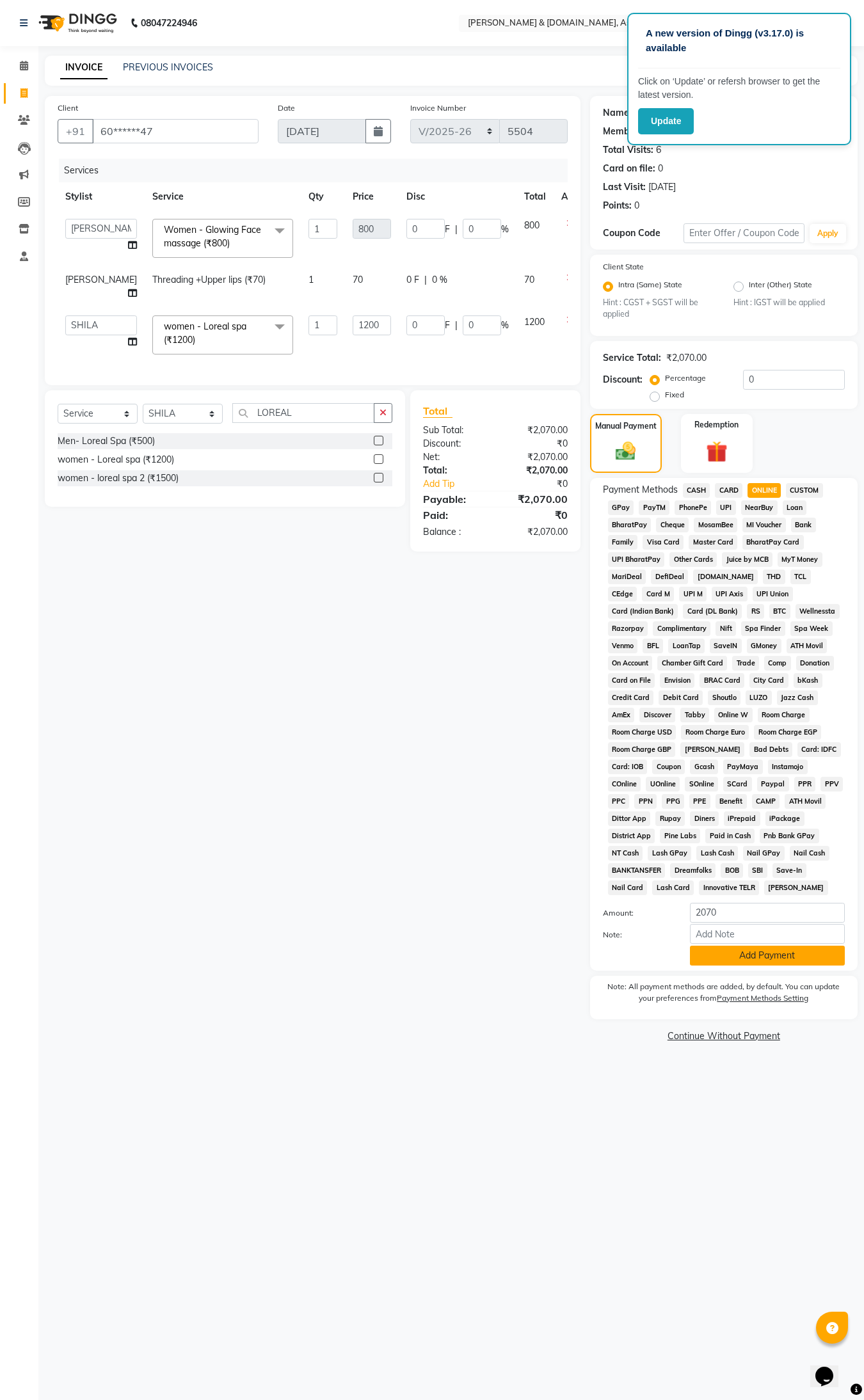
click at [753, 950] on button "Add Payment" at bounding box center [767, 956] width 154 height 20
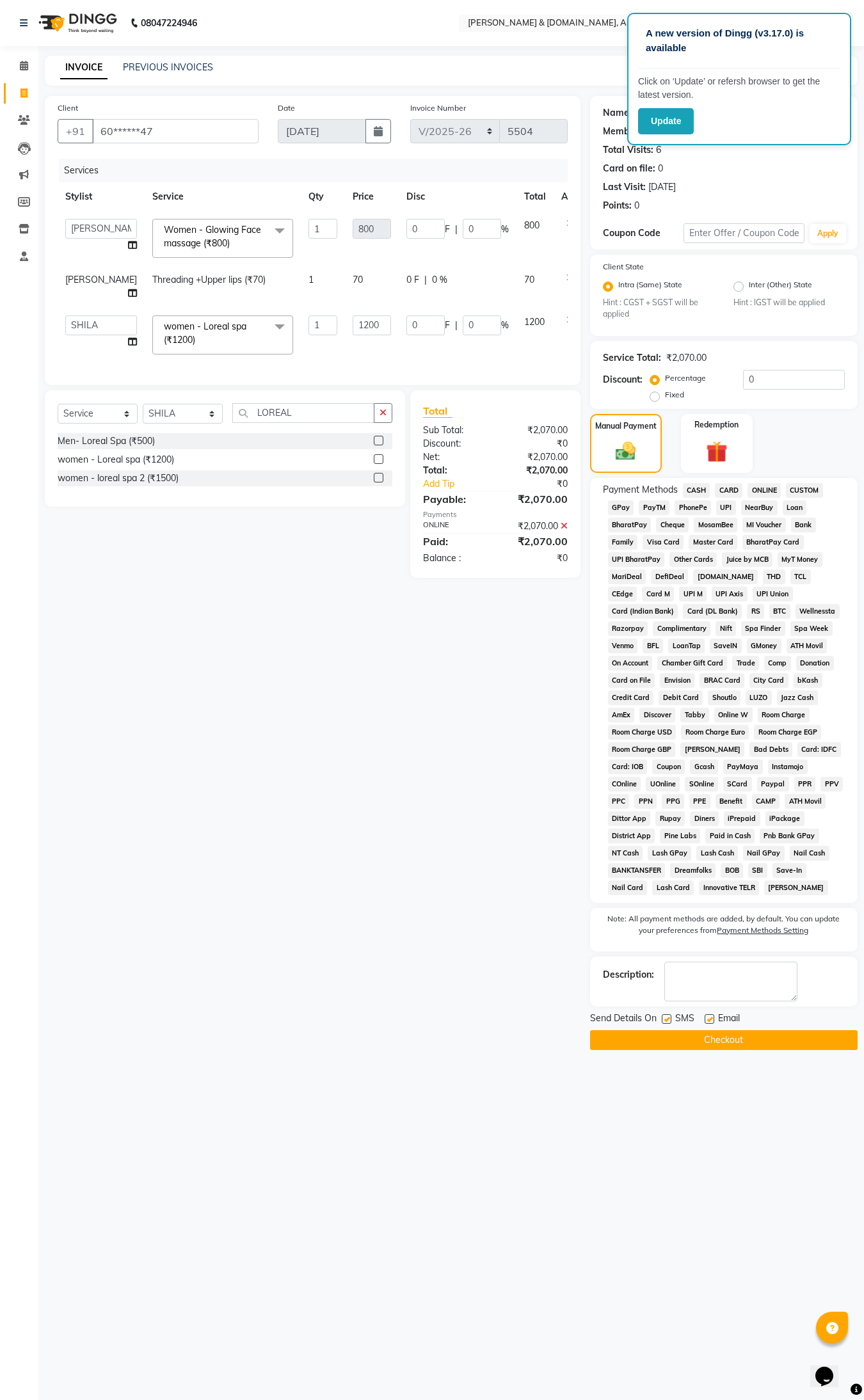
click at [720, 985] on button "Checkout" at bounding box center [723, 1040] width 267 height 20
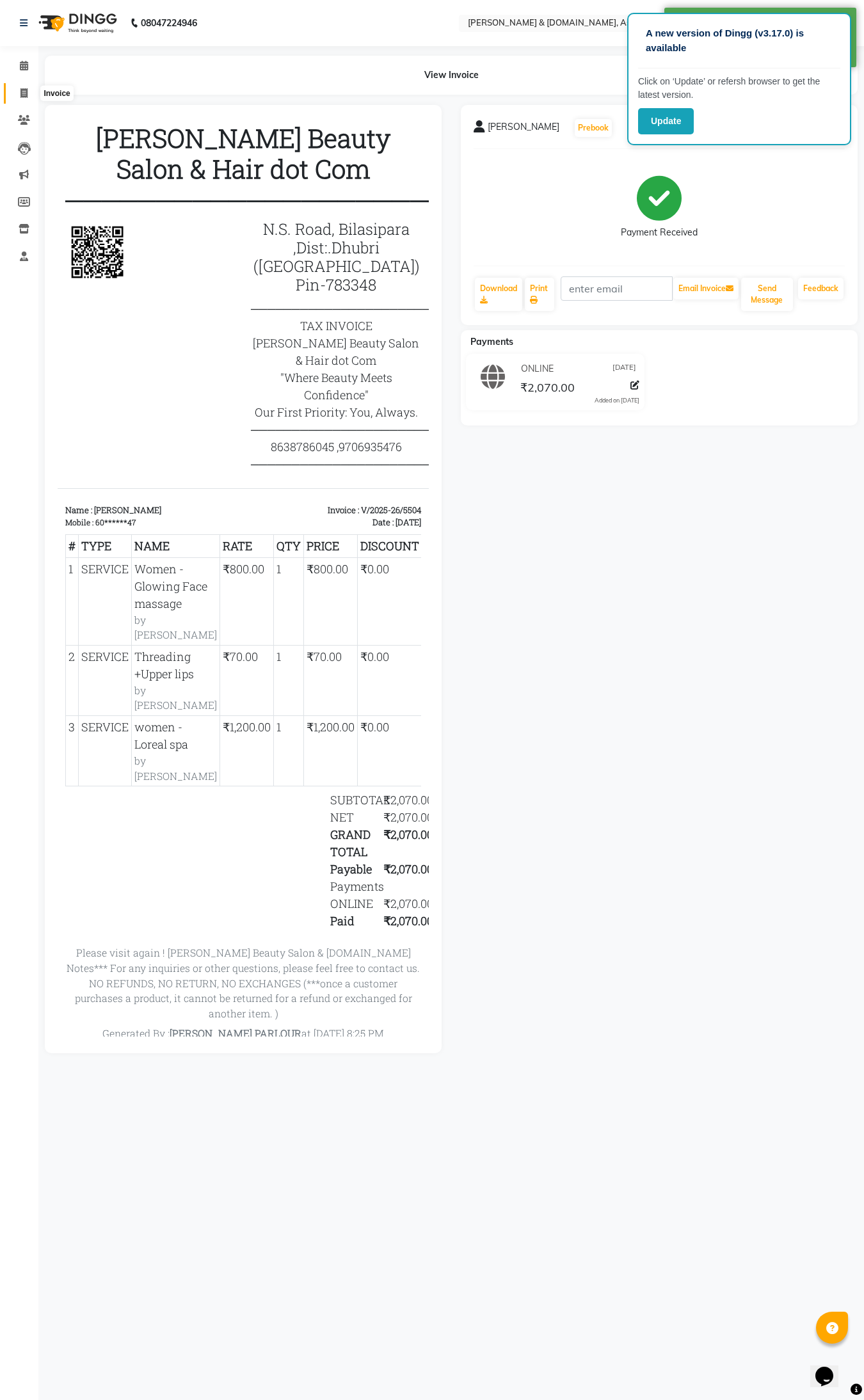
click at [24, 96] on icon at bounding box center [25, 93] width 7 height 10
select select "service"
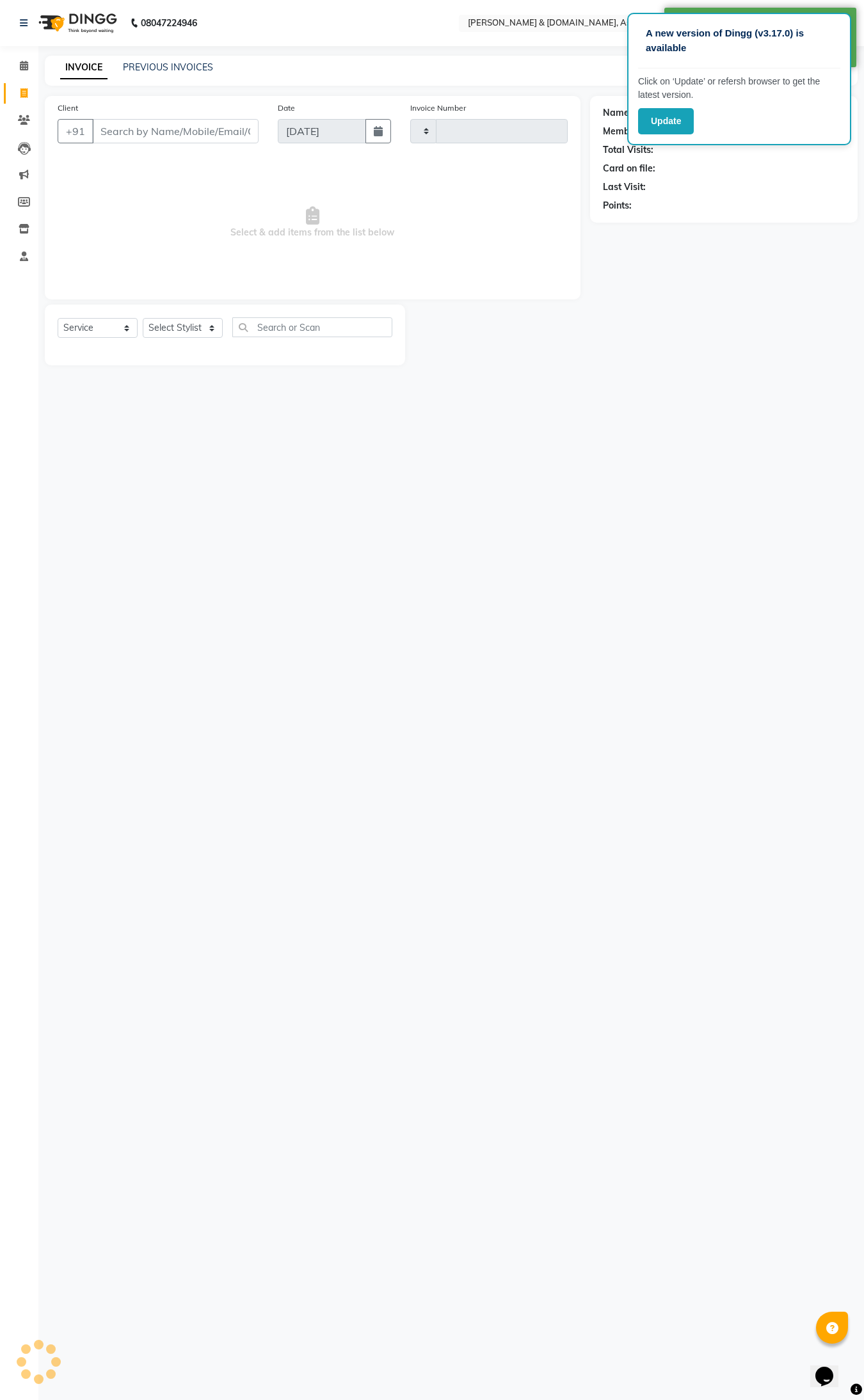
type input "5505"
select select "4608"
click at [138, 135] on input "Client" at bounding box center [174, 131] width 166 height 25
click at [120, 128] on input "Client" at bounding box center [174, 131] width 166 height 25
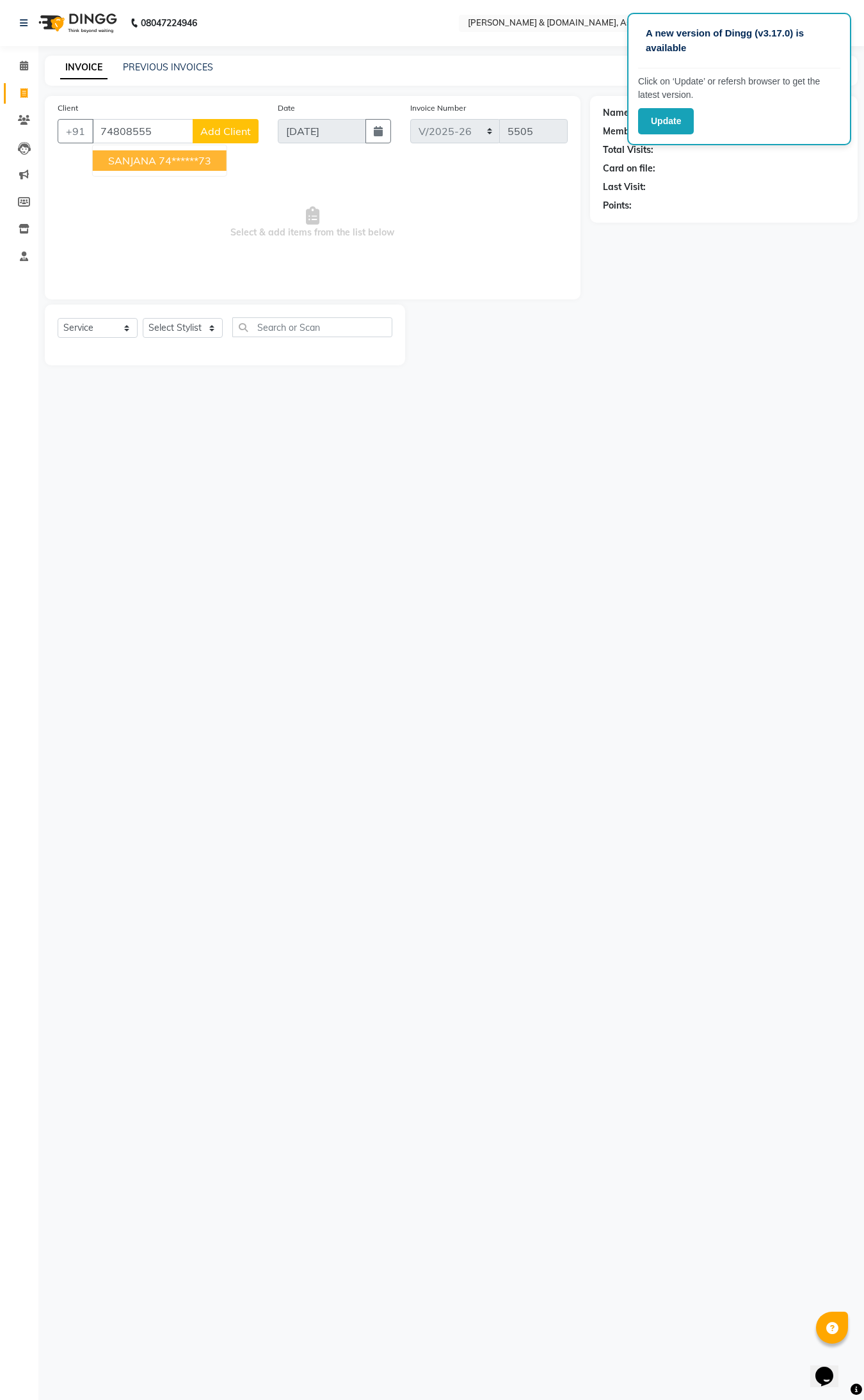
click at [160, 164] on ngb-highlight "74******73" at bounding box center [185, 161] width 53 height 13
type input "74******73"
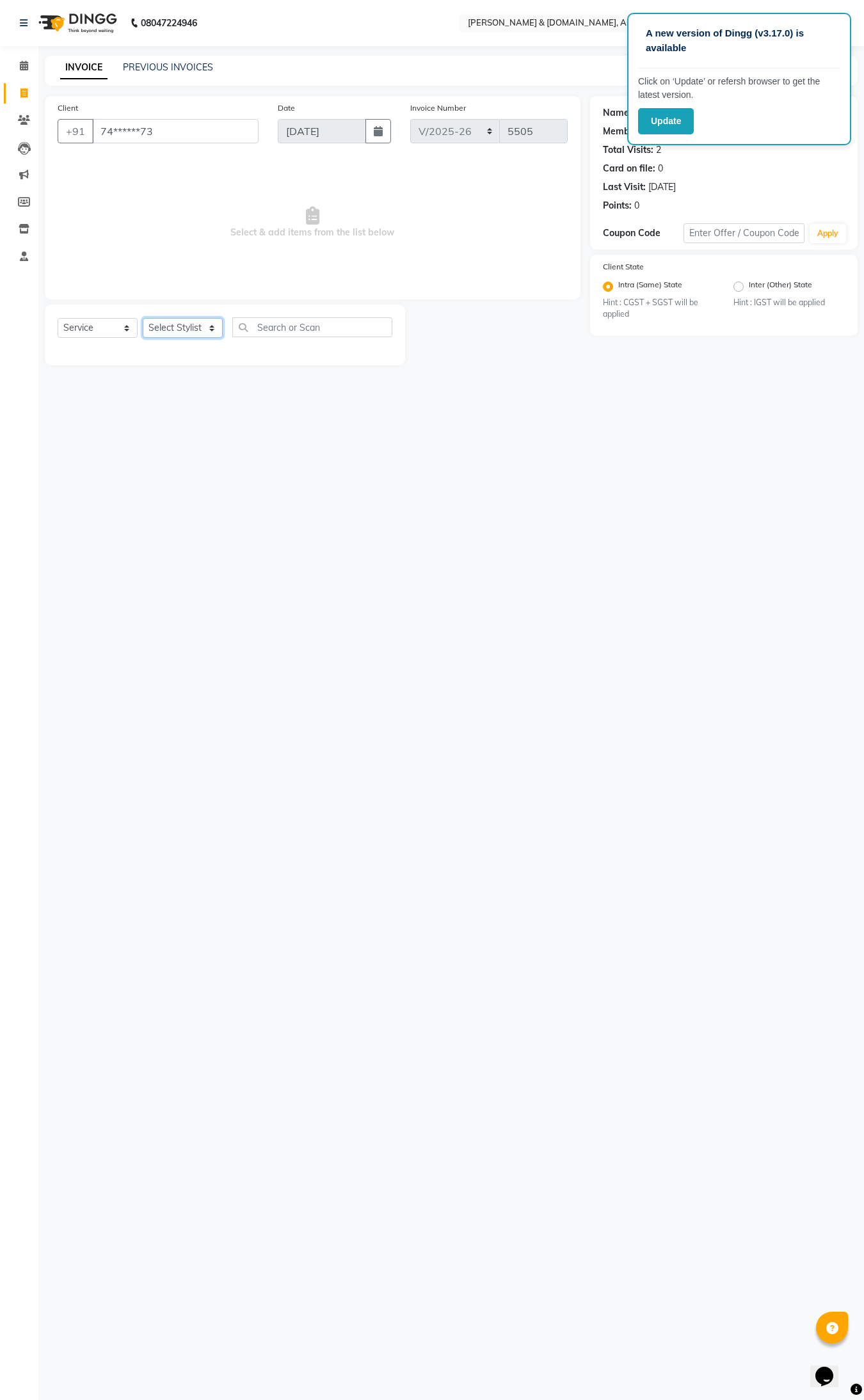
drag, startPoint x: 170, startPoint y: 330, endPoint x: 174, endPoint y: 309, distance: 21.4
click at [172, 315] on div "Select Service Product Membership Package Voucher Prepaid Gift Card Select Styl…" at bounding box center [224, 334] width 361 height 61
select select "86729"
click at [143, 318] on select "Select Stylist AKASH AKIB DEEPU fornt desk GANESH HRISHIKA PARLOUR JITU KARNA D…" at bounding box center [183, 328] width 80 height 20
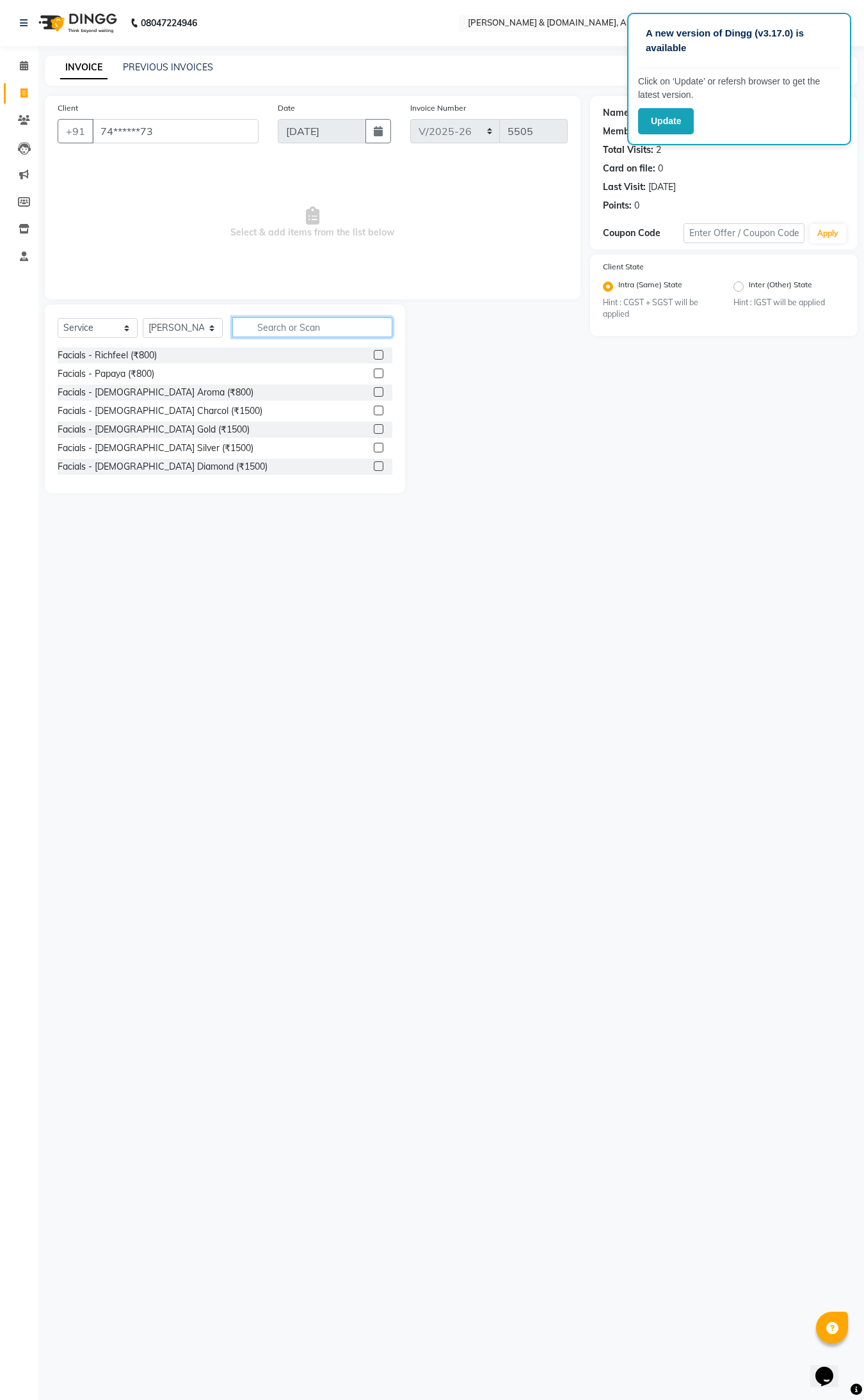
click at [253, 323] on input "text" at bounding box center [313, 327] width 160 height 20
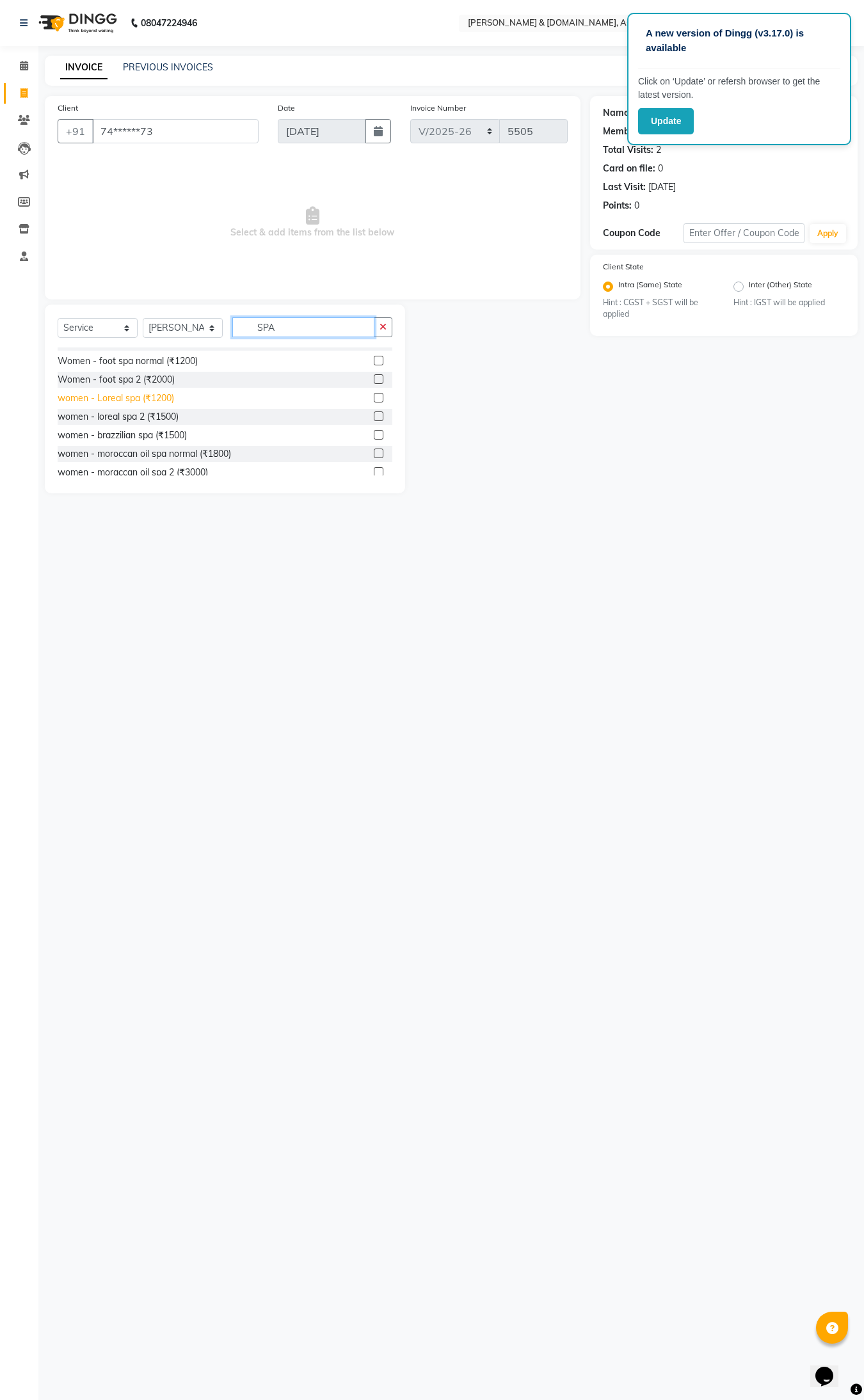
type input "SPA"
click at [155, 397] on div "women - Loreal spa (₹1200)" at bounding box center [115, 398] width 116 height 14
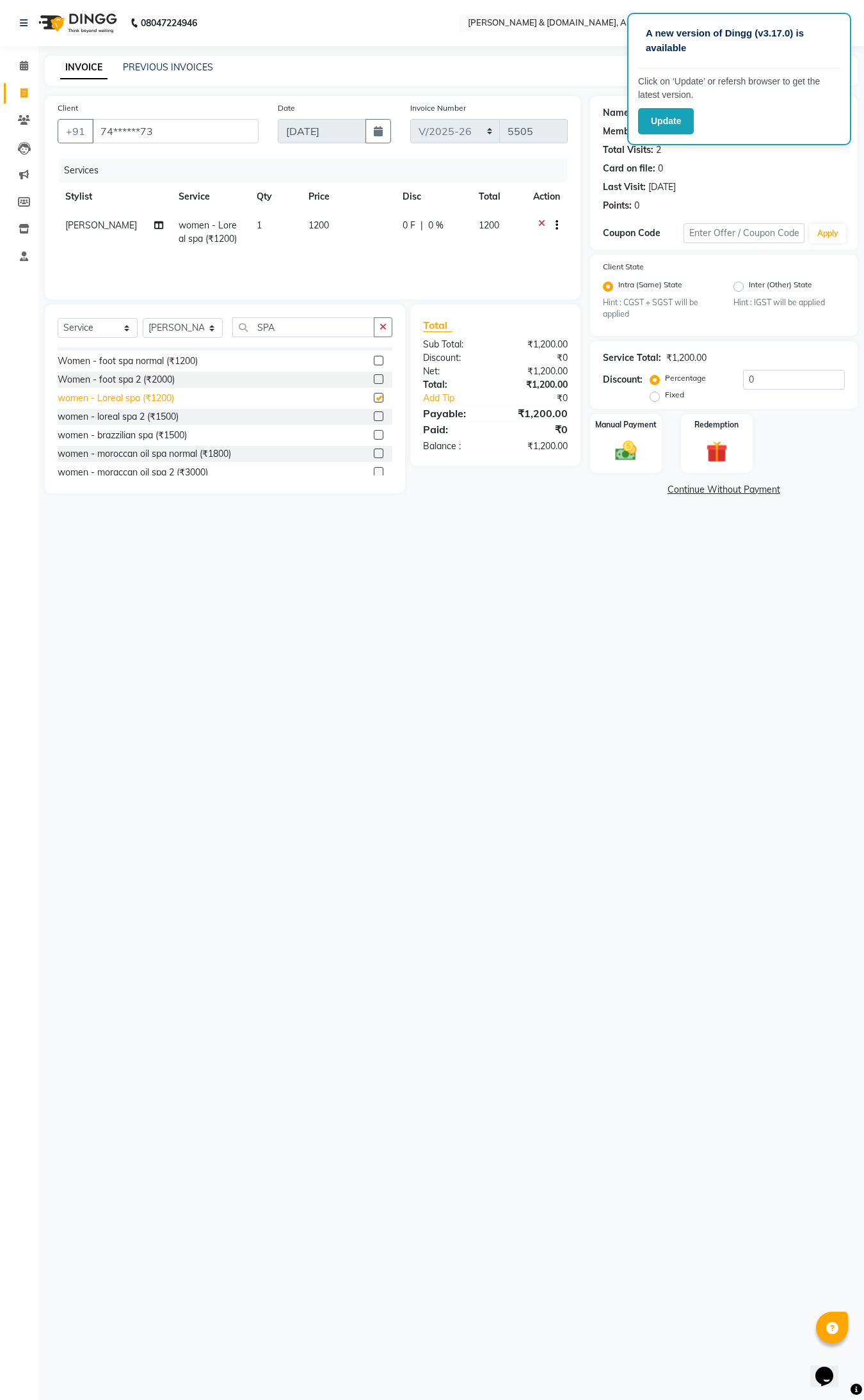
checkbox input "false"
click at [308, 330] on input "SPA" at bounding box center [303, 327] width 142 height 20
type input "S"
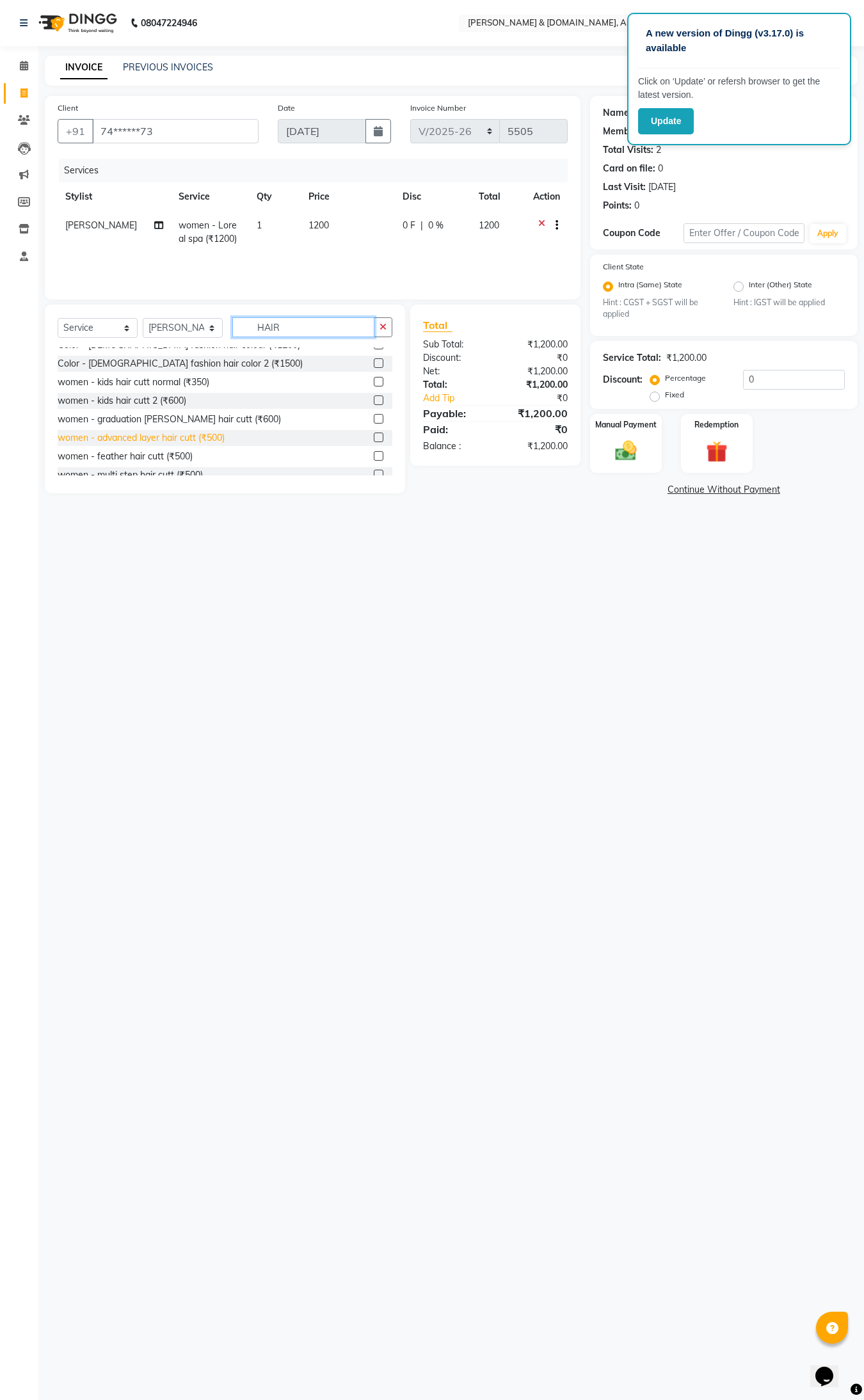
scroll to position [480, 0]
type input "HAIR"
click at [113, 379] on div "women - feather hair cutt (₹500)" at bounding box center [124, 376] width 135 height 14
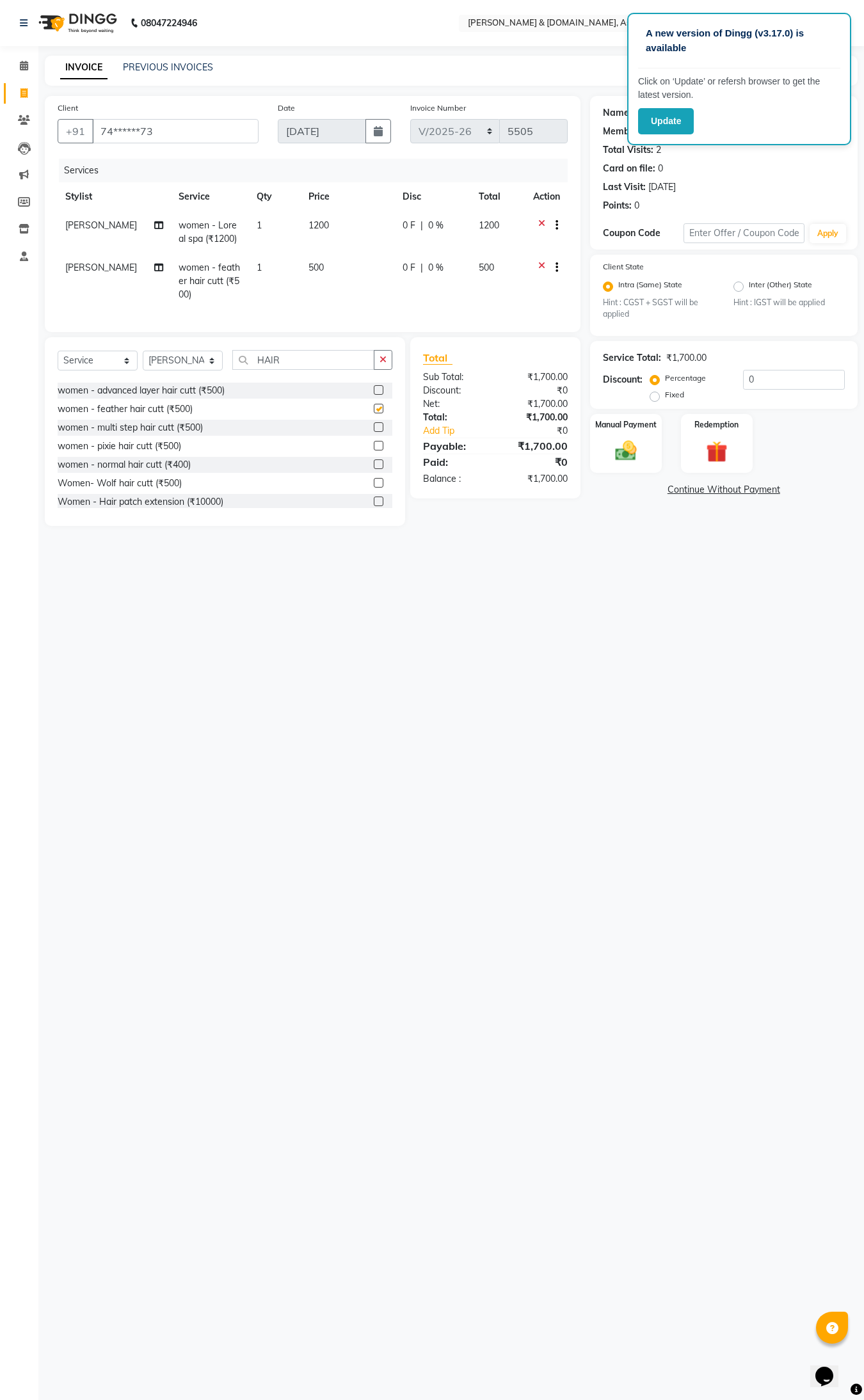
checkbox input "false"
click at [540, 453] on div "₹1,700.00" at bounding box center [536, 445] width 82 height 15
click at [544, 486] on div "₹1,700.00" at bounding box center [536, 479] width 82 height 14
click at [311, 220] on span "1200" at bounding box center [318, 225] width 21 height 12
select select "86729"
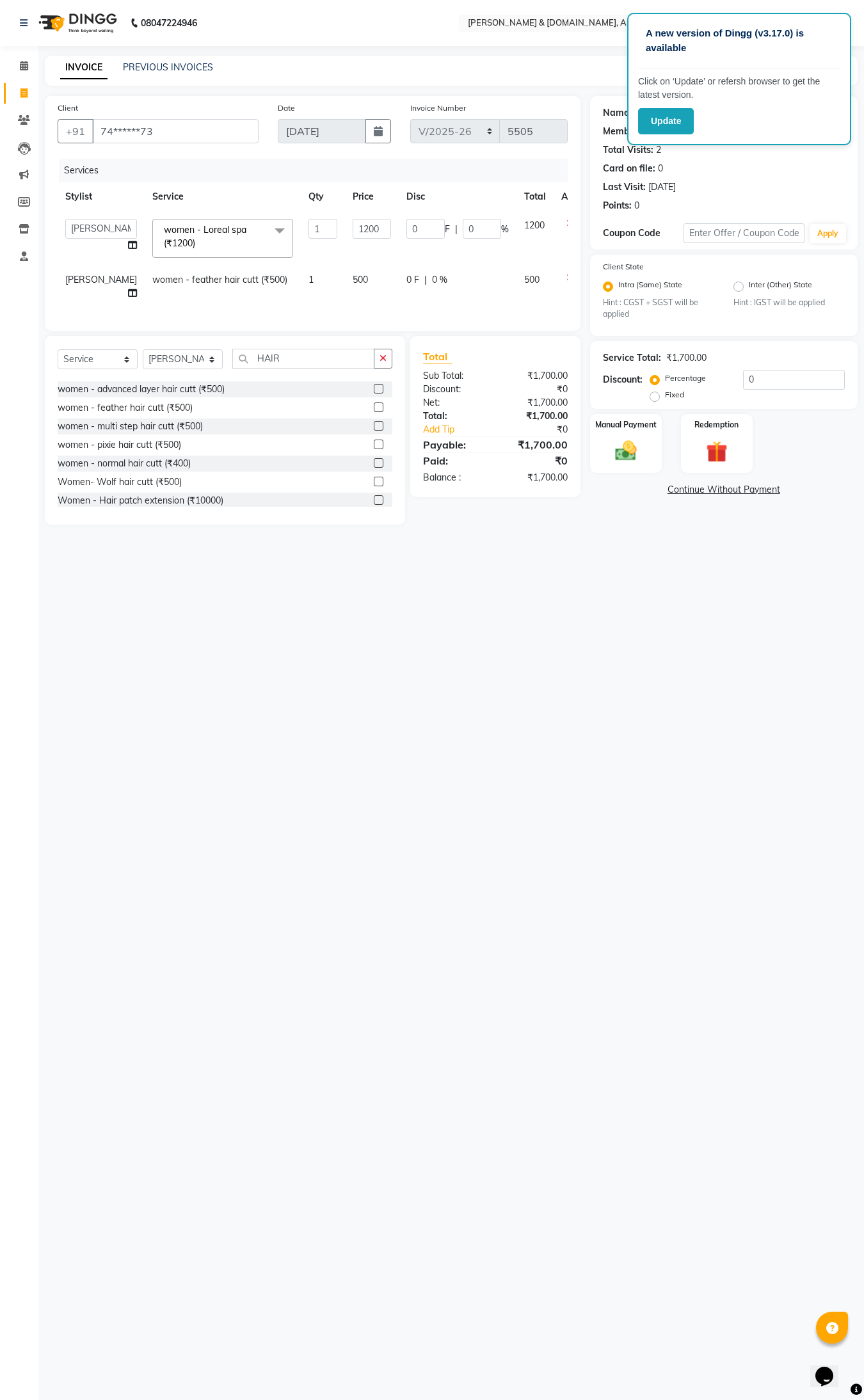
click at [345, 219] on td "1200" at bounding box center [372, 238] width 54 height 55
click at [353, 227] on input "1200" at bounding box center [372, 229] width 38 height 20
type input "1000"
click at [626, 458] on img at bounding box center [625, 451] width 35 height 25
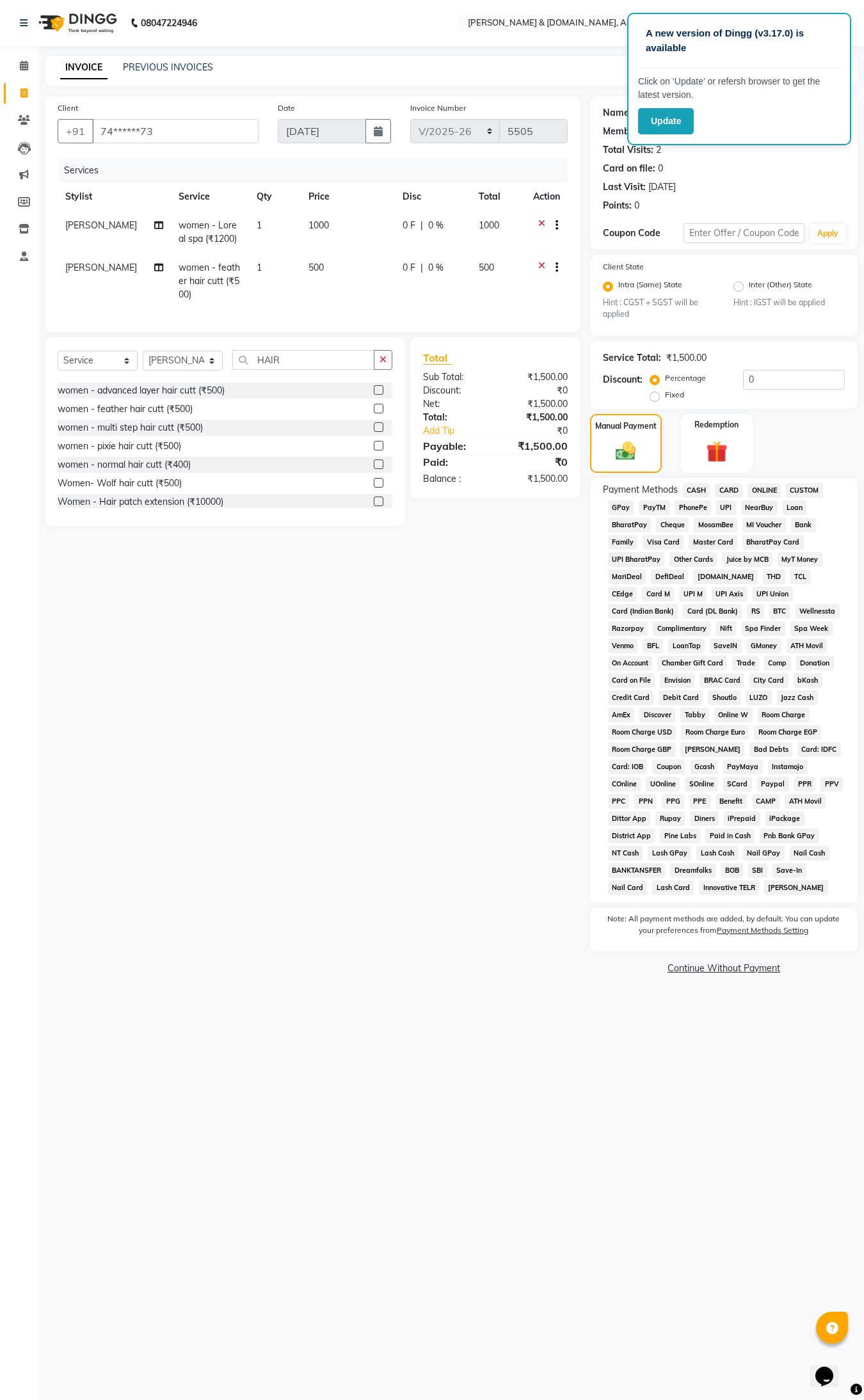
click at [767, 488] on span "ONLINE" at bounding box center [764, 491] width 34 height 15
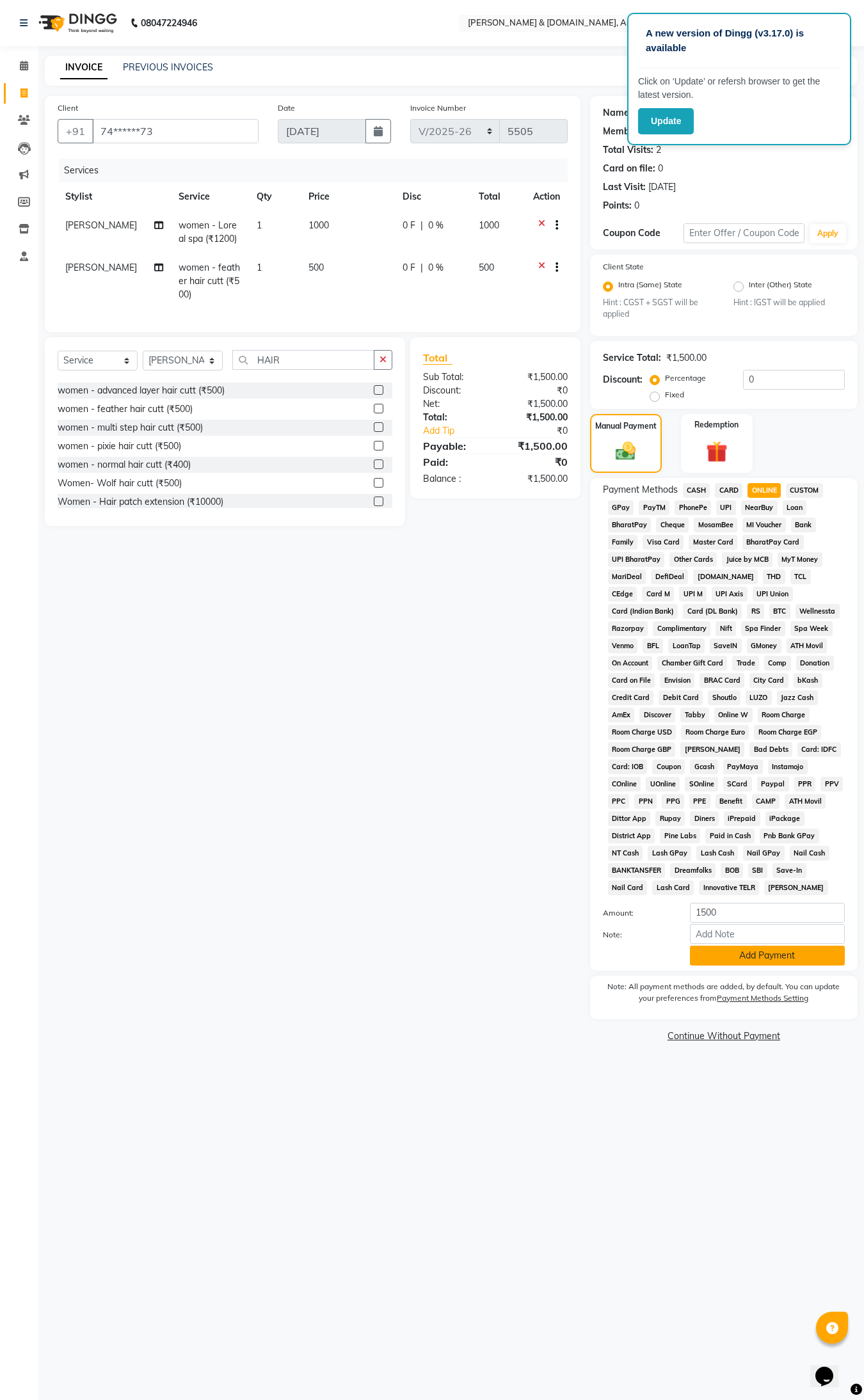
click at [759, 958] on button "Add Payment" at bounding box center [767, 956] width 154 height 20
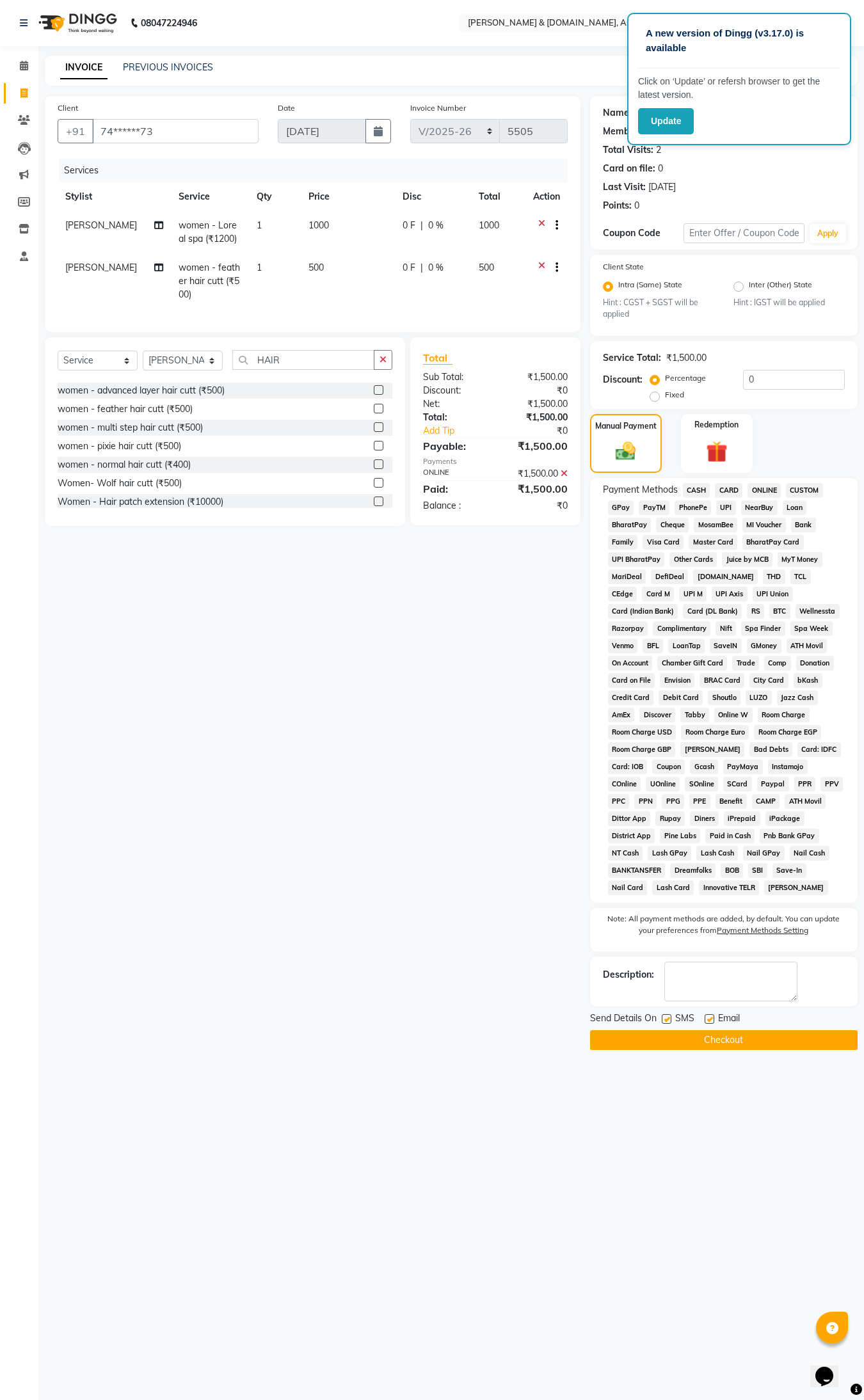
click at [718, 985] on button "Checkout" at bounding box center [723, 1040] width 267 height 20
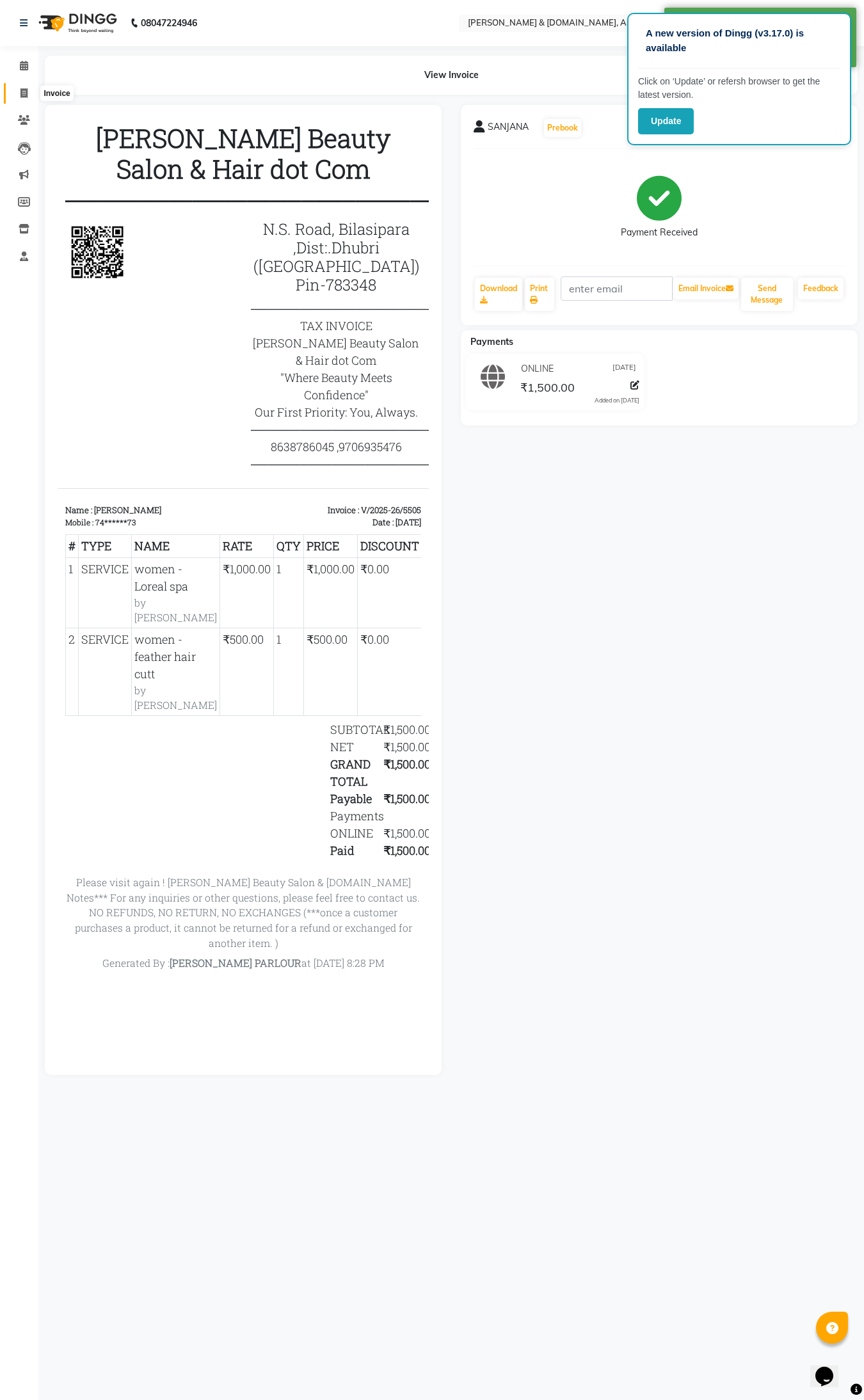
click at [26, 98] on span at bounding box center [24, 94] width 23 height 15
select select "service"
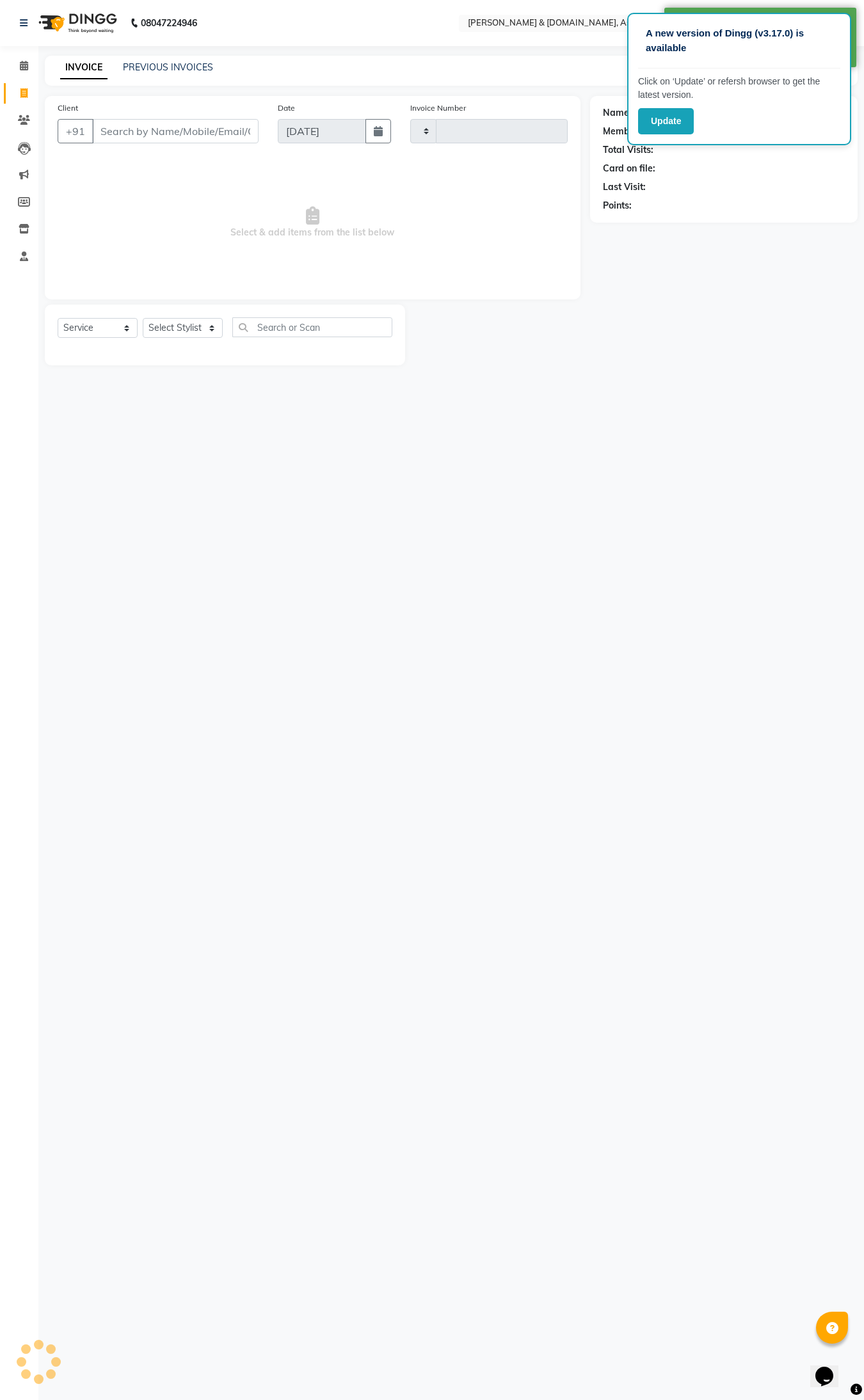
click at [26, 98] on span at bounding box center [24, 94] width 23 height 15
select select "service"
type input "5506"
select select "4608"
click at [112, 129] on input "Client" at bounding box center [174, 131] width 166 height 25
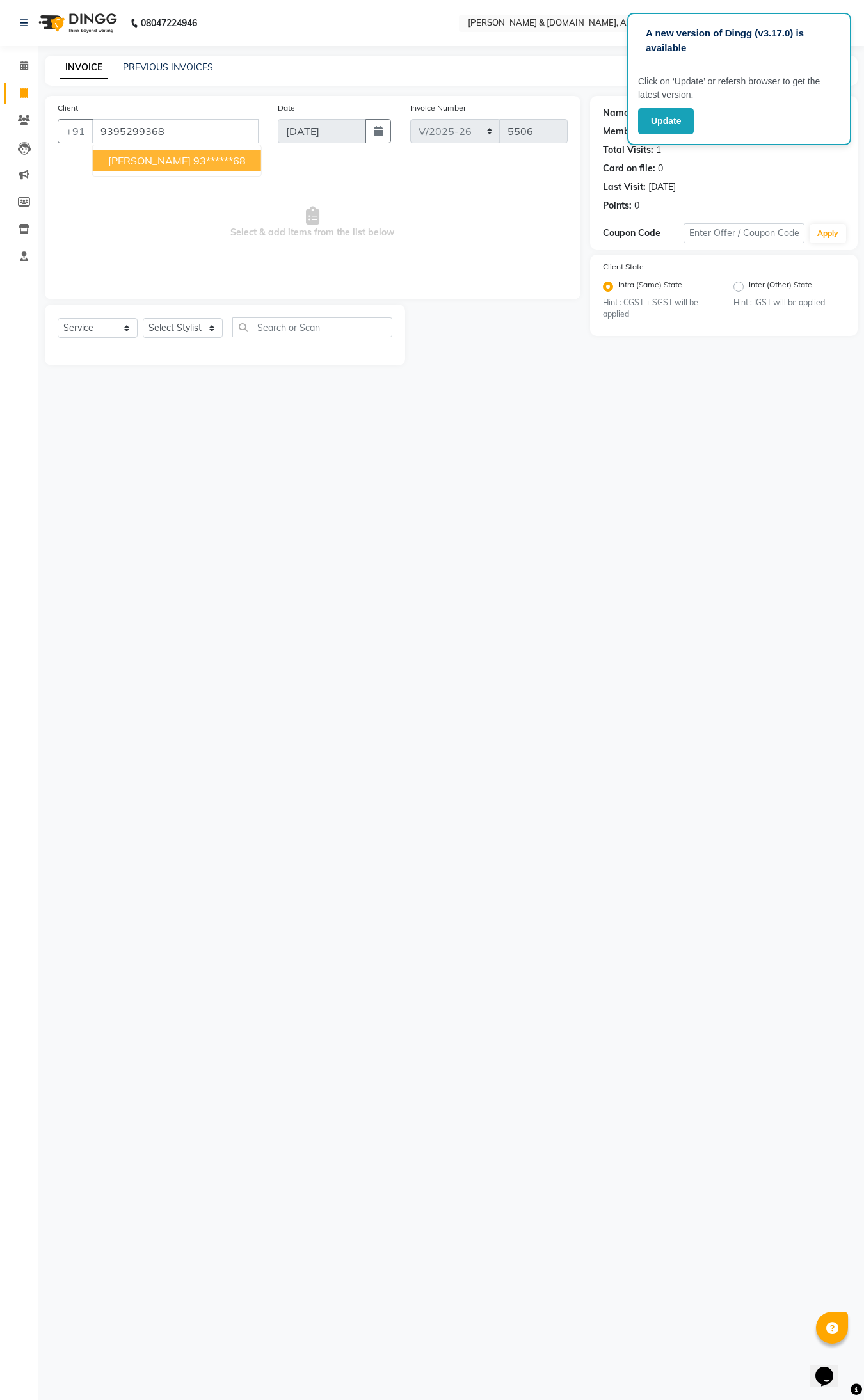
click at [136, 159] on span "MAMON DEY" at bounding box center [149, 161] width 83 height 13
type input "93******68"
click at [174, 328] on select "Select Stylist AKASH AKIB DEEPU fornt desk GANESH HRISHIKA PARLOUR JITU KARNA D…" at bounding box center [183, 328] width 80 height 20
select select "86729"
click at [143, 318] on select "Select Stylist AKASH AKIB DEEPU fornt desk GANESH HRISHIKA PARLOUR JITU KARNA D…" at bounding box center [183, 328] width 80 height 20
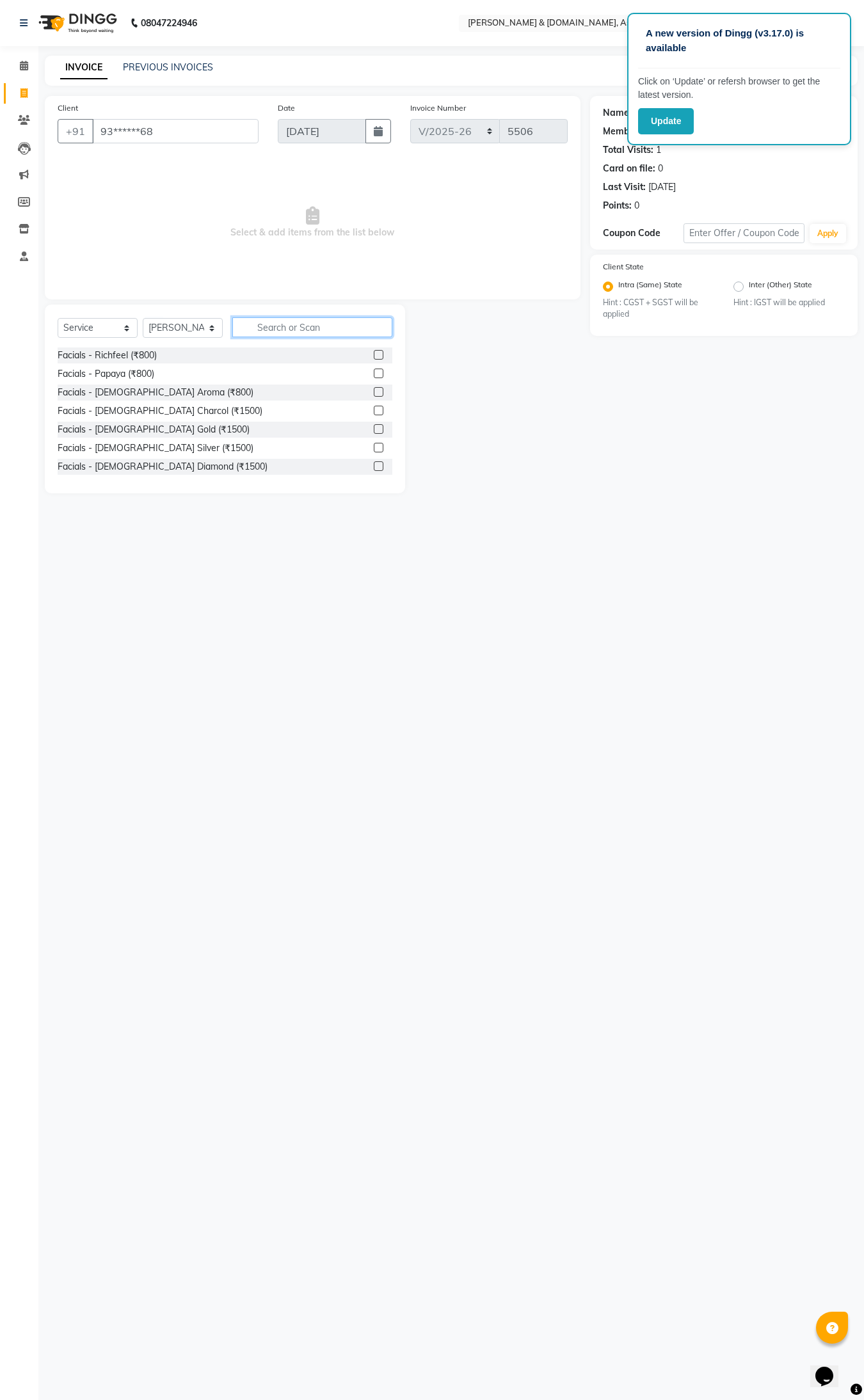
click at [280, 325] on input "text" at bounding box center [313, 327] width 160 height 20
type input "HAIR"
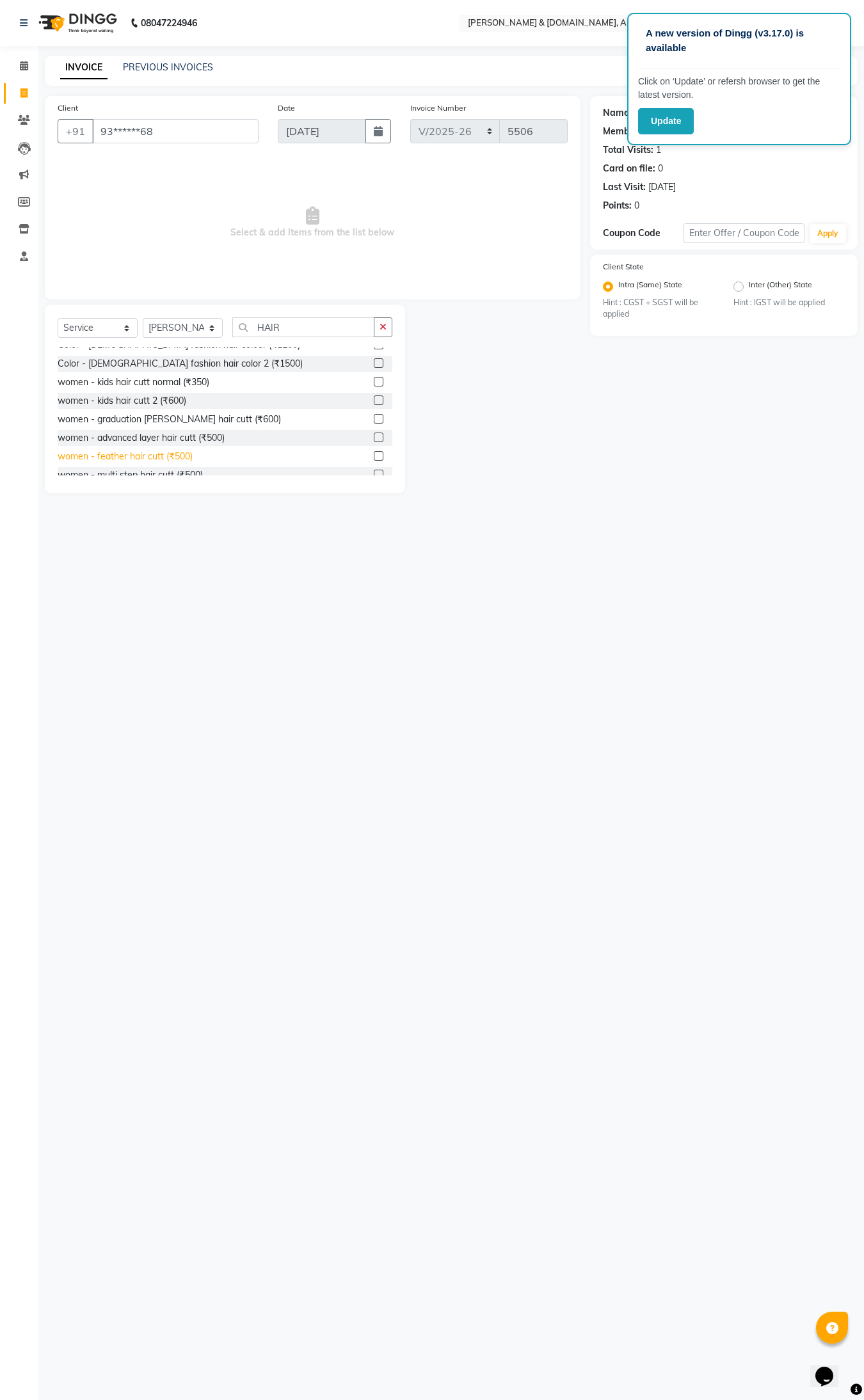
click at [105, 455] on div "women - feather hair cutt (₹500)" at bounding box center [124, 456] width 135 height 14
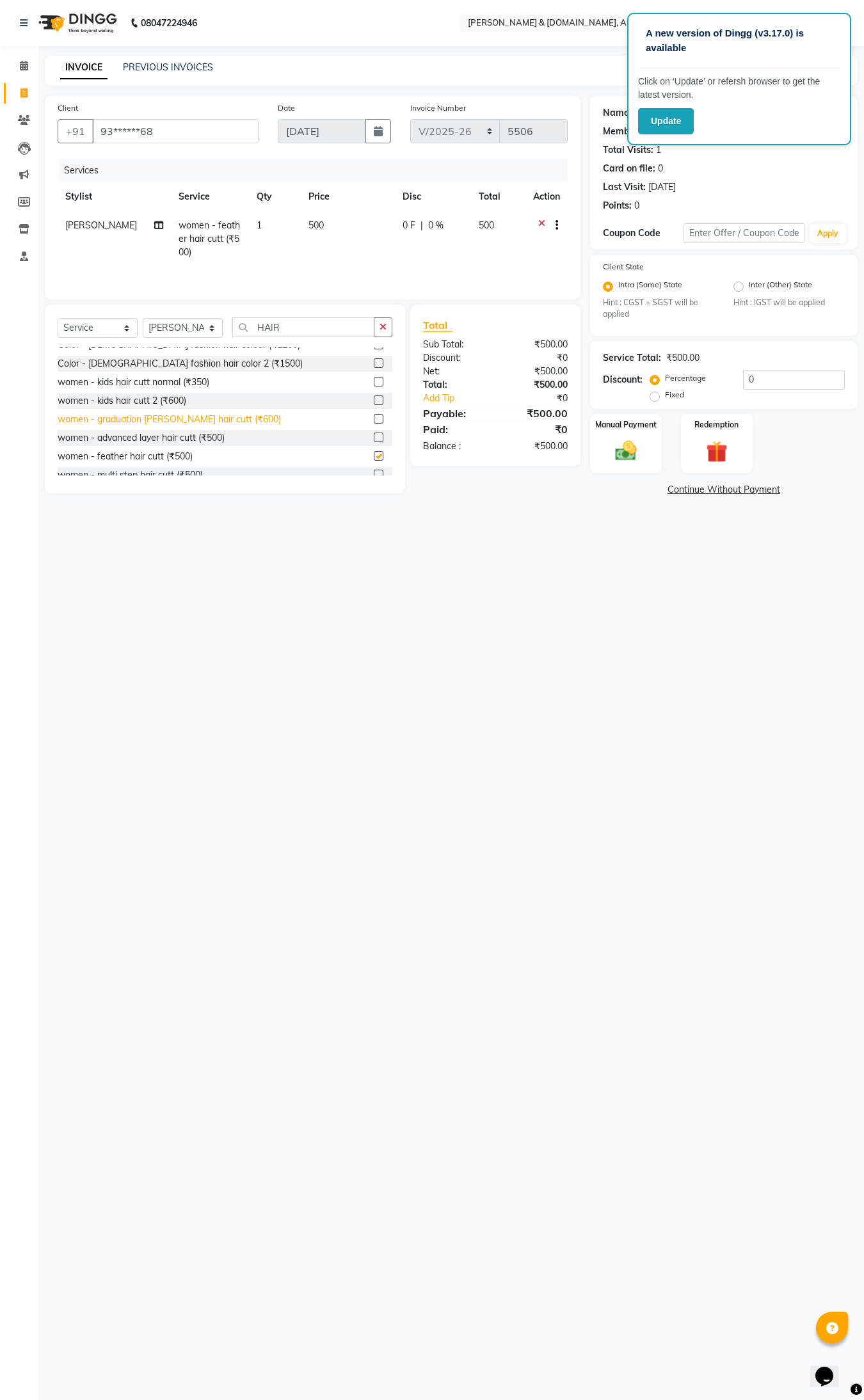
checkbox input "false"
click at [295, 331] on input "HAIR" at bounding box center [303, 327] width 142 height 20
type input "H"
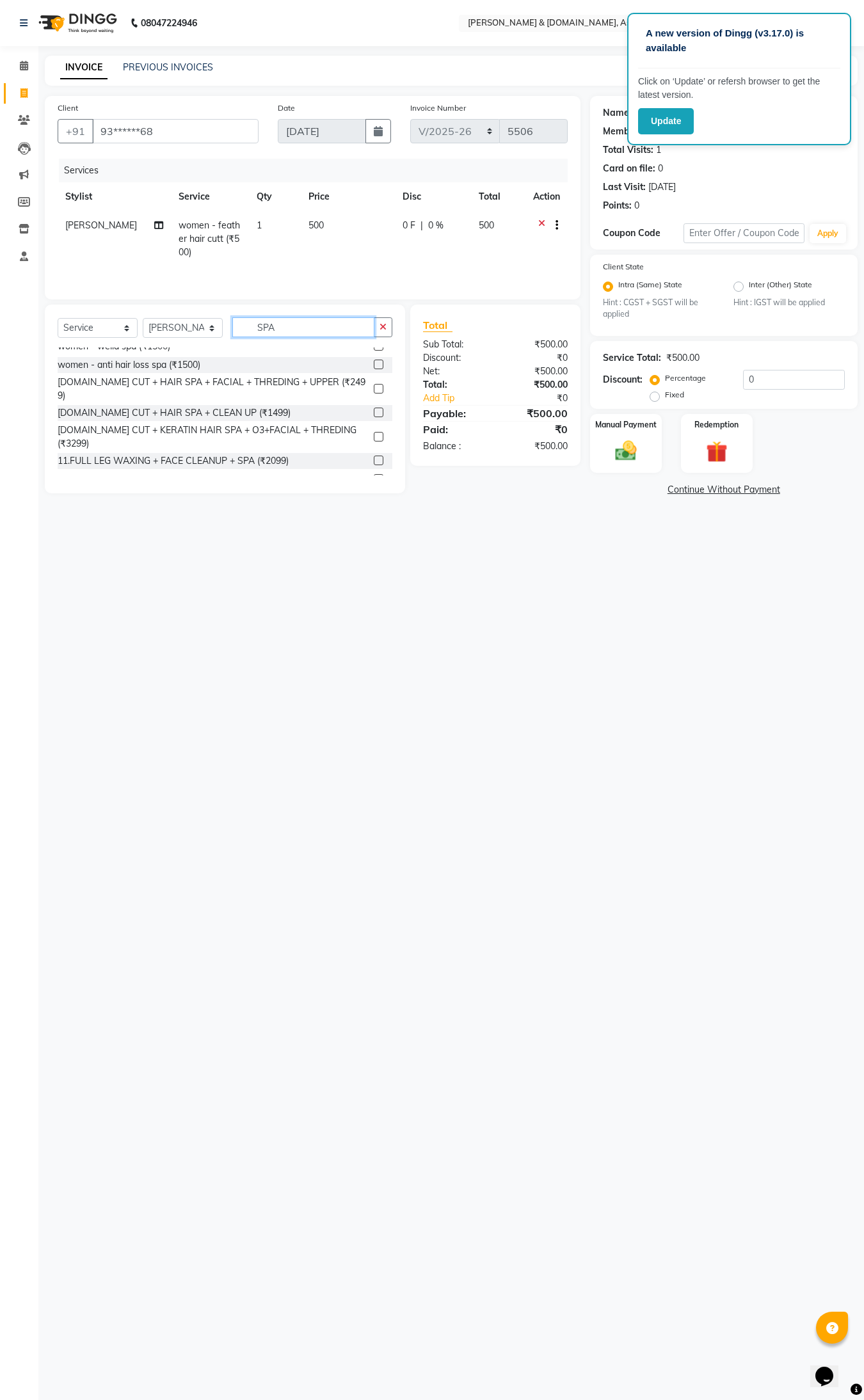
scroll to position [242, 0]
click at [277, 331] on input "SPA" at bounding box center [303, 327] width 142 height 20
type input "S"
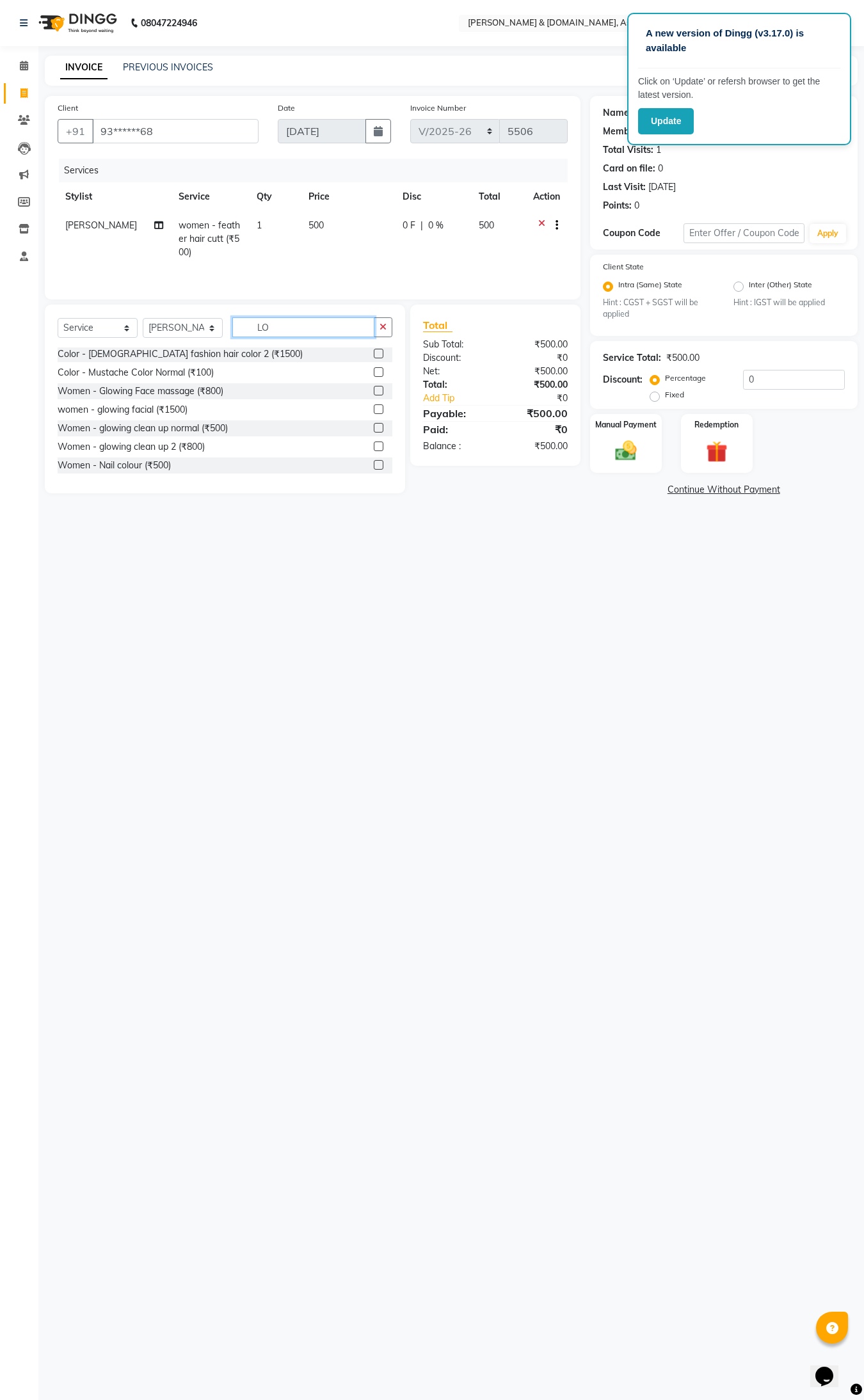
scroll to position [0, 0]
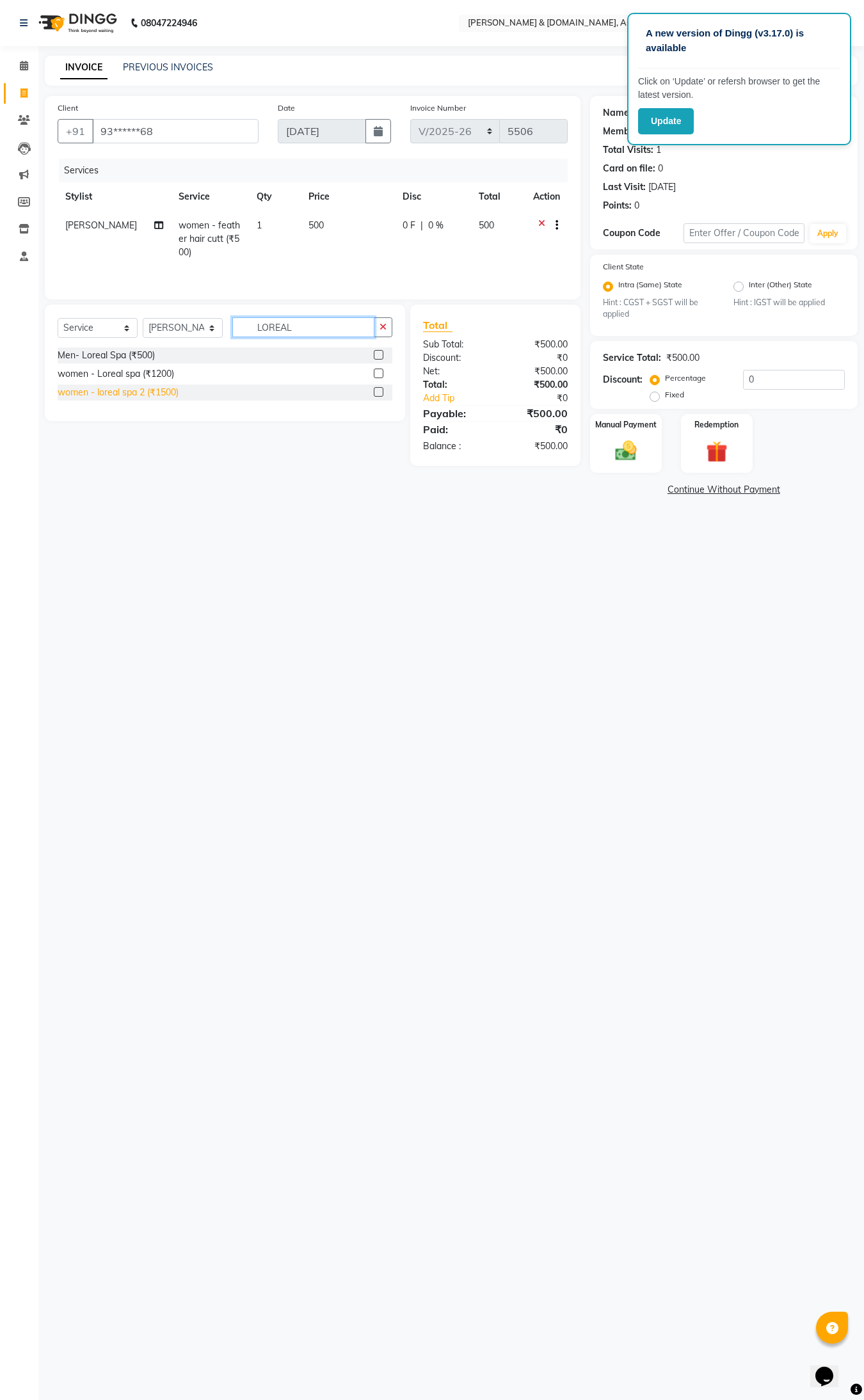
type input "LOREAL"
click at [132, 395] on div "women - loreal spa 2 (₹1500)" at bounding box center [117, 392] width 121 height 14
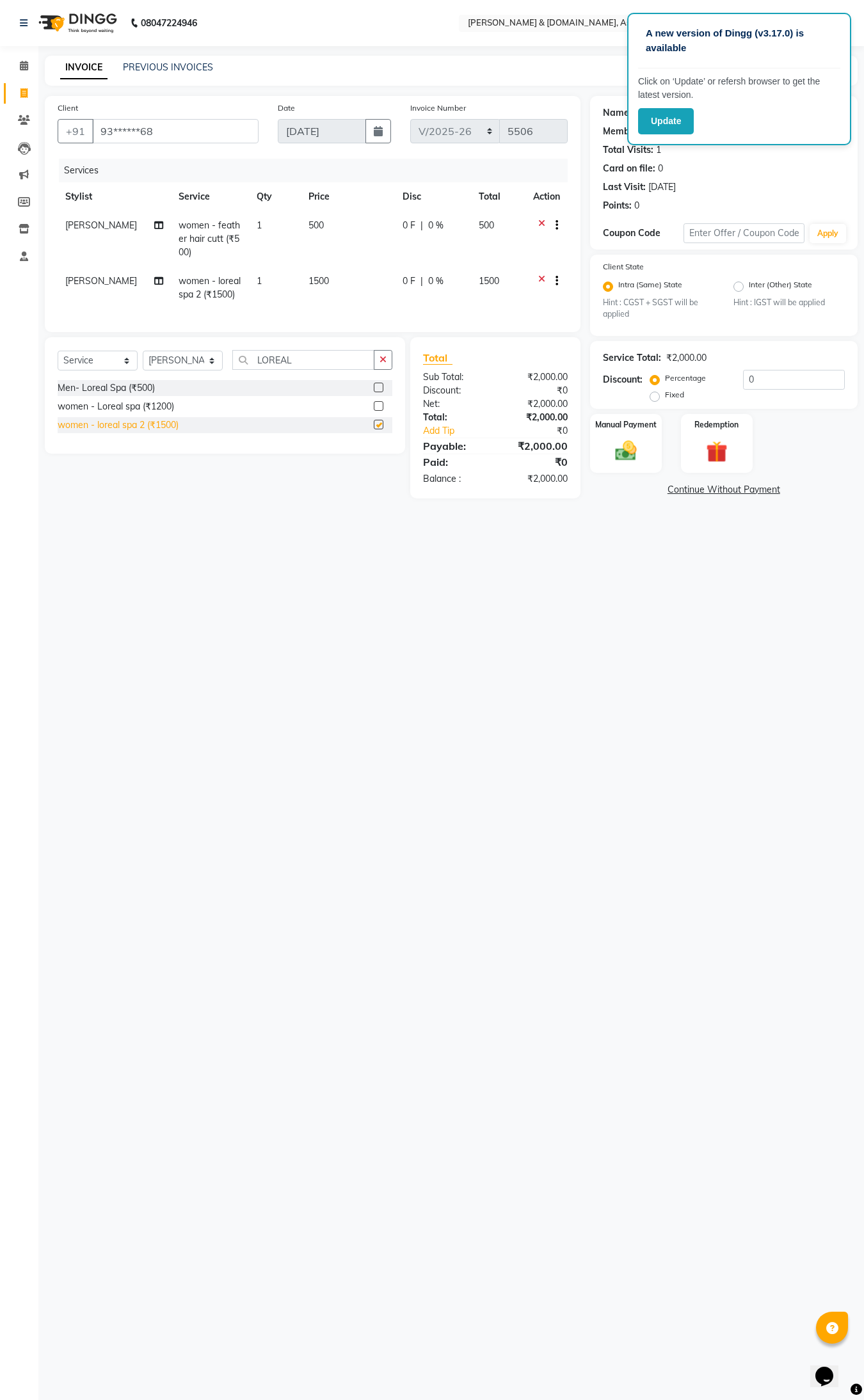
checkbox input "false"
click at [313, 280] on span "1500" at bounding box center [318, 281] width 21 height 12
select select "86729"
click at [353, 267] on input "1500" at bounding box center [372, 271] width 38 height 20
type input "1400"
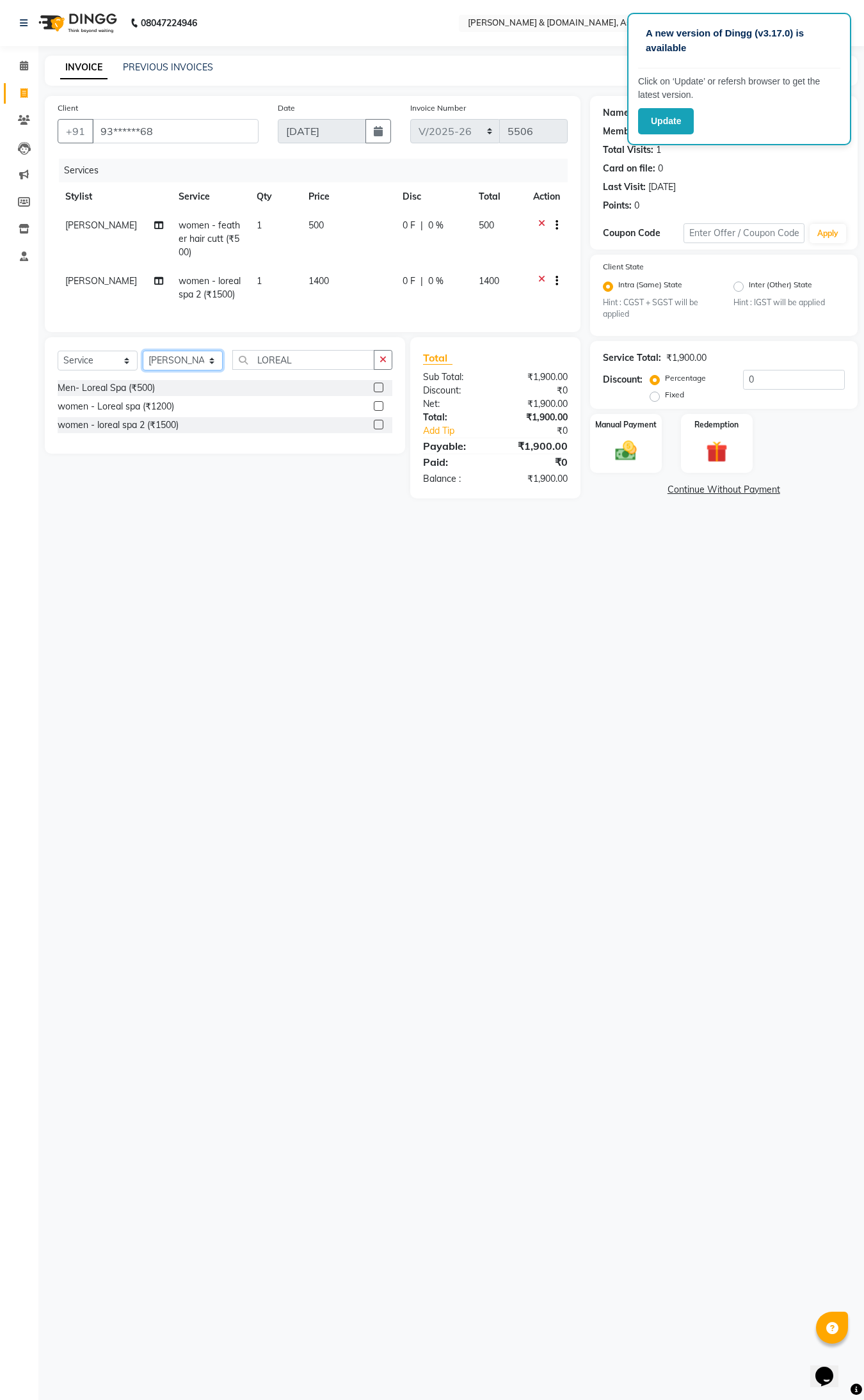
click at [187, 371] on select "Select Stylist AKASH AKIB DEEPU fornt desk GANESH HRISHIKA PARLOUR JITU KARNA D…" at bounding box center [183, 361] width 80 height 20
select select "86645"
click at [143, 362] on select "Select Stylist AKASH AKIB DEEPU fornt desk GANESH HRISHIKA PARLOUR JITU KARNA D…" at bounding box center [183, 361] width 80 height 20
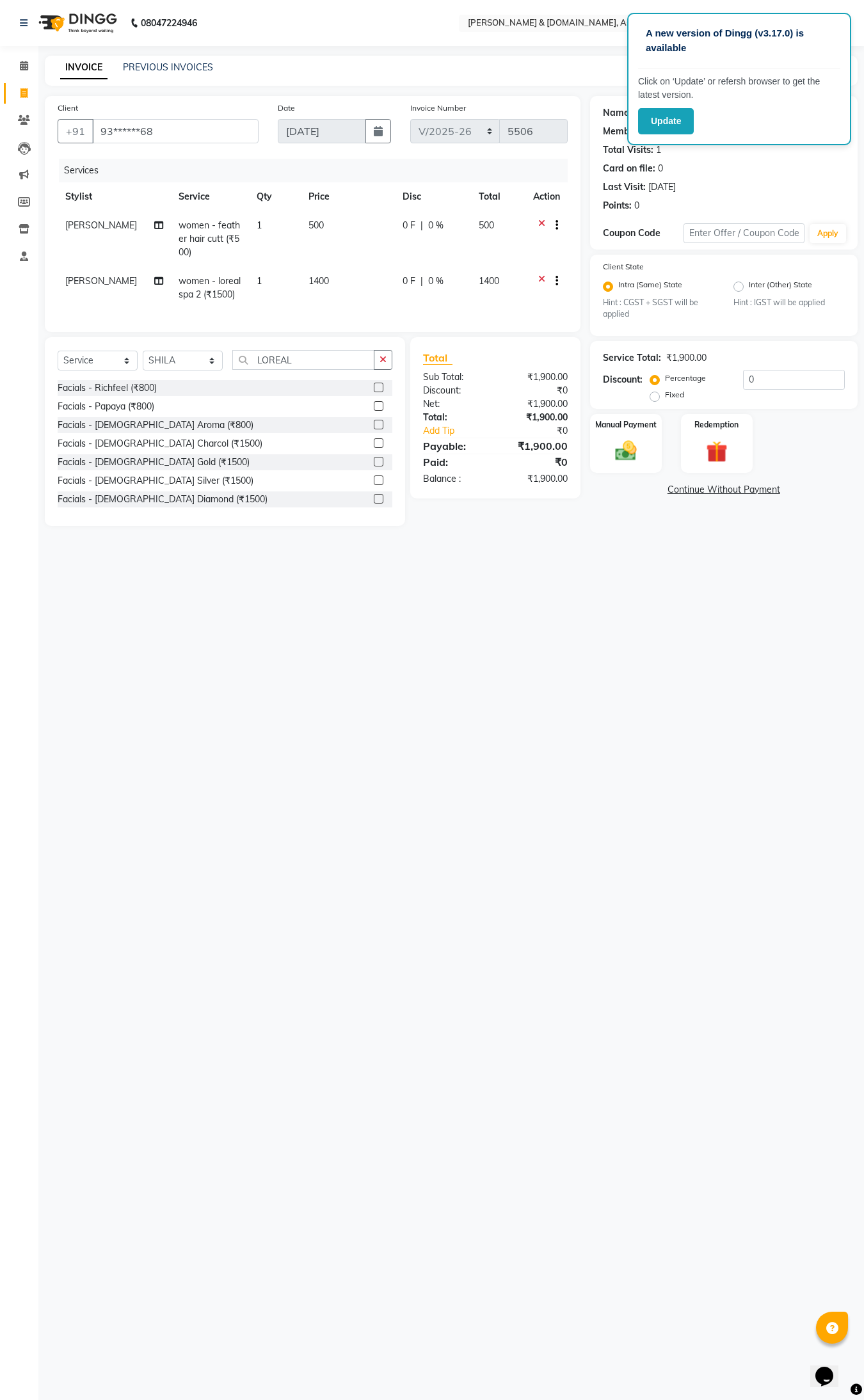
click at [190, 288] on span "women - loreal spa 2 (₹1500)" at bounding box center [209, 287] width 62 height 25
select select "86729"
click at [90, 273] on select "AKASH AKIB DEEPU fornt desk GANESH HRISHIKA PARLOUR JITU KARNA DAS LALITA MAM M…" at bounding box center [101, 271] width 72 height 20
select select "86645"
click at [621, 448] on img at bounding box center [625, 451] width 35 height 25
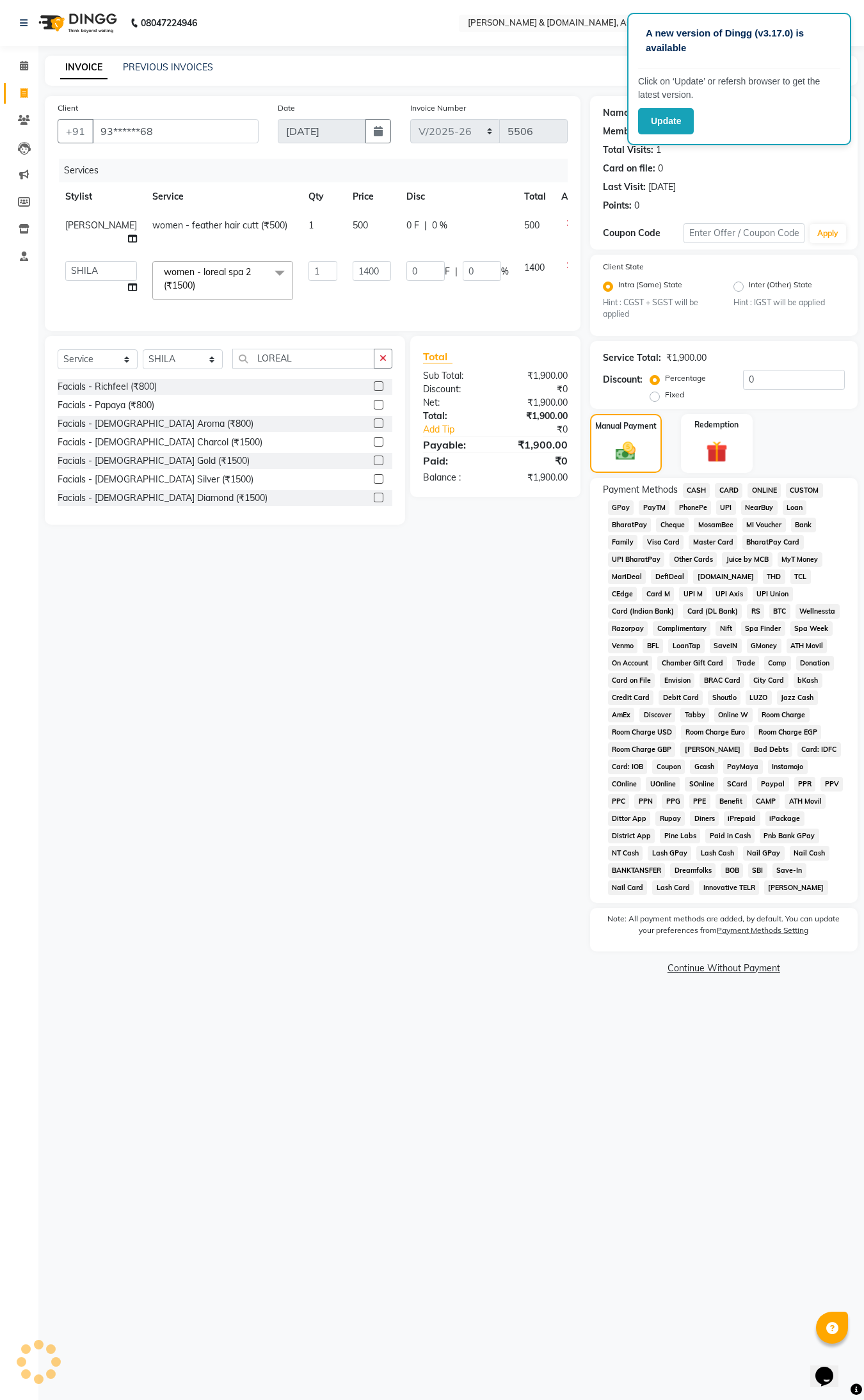
click at [696, 490] on span "CASH" at bounding box center [696, 491] width 27 height 15
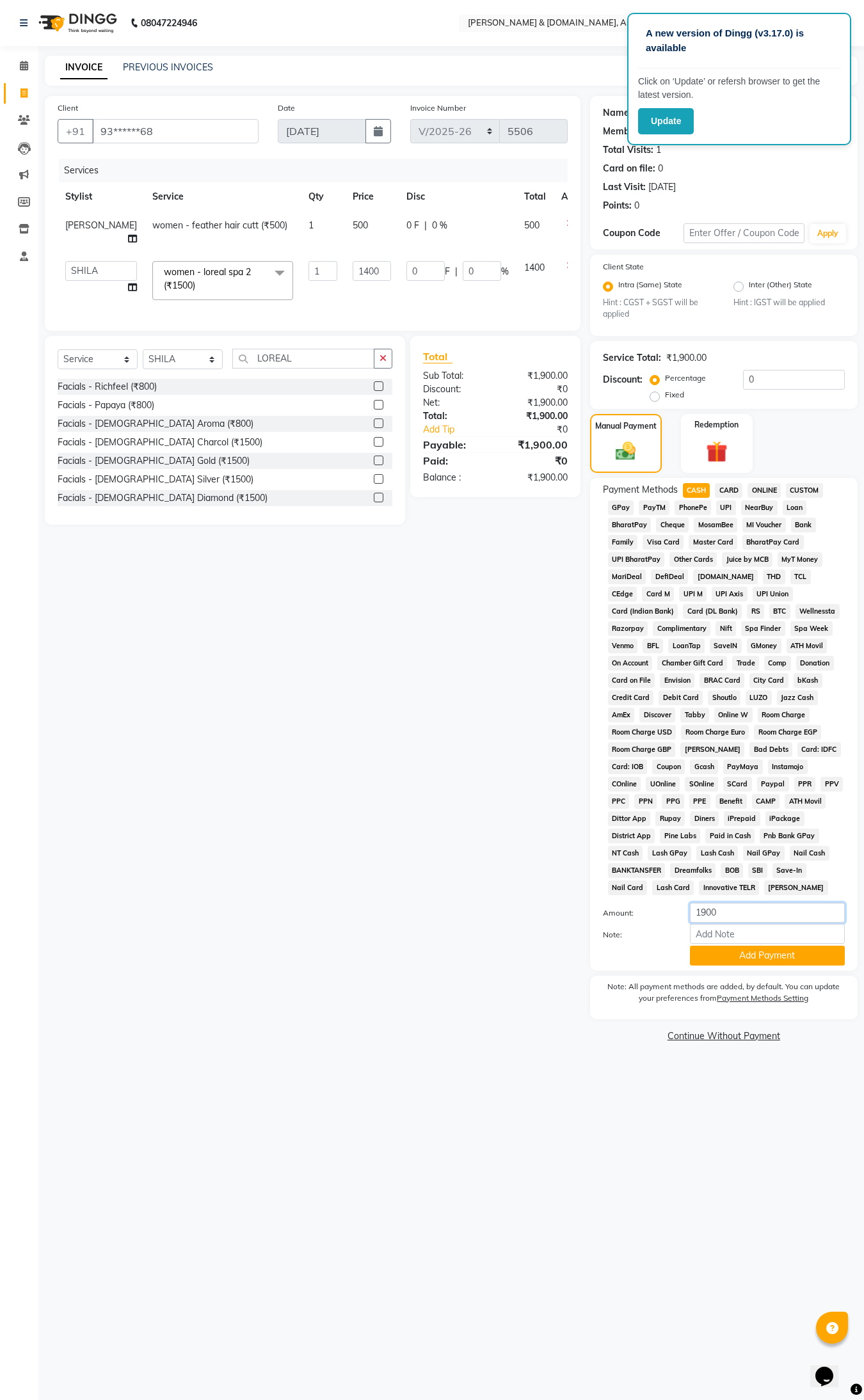
drag, startPoint x: 704, startPoint y: 909, endPoint x: 698, endPoint y: 899, distance: 11.7
click at [698, 899] on div "Payment Methods CASH CARD ONLINE CUSTOM GPay PayTM PhonePe UPI NearBuy Loan Bha…" at bounding box center [723, 724] width 242 height 482
type input "1000"
click at [737, 954] on button "Add Payment" at bounding box center [767, 956] width 154 height 20
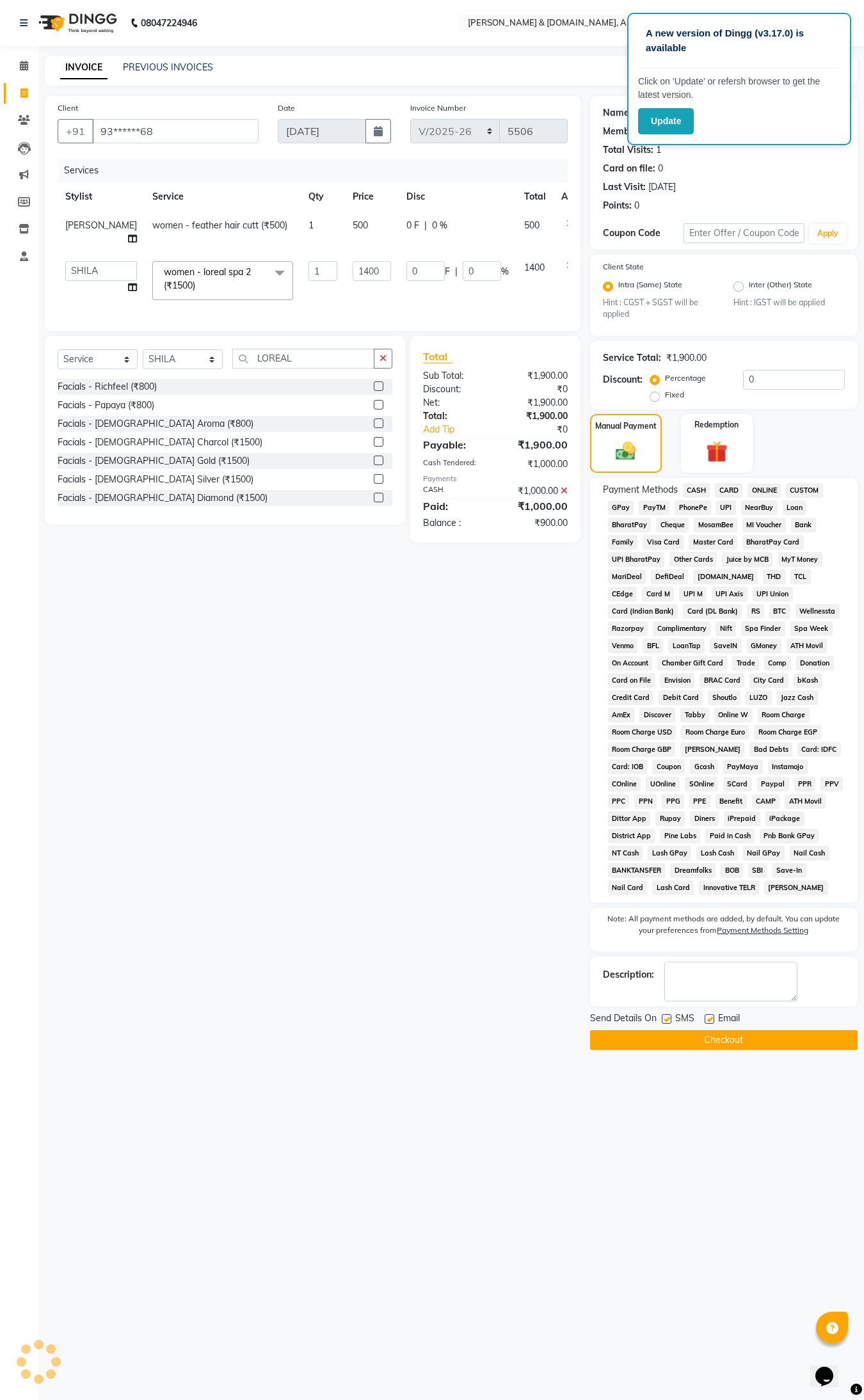
click at [761, 488] on span "ONLINE" at bounding box center [764, 491] width 34 height 15
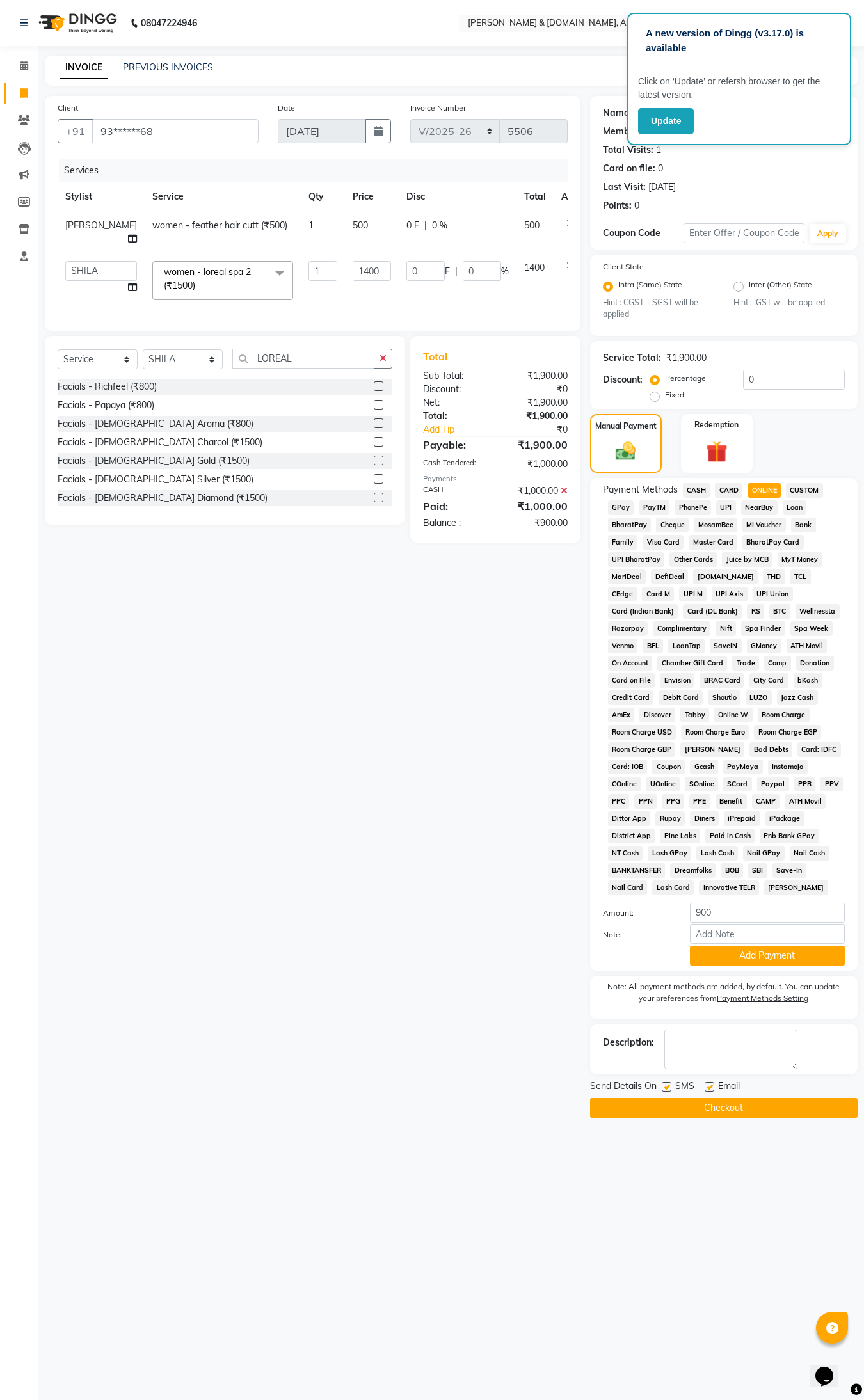
click at [715, 985] on button "Checkout" at bounding box center [723, 1108] width 267 height 20
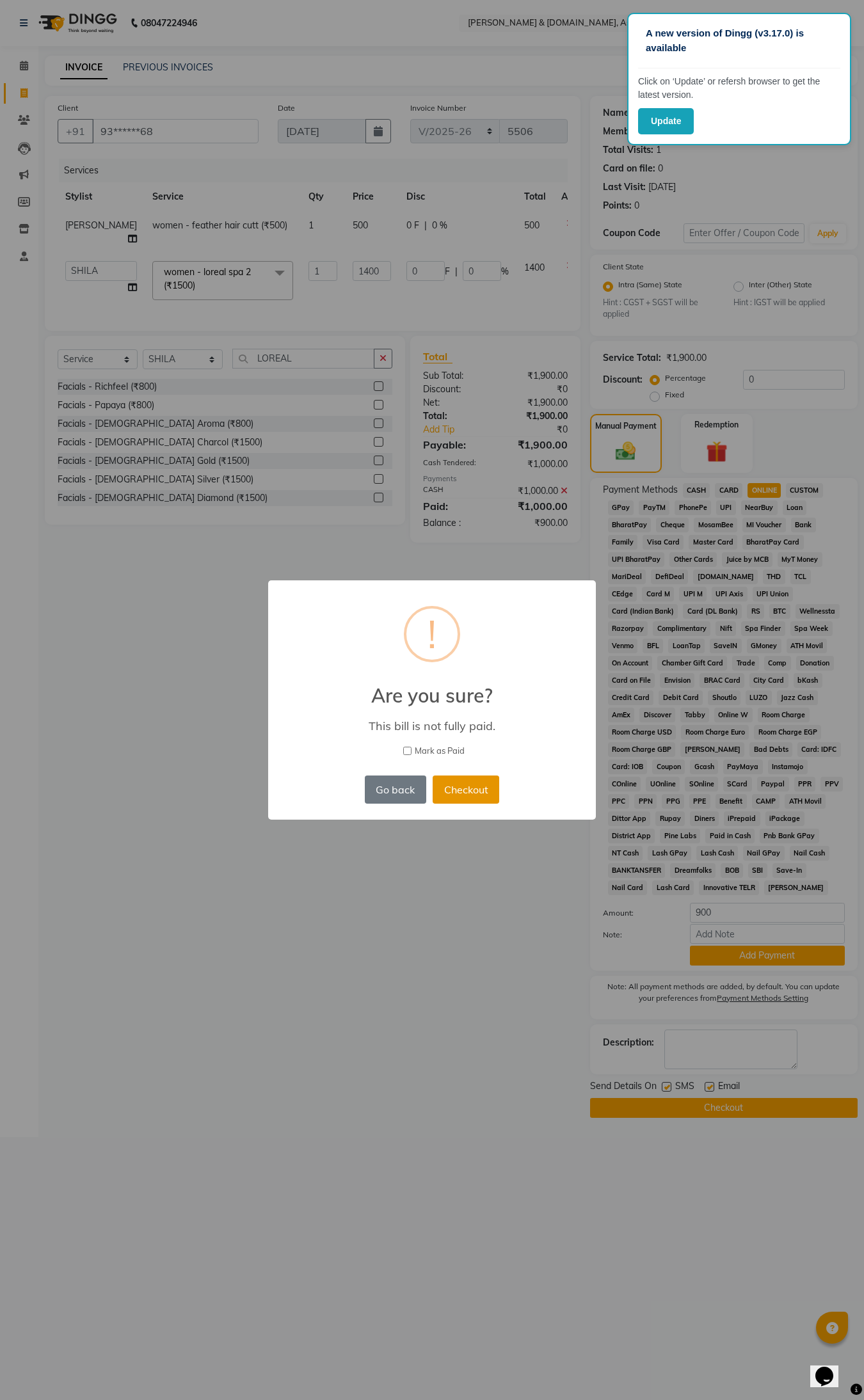
click at [462, 790] on button "Checkout" at bounding box center [465, 789] width 66 height 28
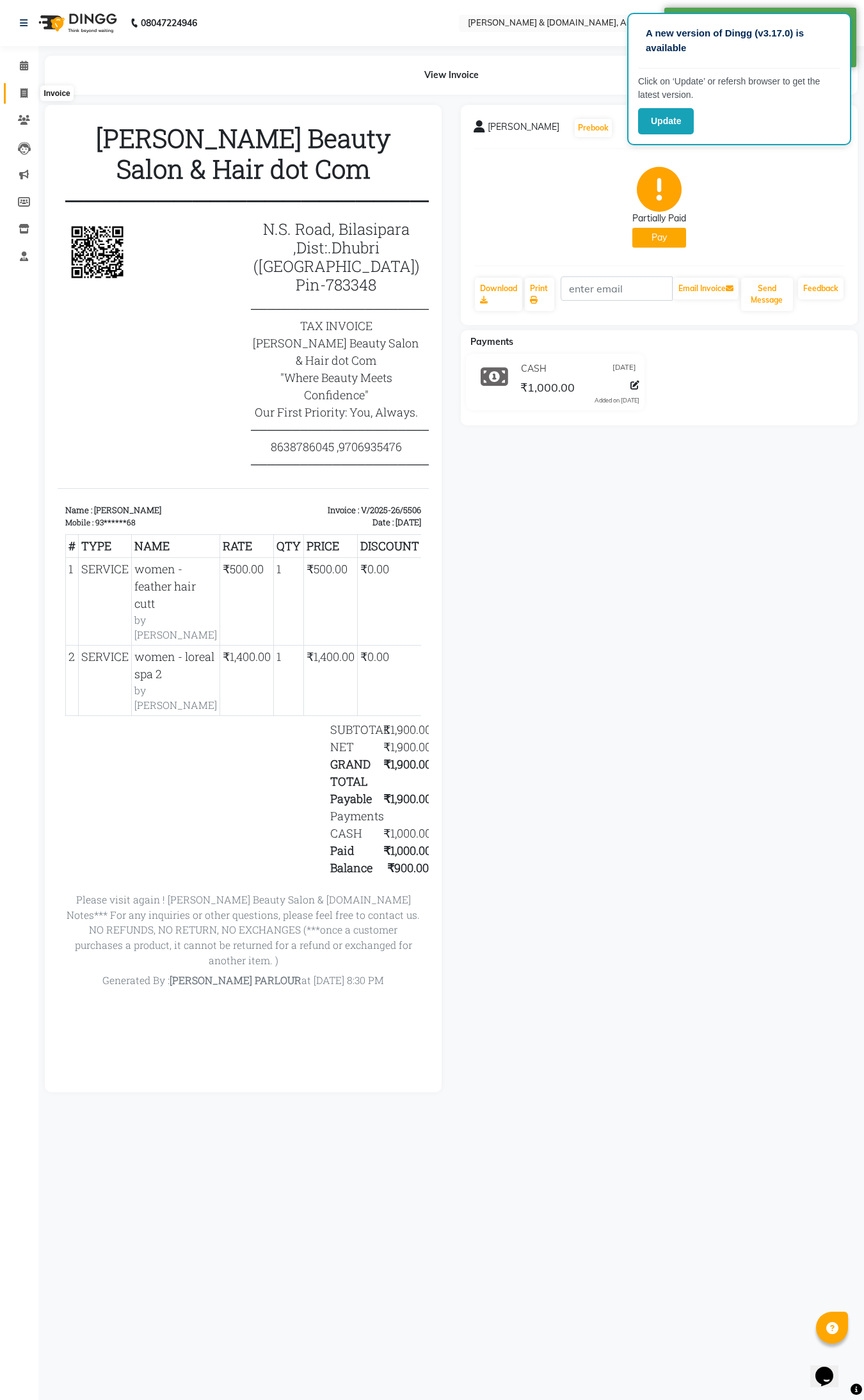
click at [21, 93] on icon at bounding box center [25, 93] width 7 height 10
select select "service"
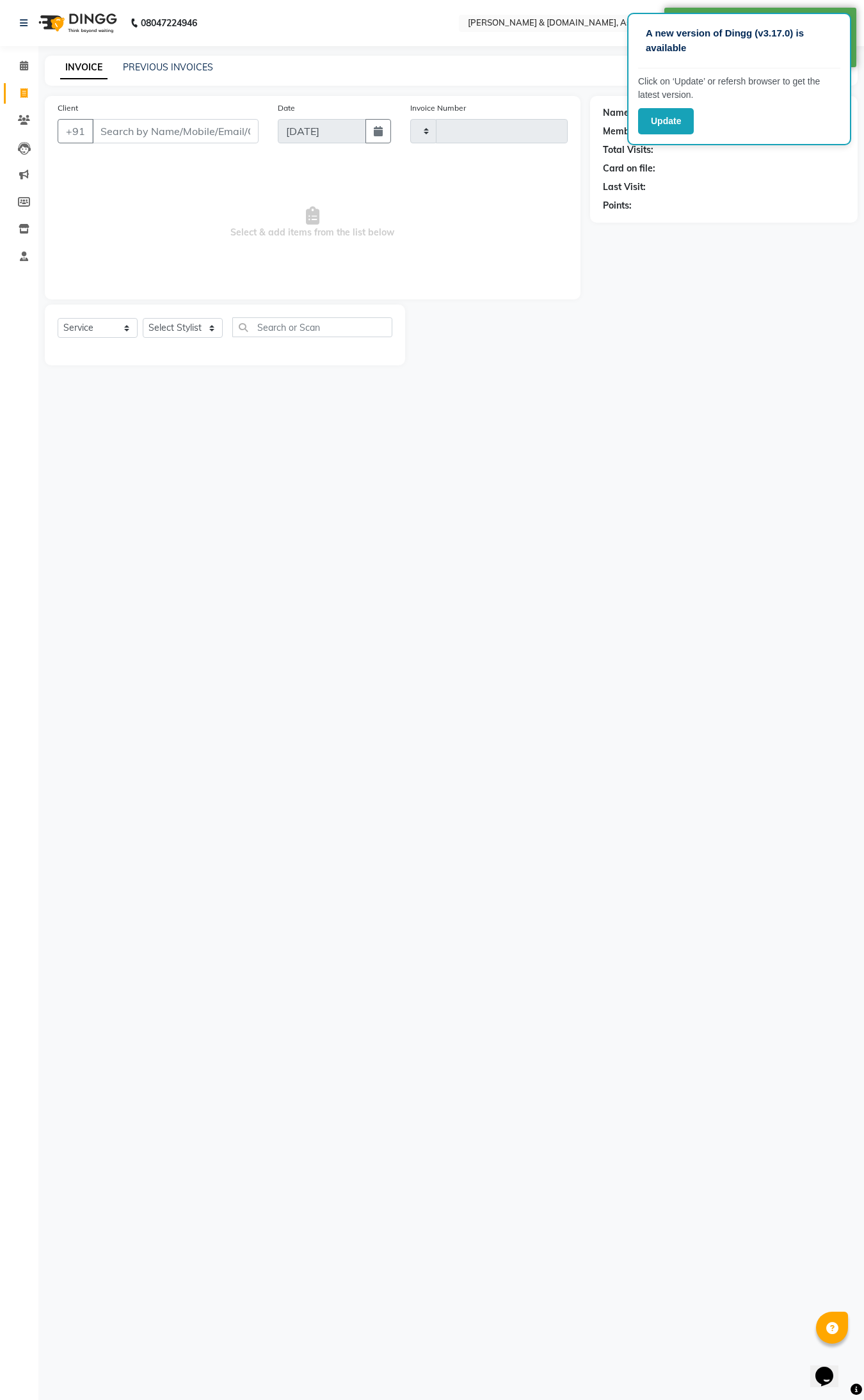
click at [21, 93] on icon at bounding box center [25, 93] width 7 height 10
select select "service"
type input "5507"
select select "4608"
click at [158, 66] on link "PREVIOUS INVOICES" at bounding box center [167, 67] width 90 height 12
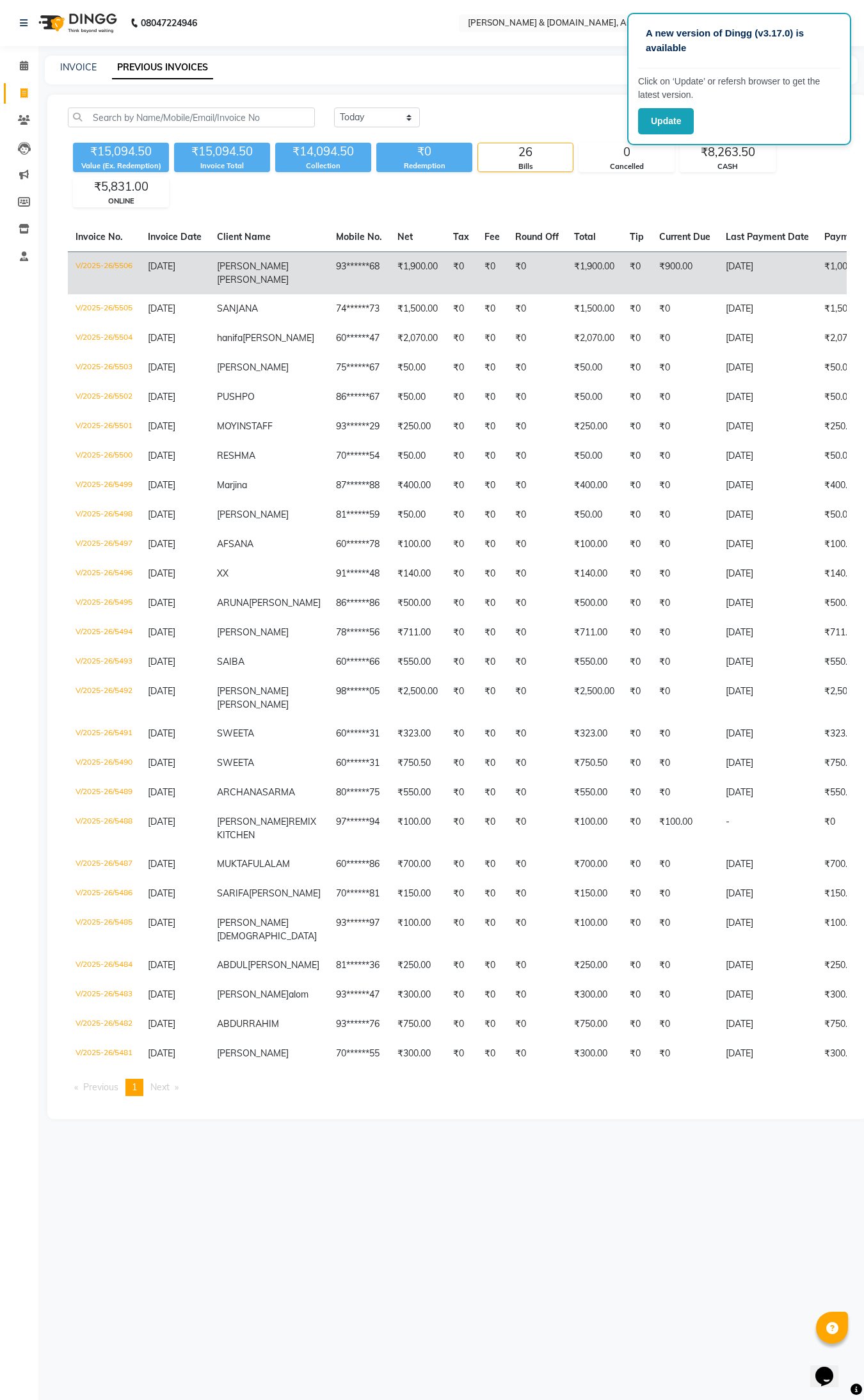
click at [175, 270] on span "[DATE]" at bounding box center [162, 266] width 27 height 12
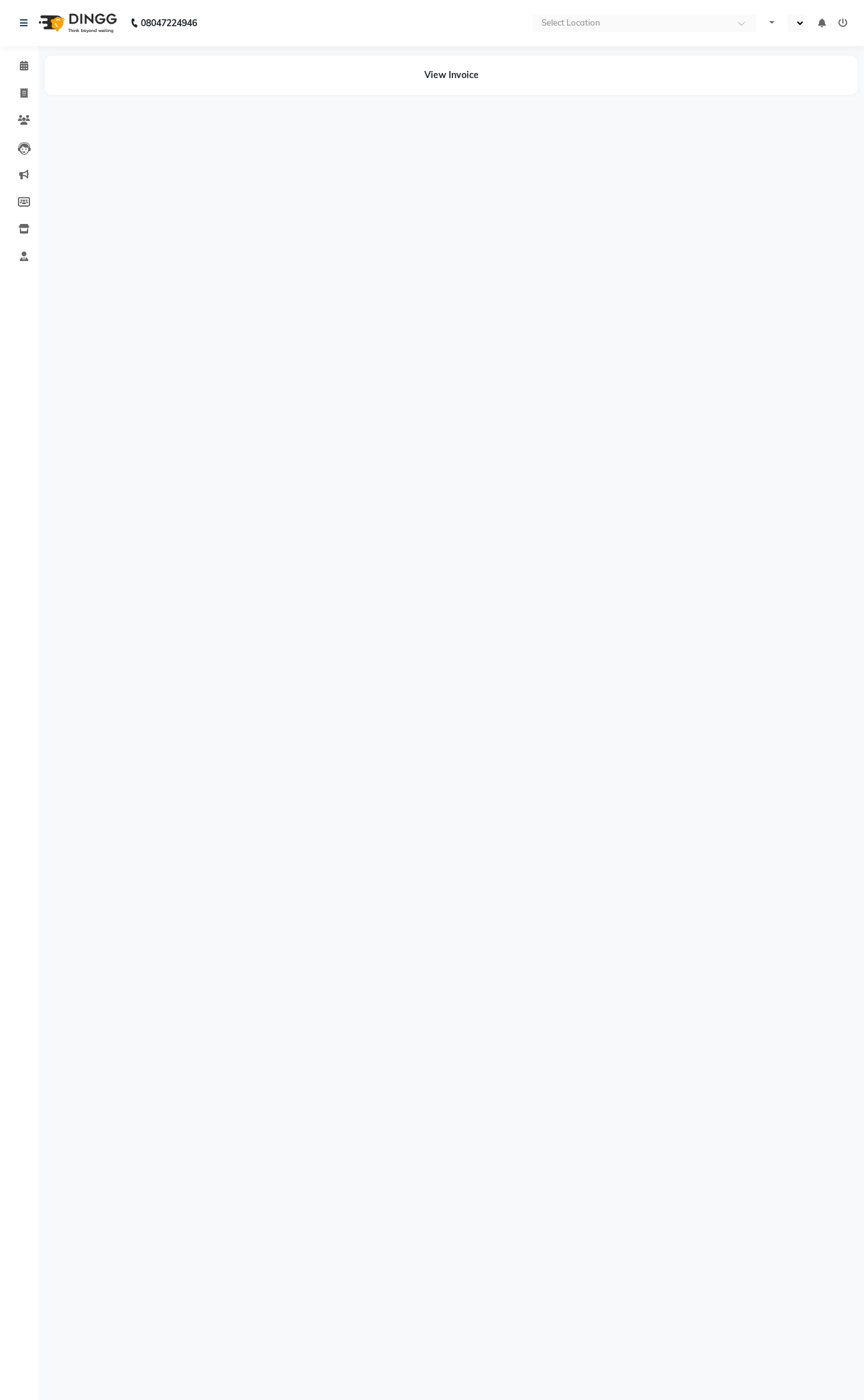
select select "en"
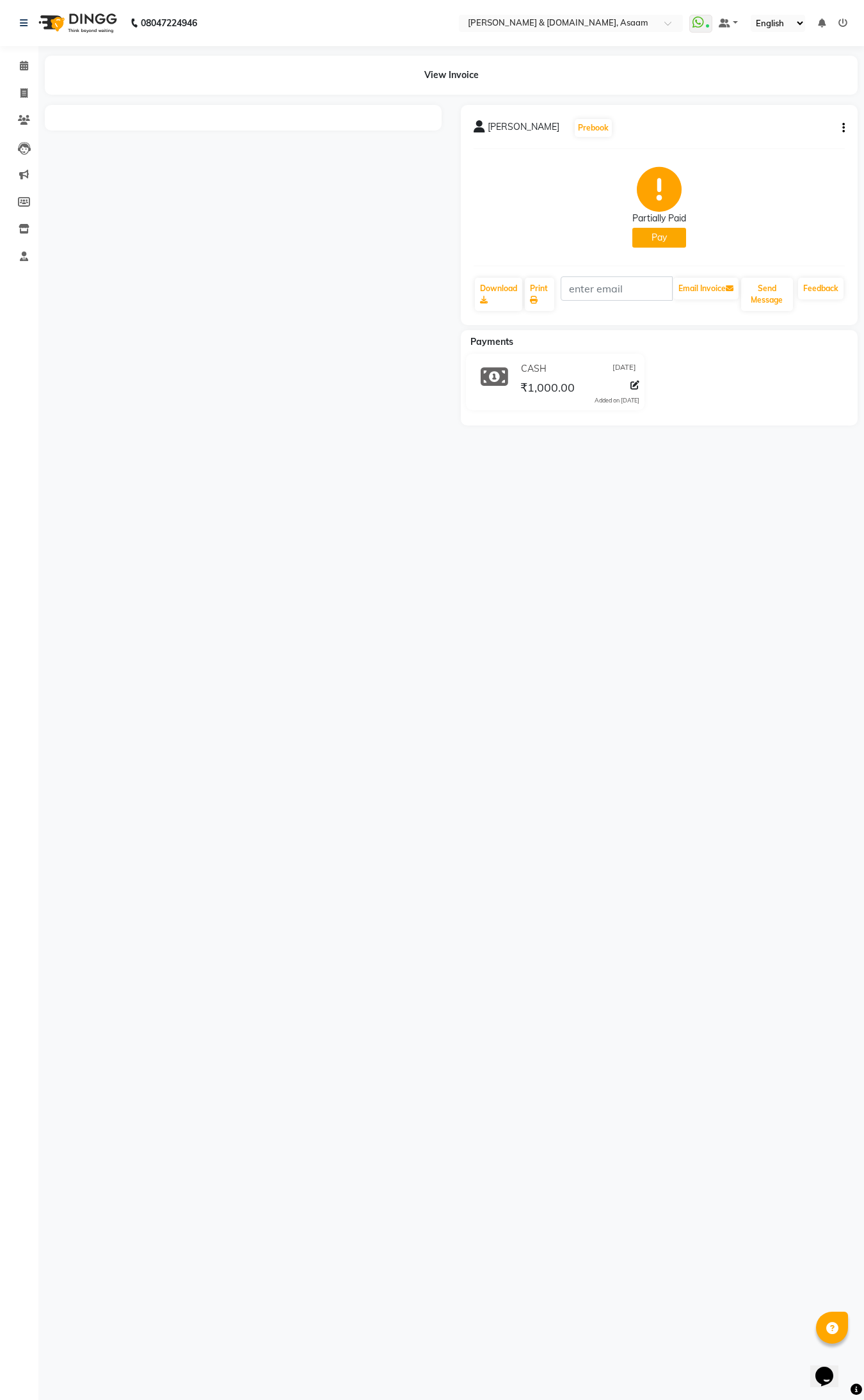
click at [514, 381] on div "CASH 01-09-2025 ₹1,000.00 Added on 01-09-2025" at bounding box center [578, 382] width 141 height 46
click at [21, 90] on icon at bounding box center [25, 93] width 7 height 10
select select "service"
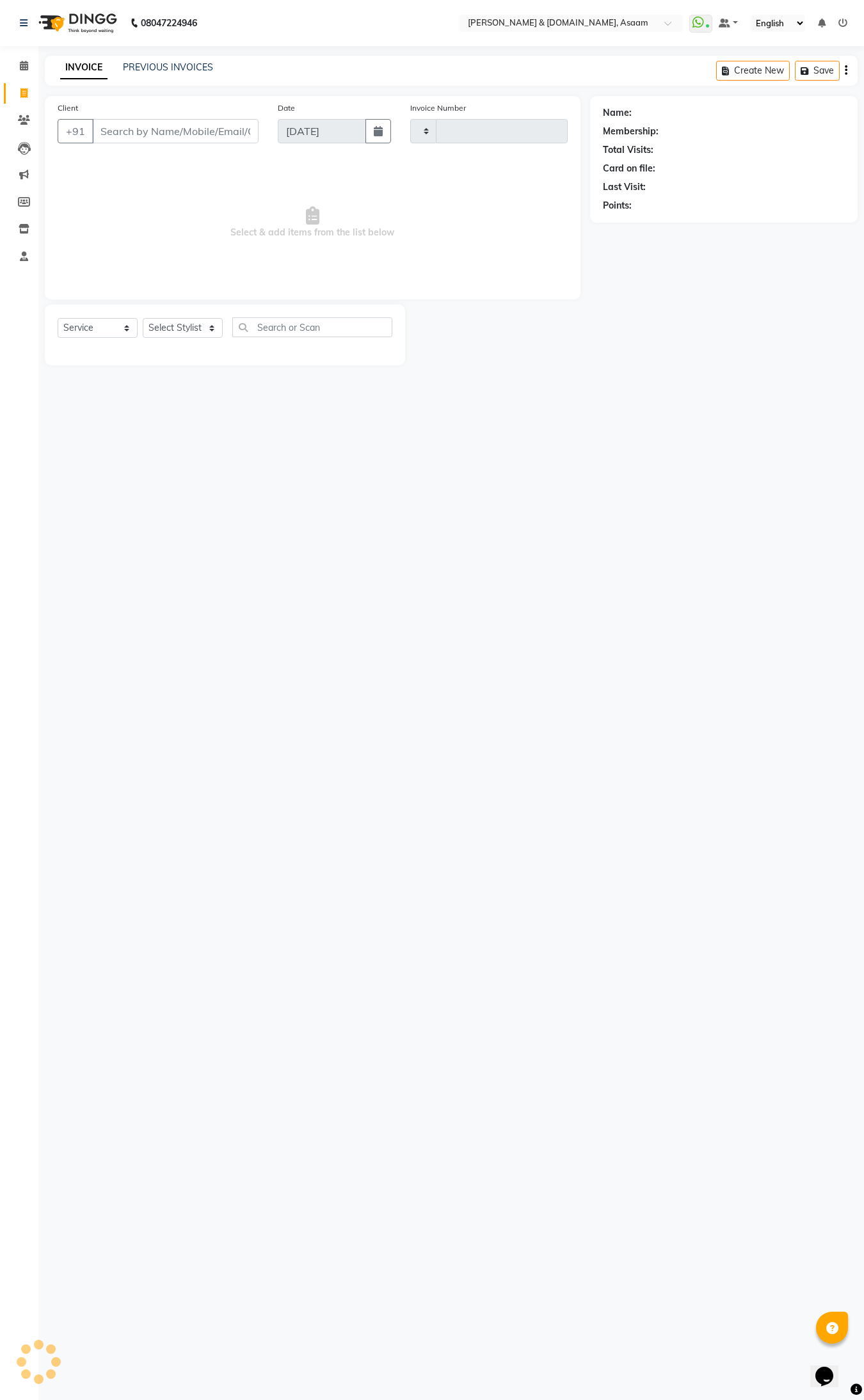
type input "5507"
select select "4608"
click at [181, 69] on link "PREVIOUS INVOICES" at bounding box center [167, 67] width 90 height 12
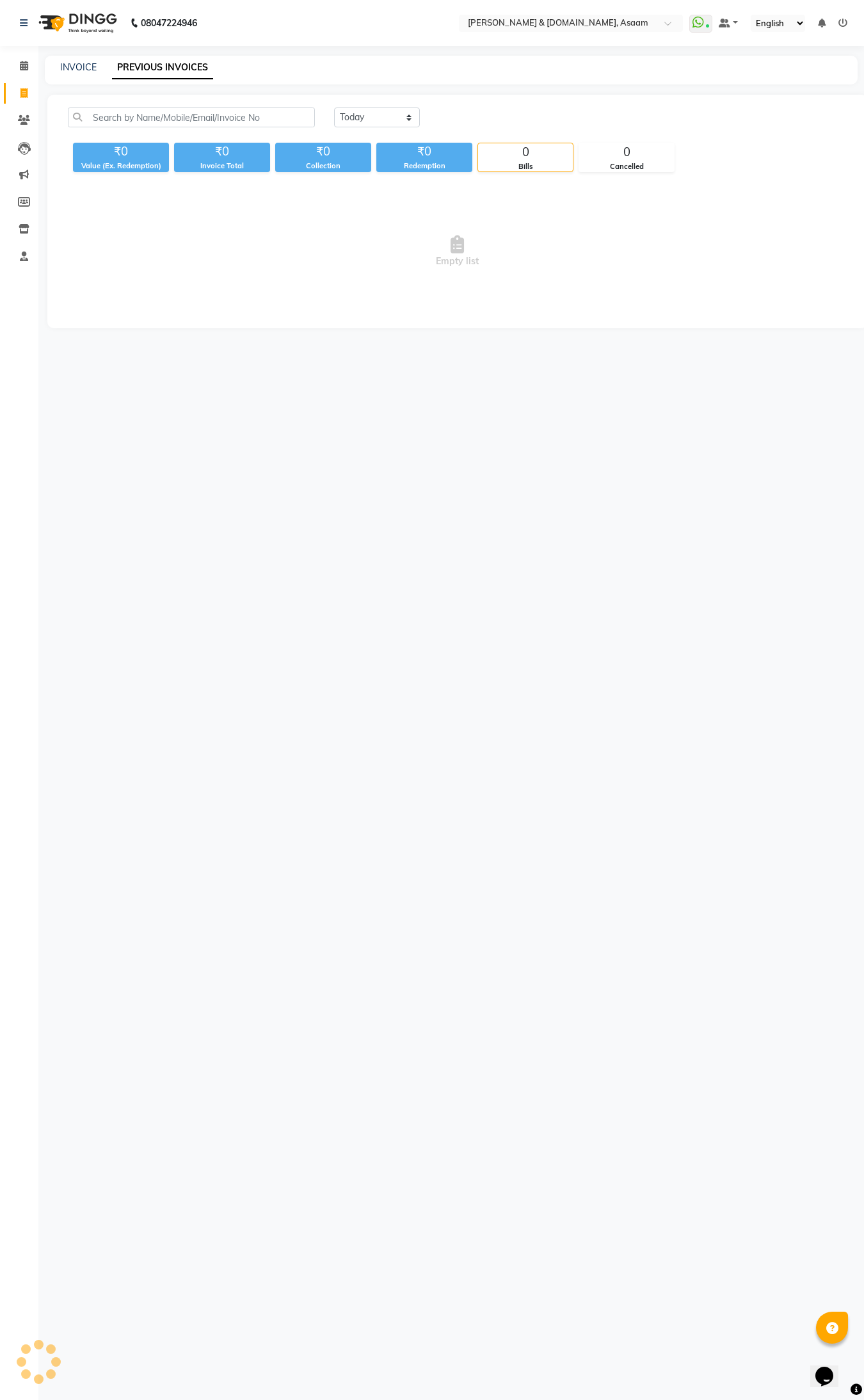
click at [181, 69] on link "PREVIOUS INVOICES" at bounding box center [162, 67] width 101 height 23
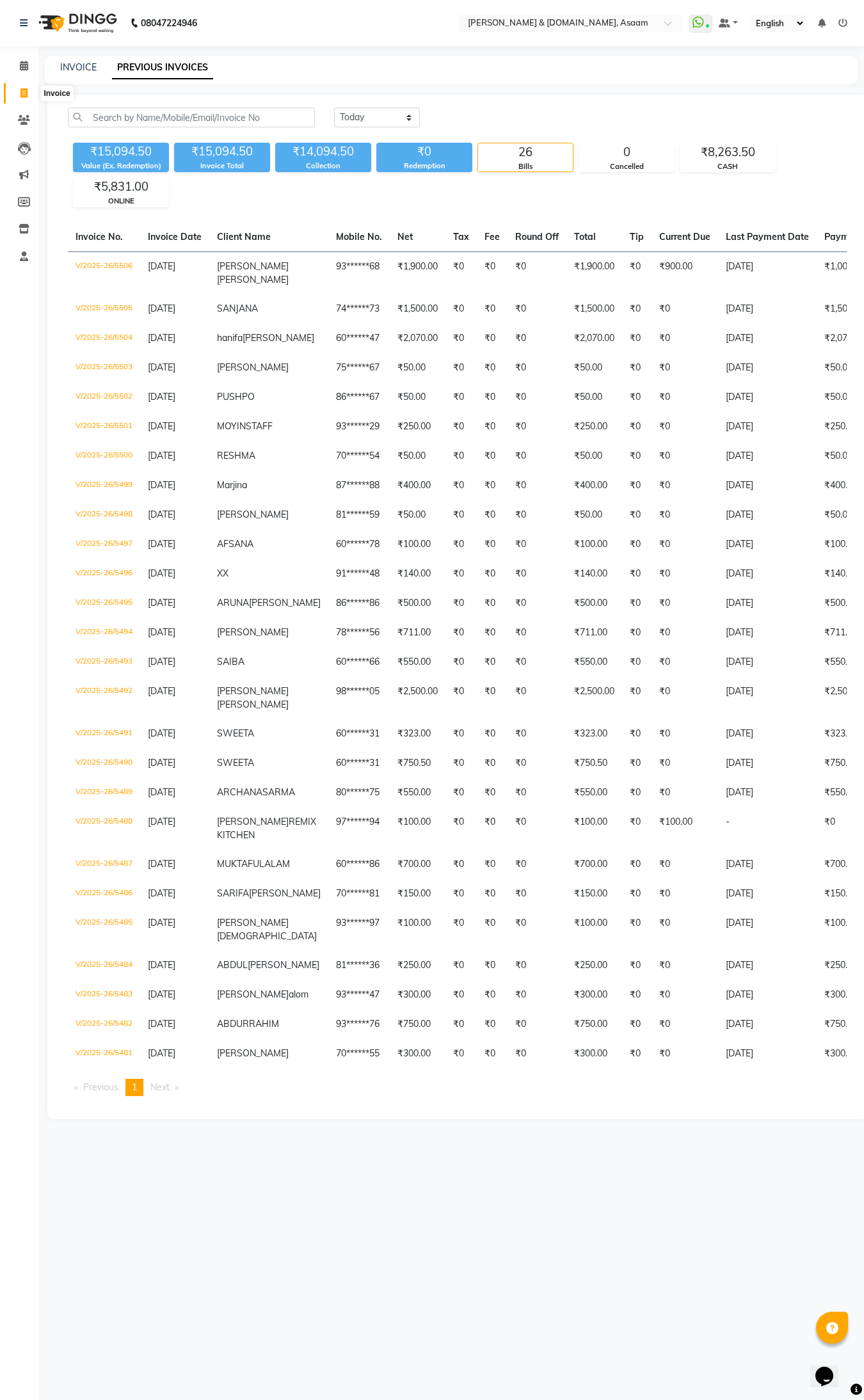
click at [21, 94] on icon at bounding box center [25, 93] width 7 height 10
select select "service"
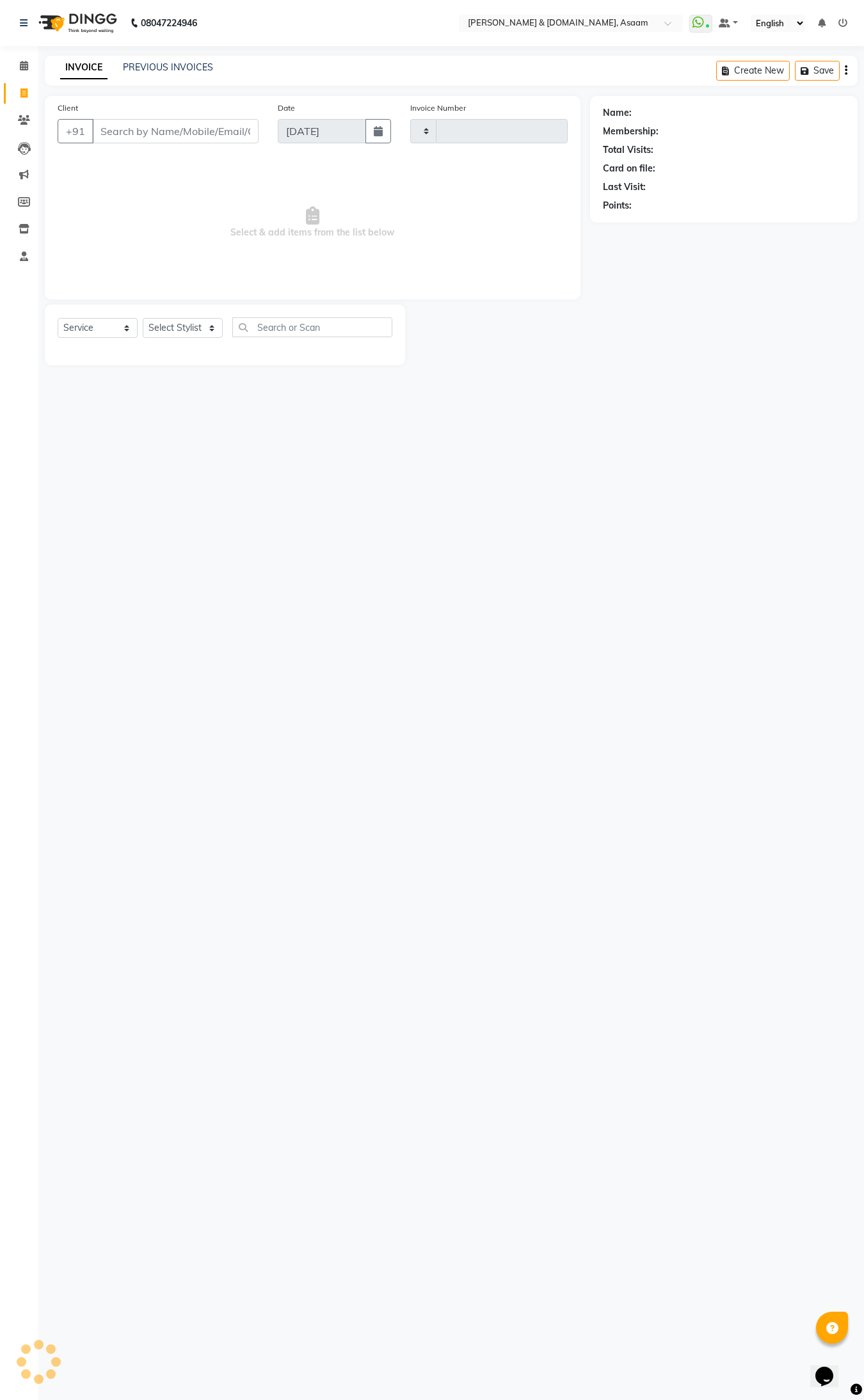
type input "5507"
select select "4608"
click at [144, 137] on input "Client" at bounding box center [174, 131] width 166 height 25
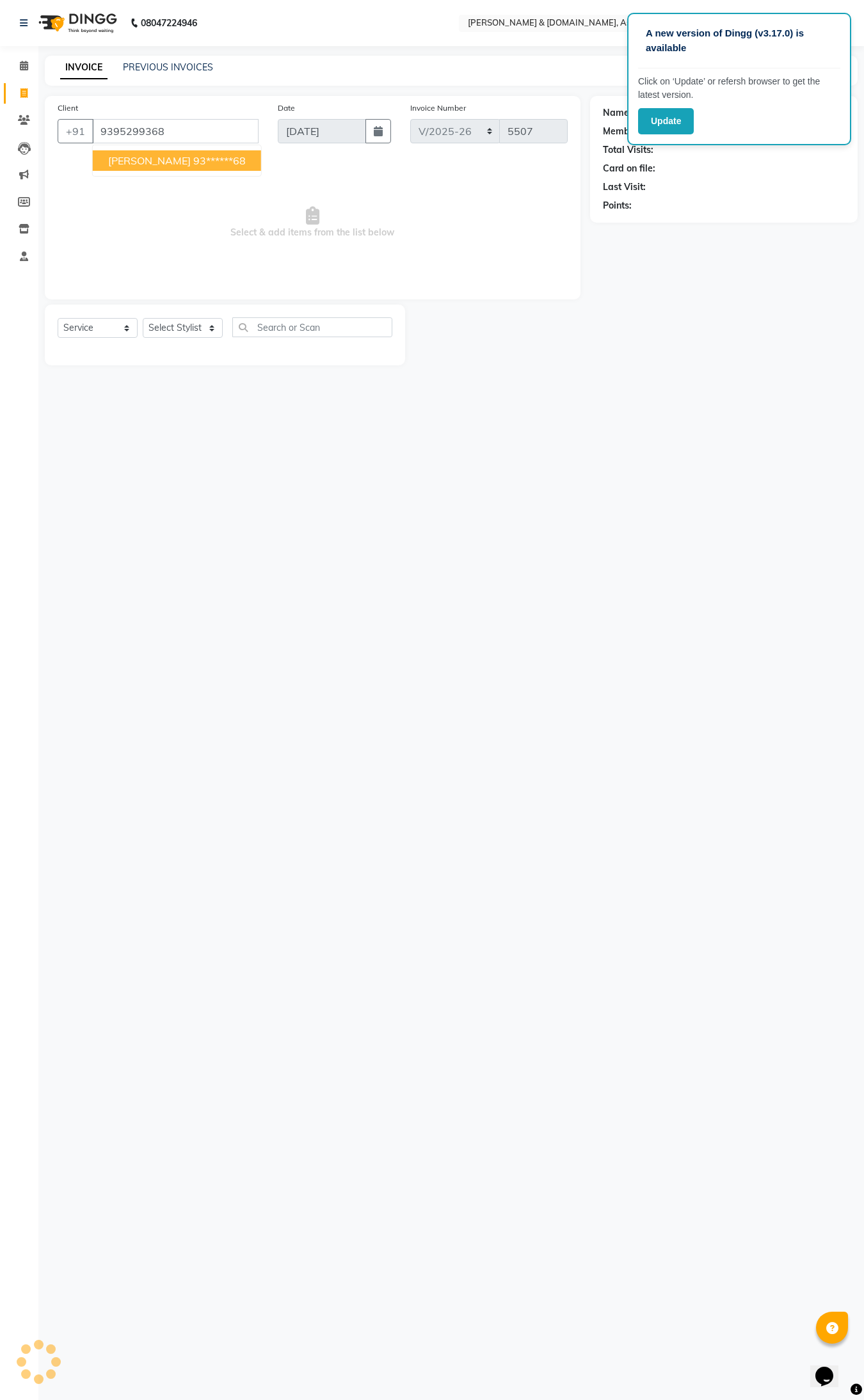
type input "9395299368"
click at [23, 92] on icon at bounding box center [25, 93] width 7 height 10
select select "service"
type input "5507"
select select "4608"
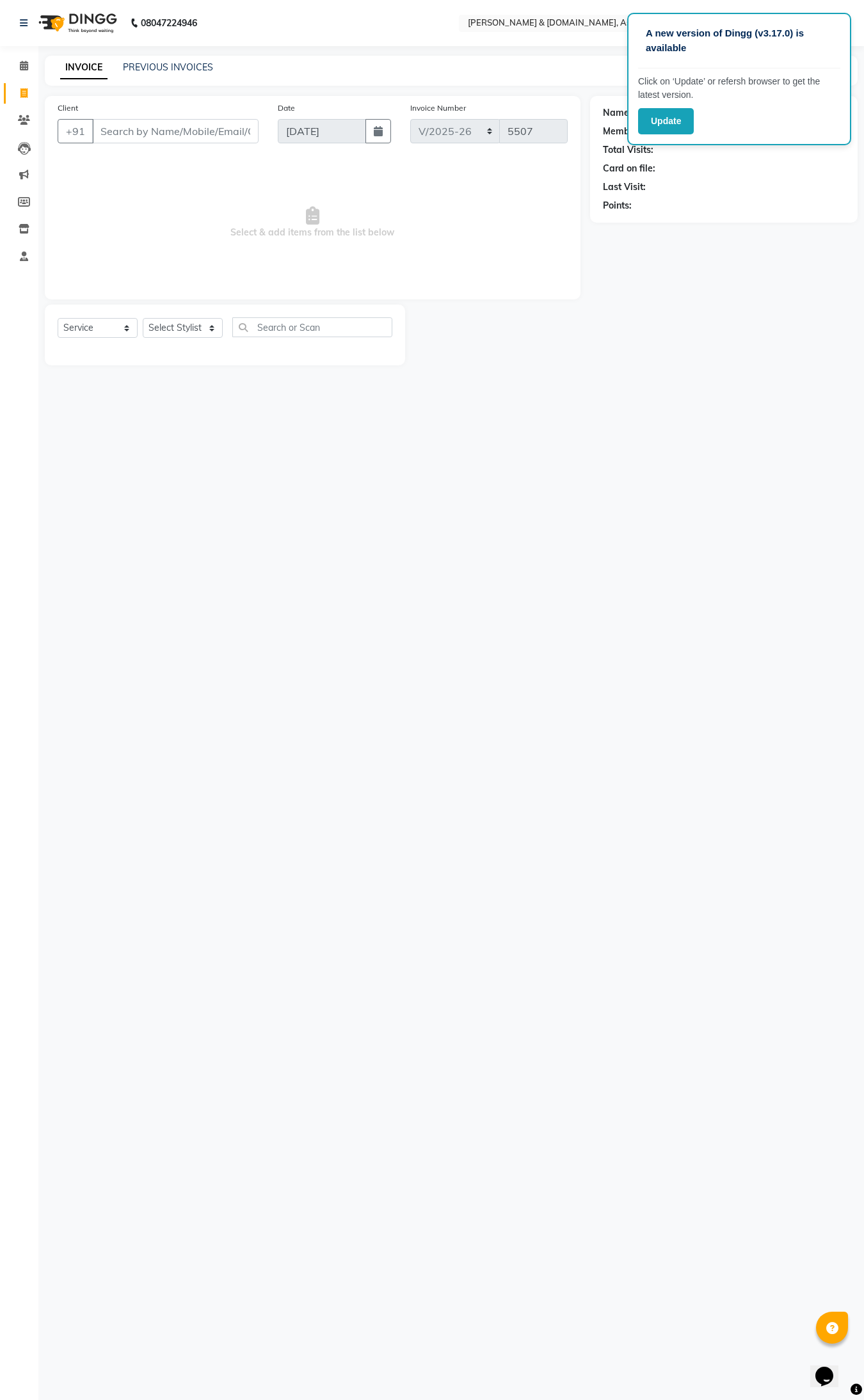
click at [153, 138] on input "Client" at bounding box center [174, 131] width 166 height 25
click at [194, 164] on ngb-highlight "70******04" at bounding box center [220, 161] width 53 height 13
type input "70******04"
click at [177, 330] on select "Select Stylist AKASH AKIB DEEPU fornt desk GANESH HRISHIKA PARLOUR JITU KARNA D…" at bounding box center [183, 328] width 80 height 20
select select "86729"
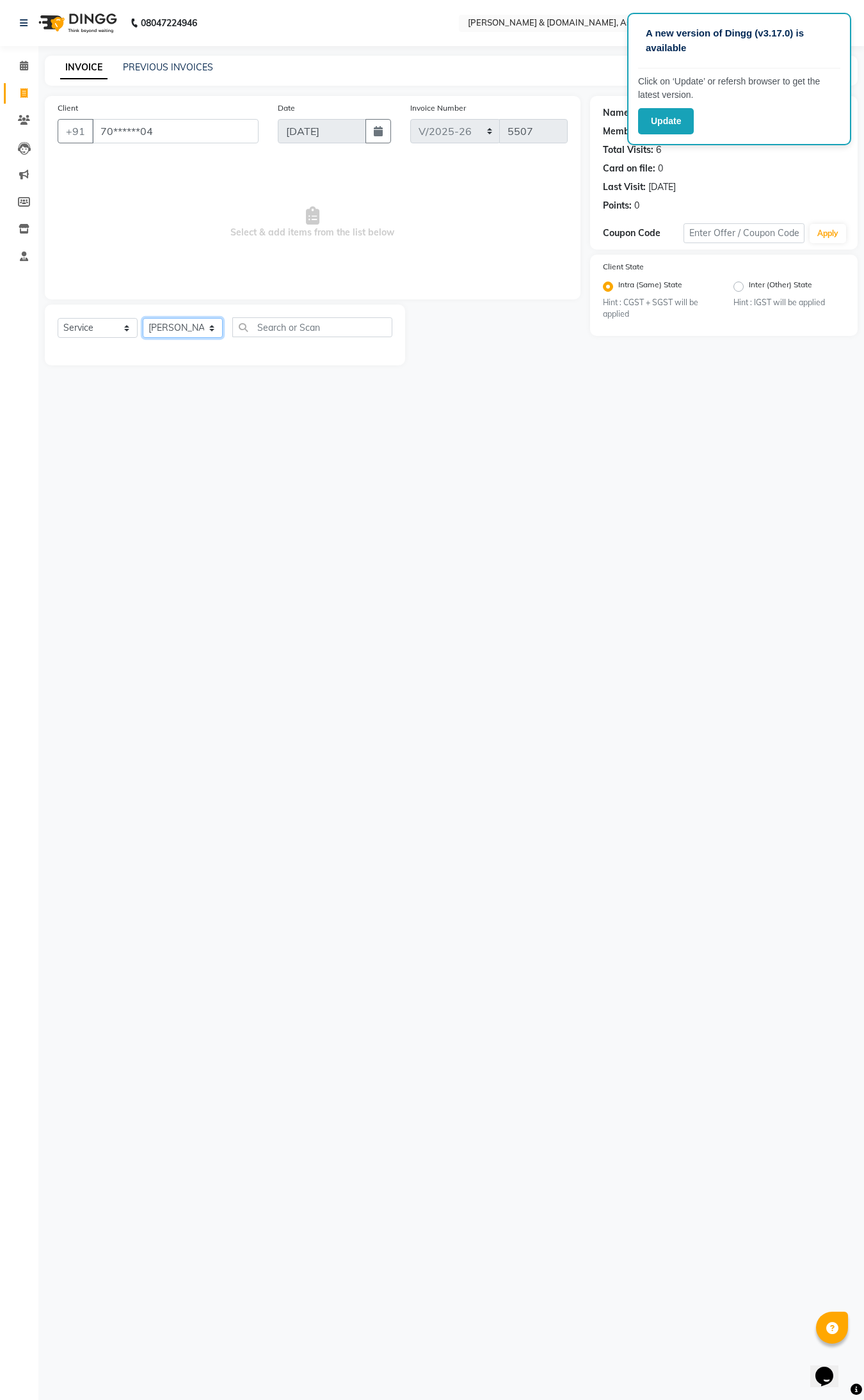
click at [143, 318] on select "Select Stylist AKASH AKIB DEEPU fornt desk GANESH HRISHIKA PARLOUR JITU KARNA D…" at bounding box center [183, 328] width 80 height 20
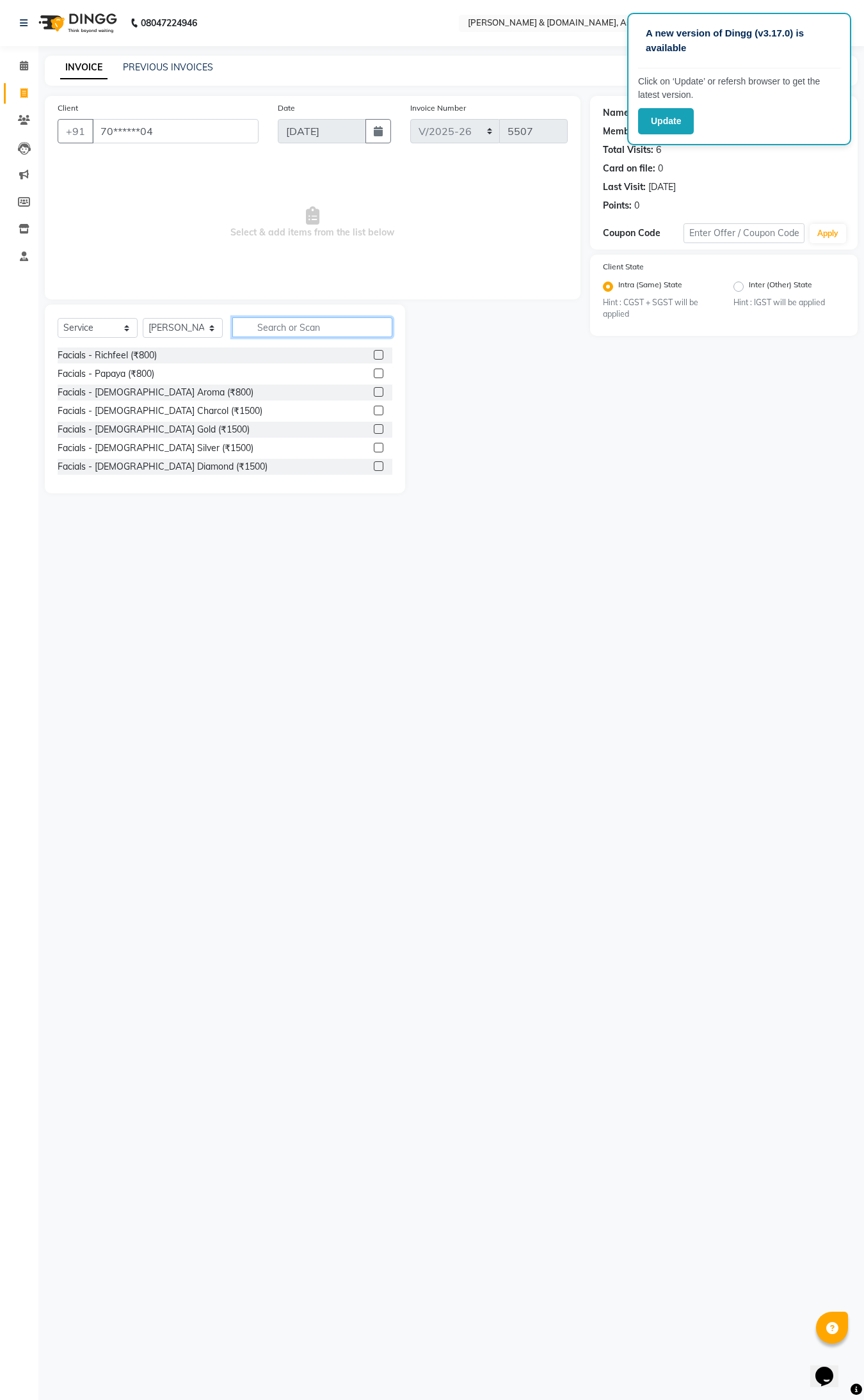
click at [283, 327] on input "text" at bounding box center [313, 327] width 160 height 20
type input "THR"
click at [129, 351] on div "Normal threading (₹50)" at bounding box center [104, 355] width 94 height 14
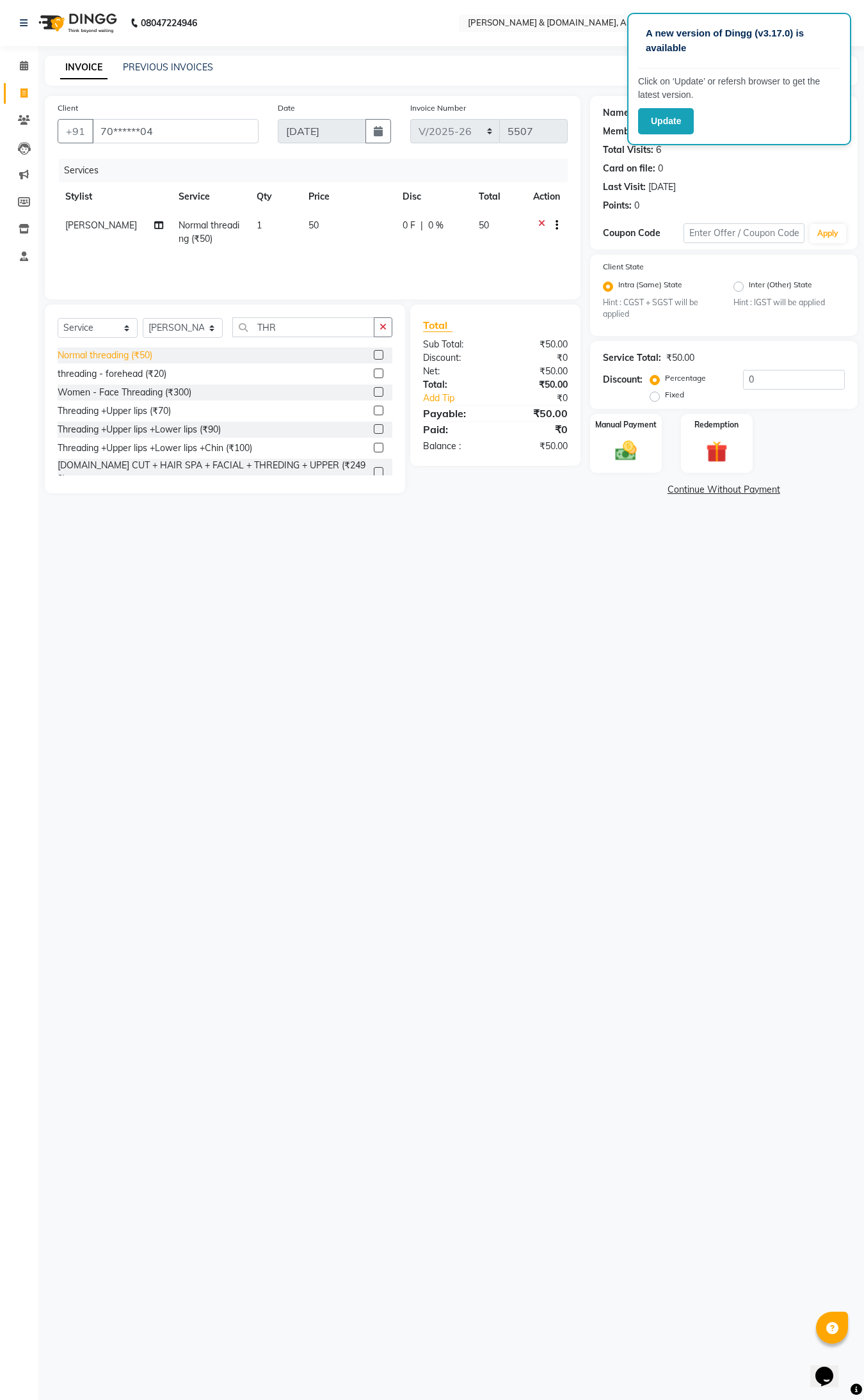
click at [129, 351] on div "Normal threading (₹50)" at bounding box center [104, 355] width 94 height 14
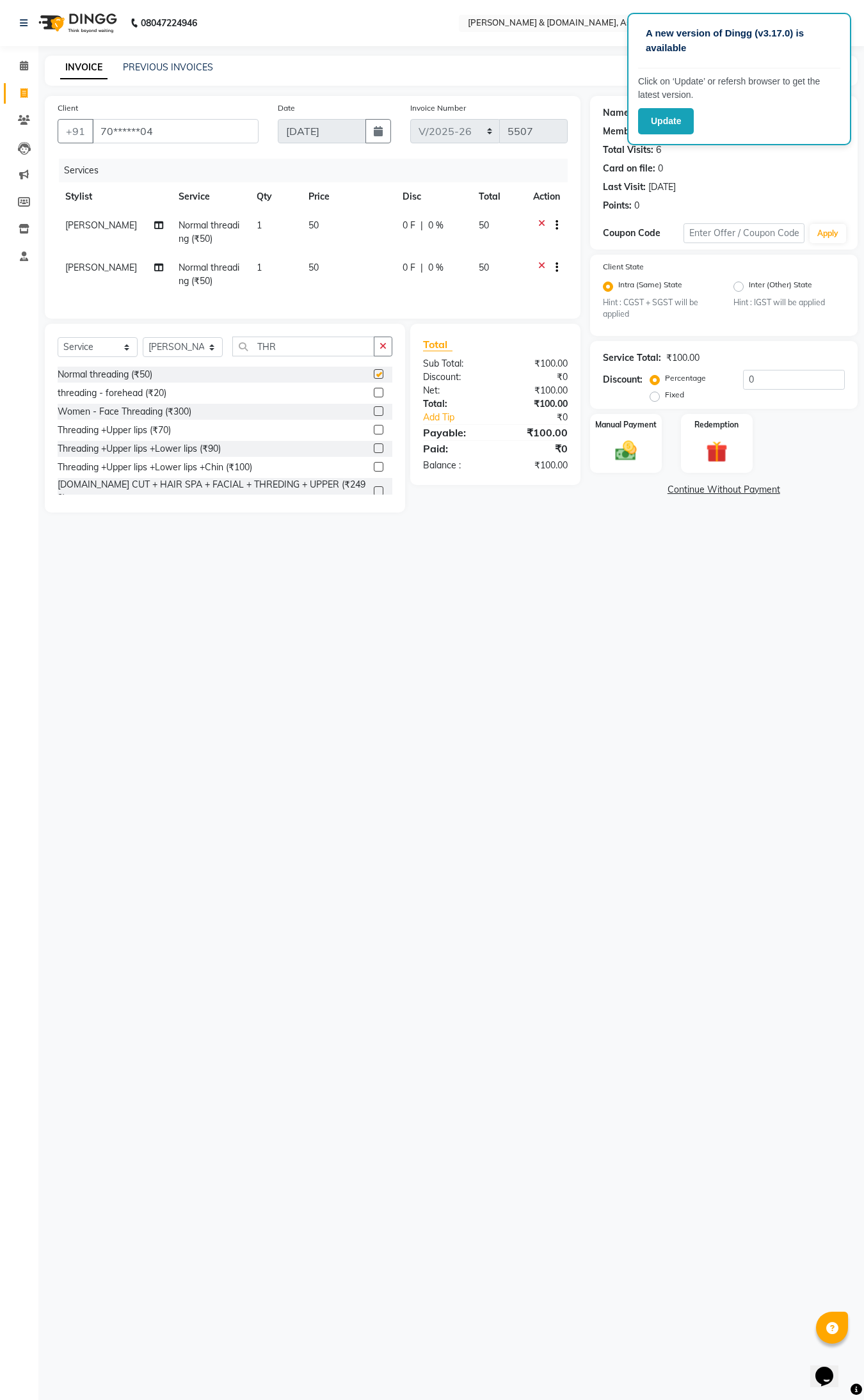
checkbox input "false"
click at [620, 453] on img at bounding box center [625, 451] width 35 height 25
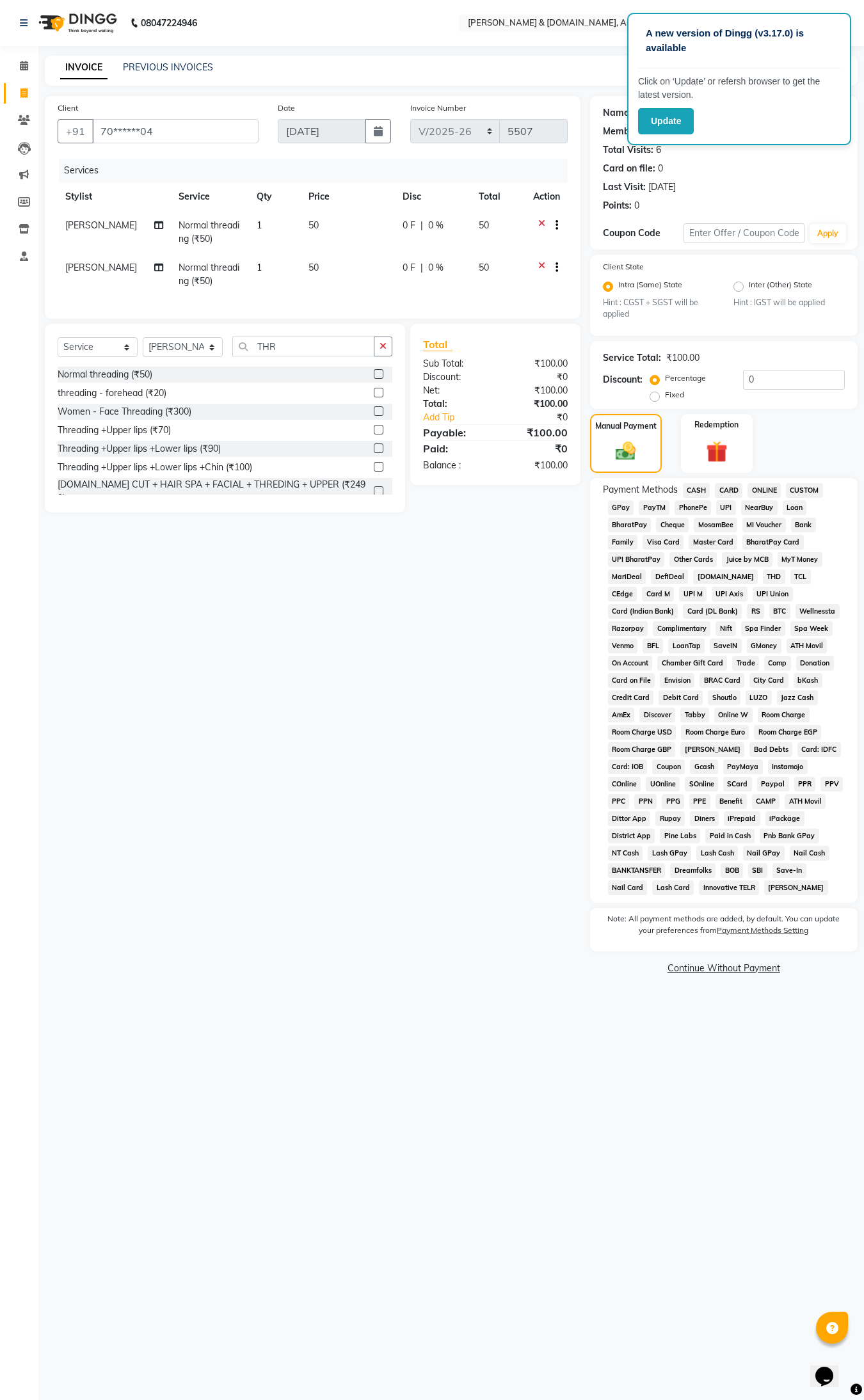
click at [691, 488] on span "CASH" at bounding box center [696, 491] width 27 height 15
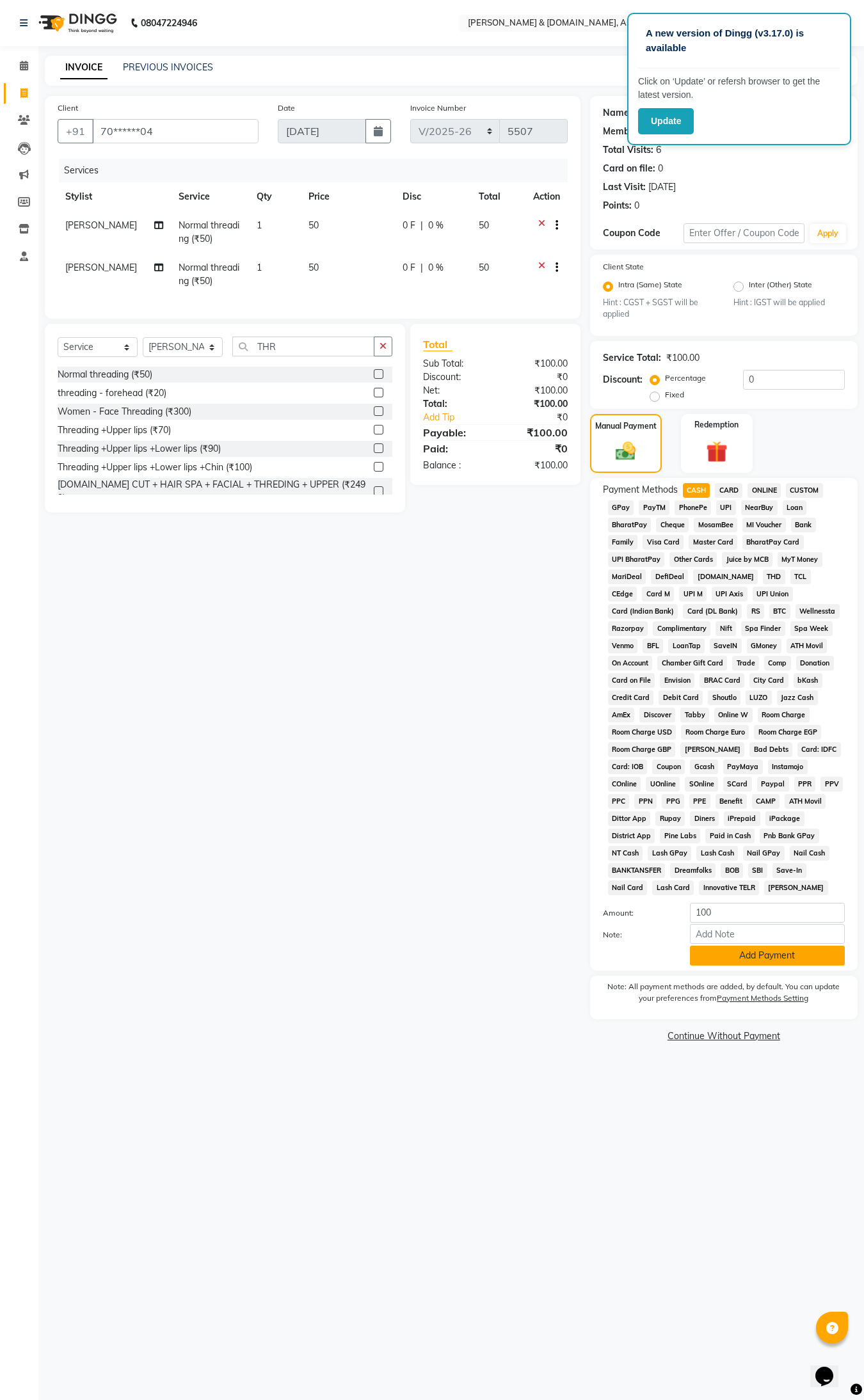
click at [780, 953] on button "Add Payment" at bounding box center [767, 956] width 154 height 20
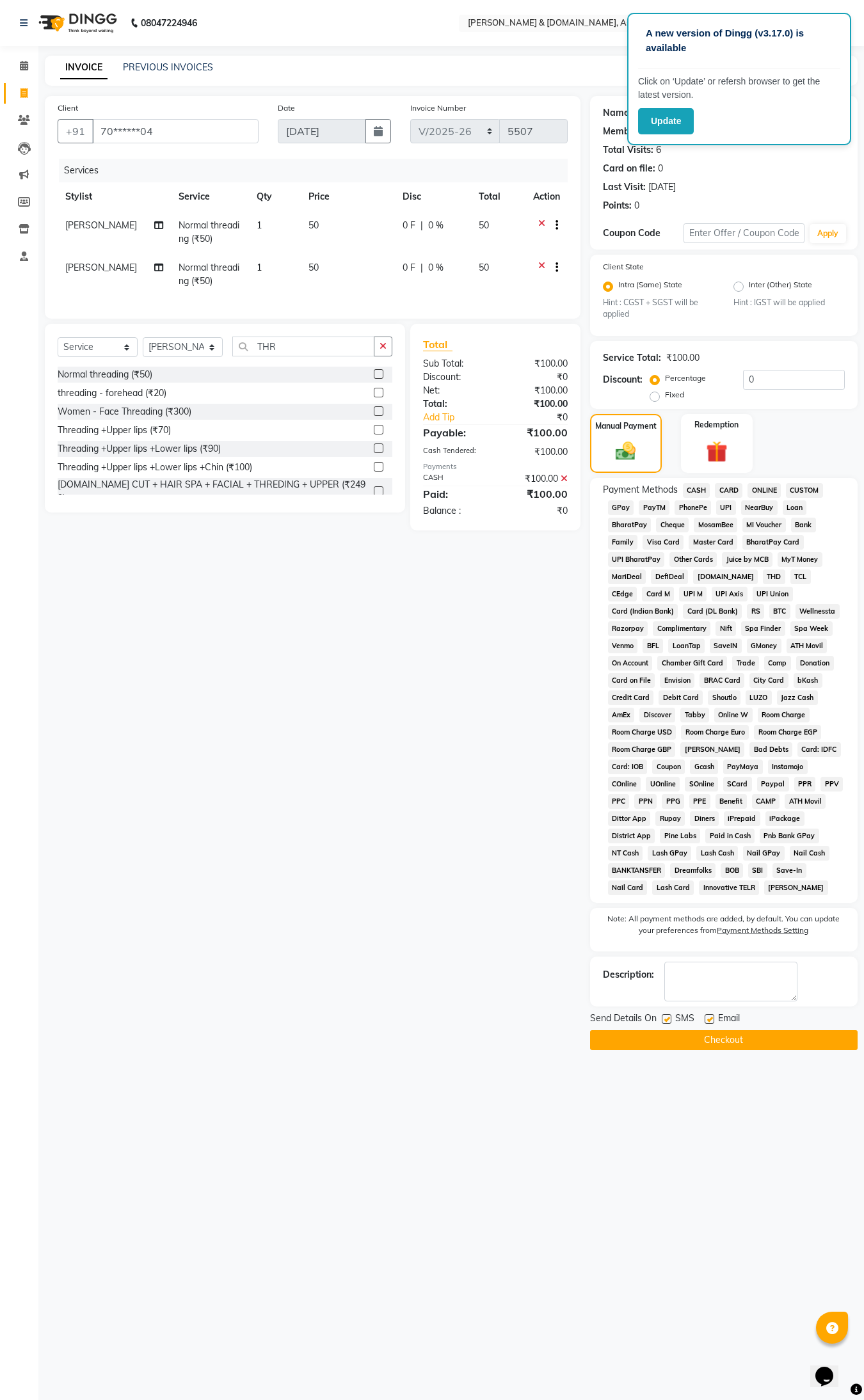
click at [717, 1038] on button "Checkout" at bounding box center [723, 1040] width 267 height 20
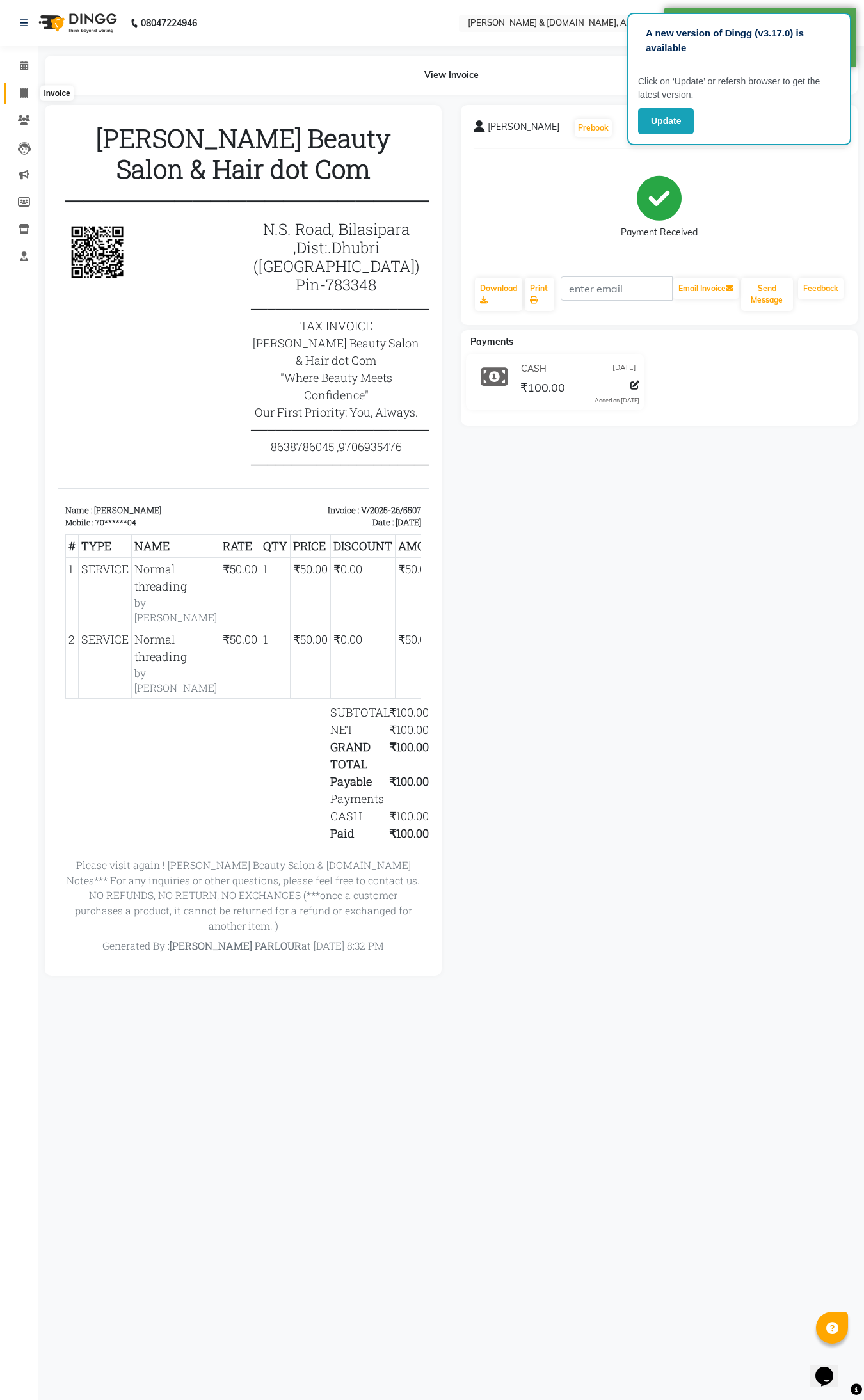
click at [26, 96] on icon at bounding box center [25, 93] width 7 height 10
select select "service"
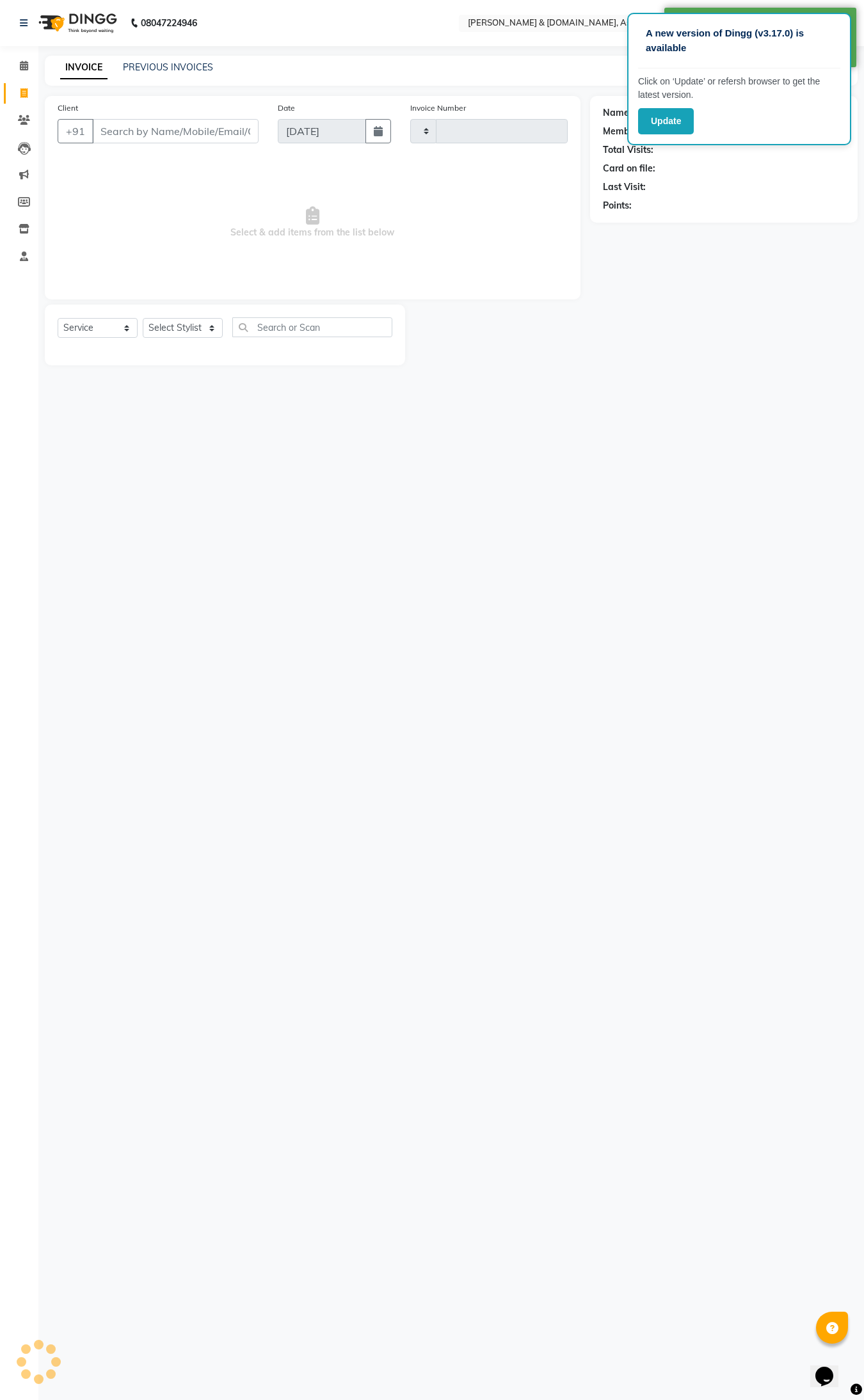
click at [26, 96] on icon at bounding box center [25, 93] width 7 height 10
select select "4608"
select select "service"
click at [133, 139] on input "Client" at bounding box center [174, 131] width 166 height 25
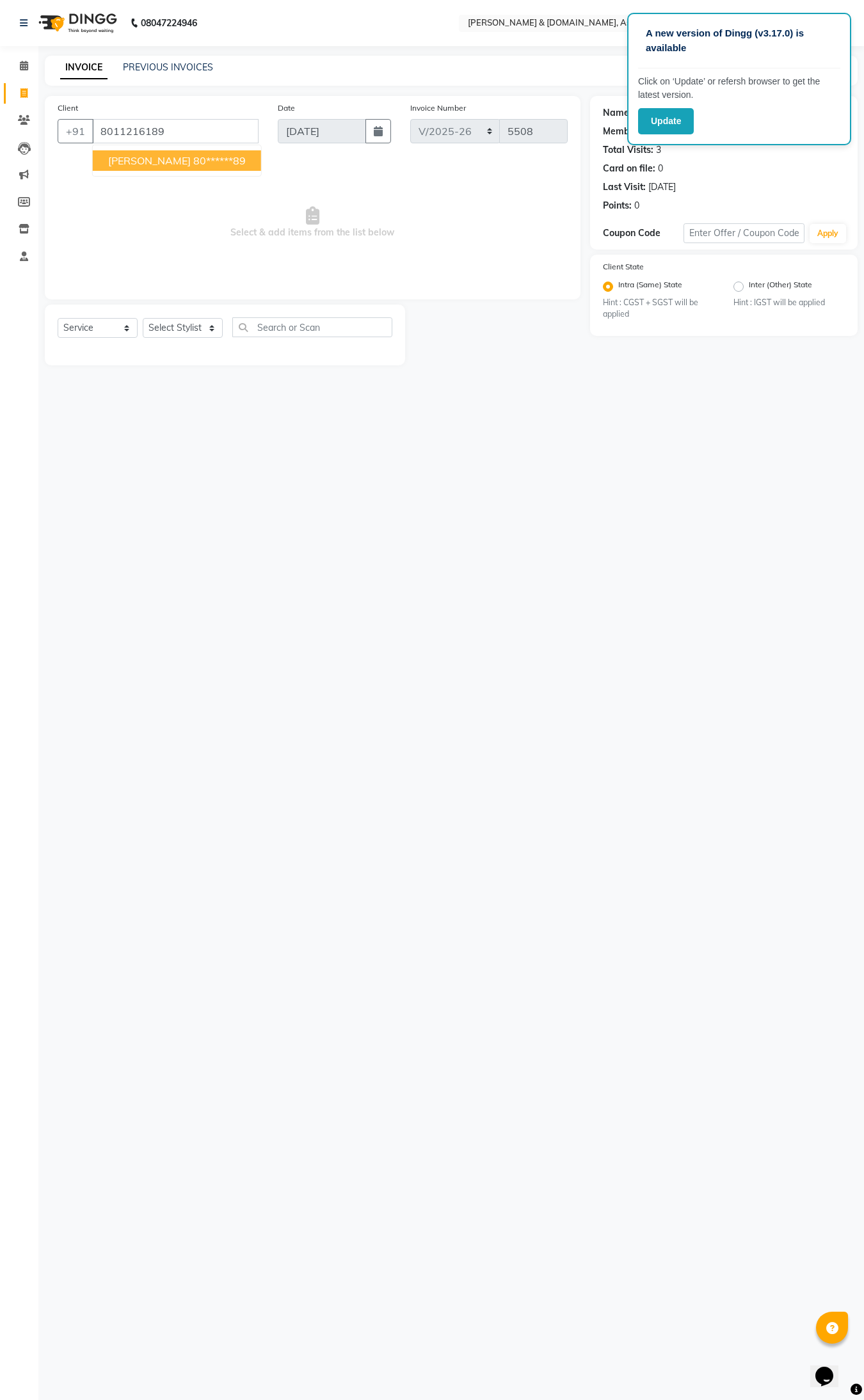
click at [148, 157] on span "NAJIMA BEGUM" at bounding box center [149, 161] width 83 height 13
type input "80******89"
click at [165, 328] on select "Select Stylist AKASH AKIB DEEPU fornt desk GANESH HRISHIKA PARLOUR JITU KARNA D…" at bounding box center [183, 328] width 80 height 20
select select "41665"
click at [143, 318] on select "Select Stylist AKASH AKIB DEEPU fornt desk GANESH HRISHIKA PARLOUR JITU KARNA D…" at bounding box center [183, 328] width 80 height 20
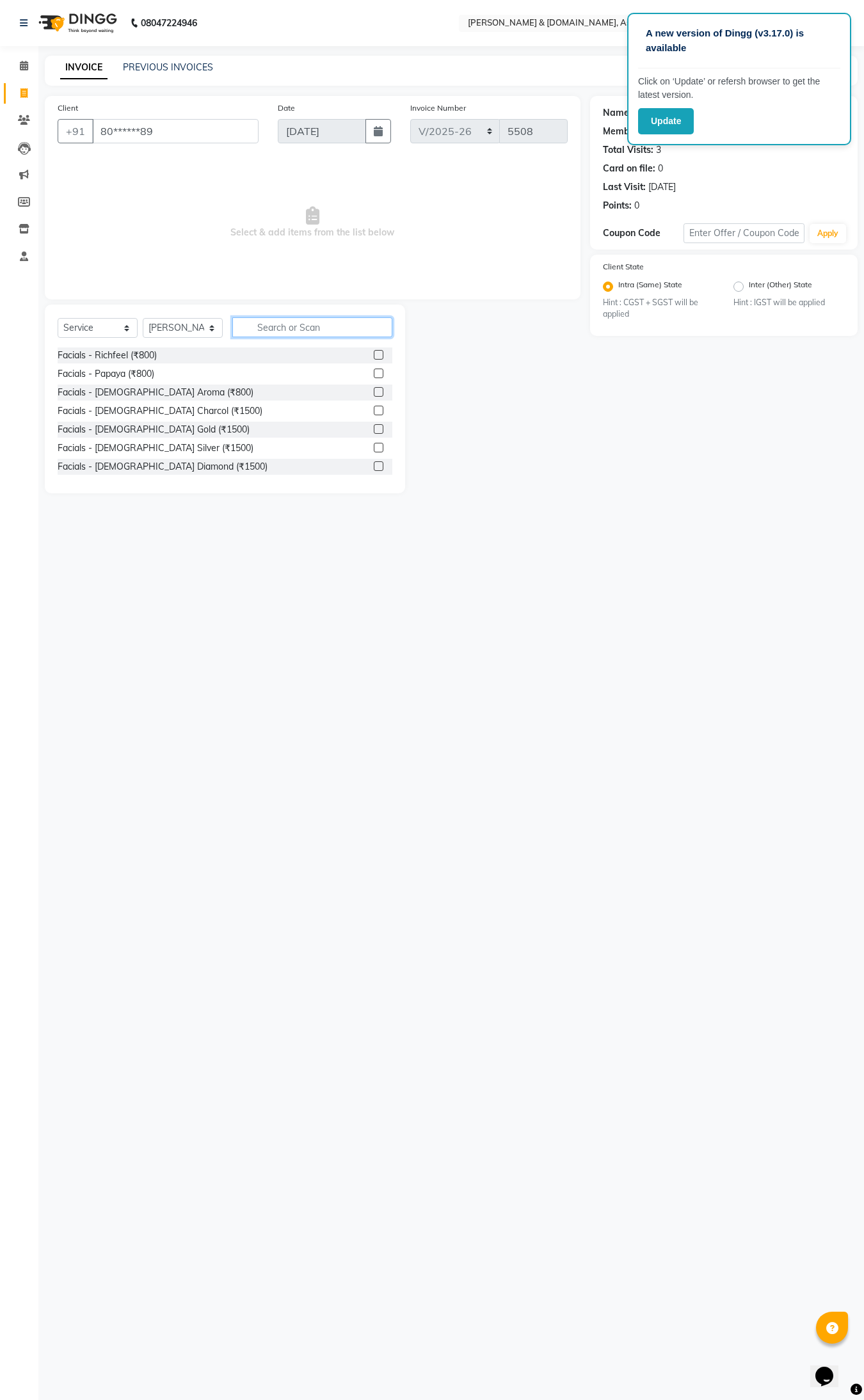
click at [294, 330] on input "text" at bounding box center [313, 327] width 160 height 20
type input "THR"
click at [151, 362] on div "Normal threading (₹50)" at bounding box center [104, 355] width 94 height 14
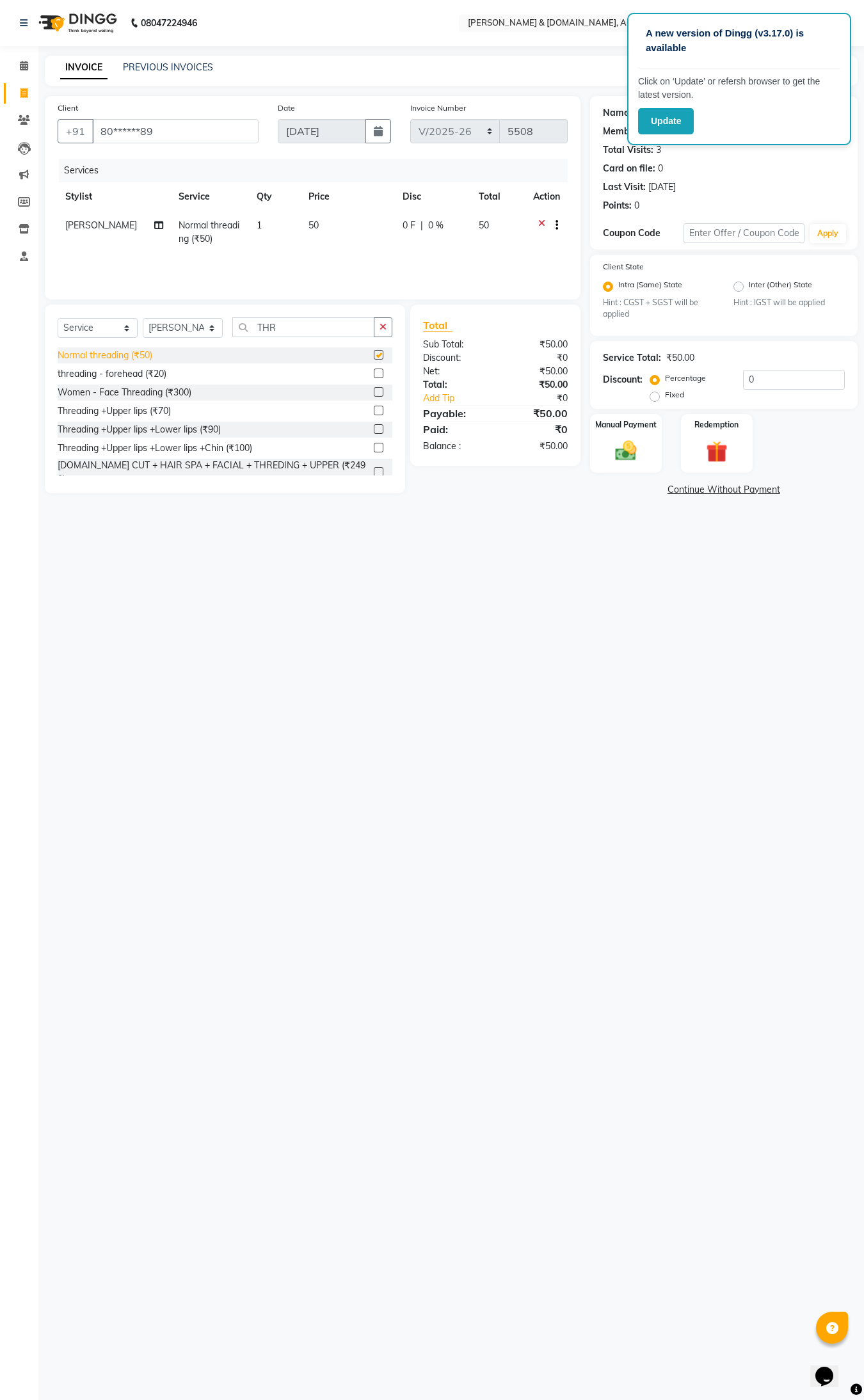
checkbox input "false"
click at [624, 454] on img at bounding box center [625, 451] width 35 height 25
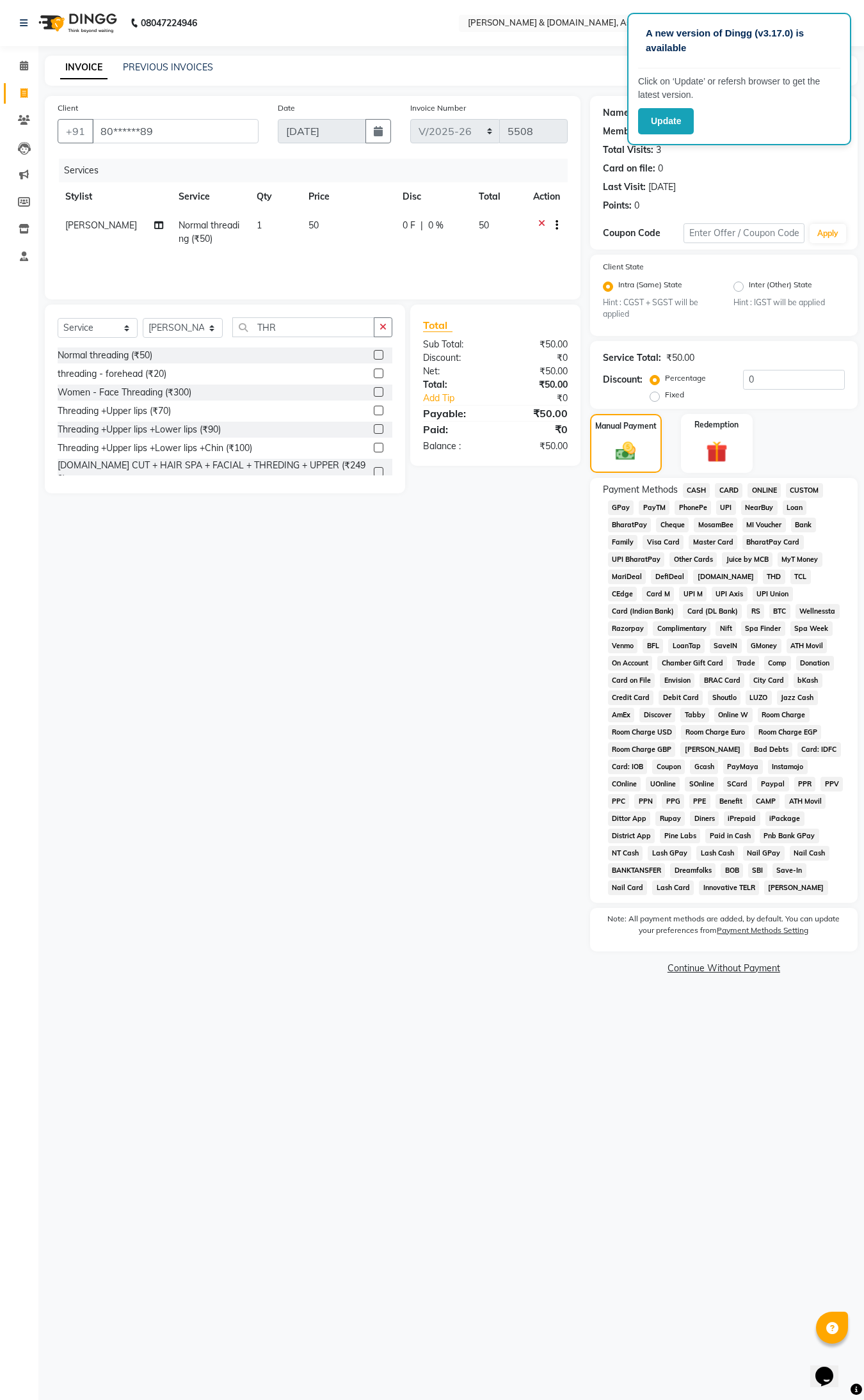
click at [698, 487] on span "CASH" at bounding box center [696, 491] width 27 height 15
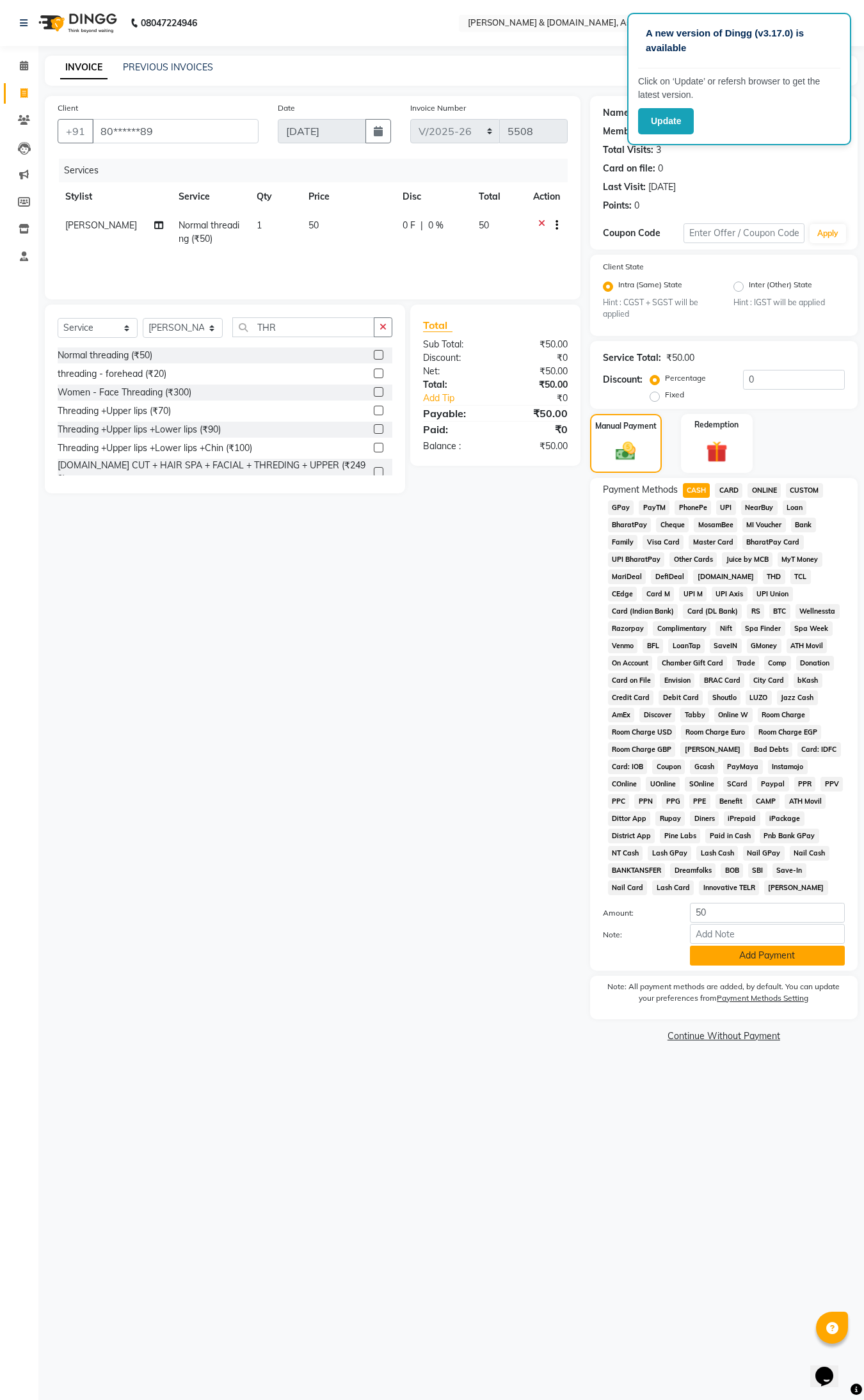
click at [755, 950] on button "Add Payment" at bounding box center [767, 956] width 154 height 20
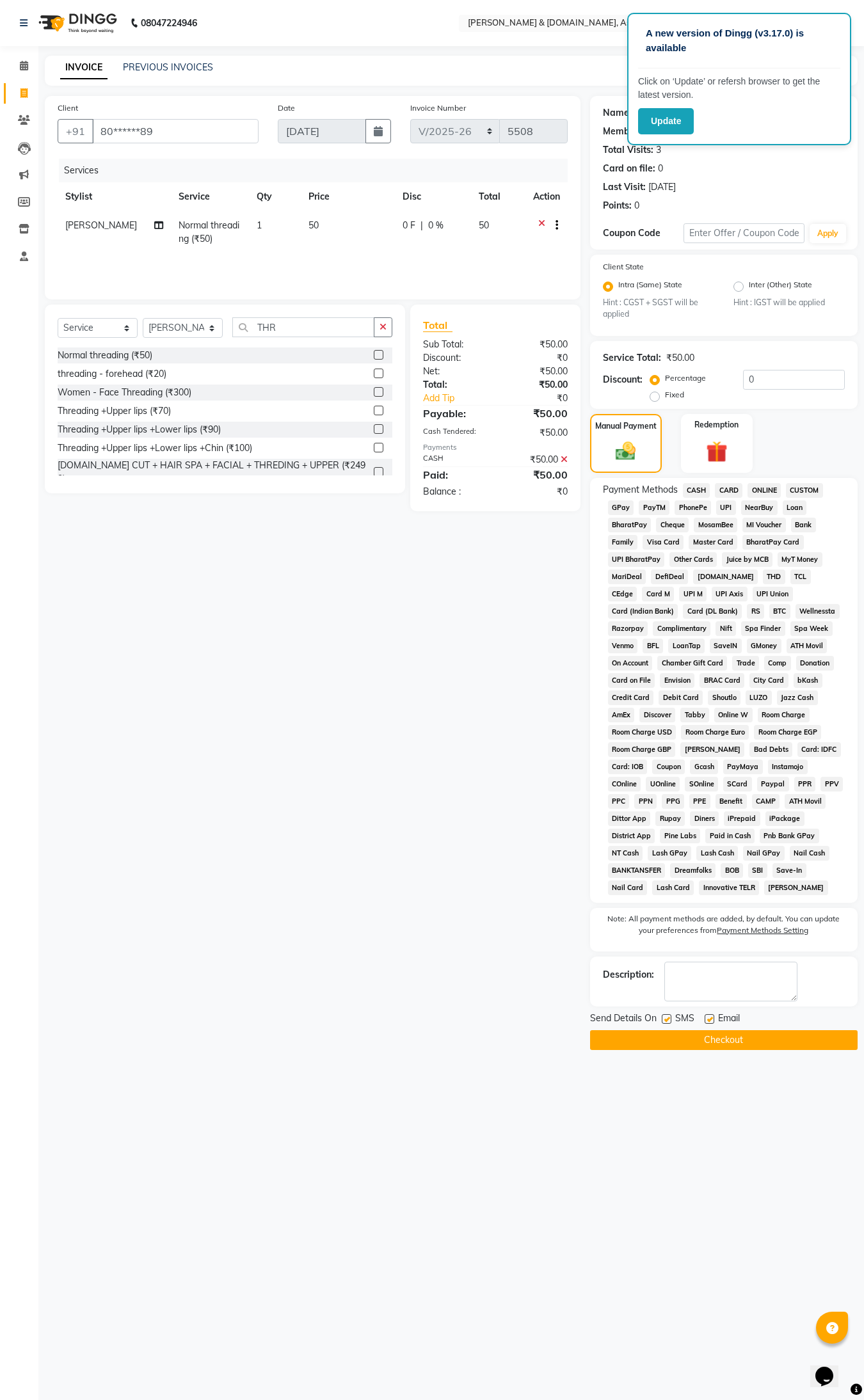
click at [730, 1041] on button "Checkout" at bounding box center [723, 1040] width 267 height 20
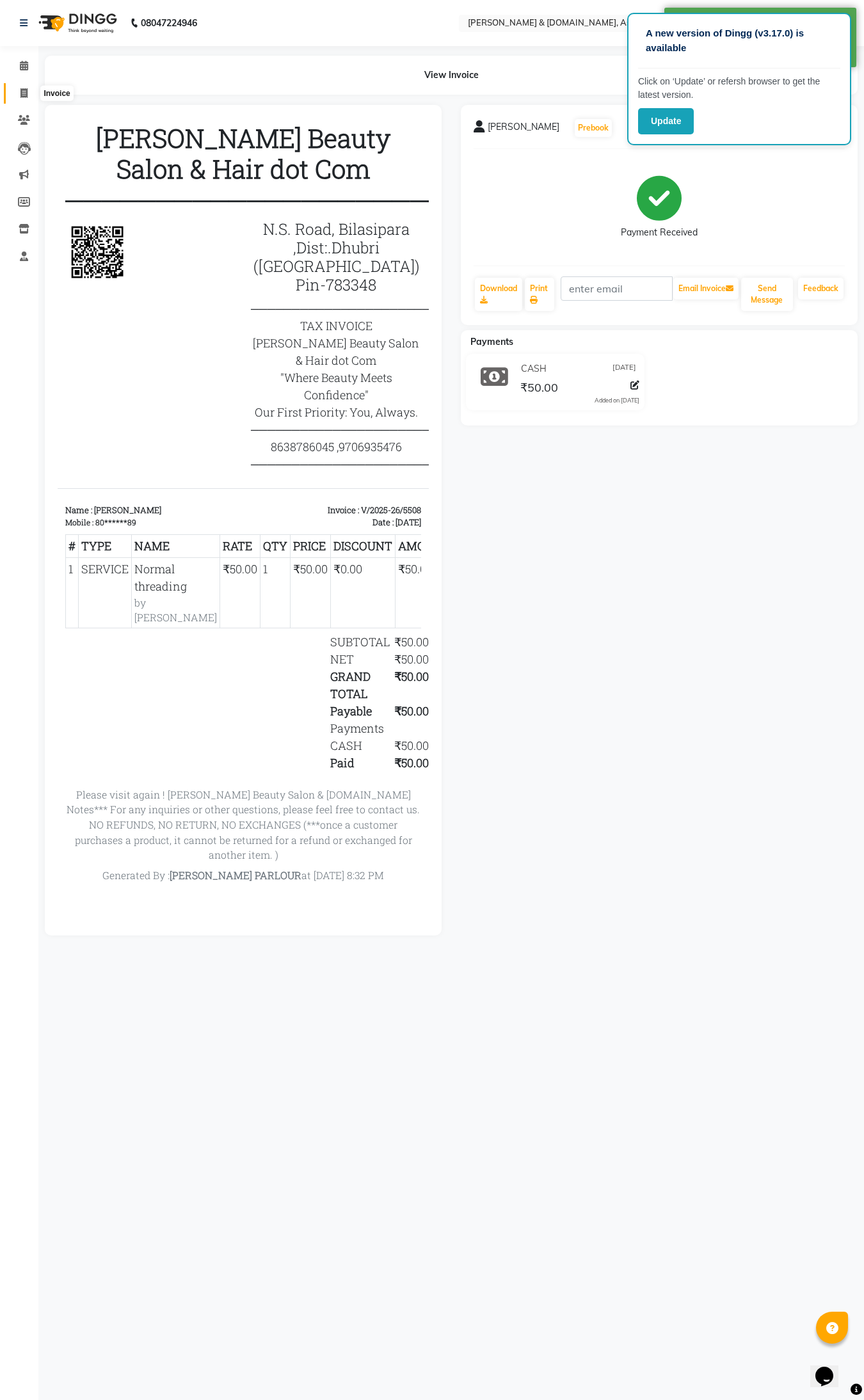
click at [32, 94] on span at bounding box center [24, 94] width 23 height 15
select select "service"
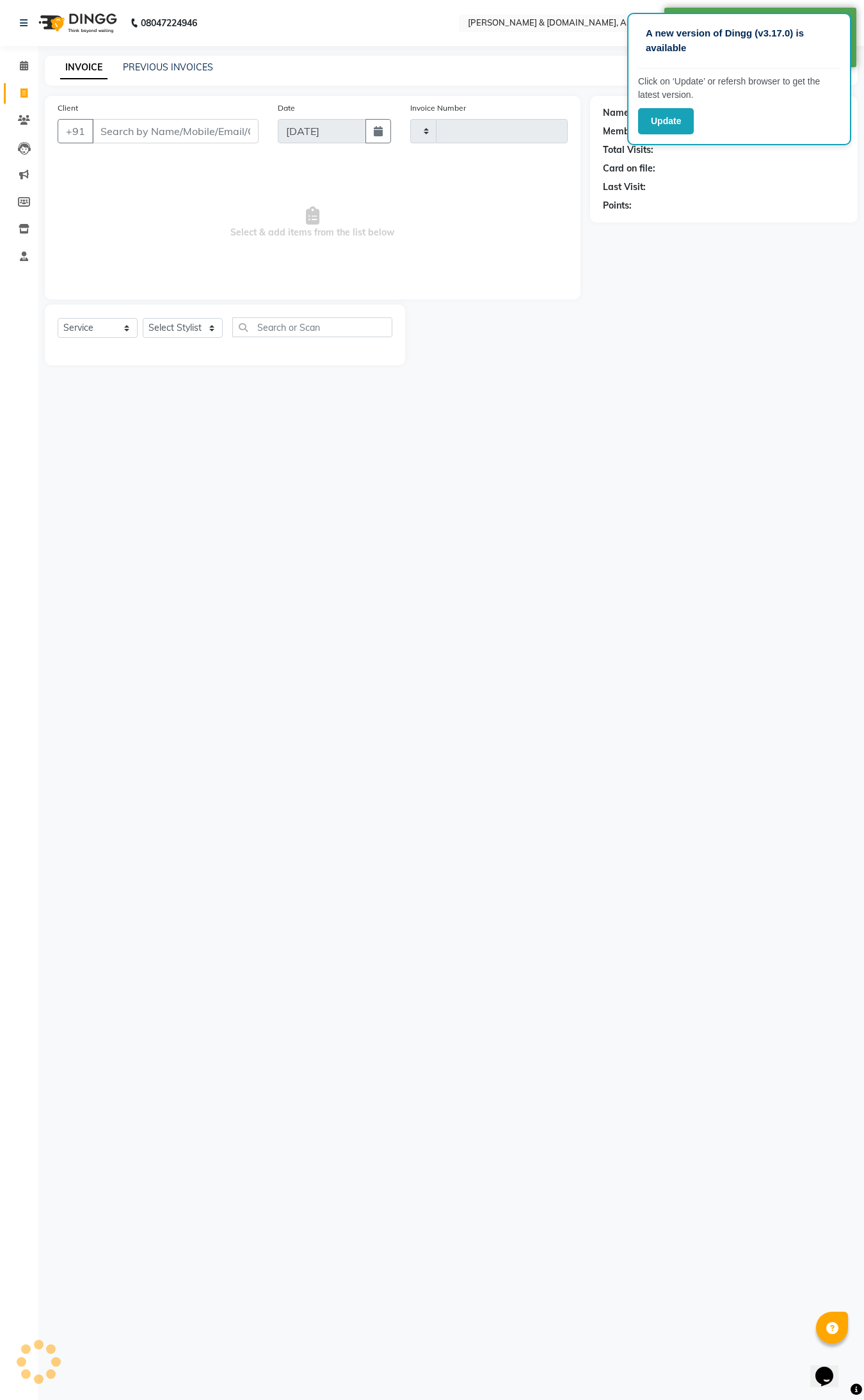
type input "5509"
select select "4608"
drag, startPoint x: 680, startPoint y: 118, endPoint x: 682, endPoint y: 111, distance: 7.3
click at [682, 111] on button "Update" at bounding box center [665, 121] width 55 height 26
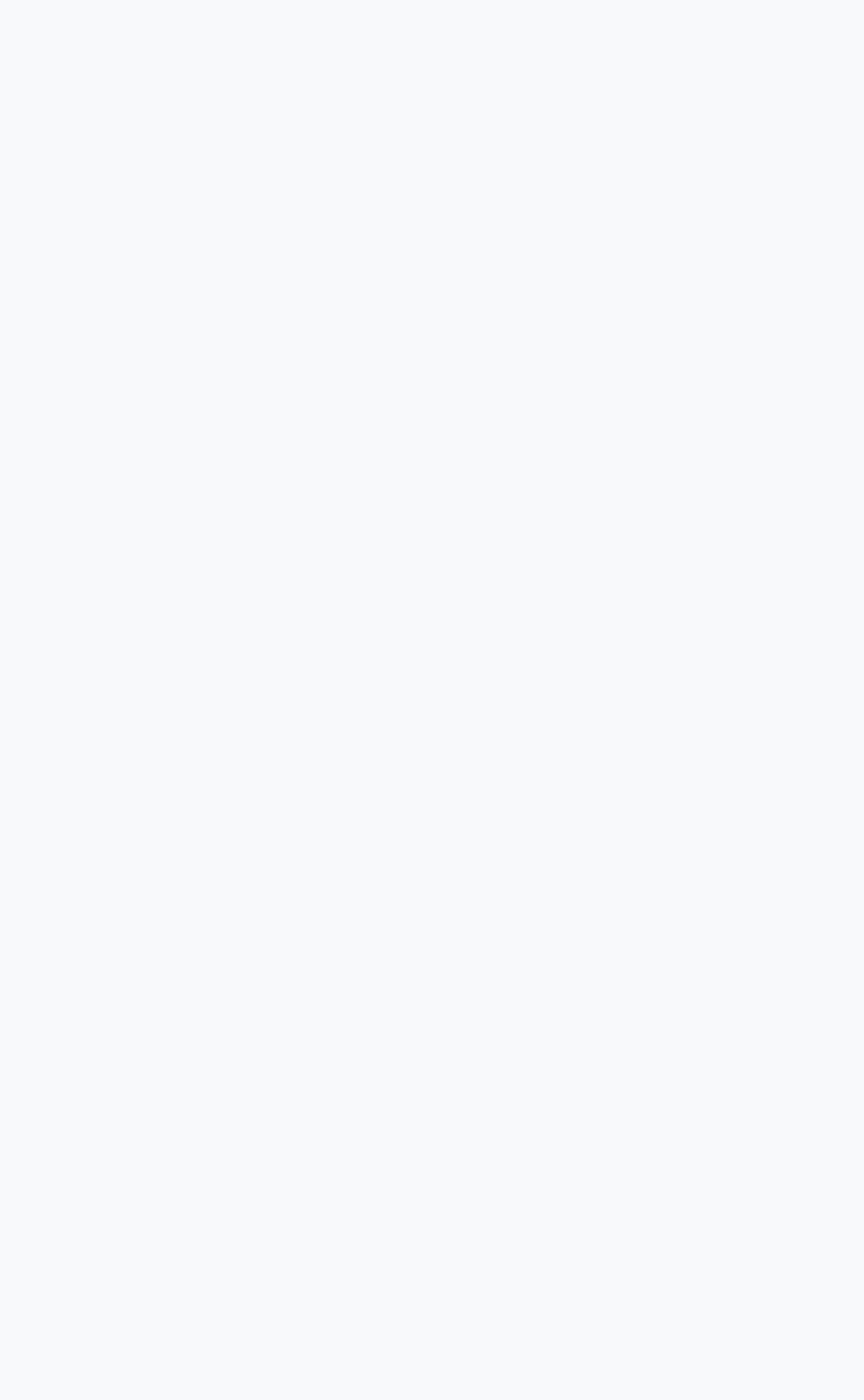
select select "service"
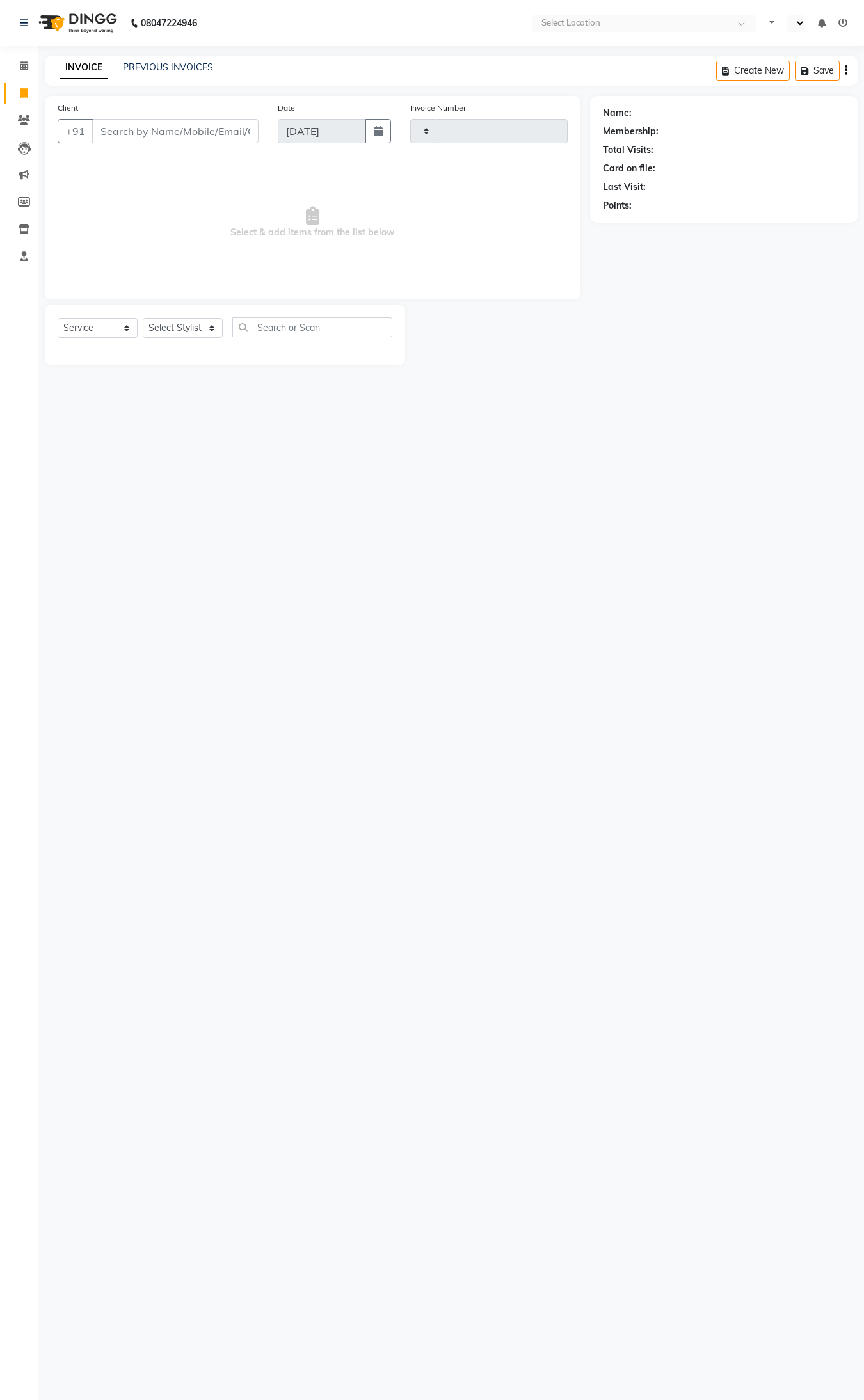
type input "5509"
select select "en"
select select "4608"
click at [124, 129] on input "Client" at bounding box center [174, 131] width 166 height 25
type input "93"
